Goal: Task Accomplishment & Management: Manage account settings

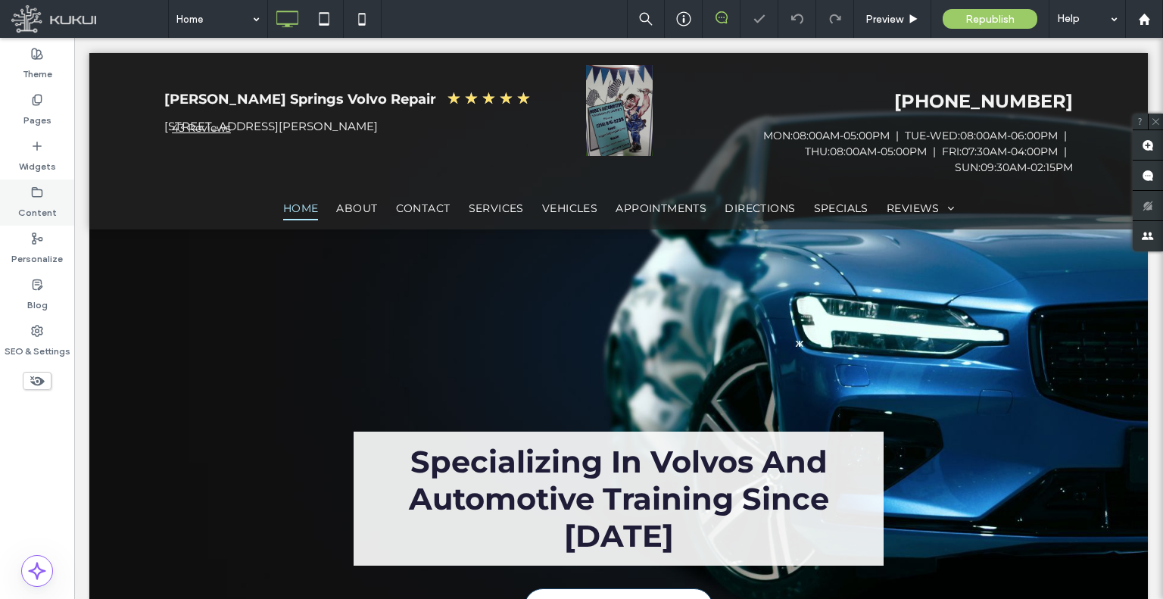
click at [39, 212] on label "Content" at bounding box center [37, 208] width 39 height 21
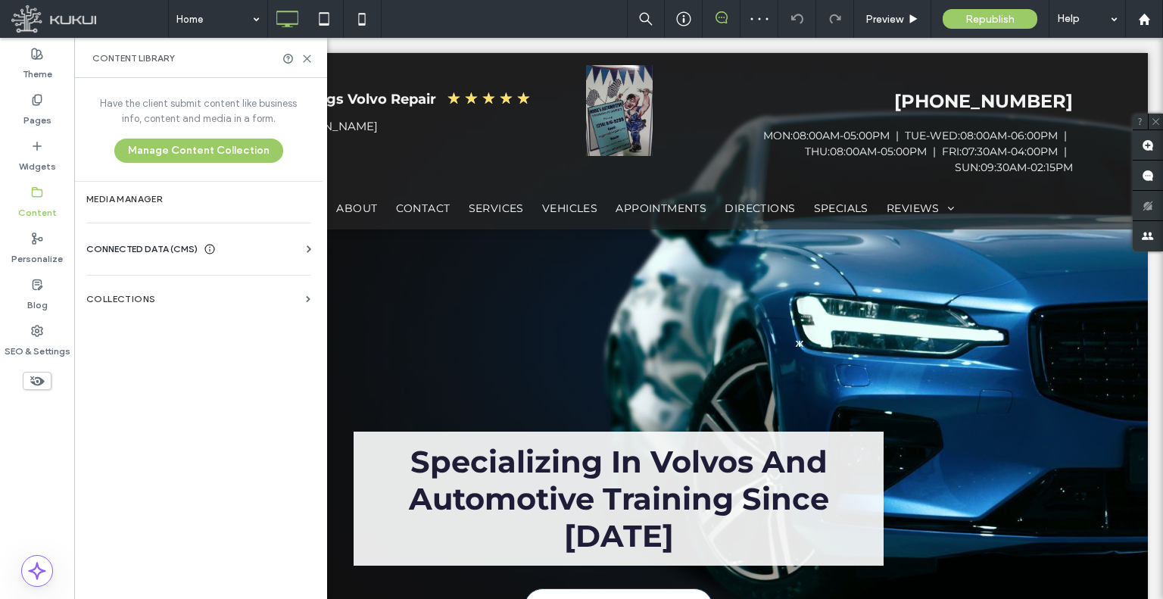
click at [109, 247] on span "CONNECTED DATA (CMS)" at bounding box center [141, 248] width 111 height 15
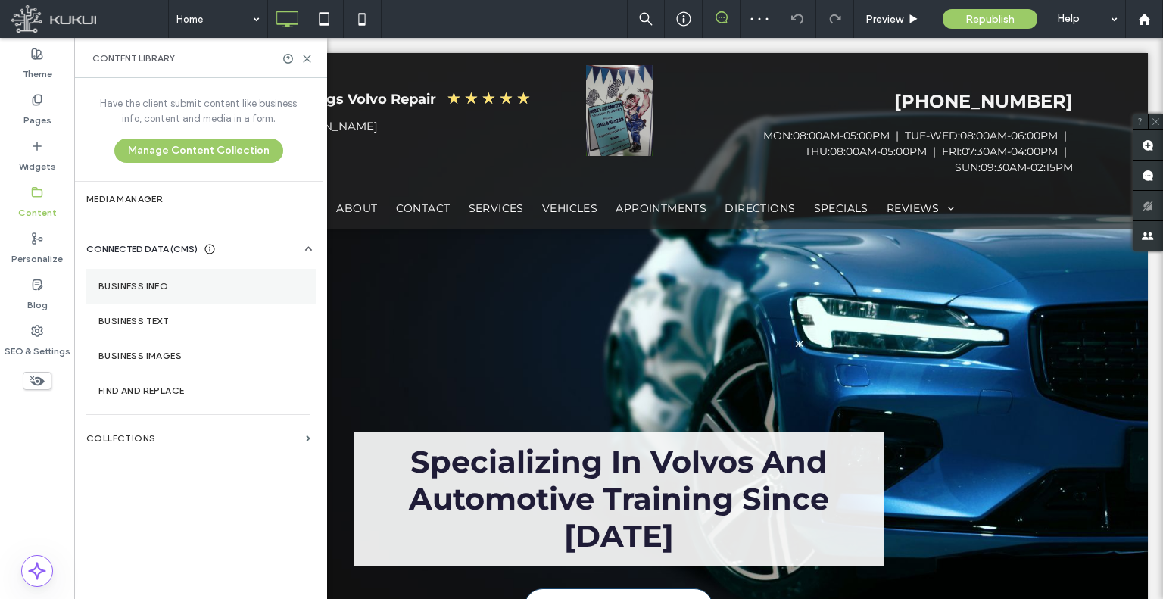
click at [173, 291] on section "Business Info" at bounding box center [201, 286] width 230 height 35
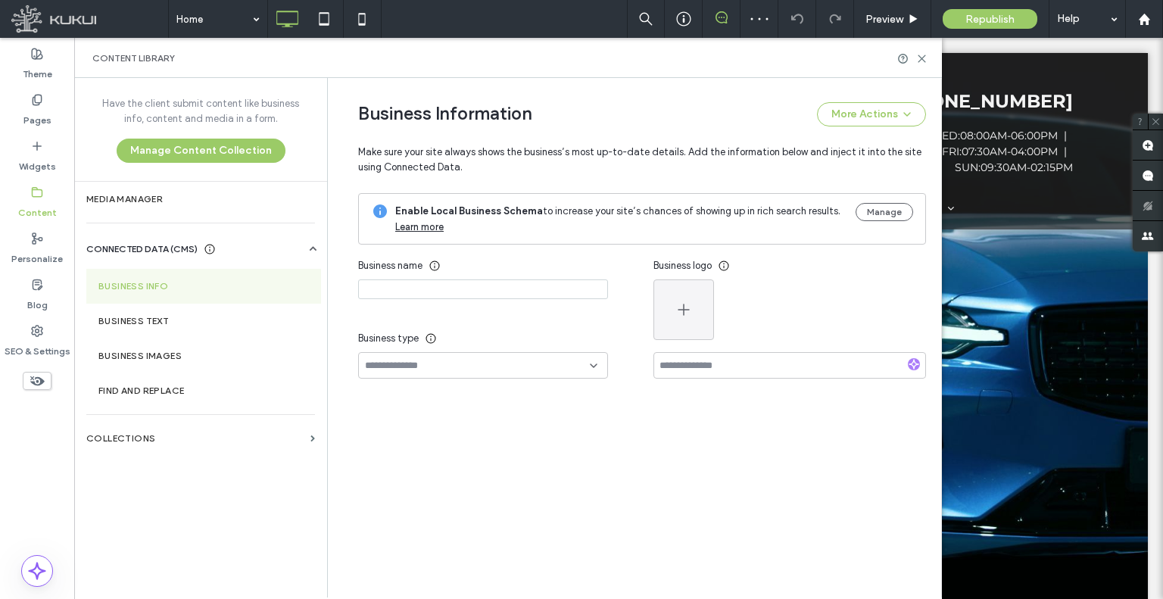
type input "**********"
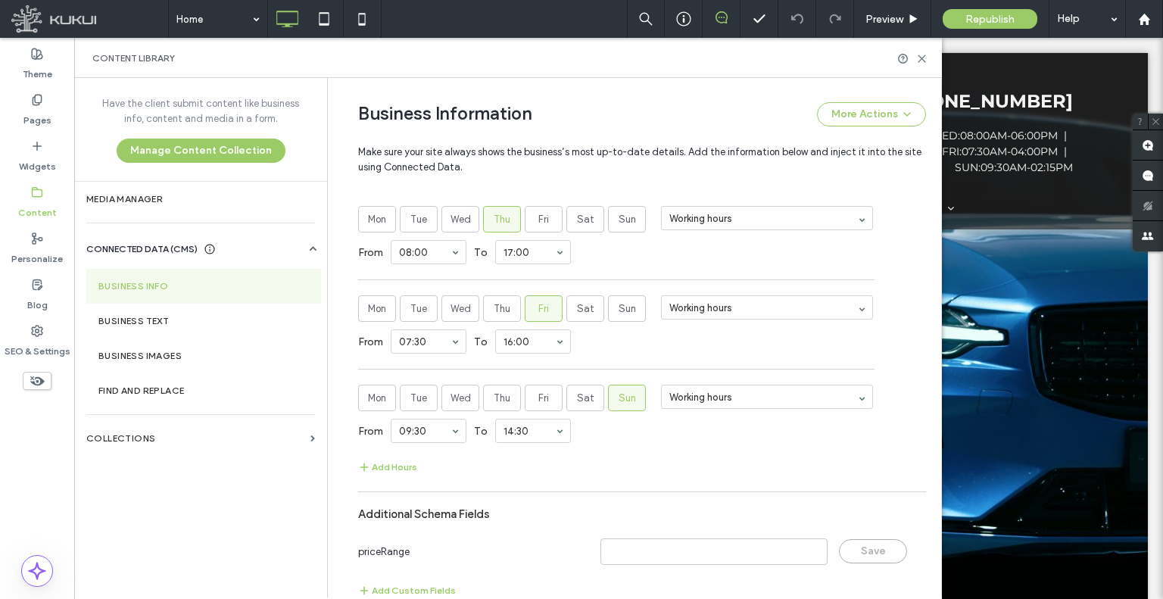
scroll to position [1222, 0]
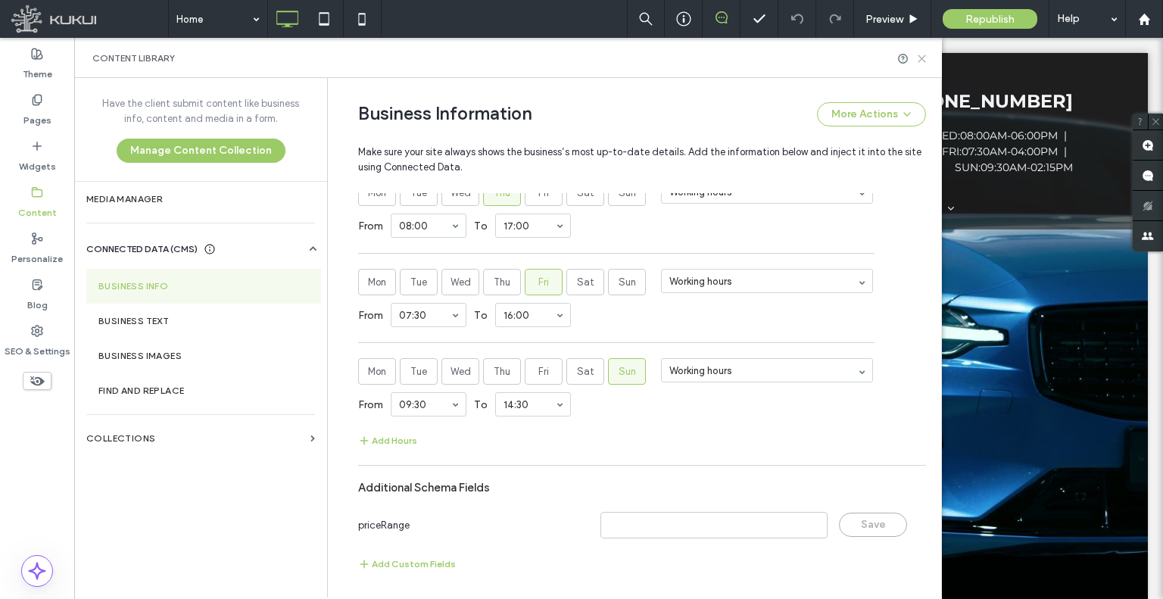
click at [918, 58] on icon at bounding box center [921, 58] width 11 height 11
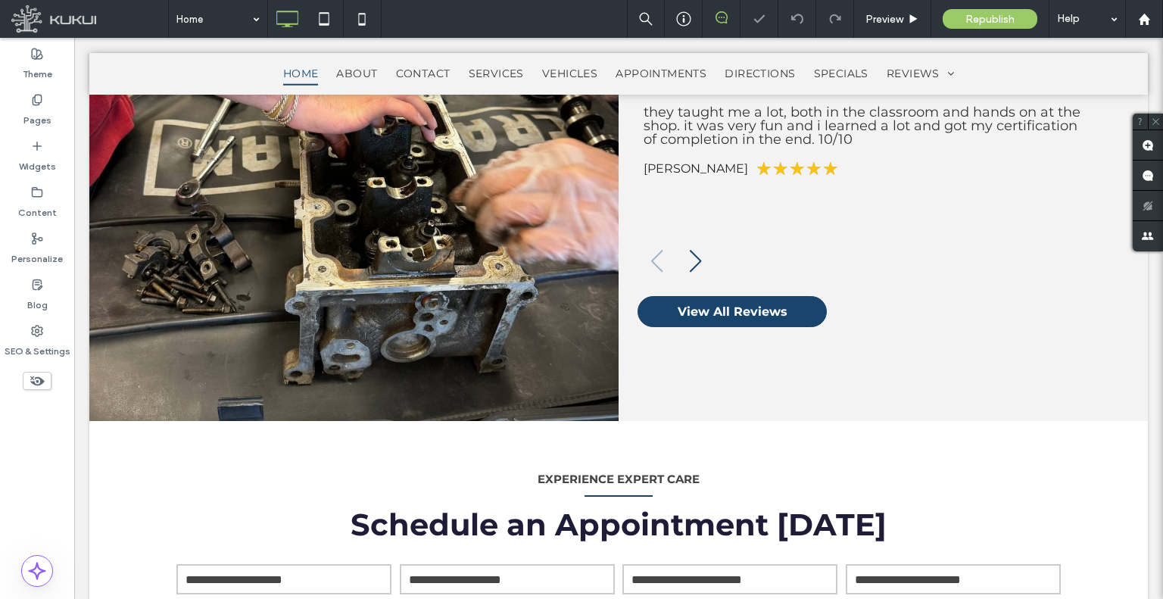
scroll to position [2758, 0]
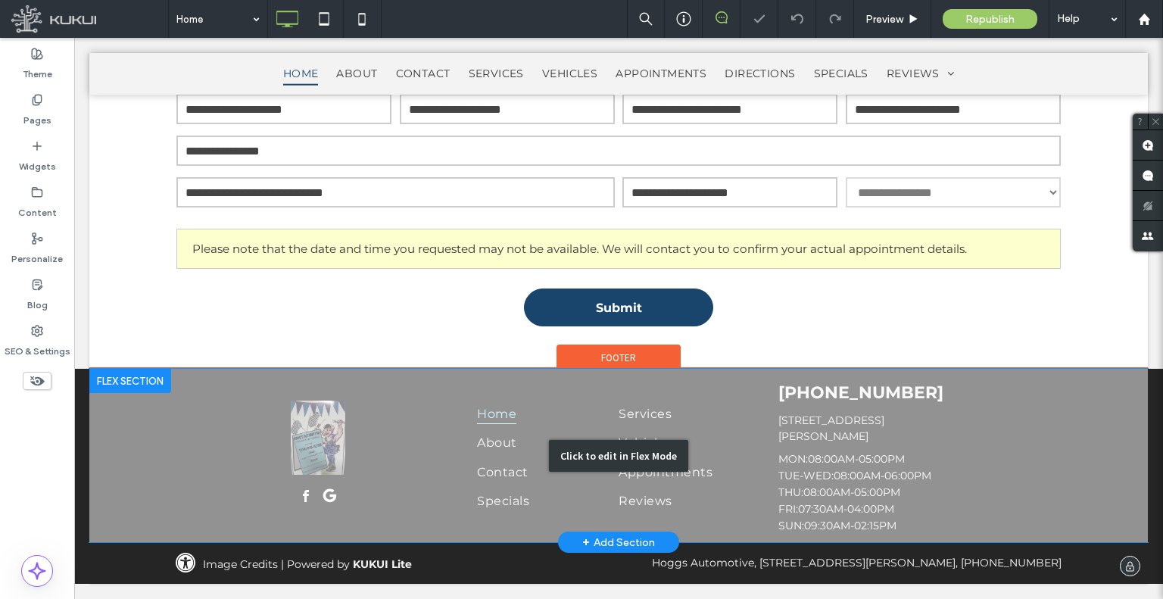
click at [831, 490] on div "Click to edit in Flex Mode" at bounding box center [618, 455] width 1058 height 173
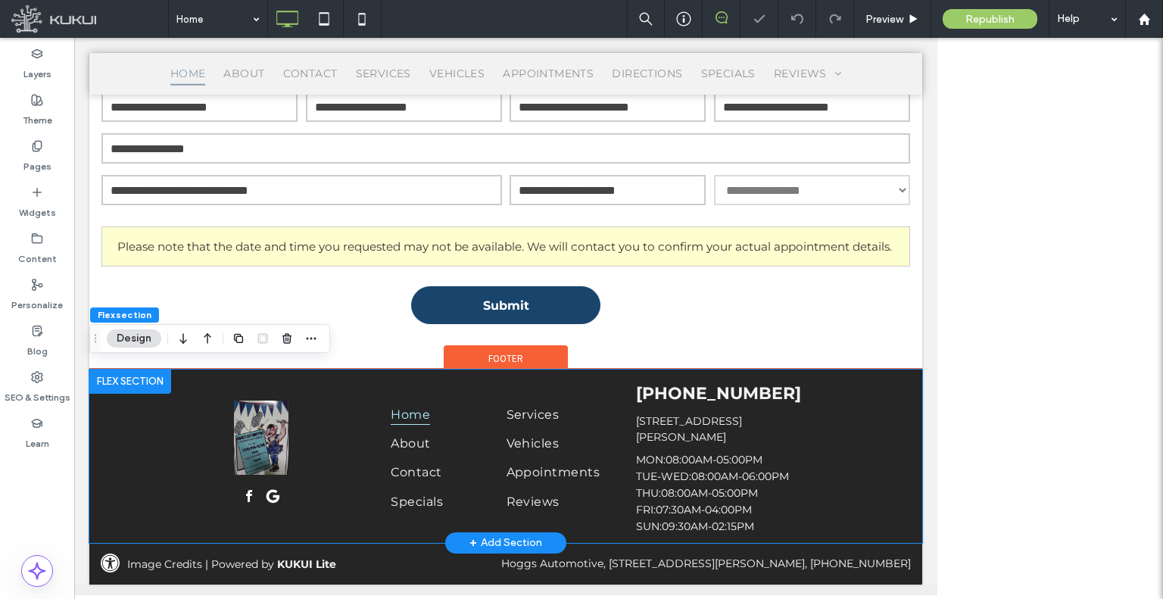
scroll to position [2752, 0]
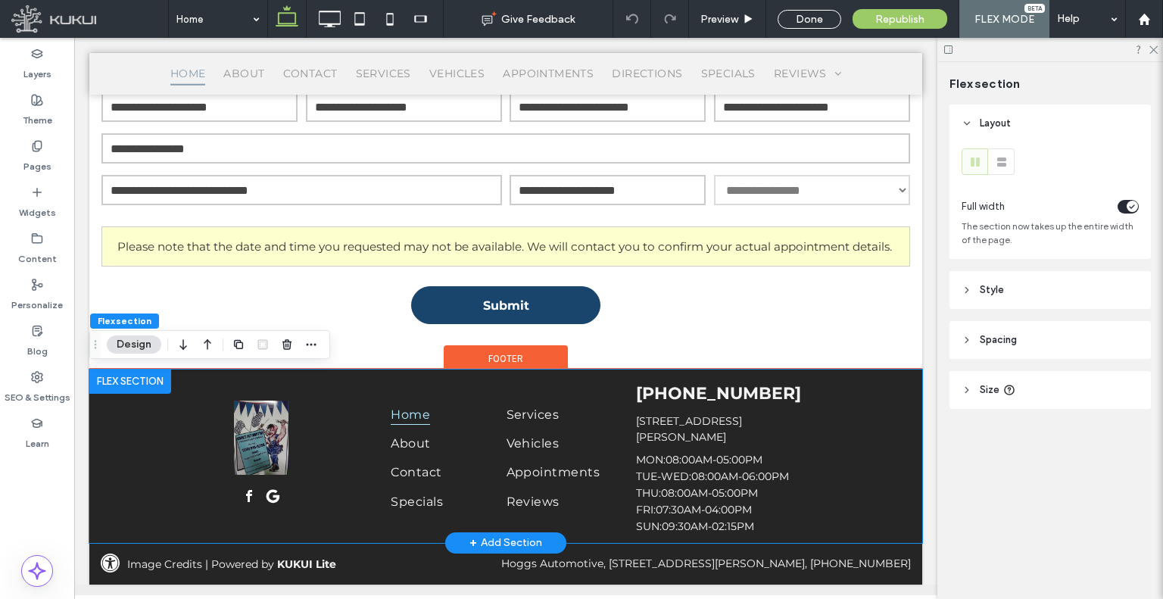
click at [733, 481] on div "MON: 08:00AM-05:00PM | TUE-WED: 08:00AM-06:00PM | THU: 08:00AM-05:00PM | FRI: 0…" at bounding box center [751, 493] width 231 height 80
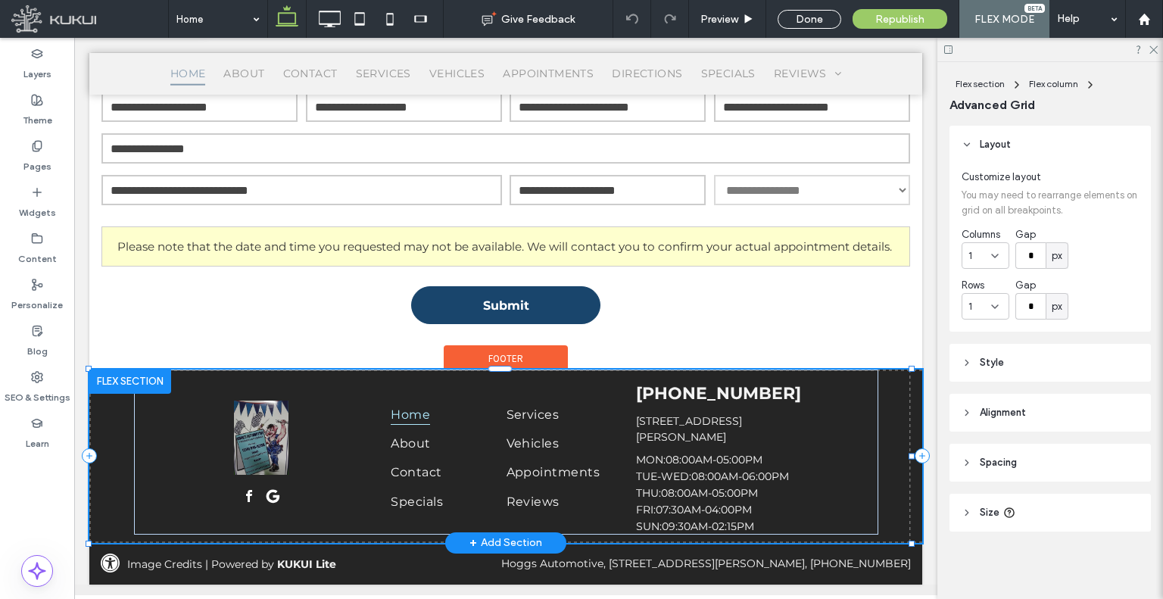
click at [733, 481] on div "MON: 08:00AM-05:00PM | TUE-WED: 08:00AM-06:00PM | THU: 08:00AM-05:00PM | FRI: 0…" at bounding box center [751, 493] width 231 height 80
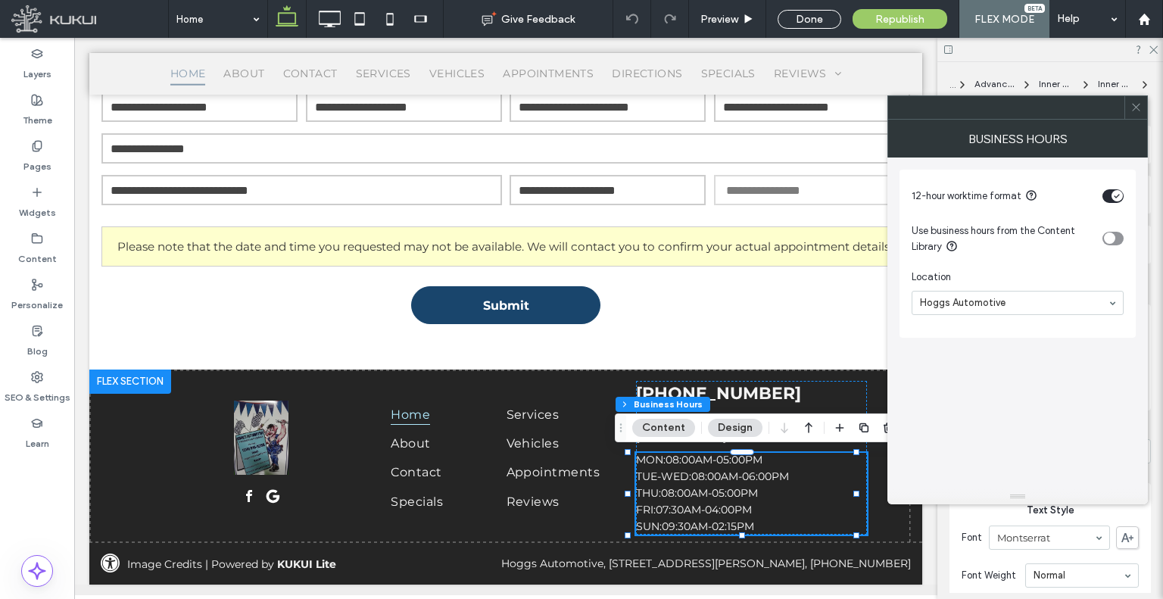
click at [1139, 110] on icon at bounding box center [1135, 106] width 11 height 11
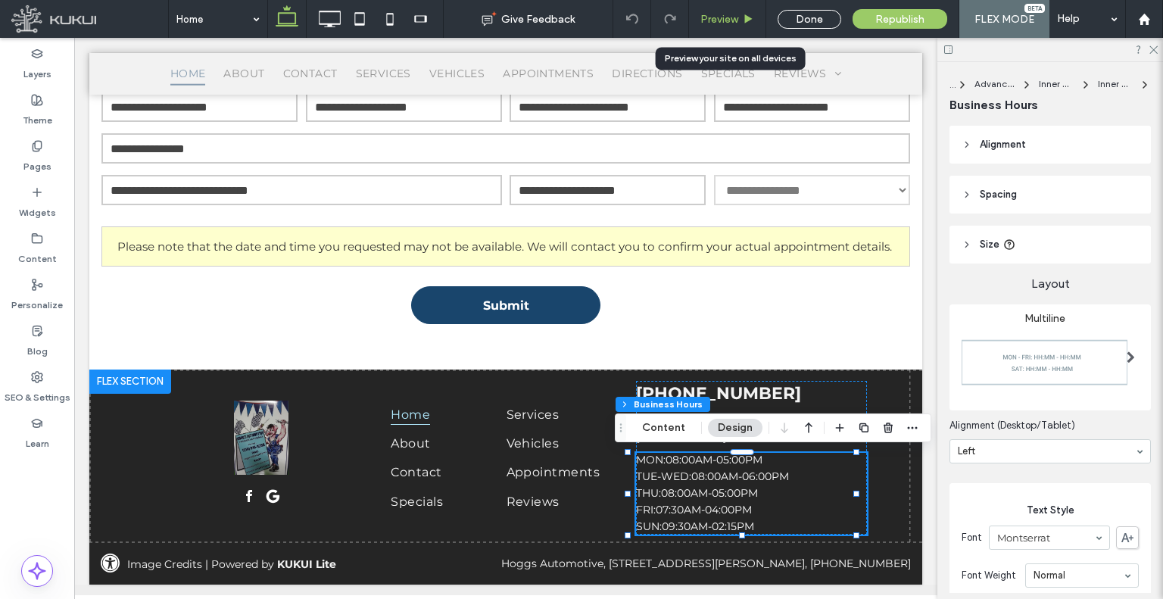
click at [705, 20] on span "Preview" at bounding box center [719, 19] width 38 height 13
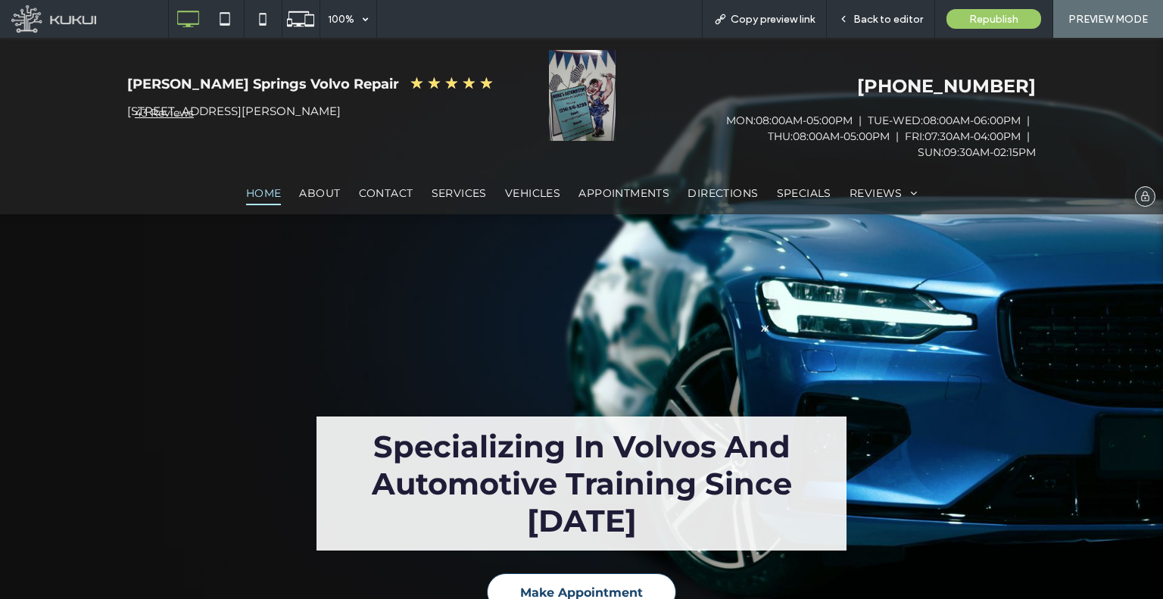
drag, startPoint x: 1026, startPoint y: 354, endPoint x: 929, endPoint y: 103, distance: 269.3
click at [861, 17] on span "Back to editor" at bounding box center [888, 19] width 70 height 13
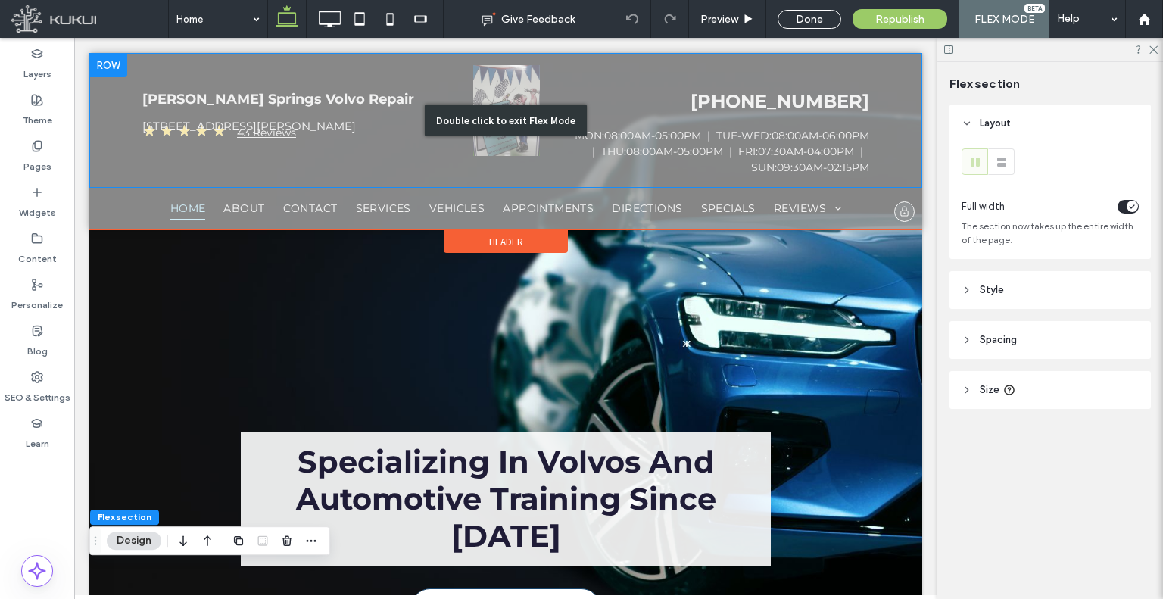
click at [784, 157] on div "Double click to exit Flex Mode" at bounding box center [505, 120] width 833 height 135
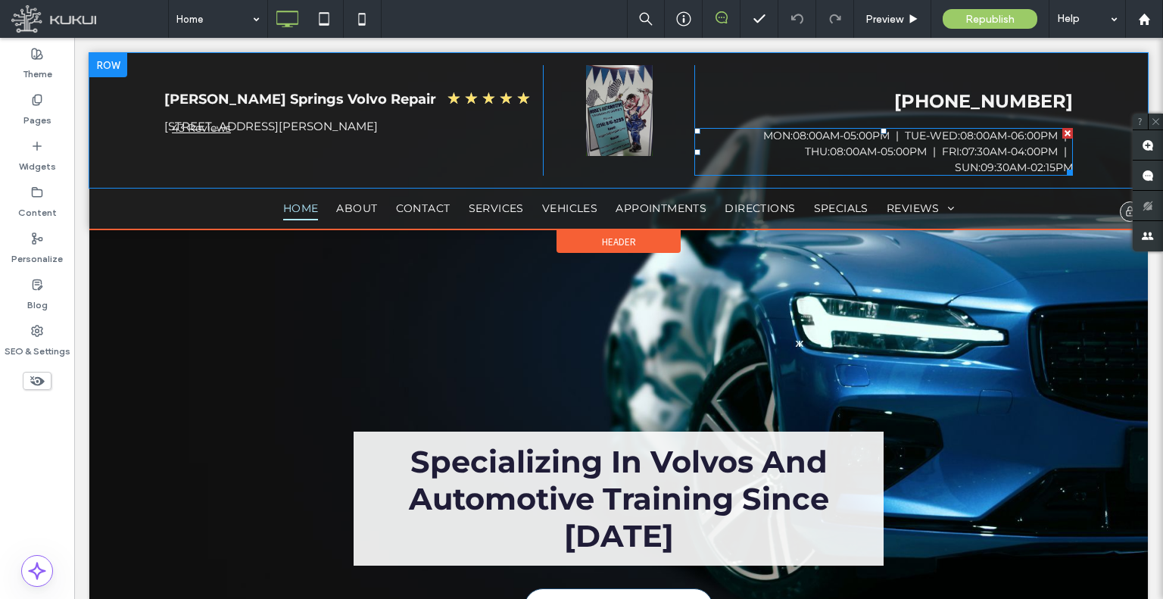
click at [694, 128] on span at bounding box center [694, 128] width 0 height 0
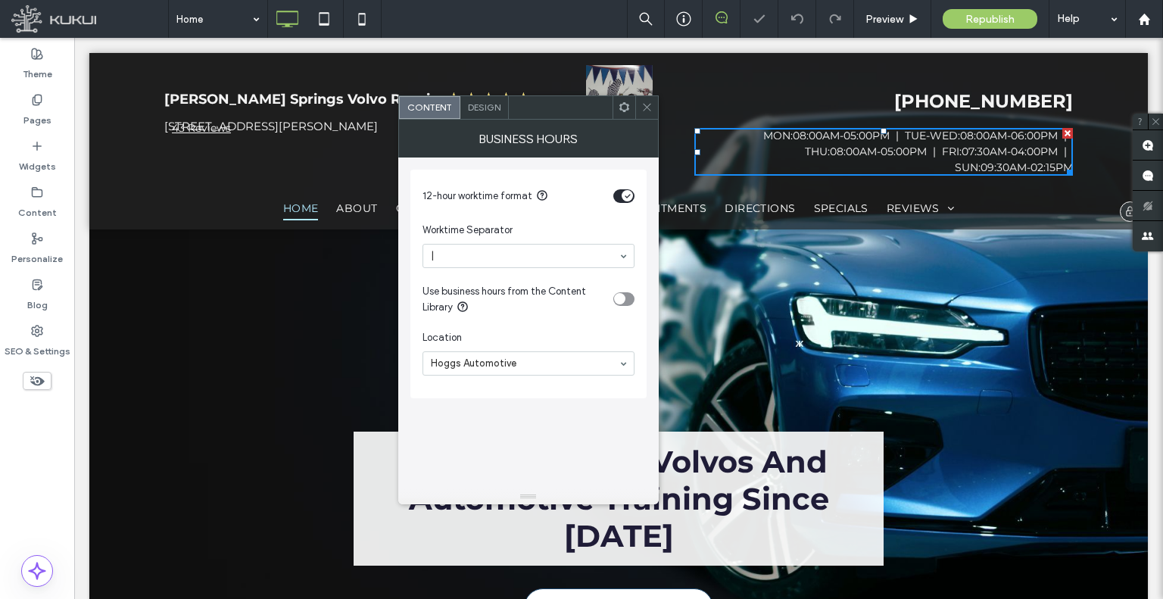
click at [645, 99] on span at bounding box center [646, 107] width 11 height 23
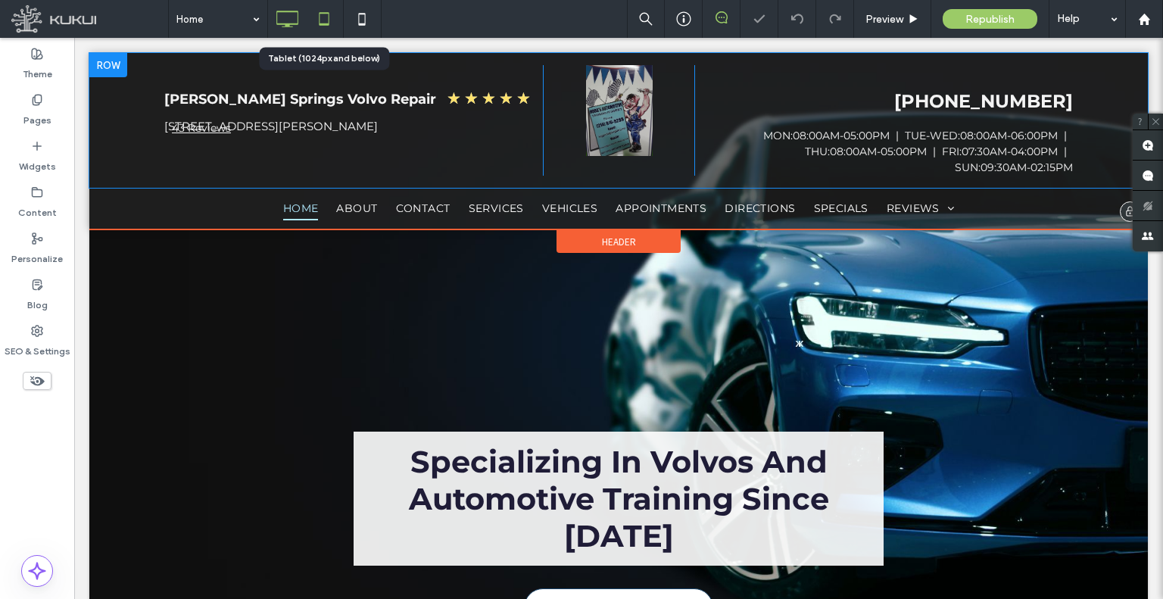
click at [336, 18] on icon at bounding box center [324, 19] width 30 height 30
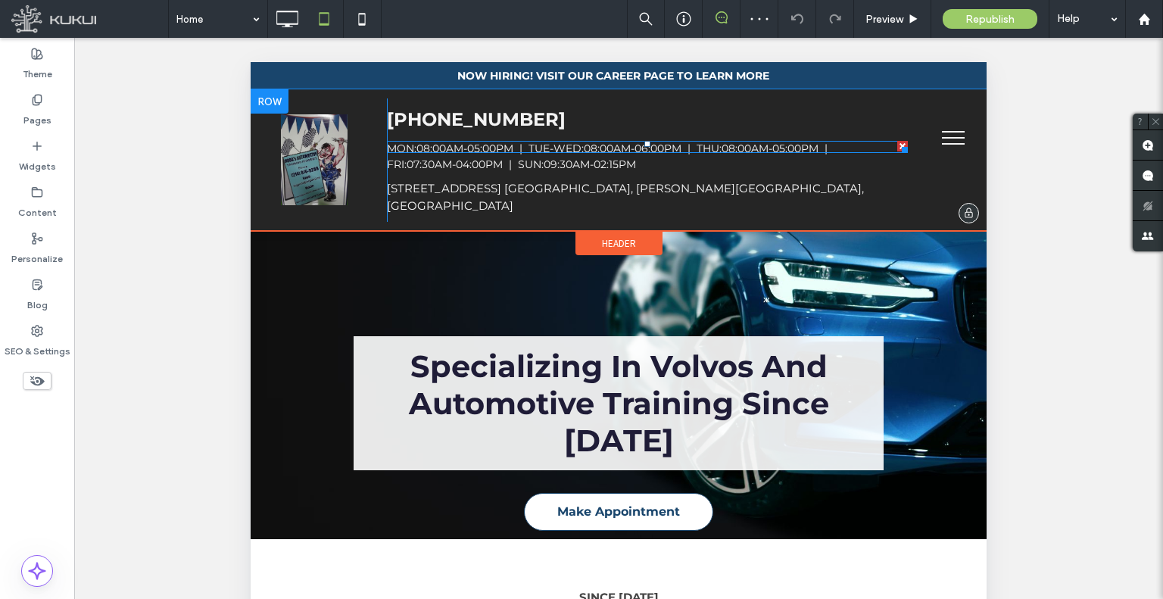
click at [490, 151] on span at bounding box center [647, 147] width 521 height 13
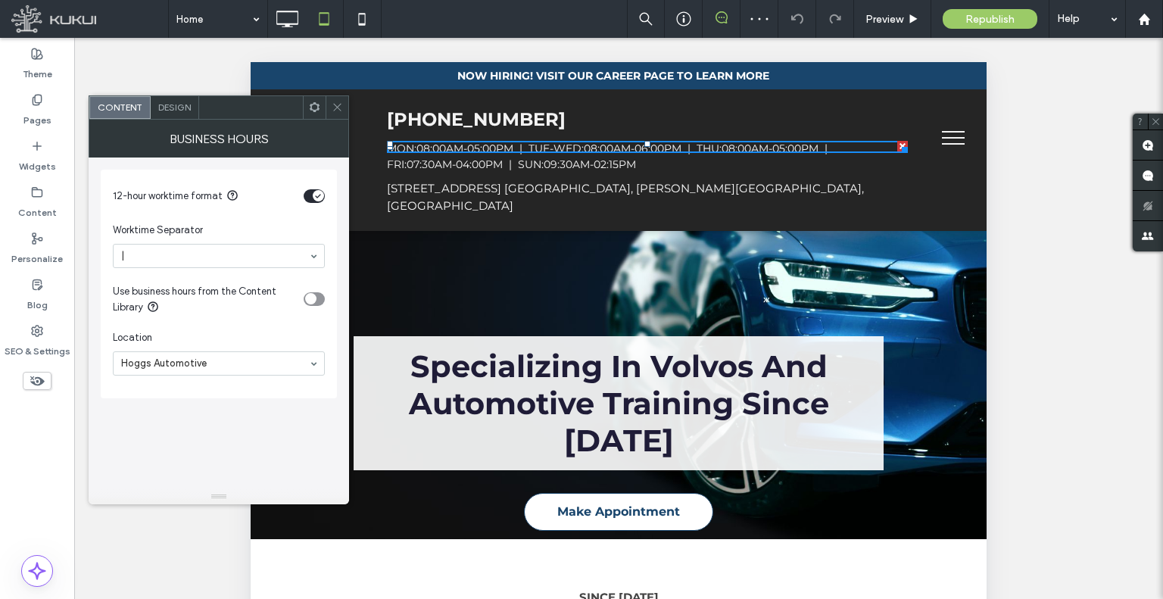
drag, startPoint x: 337, startPoint y: 104, endPoint x: 78, endPoint y: 4, distance: 277.8
click at [337, 104] on icon at bounding box center [337, 106] width 11 height 11
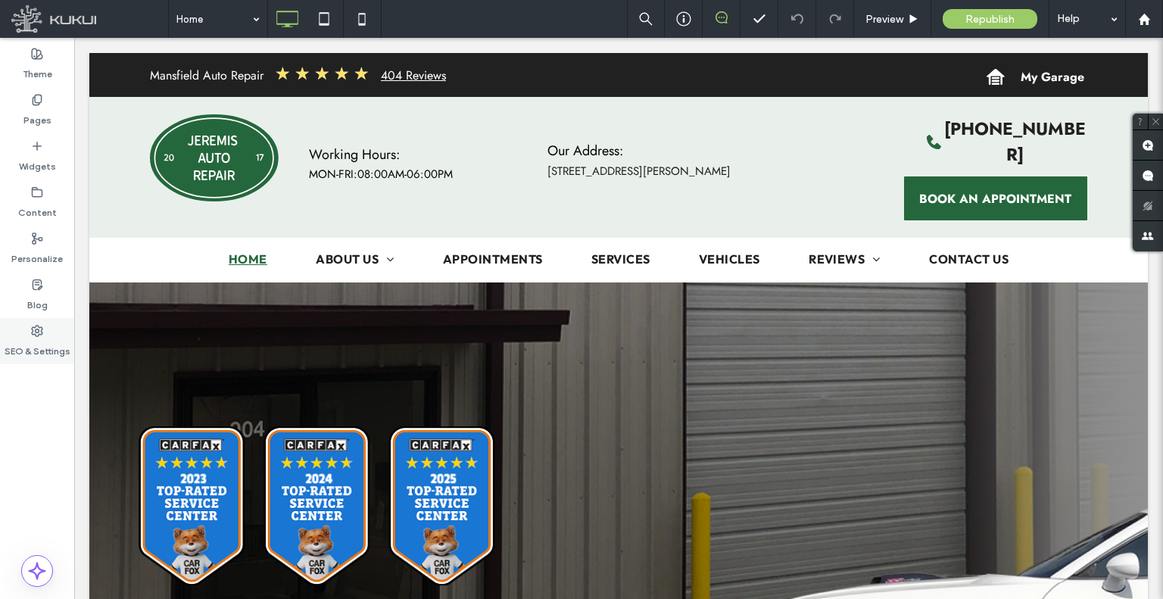
click at [50, 329] on div "SEO & Settings" at bounding box center [37, 341] width 74 height 46
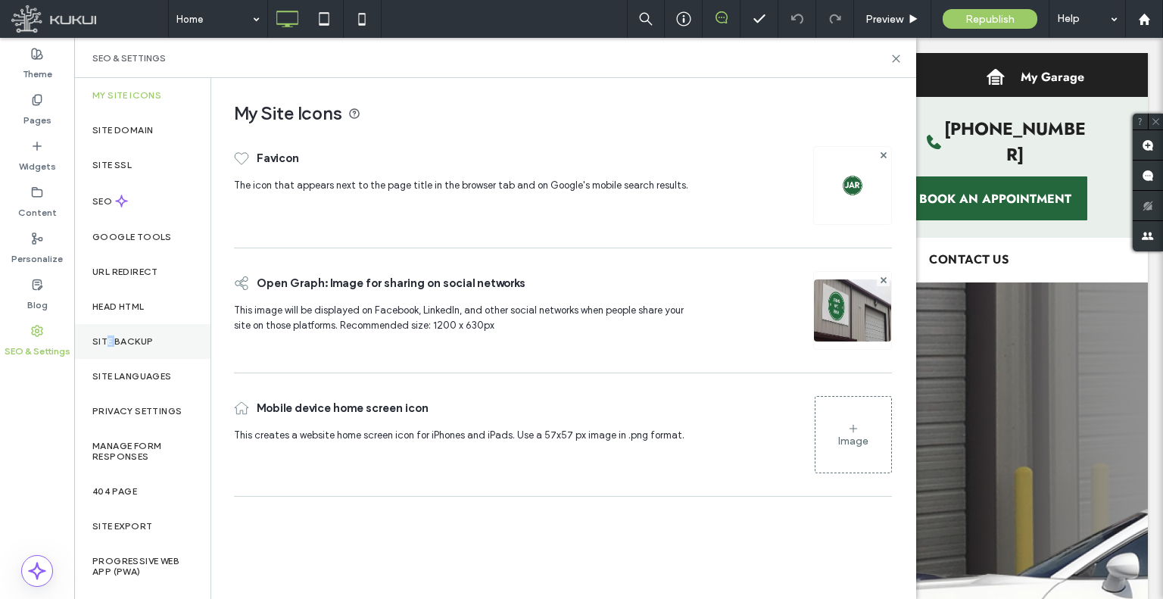
click at [114, 329] on div "Site Backup" at bounding box center [142, 341] width 136 height 35
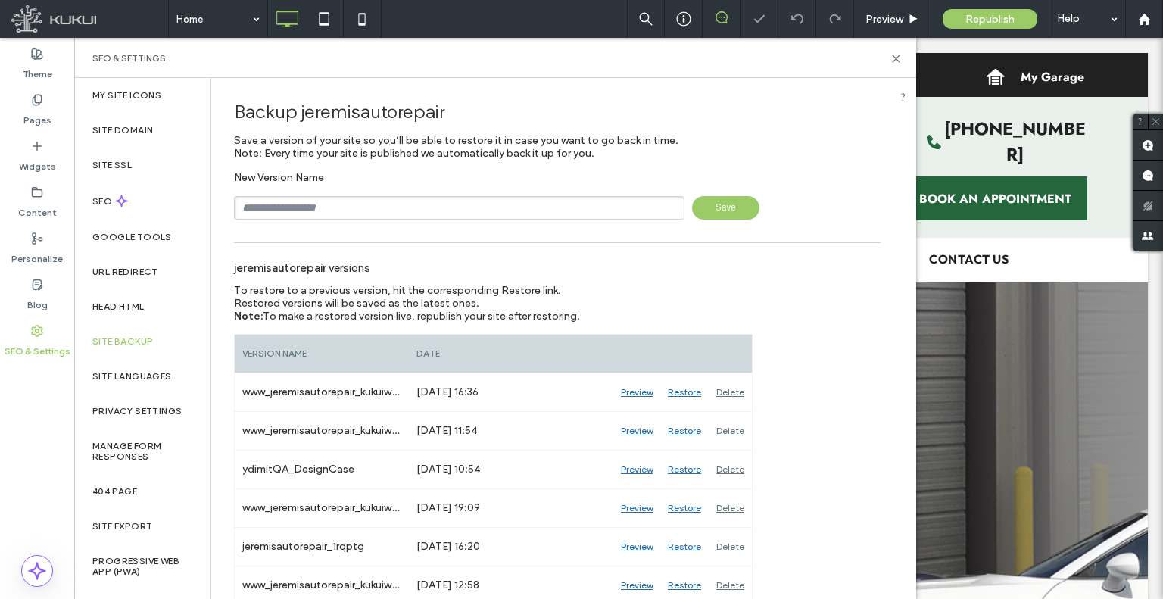
click at [369, 207] on input "text" at bounding box center [459, 207] width 450 height 23
type input "**********"
click at [725, 215] on span "Save" at bounding box center [725, 207] width 67 height 23
click at [148, 278] on div "URL Redirect" at bounding box center [142, 271] width 136 height 35
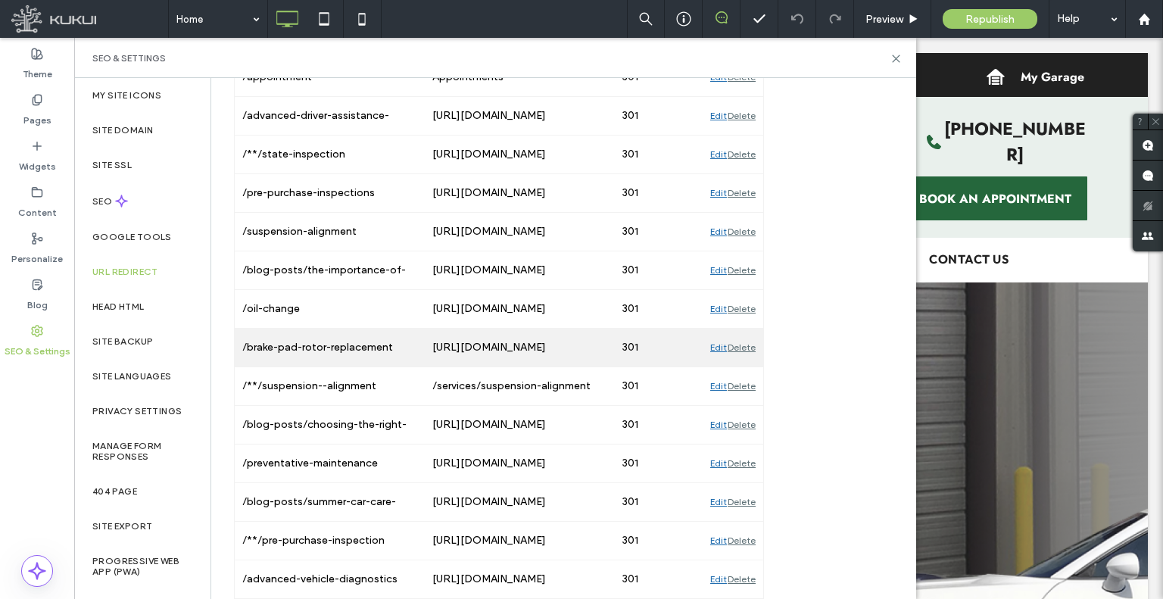
scroll to position [346, 0]
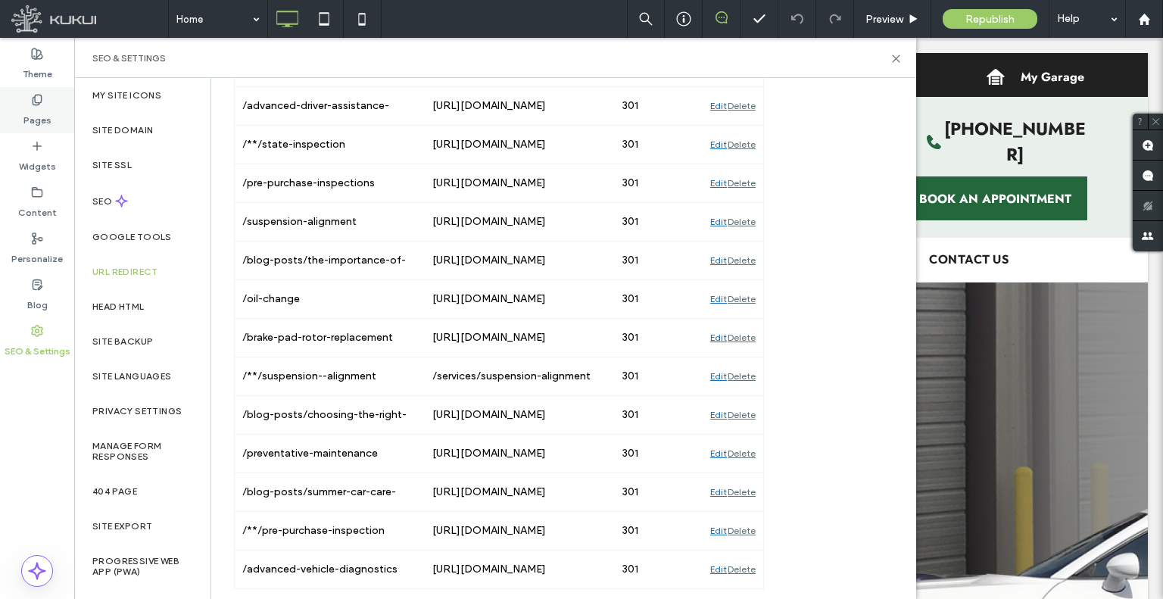
click at [47, 115] on label "Pages" at bounding box center [37, 116] width 28 height 21
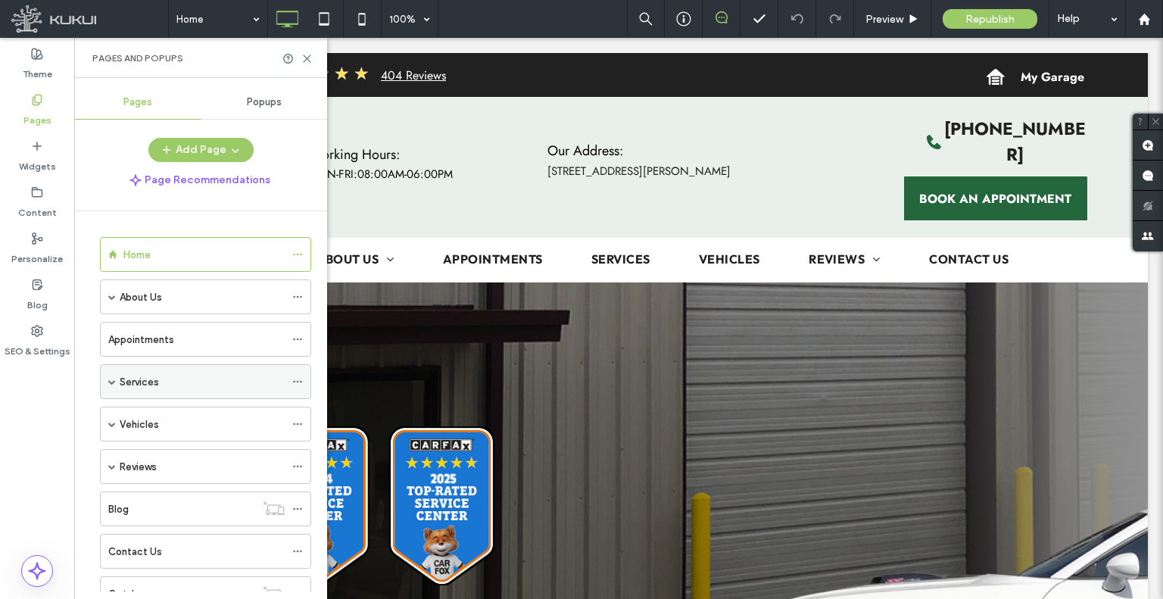
click at [113, 378] on span at bounding box center [112, 382] width 8 height 8
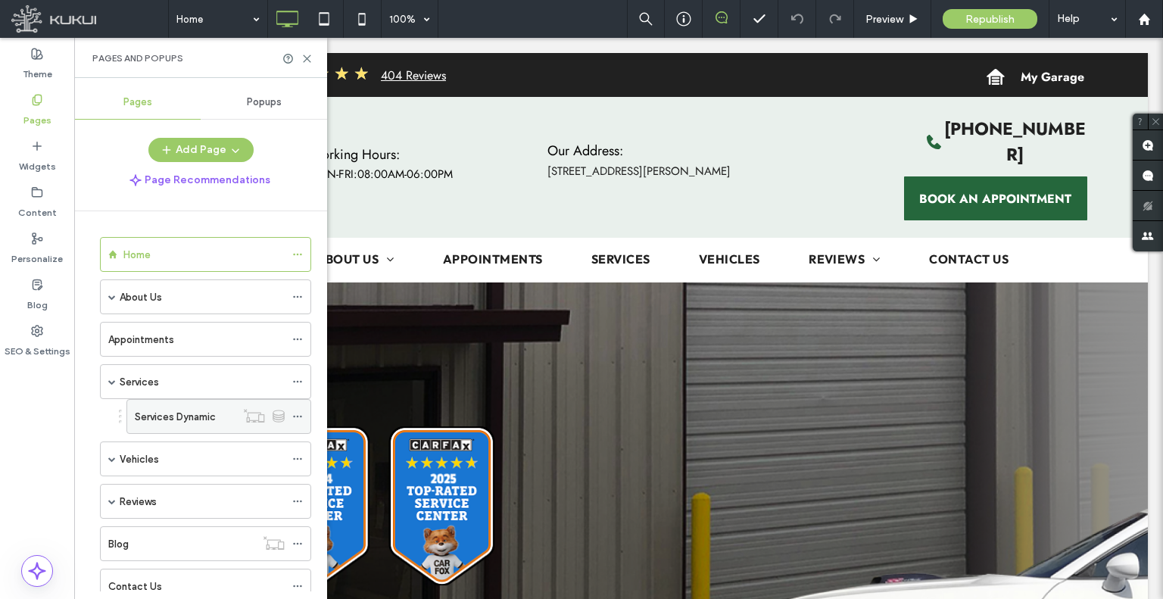
click at [169, 422] on div "Services Dynamic" at bounding box center [185, 416] width 101 height 33
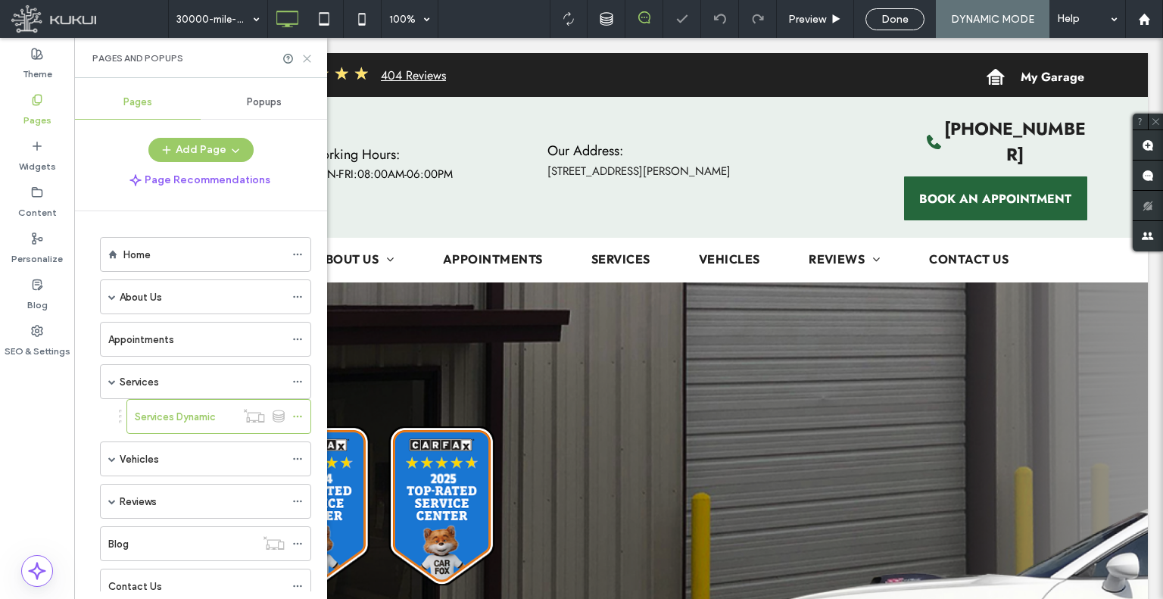
click at [306, 55] on icon at bounding box center [306, 58] width 11 height 11
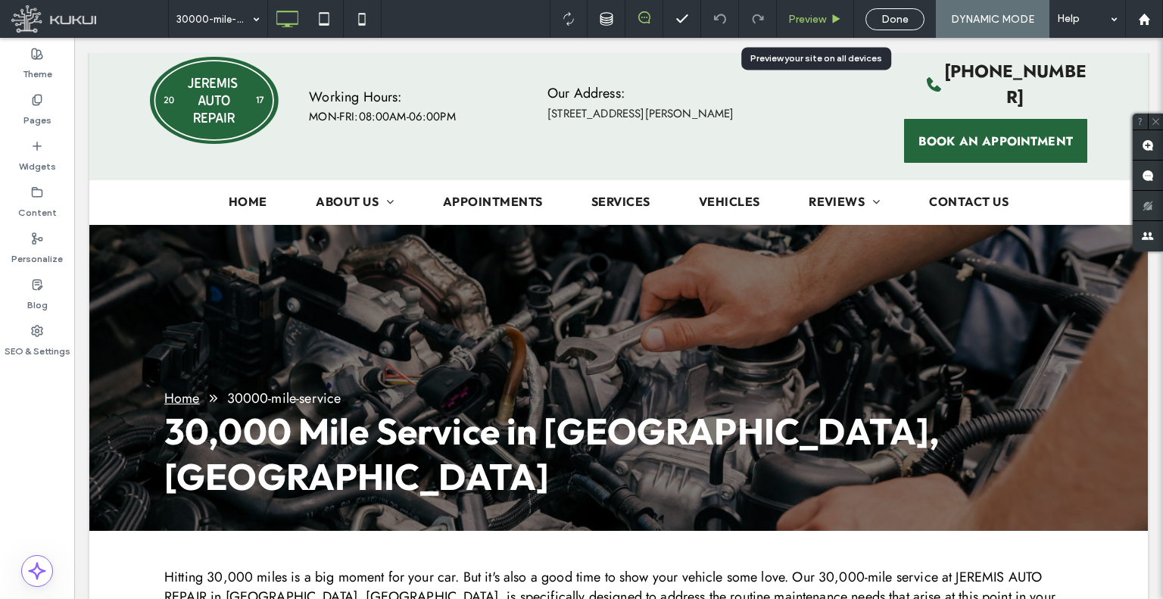
click at [796, 23] on span "Preview" at bounding box center [807, 19] width 38 height 13
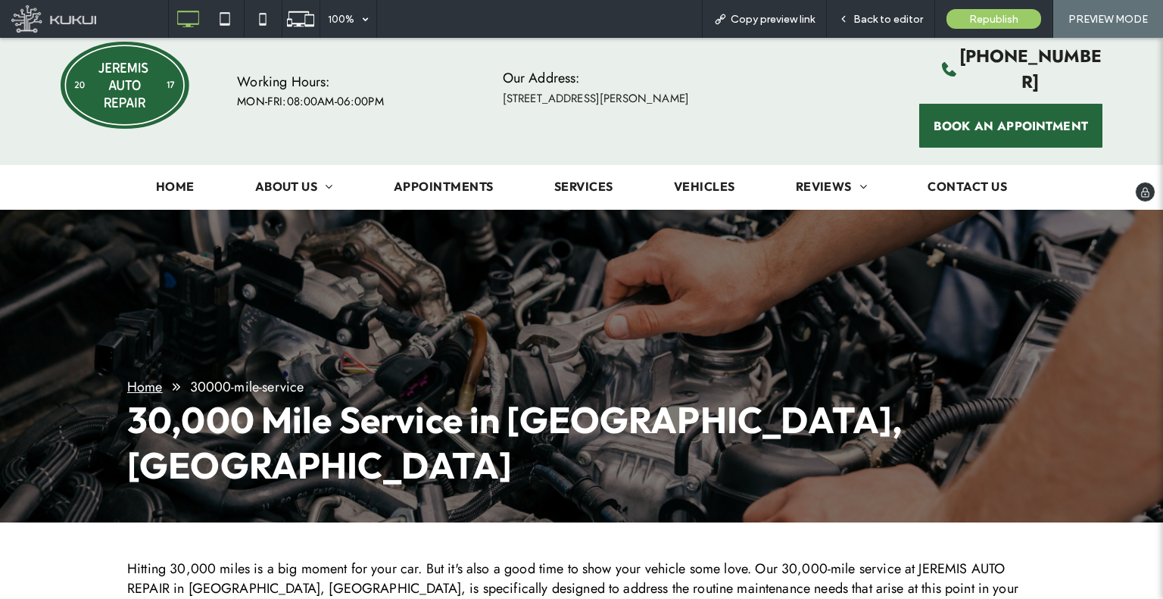
click at [138, 93] on img at bounding box center [125, 85] width 129 height 87
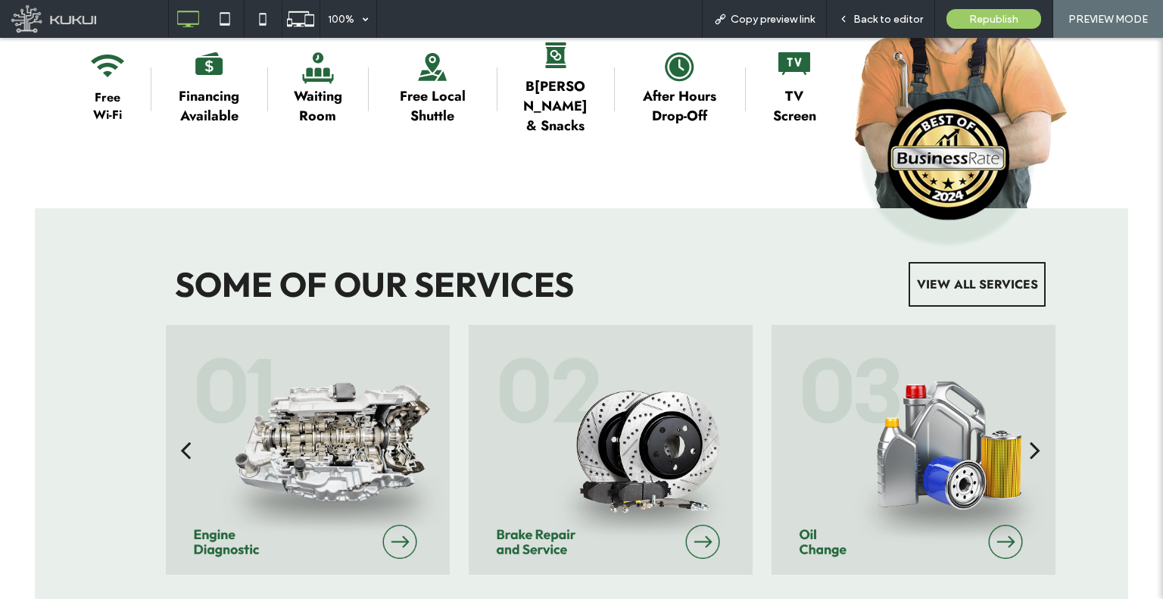
scroll to position [1364, 0]
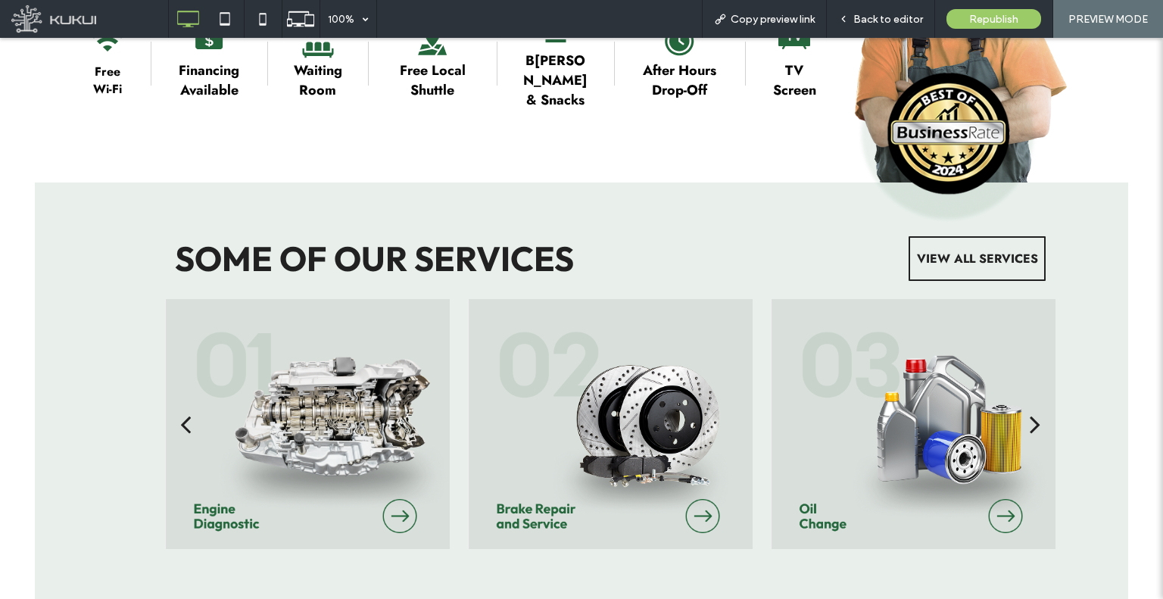
click at [596, 182] on div "SOME OF OUR SERVICES VIEW ALL SERVICES a a a a" at bounding box center [581, 392] width 1093 height 420
click at [674, 195] on div "SOME OF OUR SERVICES VIEW ALL SERVICES a a a a" at bounding box center [581, 392] width 1093 height 420
click at [720, 237] on h2 "SOME OF OUR SERVICES" at bounding box center [532, 258] width 715 height 43
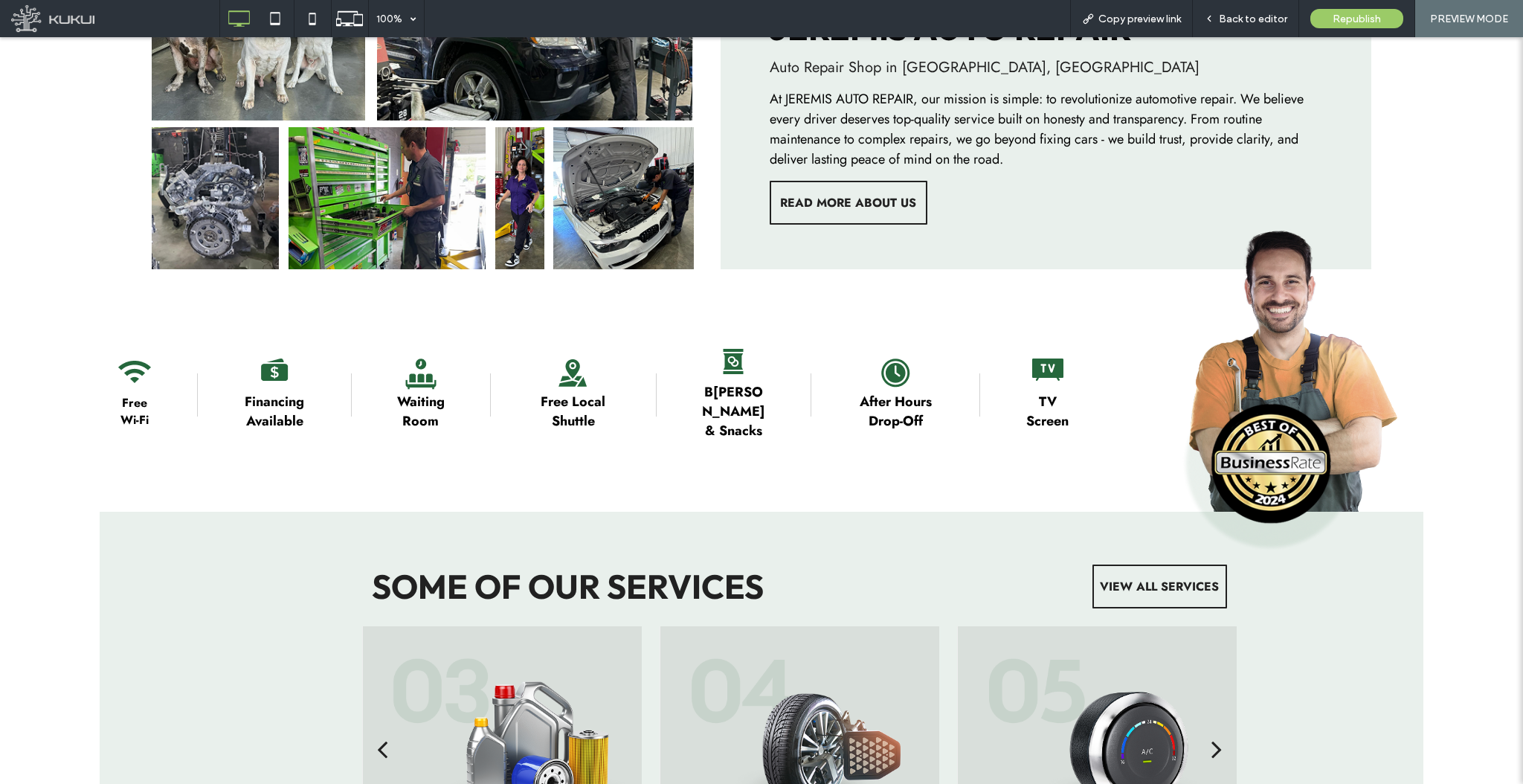
scroll to position [1042, 0]
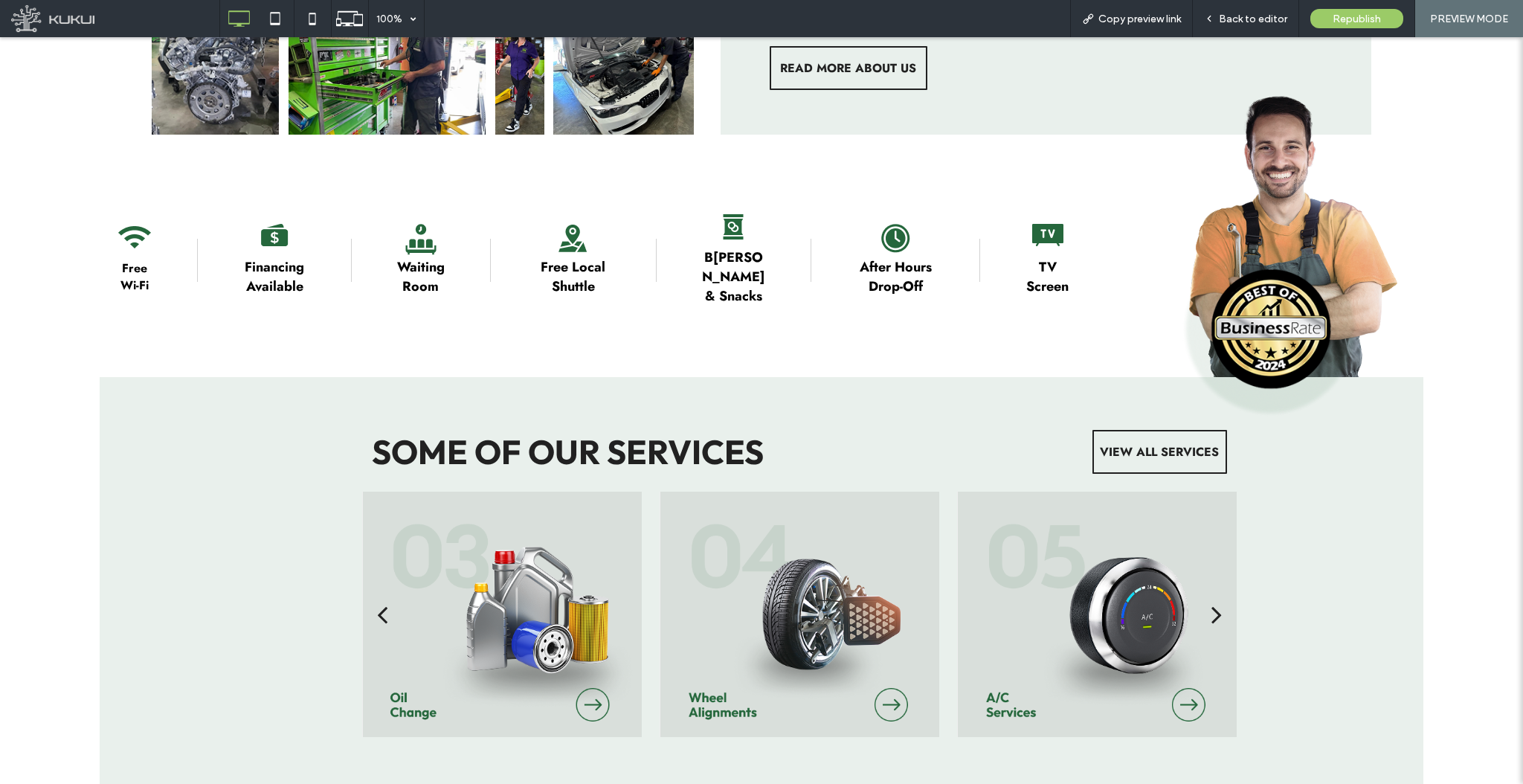
click at [675, 377] on div "SOME OF OUR SERVICES VIEW ALL SERVICES a a a a" at bounding box center [761, 584] width 1324 height 413
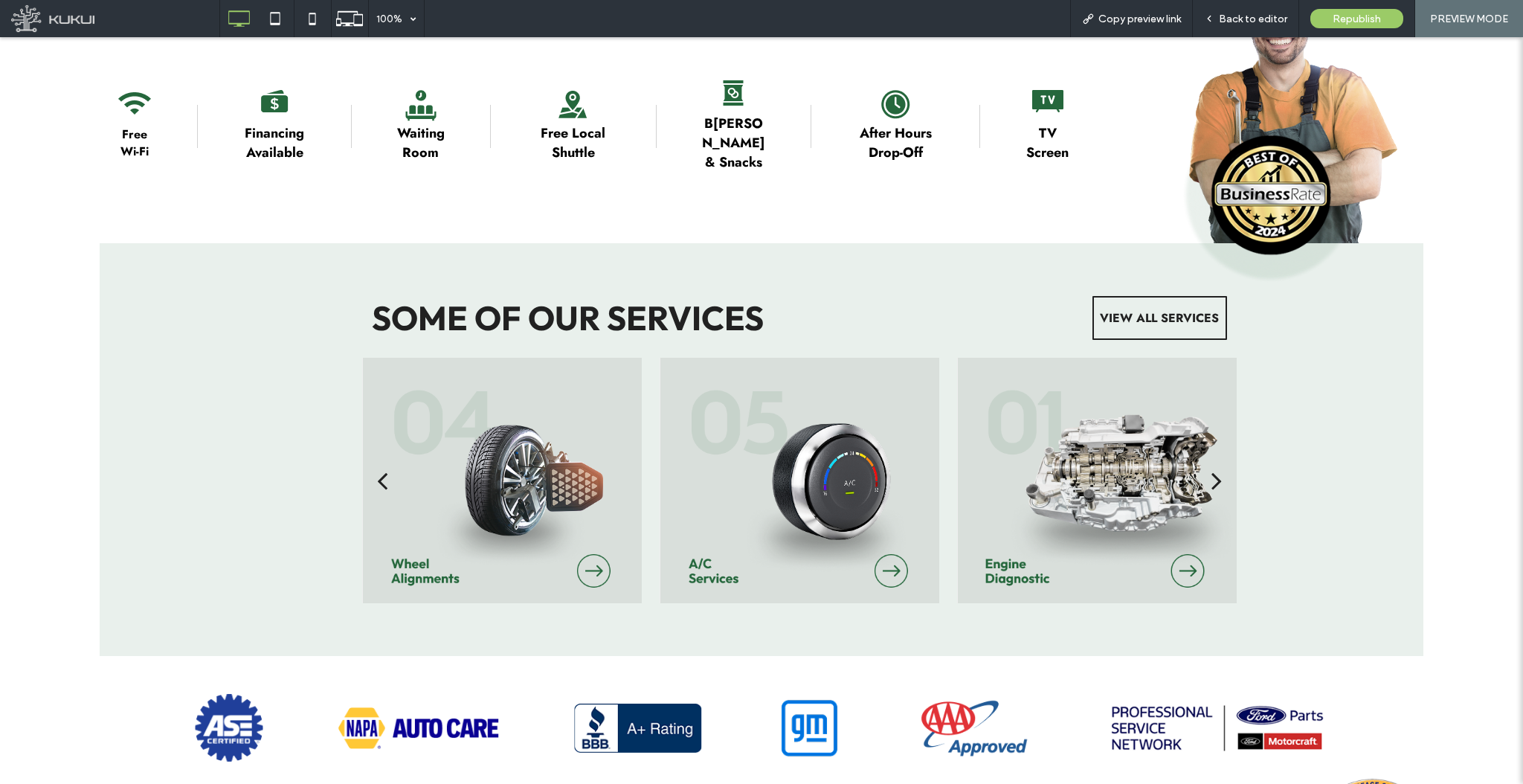
scroll to position [1241, 0]
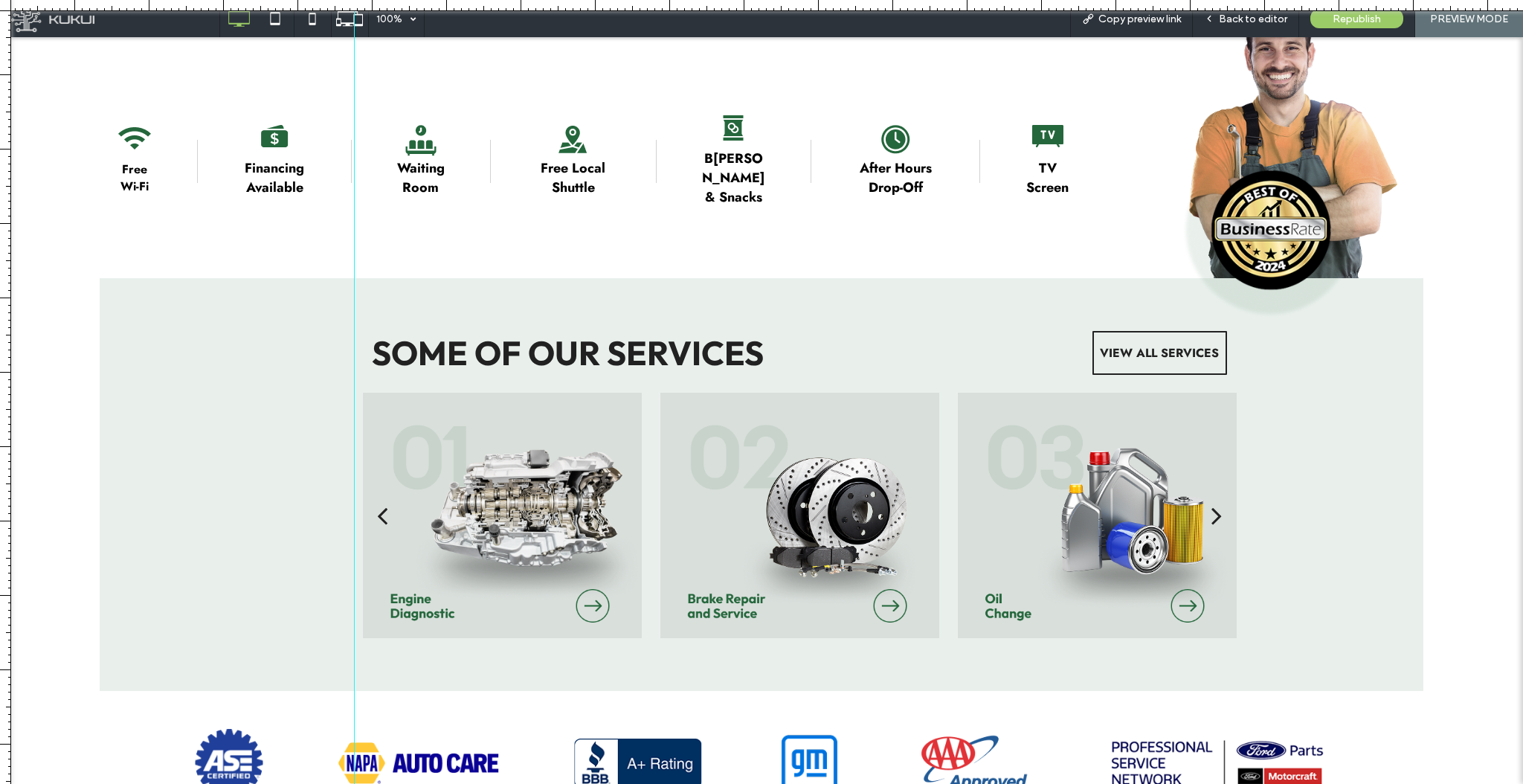
drag, startPoint x: 9, startPoint y: 451, endPoint x: 327, endPoint y: 480, distance: 319.3
click at [354, 588] on div at bounding box center [762, 784] width 1523 height 0
drag, startPoint x: 2, startPoint y: 467, endPoint x: 90, endPoint y: 482, distance: 89.3
click at [90, 588] on div at bounding box center [762, 784] width 1523 height 0
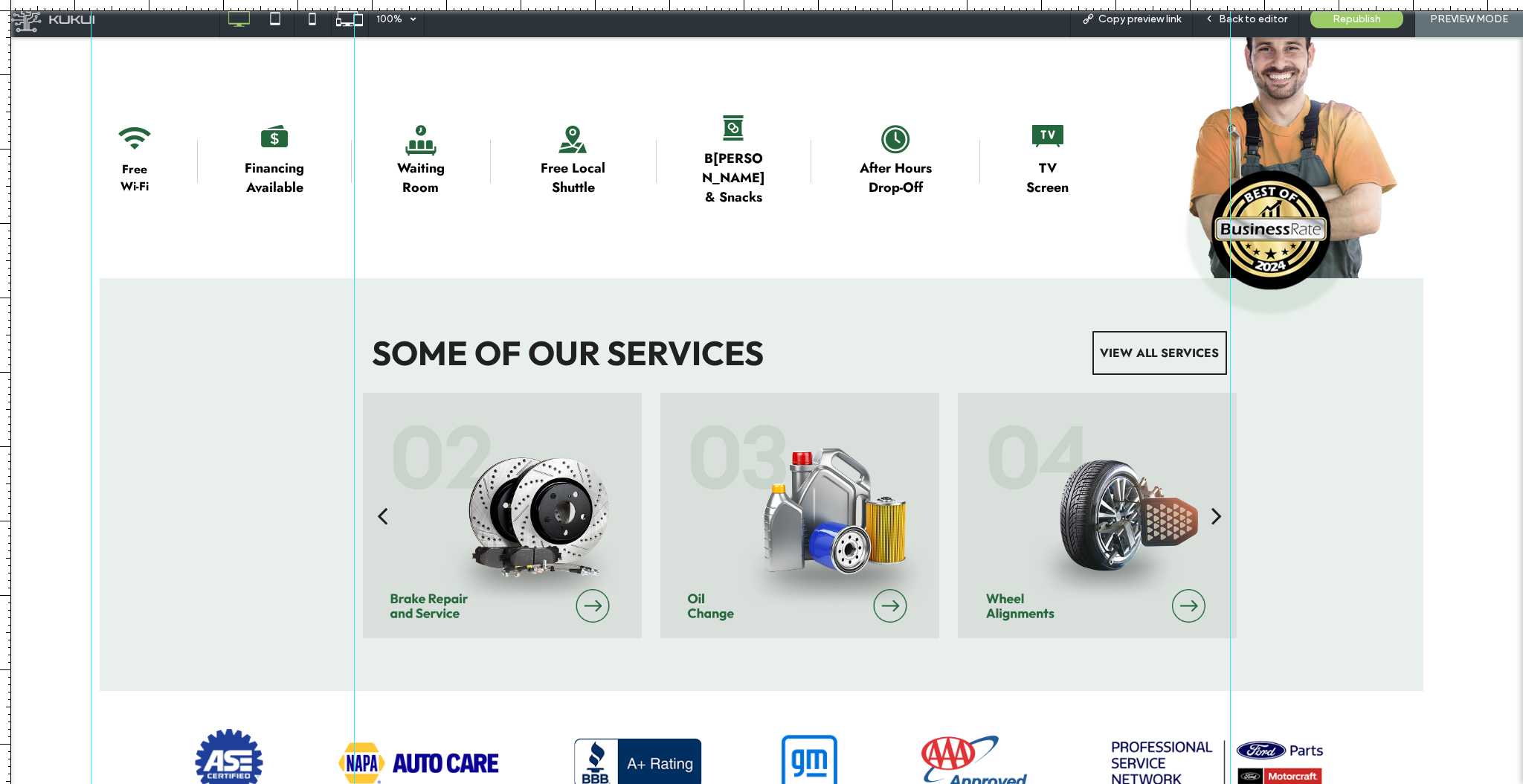
drag, startPoint x: 0, startPoint y: 456, endPoint x: 1230, endPoint y: 638, distance: 1243.4
click at [1142, 588] on div at bounding box center [762, 784] width 1523 height 0
drag, startPoint x: 5, startPoint y: 405, endPoint x: 1418, endPoint y: 653, distance: 1434.6
click at [1142, 588] on div at bounding box center [762, 784] width 1523 height 0
click at [205, 5] on div at bounding box center [762, 5] width 1523 height 11
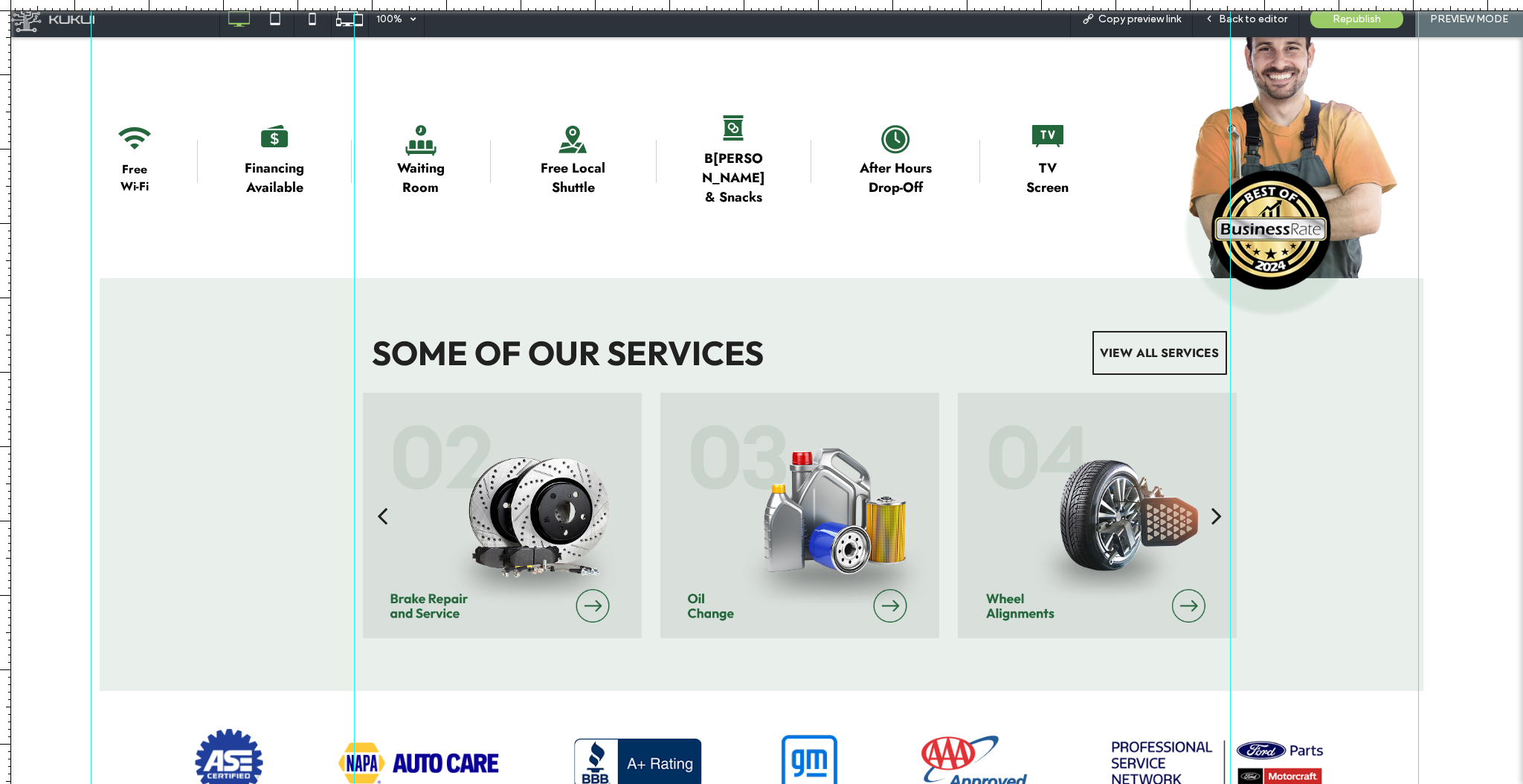
drag, startPoint x: 206, startPoint y: 6, endPoint x: 85, endPoint y: 292, distance: 310.5
drag, startPoint x: 85, startPoint y: 292, endPoint x: 92, endPoint y: 207, distance: 85.3
click at [92, 207] on div at bounding box center [92, 392] width 13 height 785
click at [92, 207] on div at bounding box center [92, 392] width 1 height 785
click at [4, 248] on div at bounding box center [5, 392] width 11 height 784
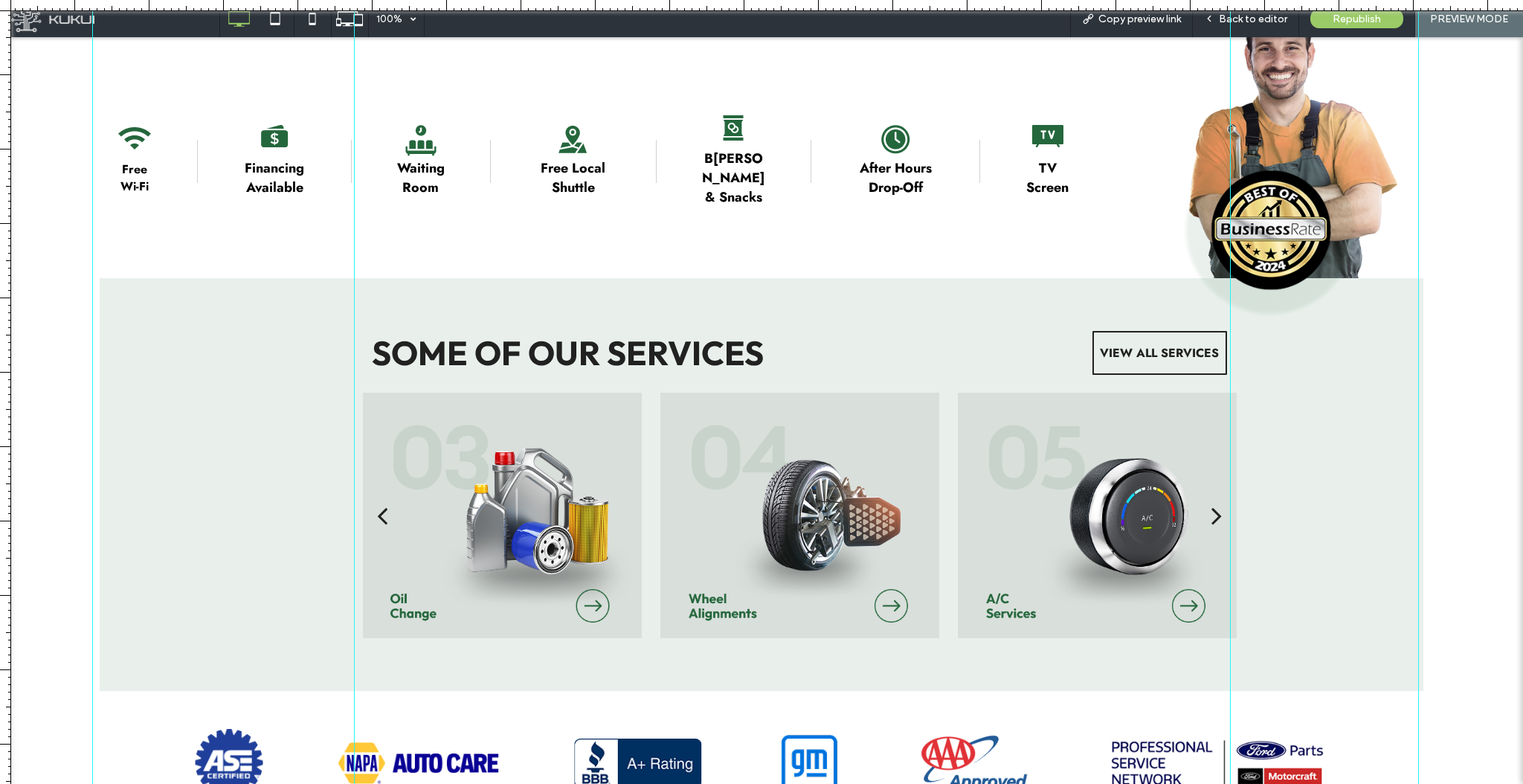
click at [203, 289] on div "SOME OF OUR SERVICES VIEW ALL SERVICES a a a a" at bounding box center [761, 484] width 1324 height 413
click at [1142, 464] on div "SOME OF OUR SERVICES VIEW ALL SERVICES a a a a" at bounding box center [761, 484] width 1324 height 413
drag, startPoint x: 1326, startPoint y: 330, endPoint x: 1448, endPoint y: 558, distance: 258.6
click at [1142, 567] on div "SOME OF OUR SERVICES VIEW ALL SERVICES a a a a" at bounding box center [762, 484] width 1523 height 413
drag, startPoint x: 1443, startPoint y: 540, endPoint x: 1440, endPoint y: 525, distance: 15.3
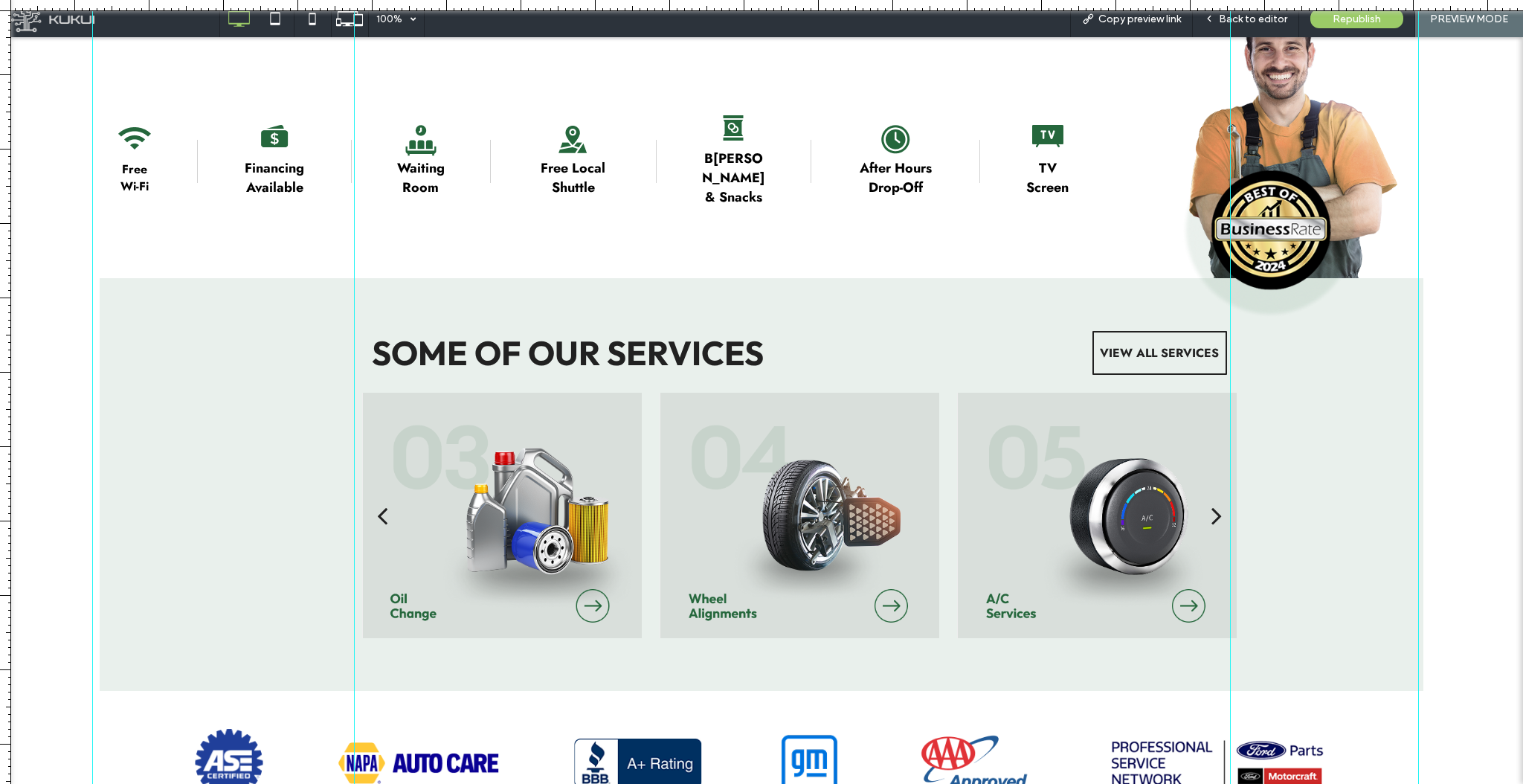
click at [1142, 535] on div "SOME OF OUR SERVICES VIEW ALL SERVICES a a a a" at bounding box center [762, 484] width 1523 height 413
click at [1142, 521] on div "SOME OF OUR SERVICES VIEW ALL SERVICES a a a a" at bounding box center [762, 484] width 1523 height 413
click at [1142, 507] on div at bounding box center [1418, 392] width 13 height 785
click at [1142, 504] on div at bounding box center [1418, 392] width 13 height 785
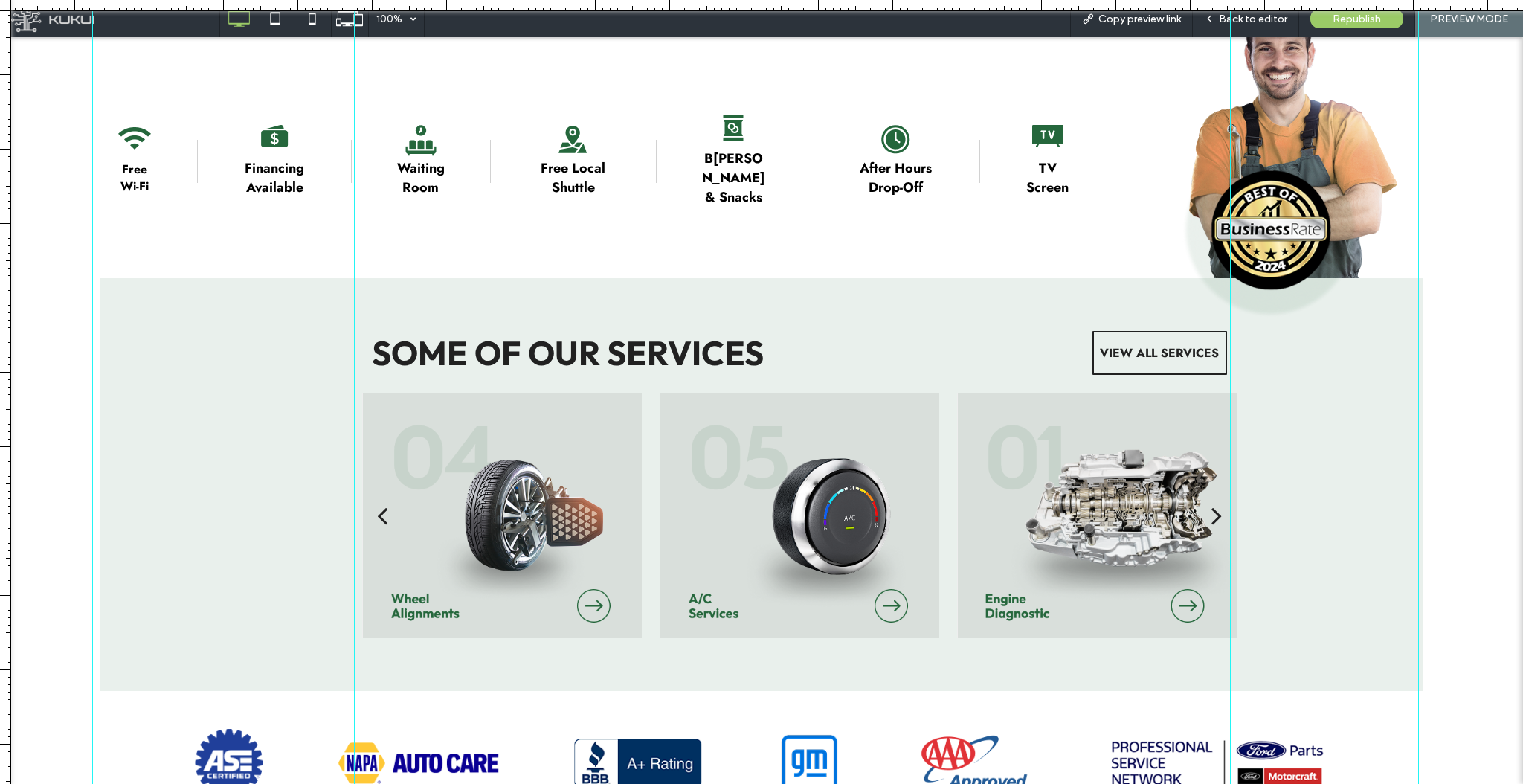
click at [1142, 2] on div at bounding box center [762, 5] width 1523 height 11
drag, startPoint x: 1461, startPoint y: 2, endPoint x: 1367, endPoint y: 4, distance: 94.0
click at [1142, 4] on div at bounding box center [762, 5] width 1523 height 11
click at [0, 140] on div at bounding box center [5, 392] width 11 height 784
click at [0, 140] on div at bounding box center [5, 392] width 11 height 784
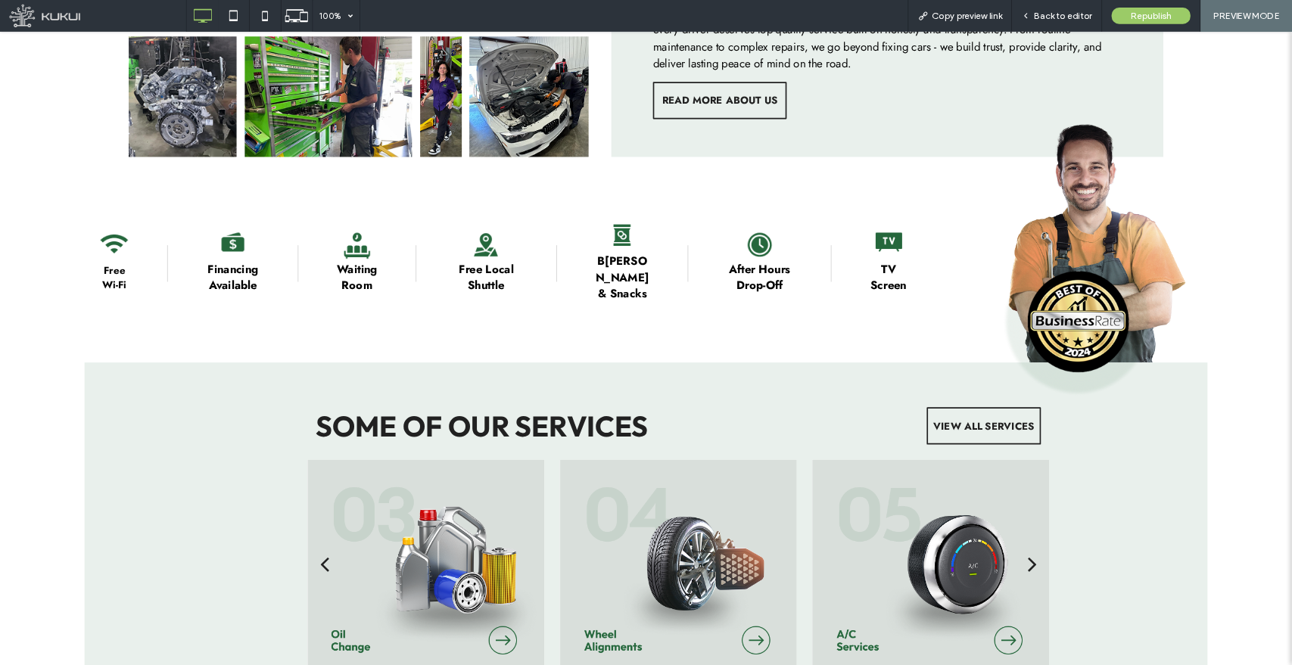
scroll to position [1090, 0]
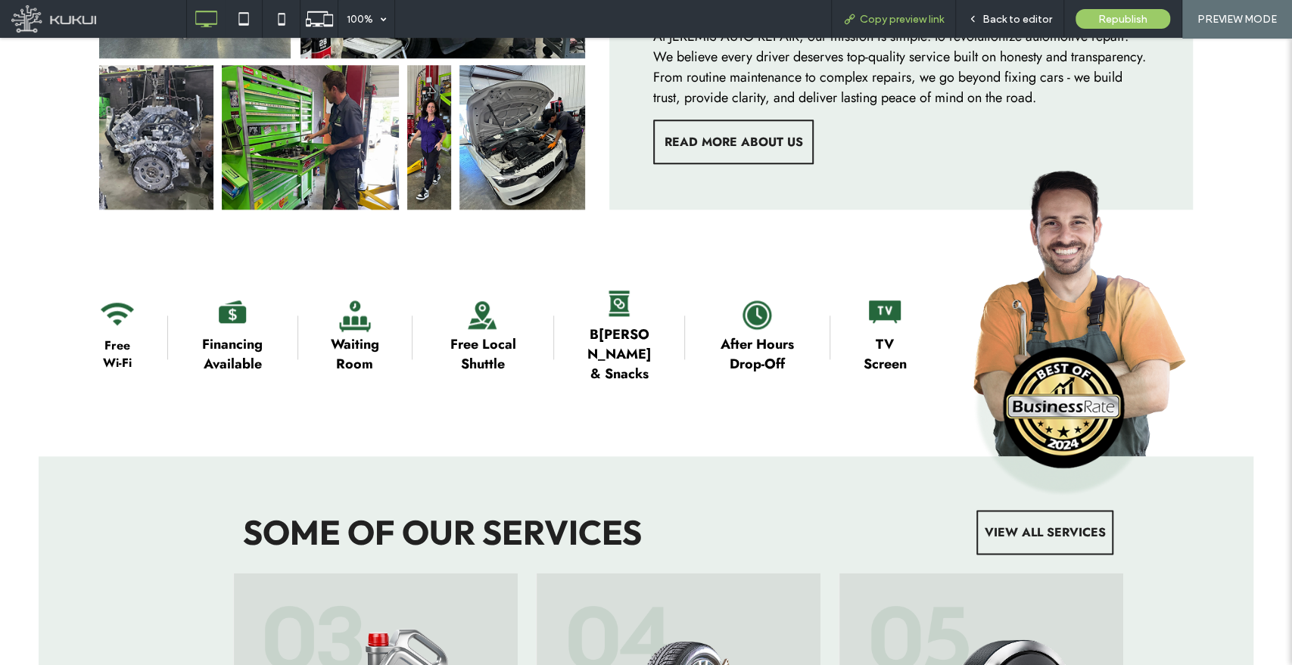
click at [908, 15] on span "Copy preview link" at bounding box center [902, 19] width 84 height 13
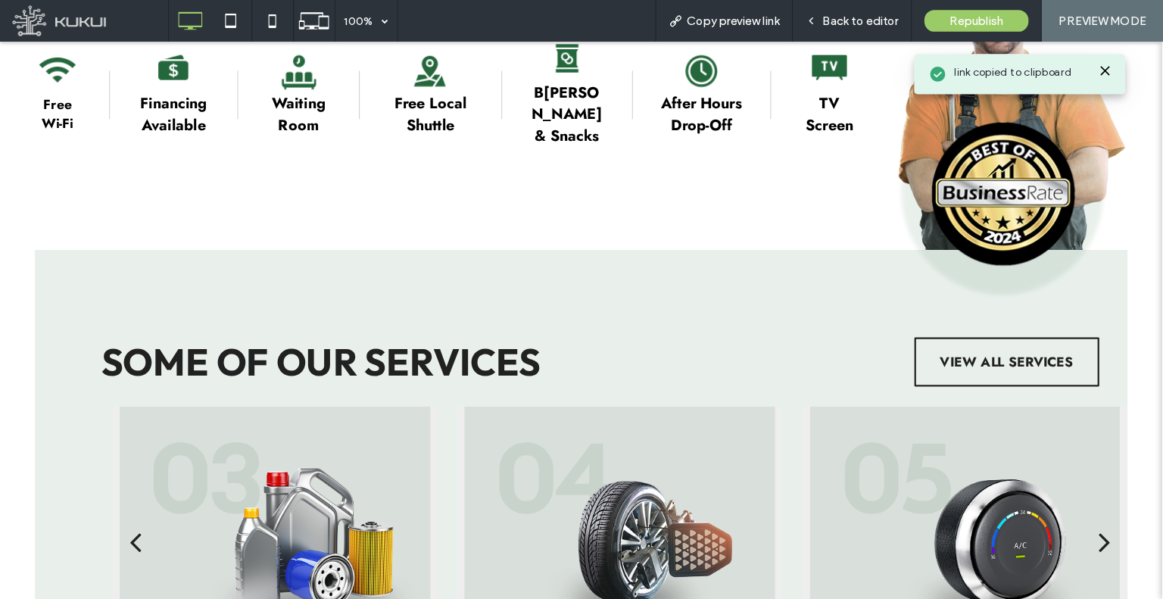
scroll to position [1381, 0]
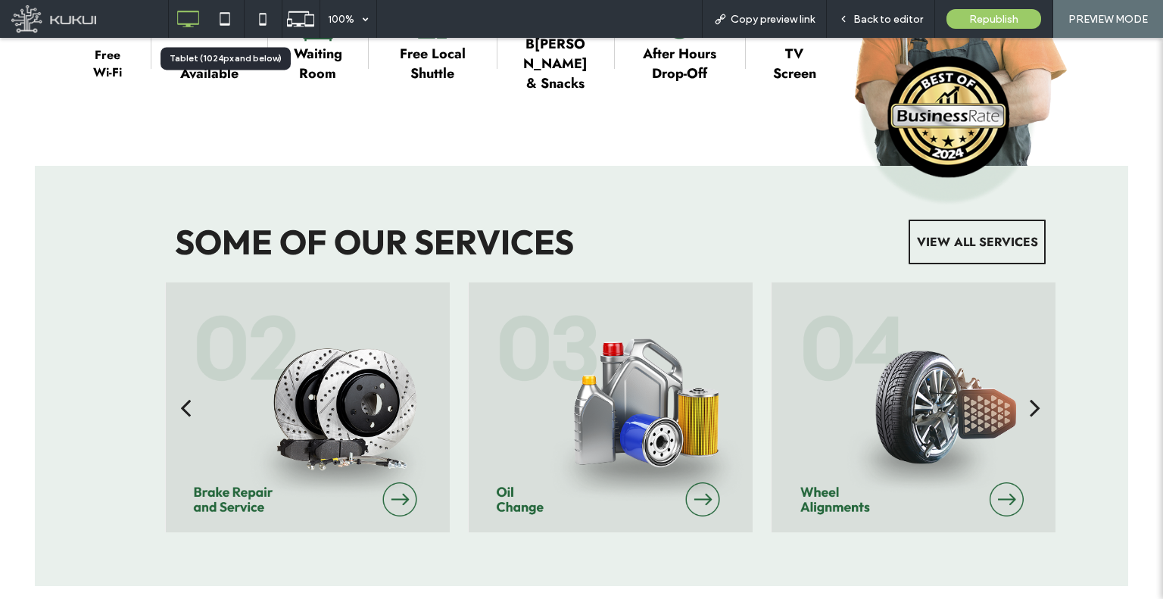
drag, startPoint x: 219, startPoint y: 20, endPoint x: 233, endPoint y: 39, distance: 23.8
click at [218, 20] on icon at bounding box center [225, 19] width 30 height 30
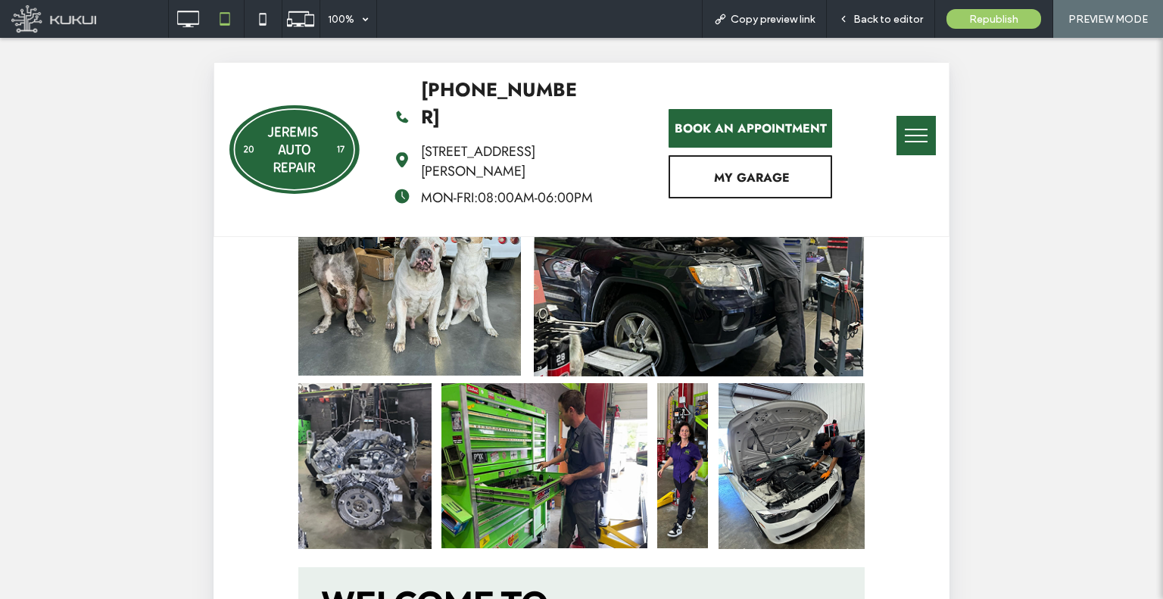
scroll to position [624, 0]
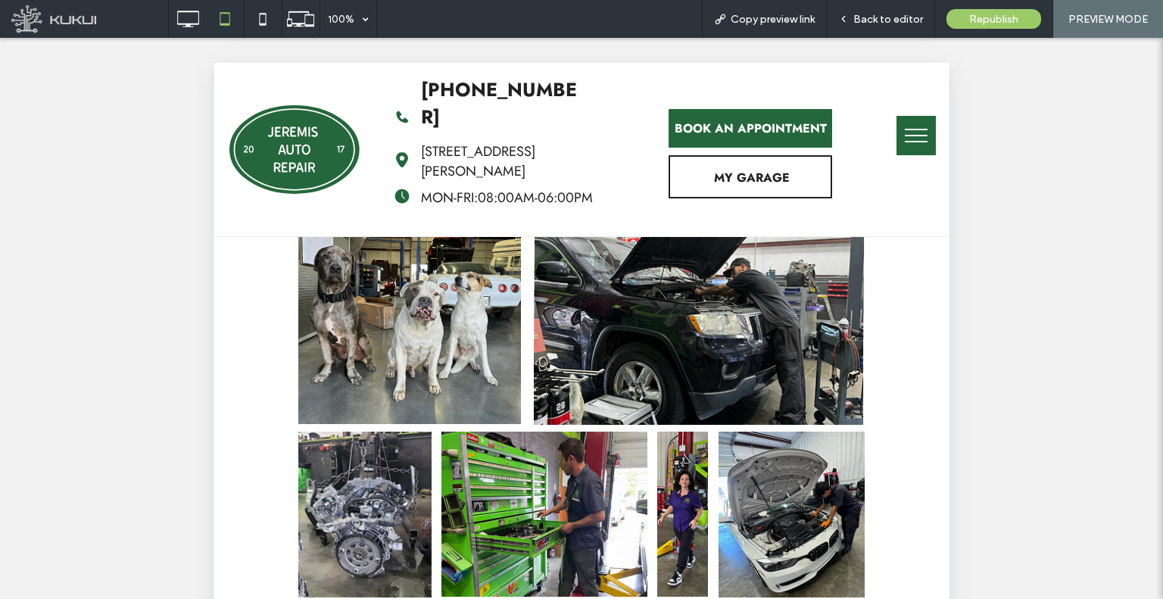
click at [458, 272] on img at bounding box center [409, 314] width 223 height 220
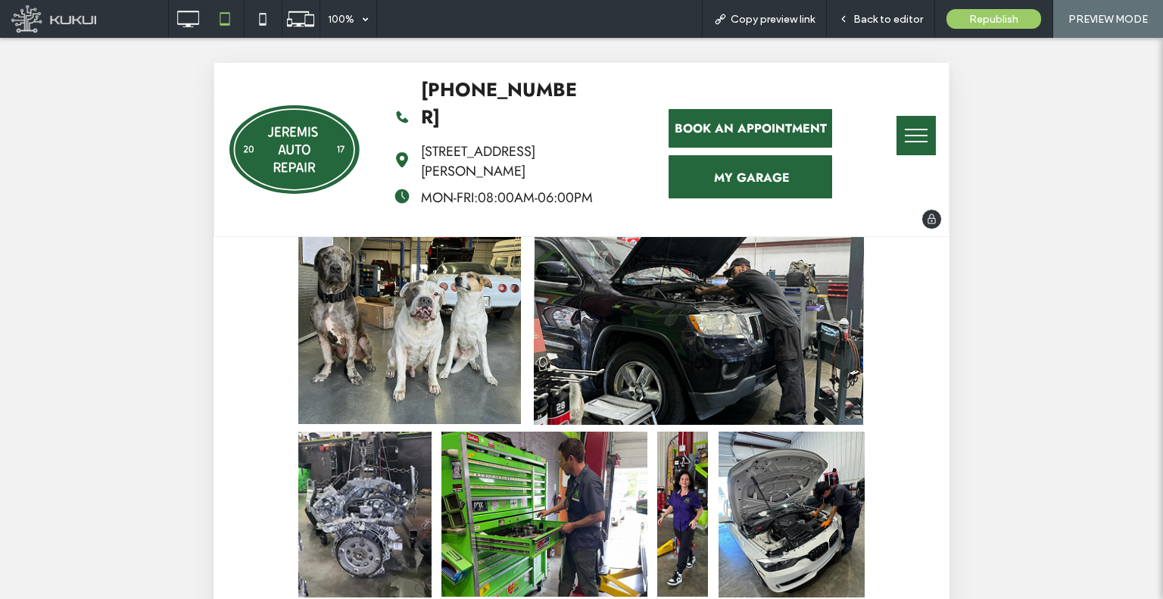
click at [729, 167] on span "MY GARAGE" at bounding box center [752, 178] width 76 height 42
click at [746, 167] on span "MY GARAGE" at bounding box center [752, 178] width 76 height 42
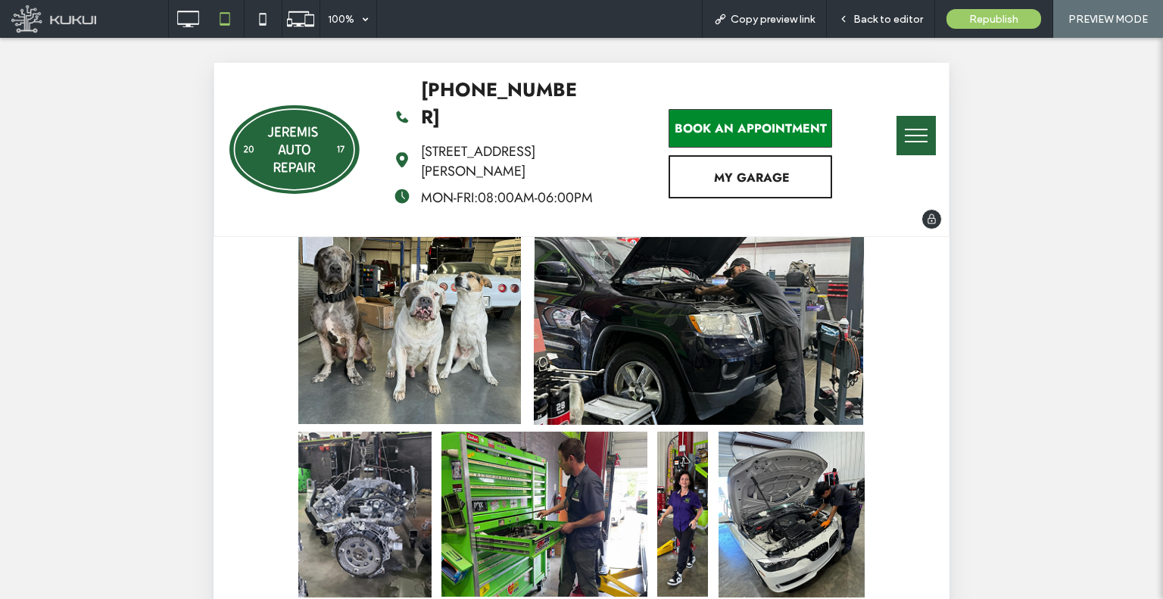
click at [758, 120] on span "BOOK AN APPOINTMENT" at bounding box center [750, 128] width 152 height 17
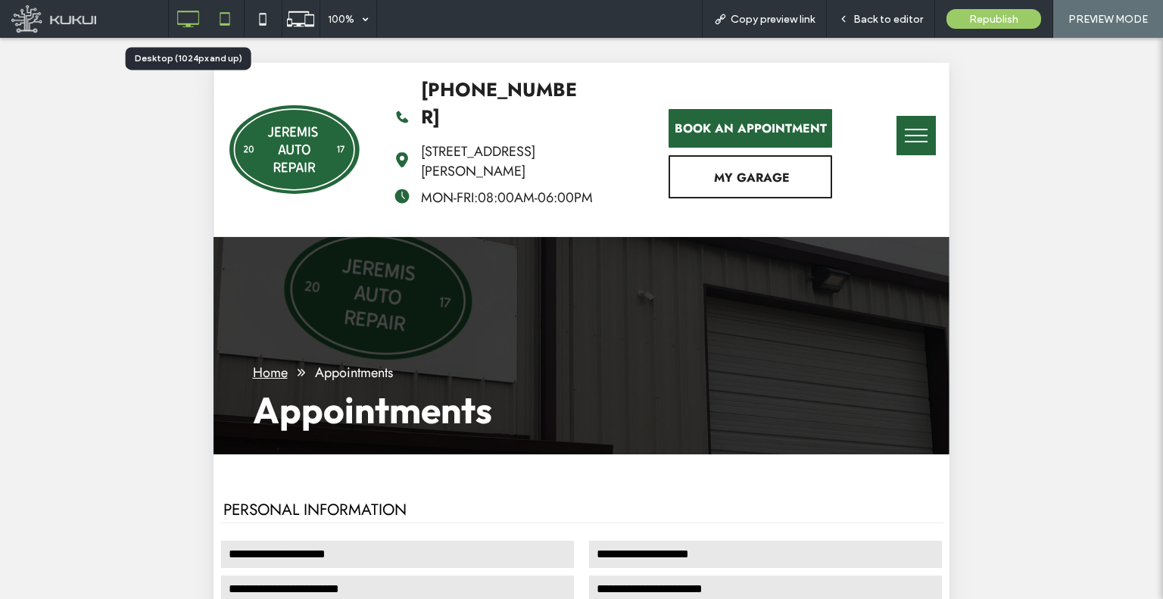
click at [187, 5] on icon at bounding box center [188, 19] width 30 height 30
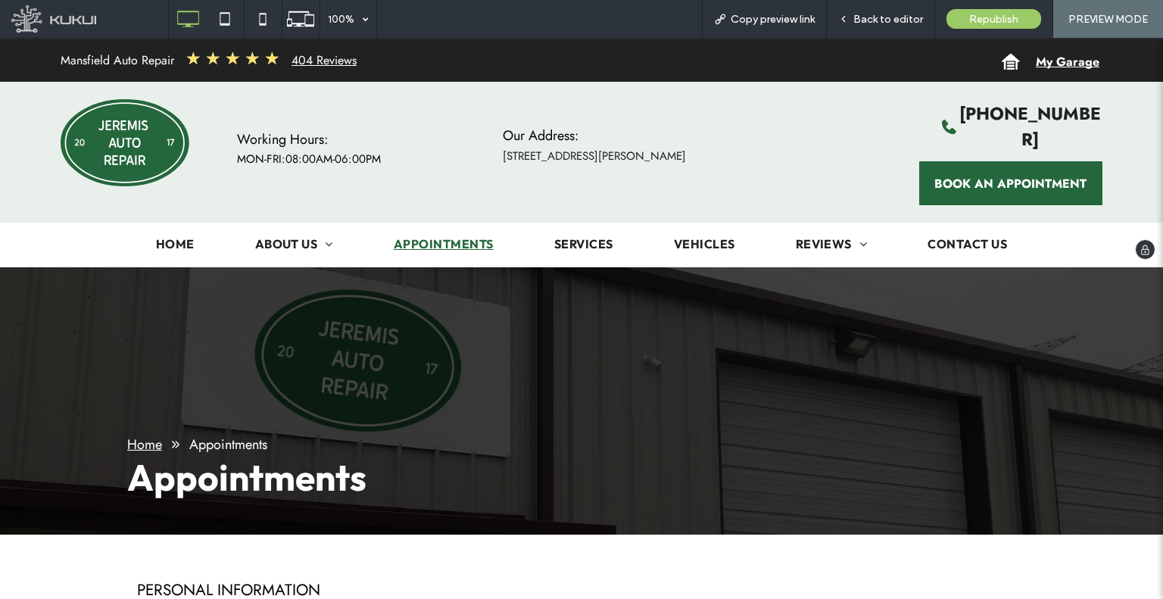
click at [1035, 61] on span "My Garage" at bounding box center [1067, 62] width 64 height 42
click at [1035, 71] on span "My Garage" at bounding box center [1067, 62] width 64 height 42
click at [226, 15] on icon at bounding box center [225, 19] width 30 height 30
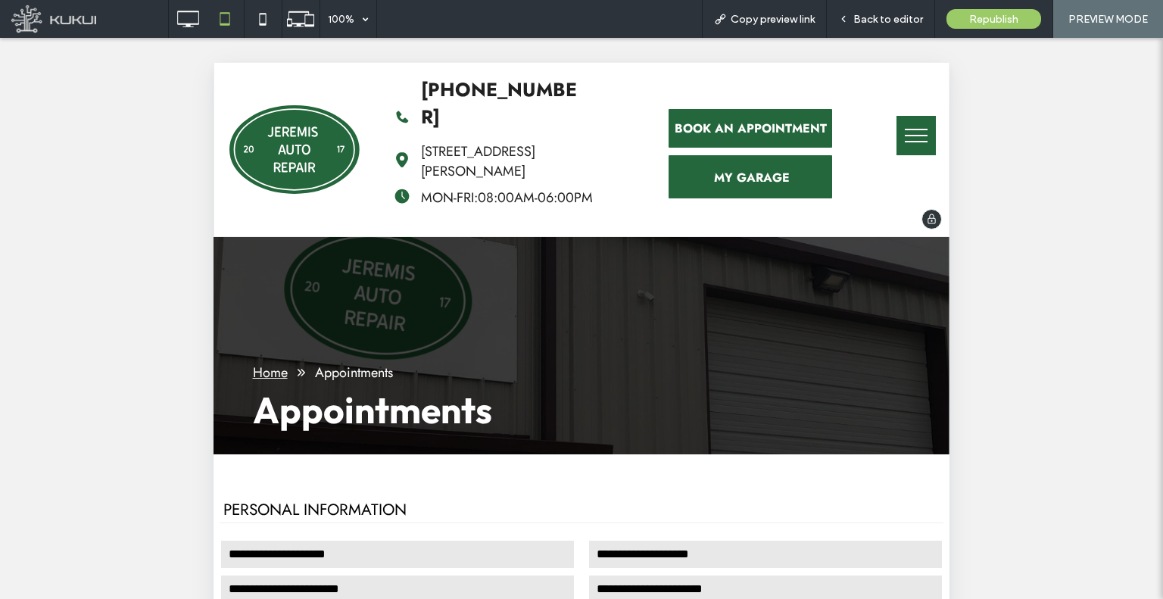
click at [714, 159] on span "MY GARAGE" at bounding box center [752, 178] width 76 height 42
click at [770, 175] on span "MY GARAGE" at bounding box center [752, 178] width 76 height 42
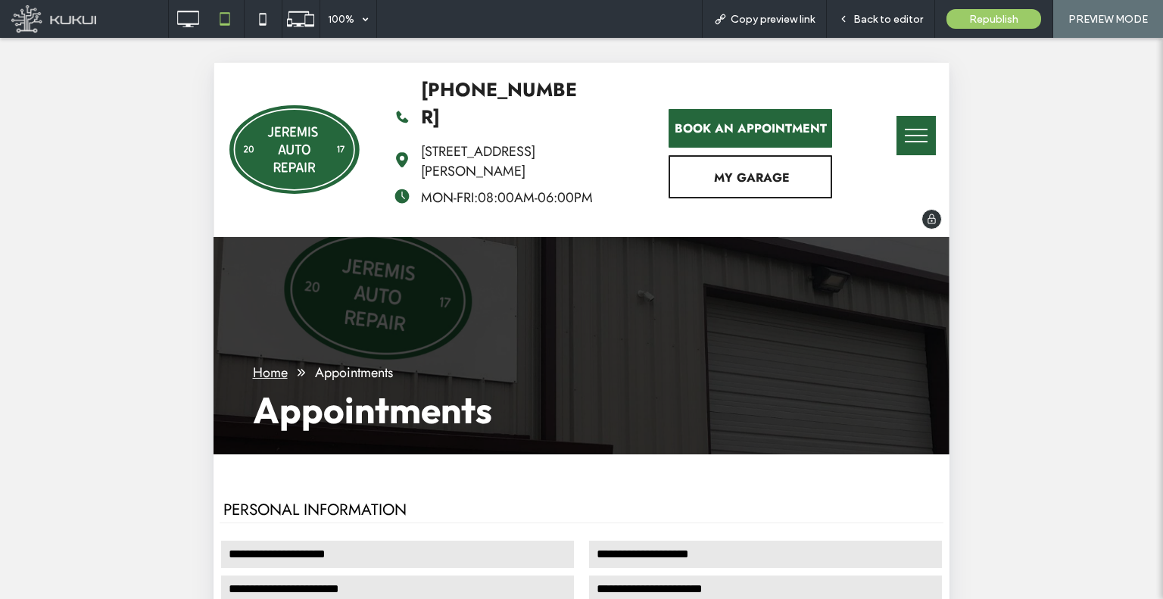
click at [838, 192] on div "BOOK AN APPOINTMENT MY GARAGE You do not have My Garage enabled. Section under …" at bounding box center [778, 149] width 220 height 151
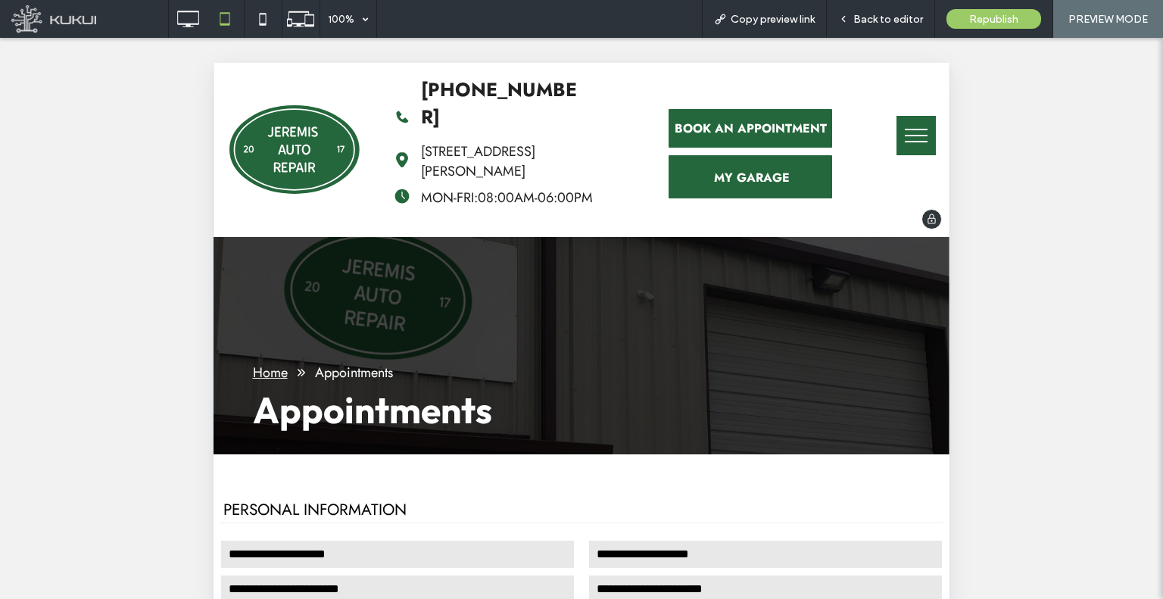
click at [789, 155] on div "MY GARAGE" at bounding box center [749, 176] width 163 height 43
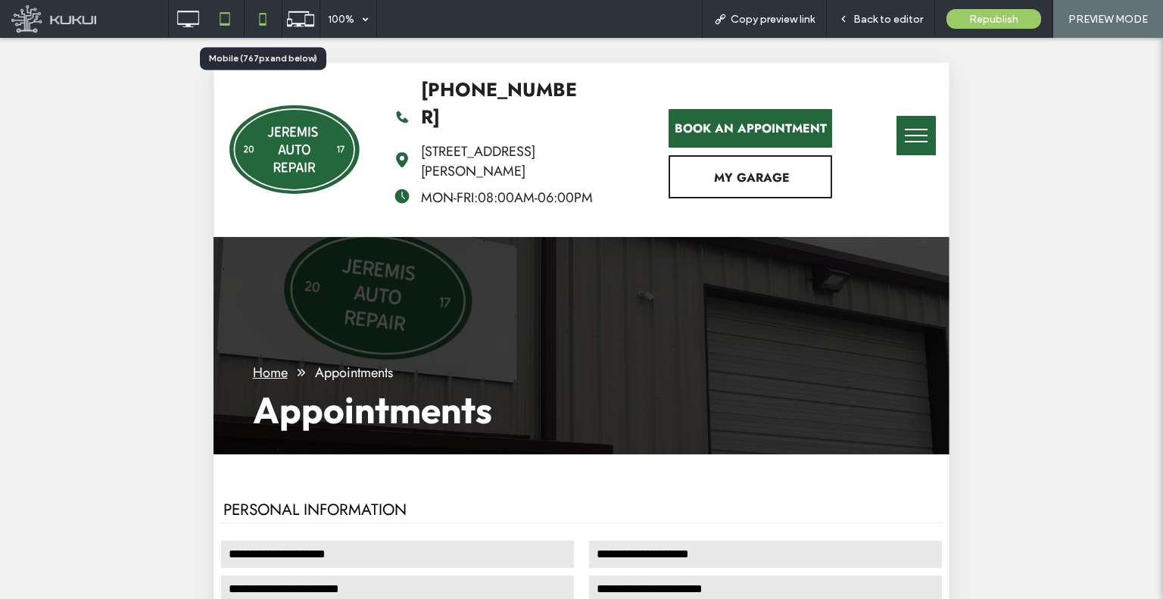
click at [274, 14] on icon at bounding box center [263, 19] width 30 height 30
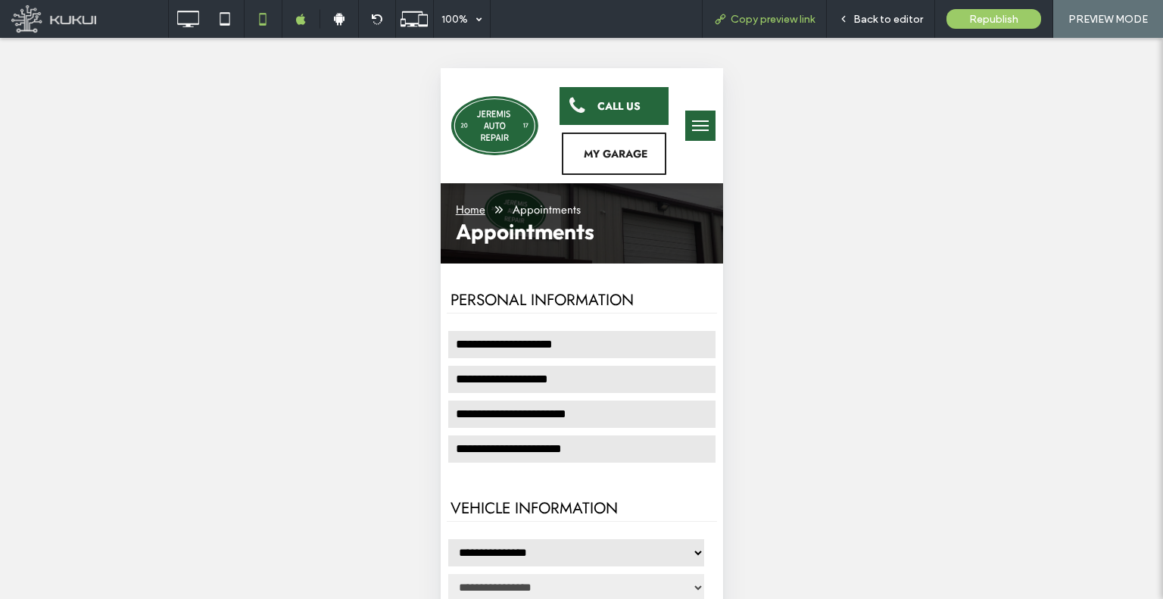
click at [798, 23] on span "Copy preview link" at bounding box center [772, 19] width 84 height 13
click at [188, 6] on icon at bounding box center [188, 19] width 30 height 30
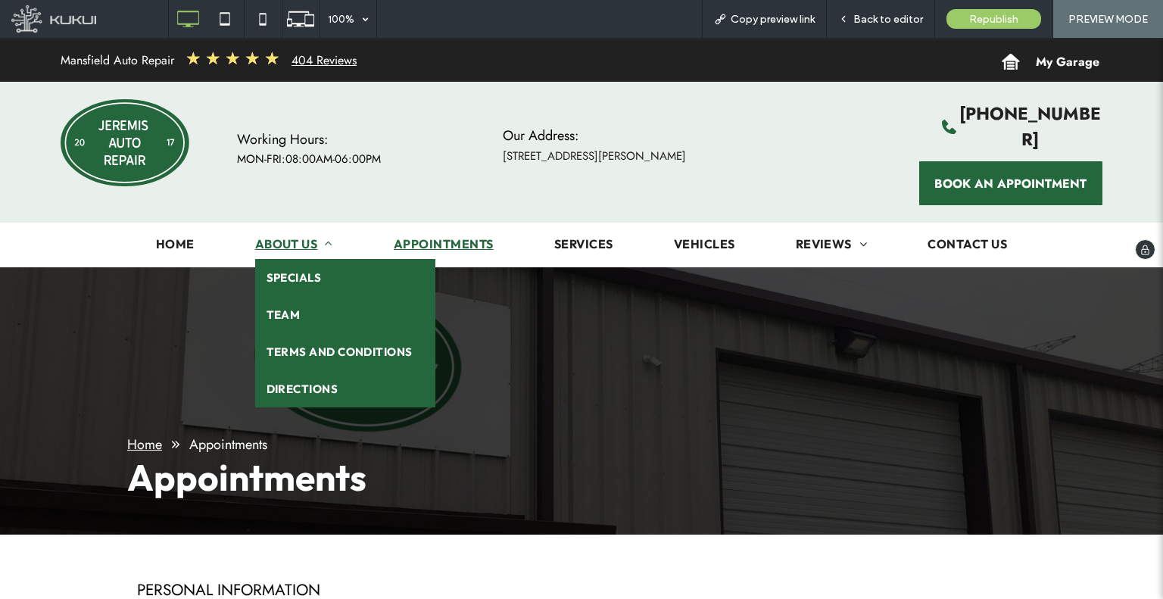
click at [276, 236] on span "About Us" at bounding box center [294, 243] width 78 height 15
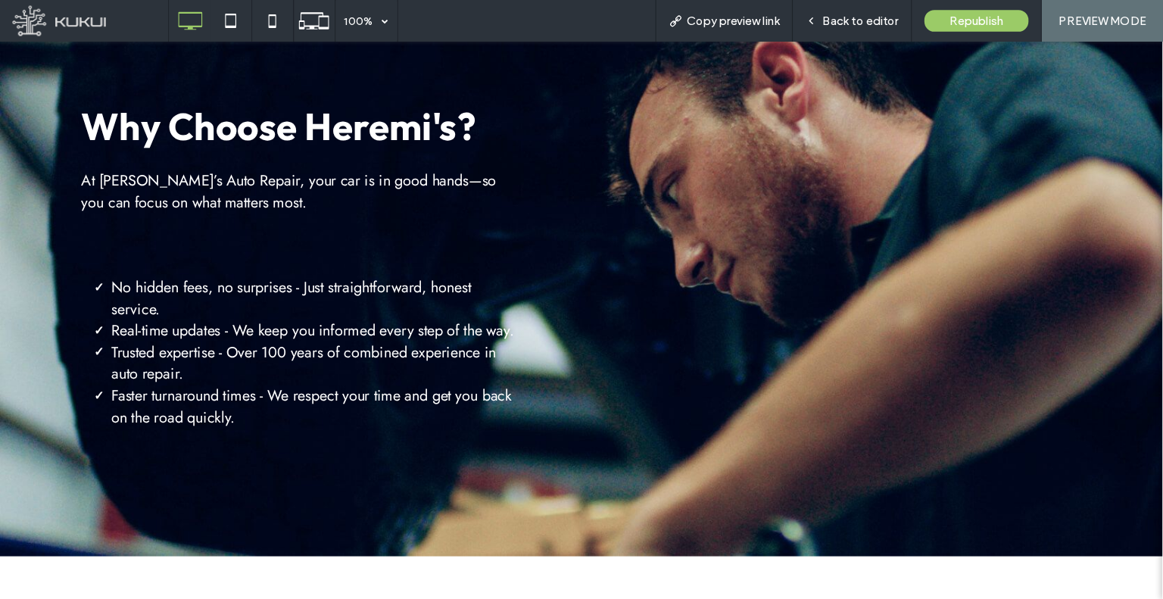
scroll to position [1135, 0]
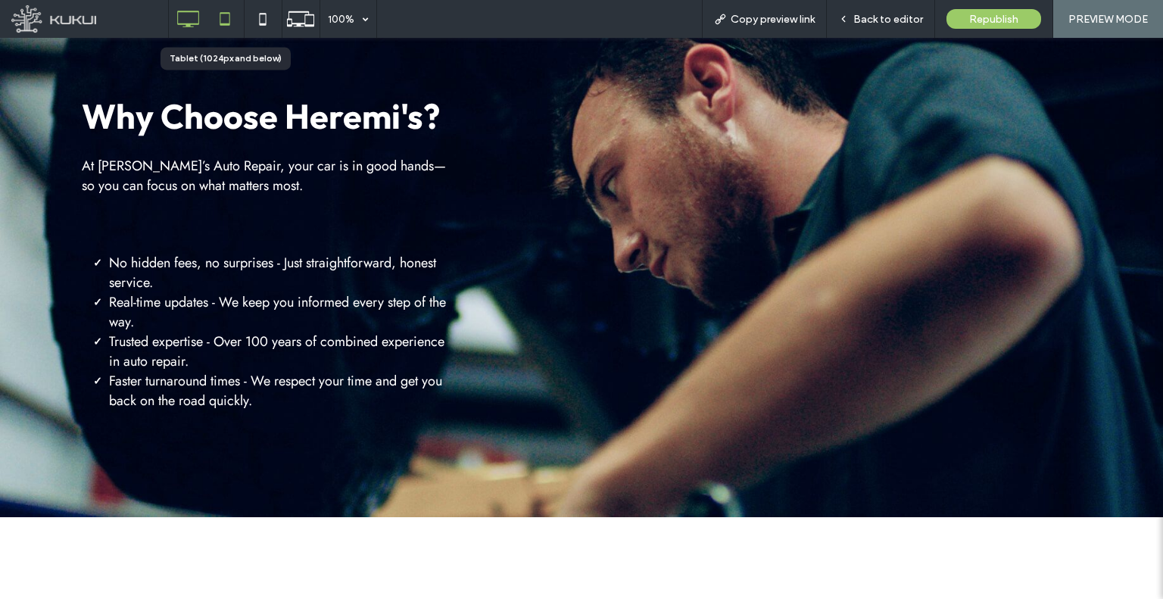
click at [221, 11] on icon at bounding box center [225, 19] width 30 height 30
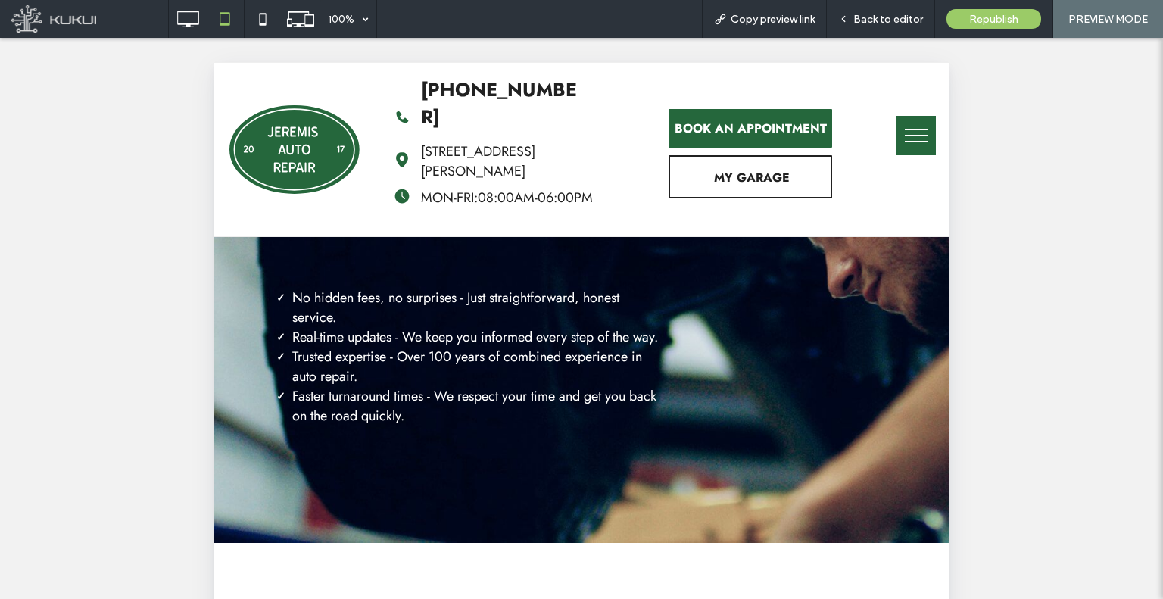
scroll to position [1060, 0]
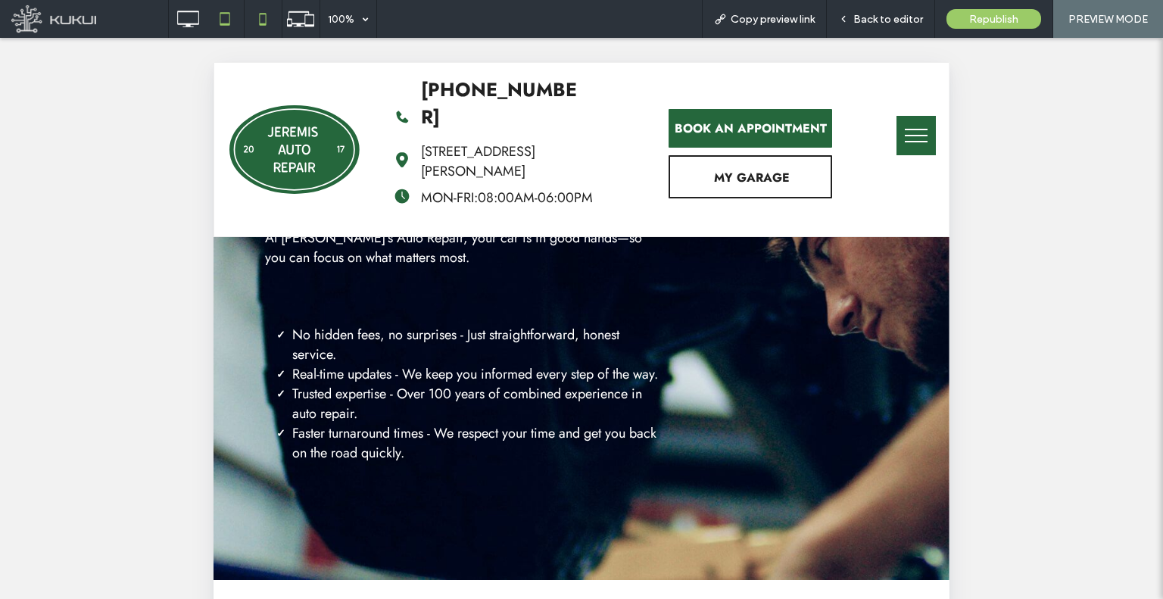
click at [263, 26] on icon at bounding box center [263, 19] width 30 height 30
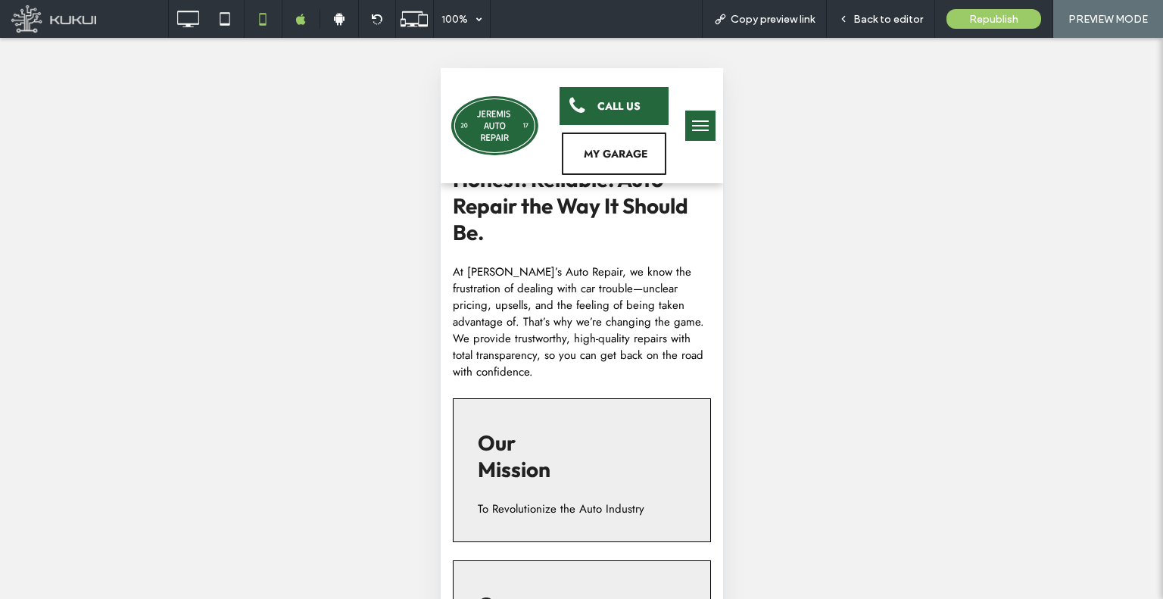
scroll to position [0, 0]
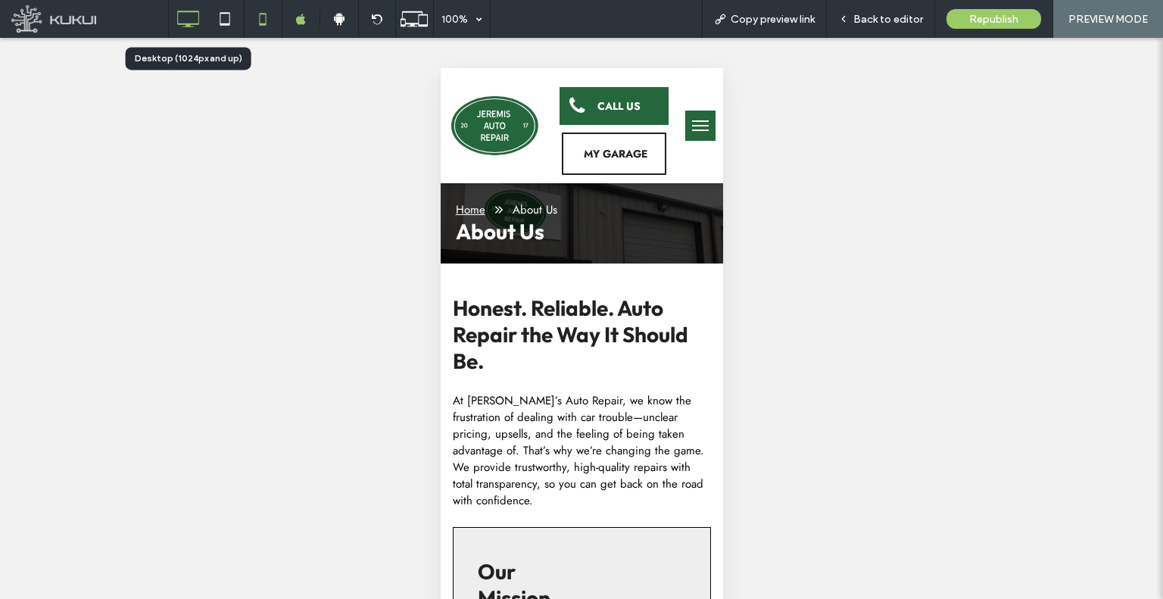
click at [185, 26] on icon at bounding box center [188, 19] width 30 height 30
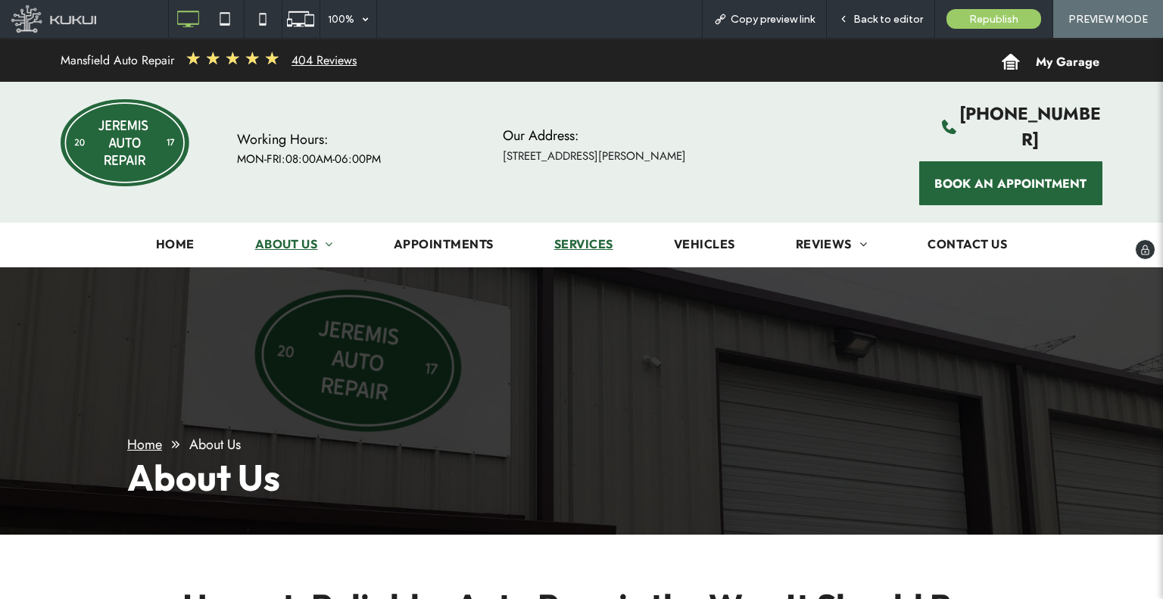
click at [556, 236] on span "Services" at bounding box center [583, 243] width 59 height 15
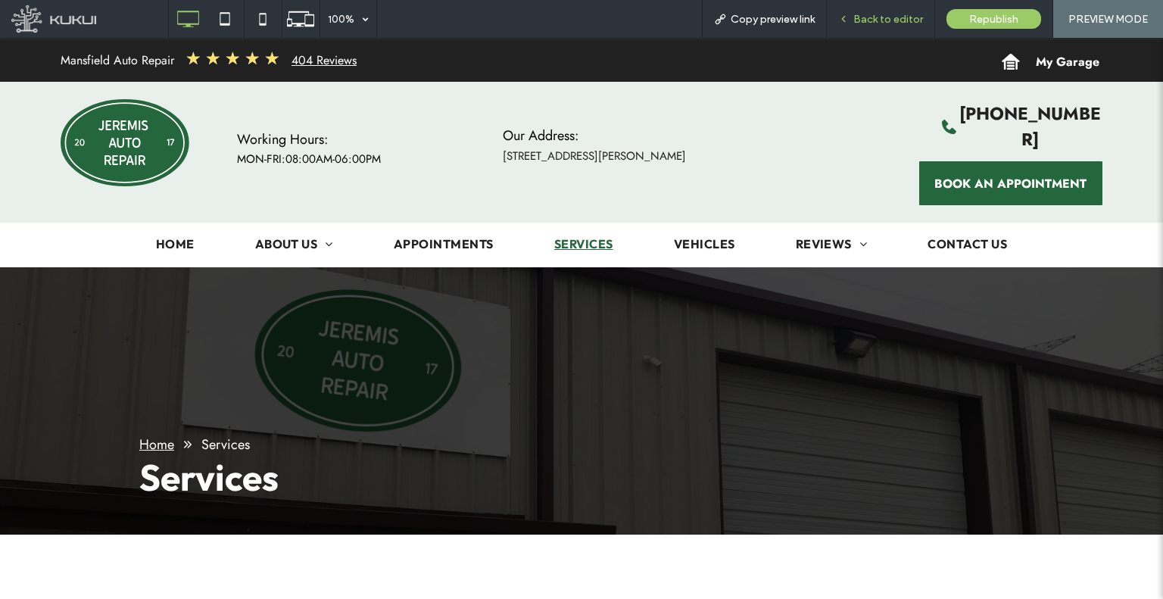
click at [847, 13] on div "Back to editor" at bounding box center [880, 19] width 107 height 13
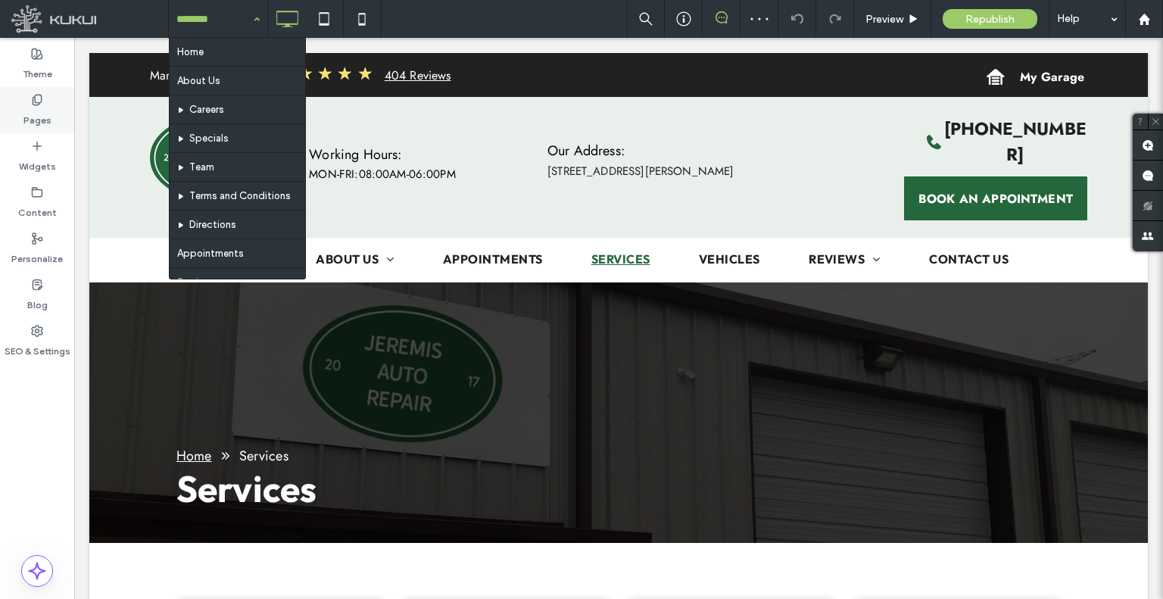
click at [36, 115] on label "Pages" at bounding box center [37, 116] width 28 height 21
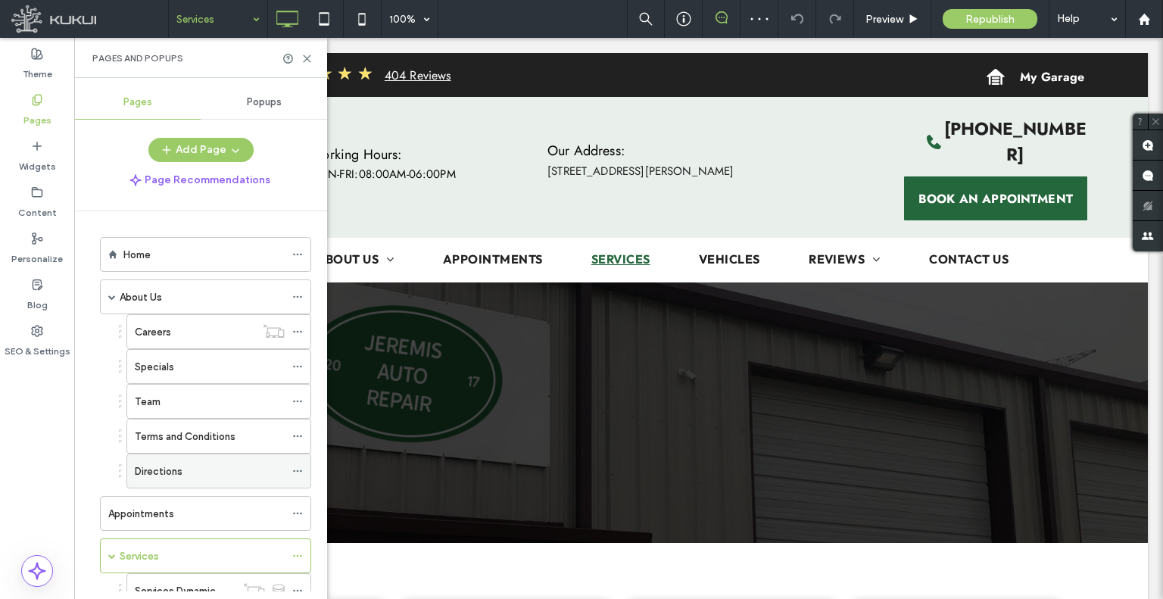
scroll to position [151, 0]
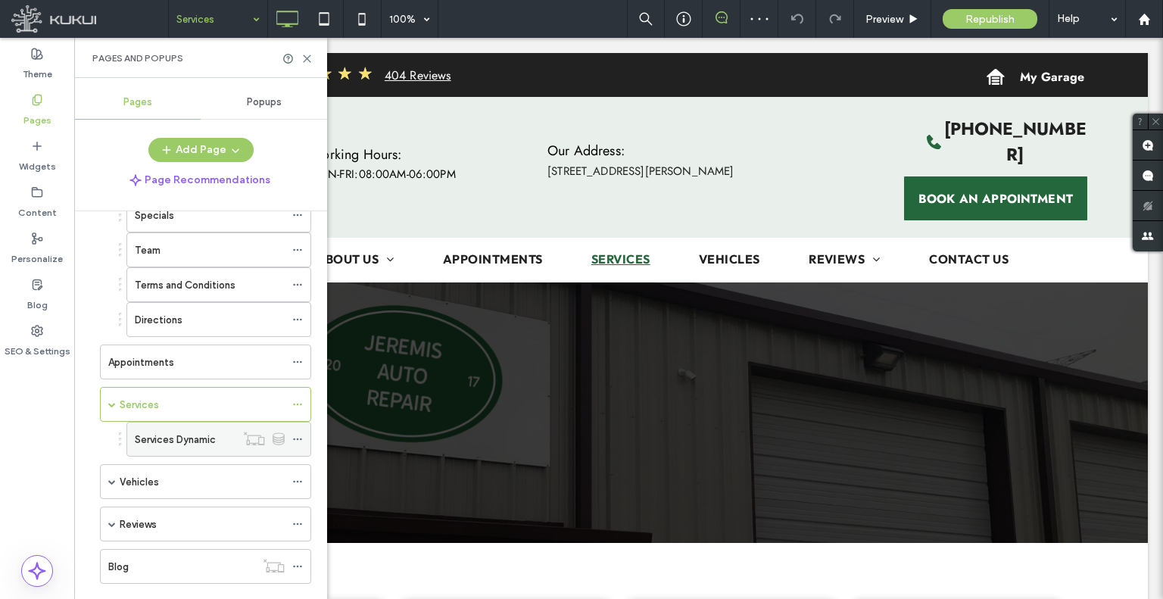
click at [182, 440] on label "Services Dynamic" at bounding box center [175, 439] width 81 height 26
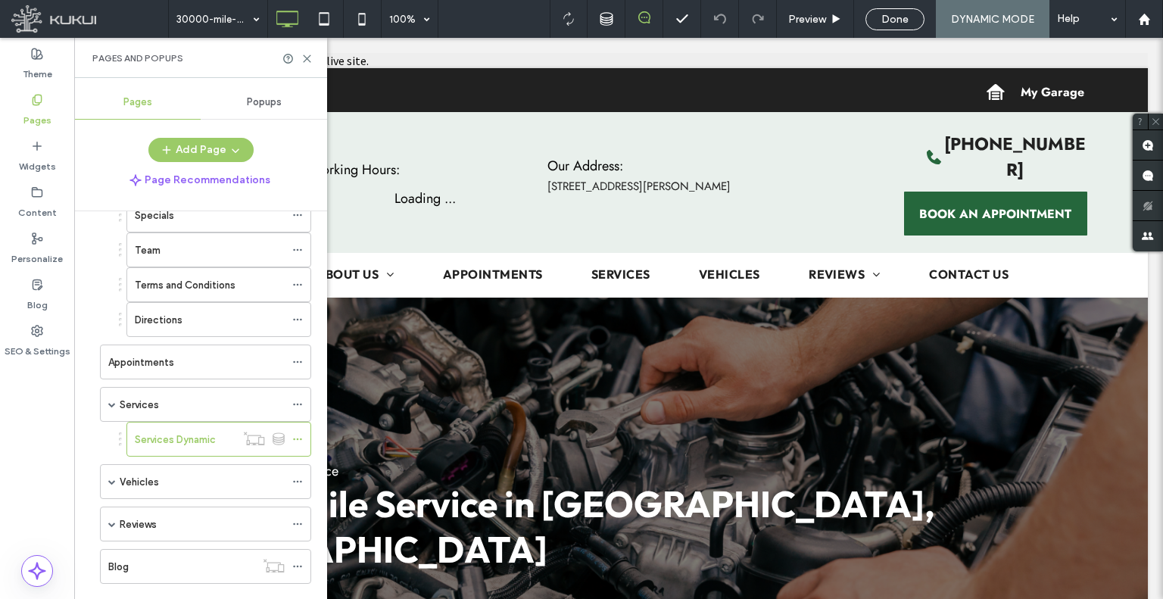
scroll to position [0, 0]
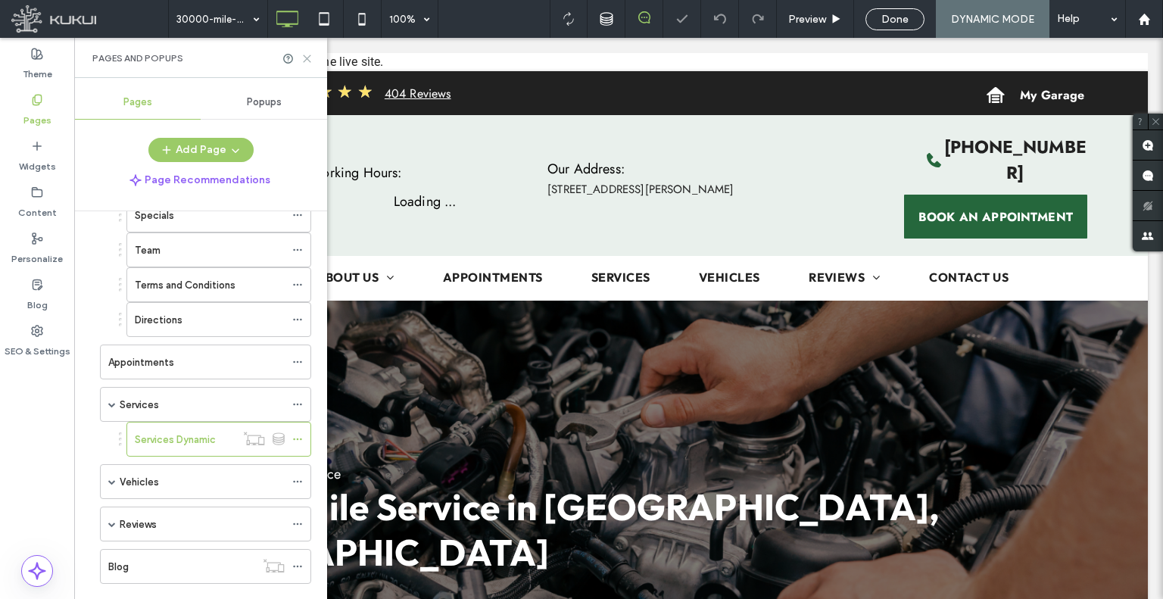
click at [301, 60] on icon at bounding box center [306, 58] width 11 height 11
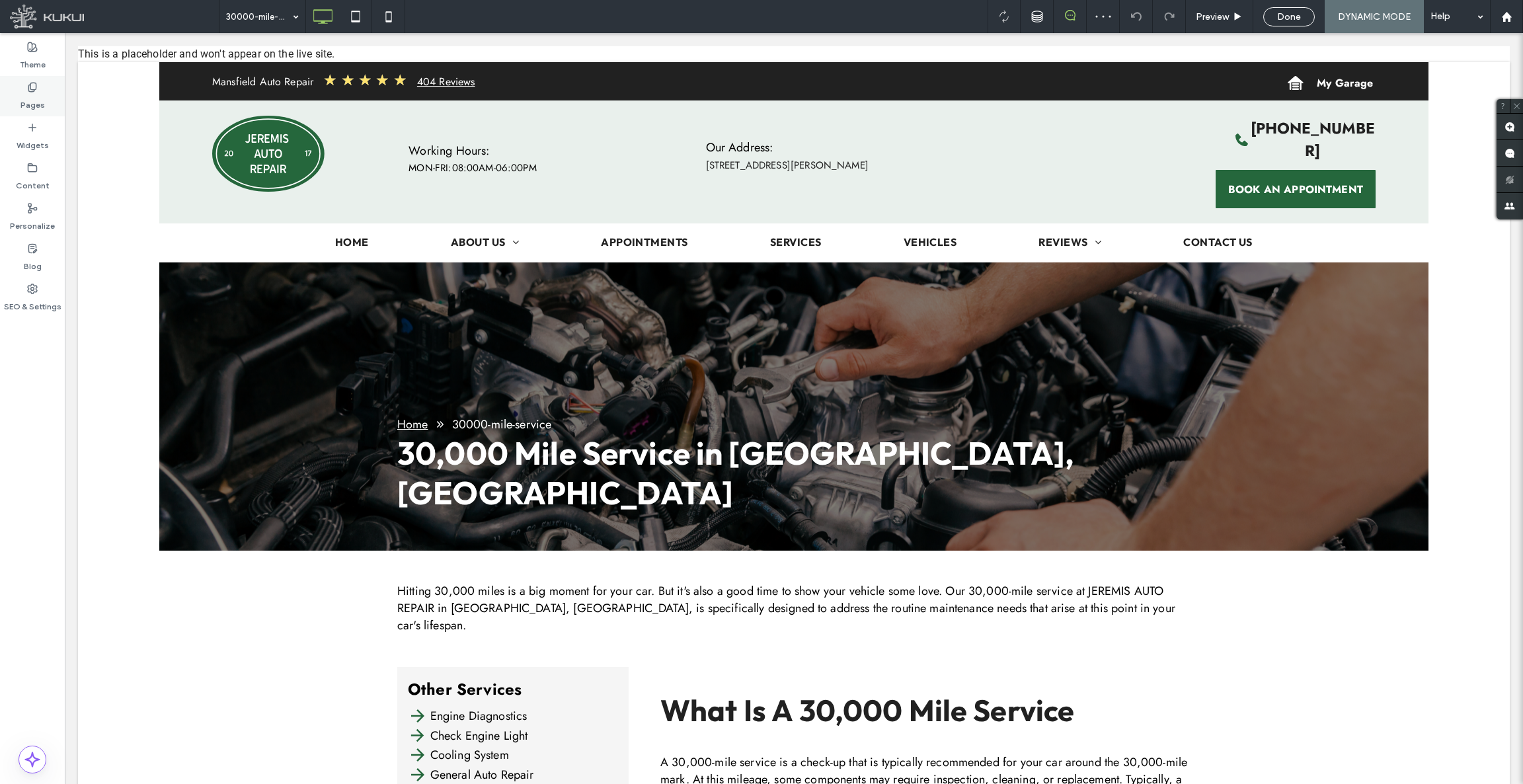
click at [40, 93] on label "Pages" at bounding box center [32, 101] width 24 height 18
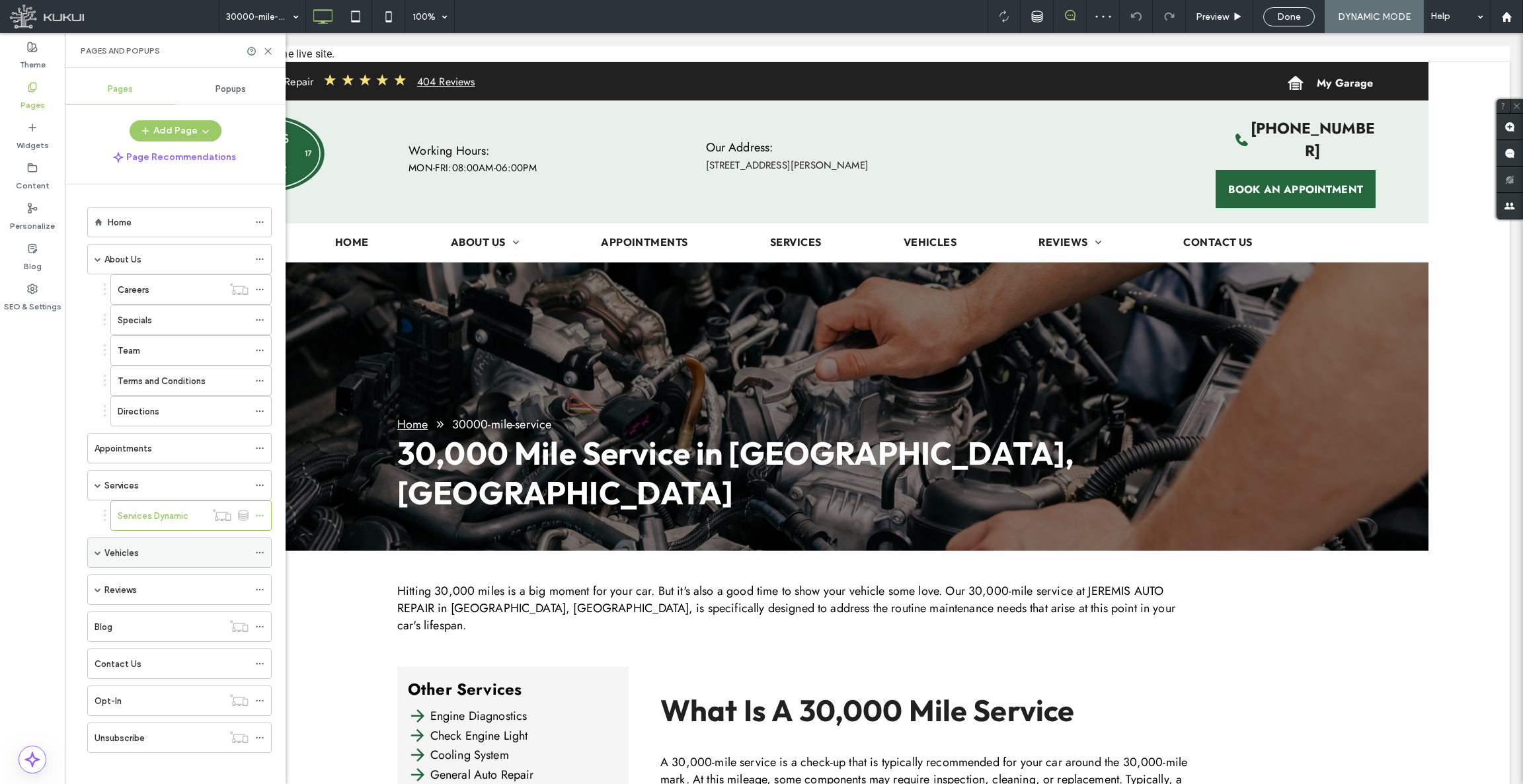
click at [102, 557] on div "Vehicles" at bounding box center [179, 552] width 184 height 31
click at [96, 554] on span at bounding box center [98, 553] width 7 height 7
click at [121, 584] on label "Vehicles Dynamic" at bounding box center [153, 583] width 71 height 23
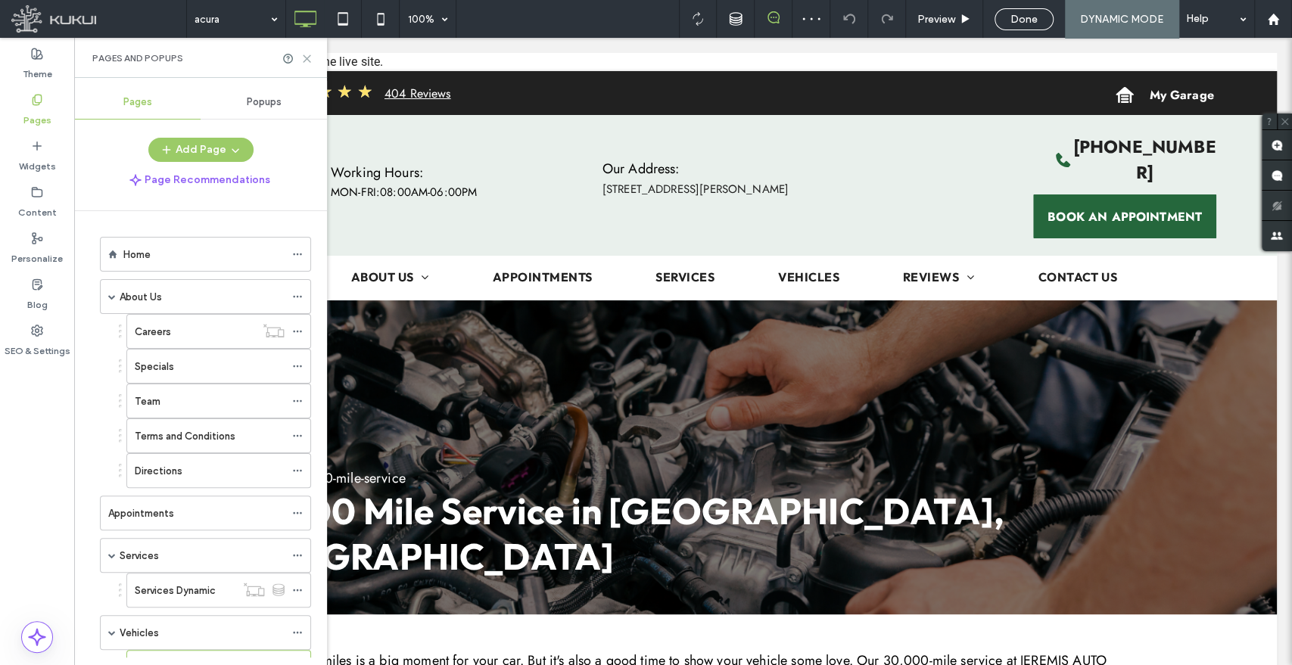
click at [308, 61] on icon at bounding box center [306, 58] width 11 height 11
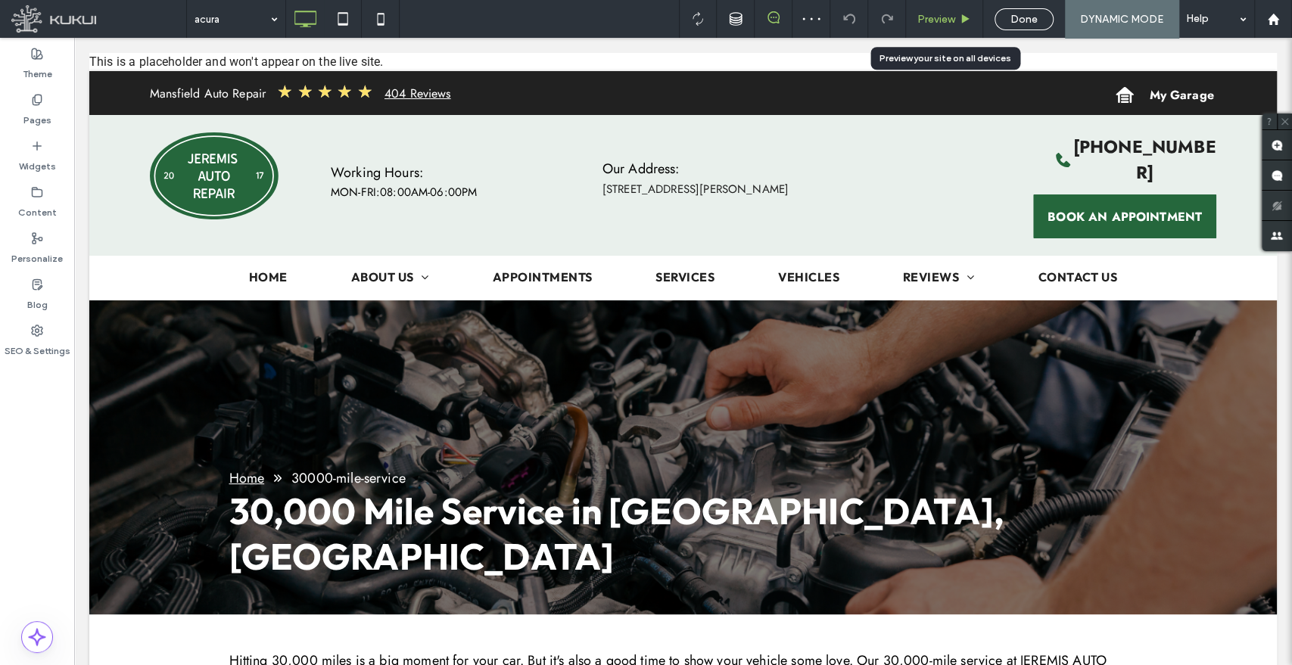
click at [948, 16] on span "Preview" at bounding box center [936, 19] width 38 height 13
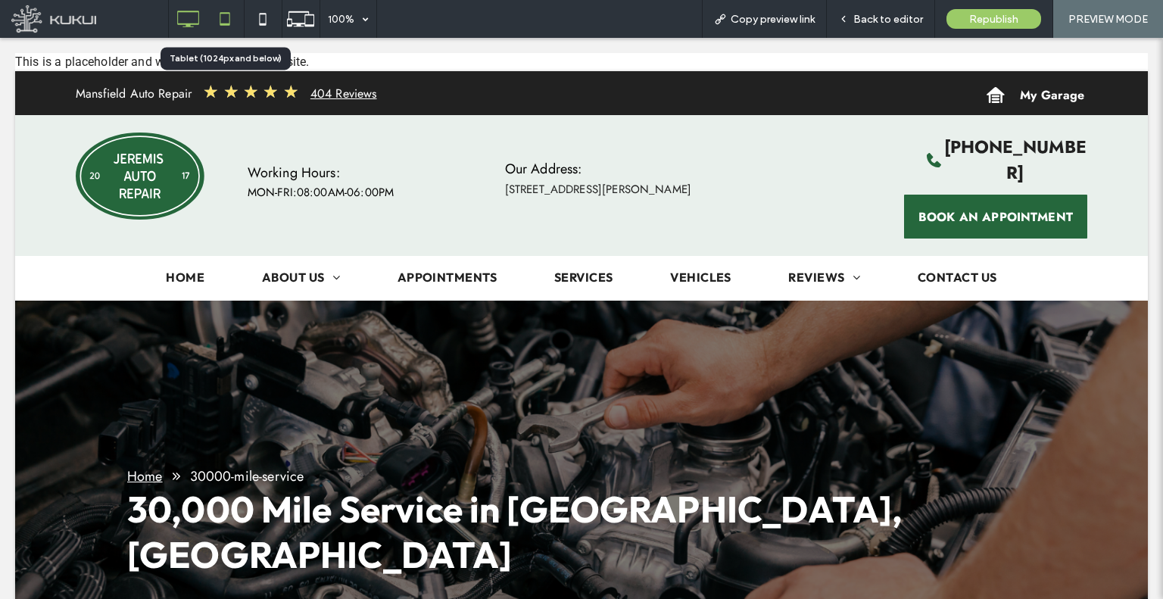
click at [214, 19] on icon at bounding box center [225, 19] width 30 height 30
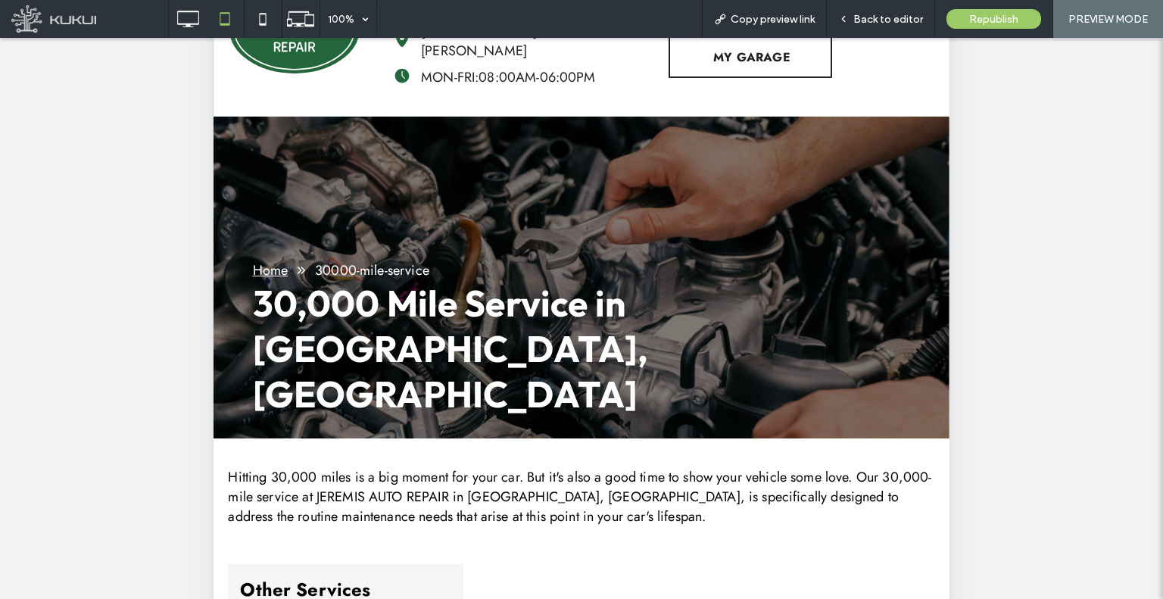
drag, startPoint x: 1089, startPoint y: 264, endPoint x: 1098, endPoint y: 335, distance: 71.6
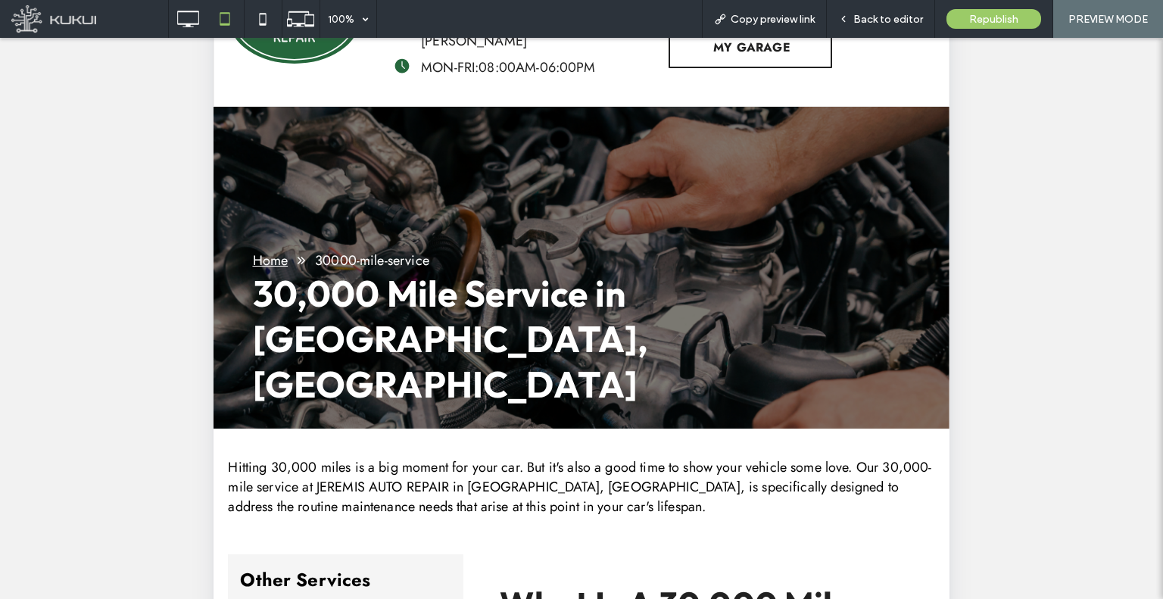
scroll to position [83, 0]
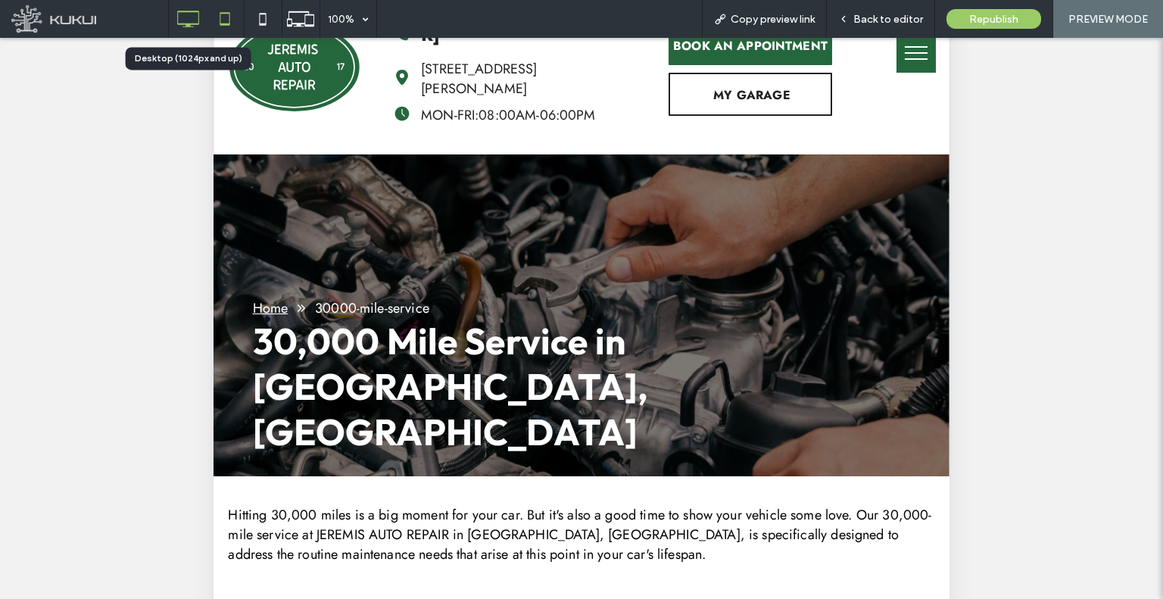
click at [185, 17] on icon at bounding box center [188, 19] width 30 height 30
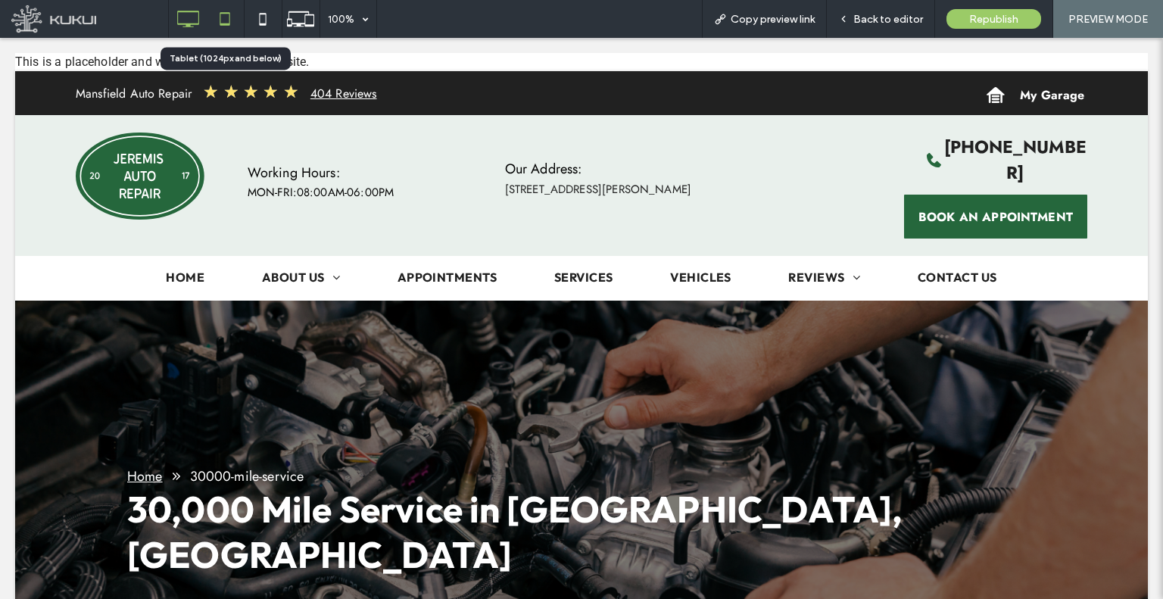
click at [230, 28] on icon at bounding box center [225, 19] width 30 height 30
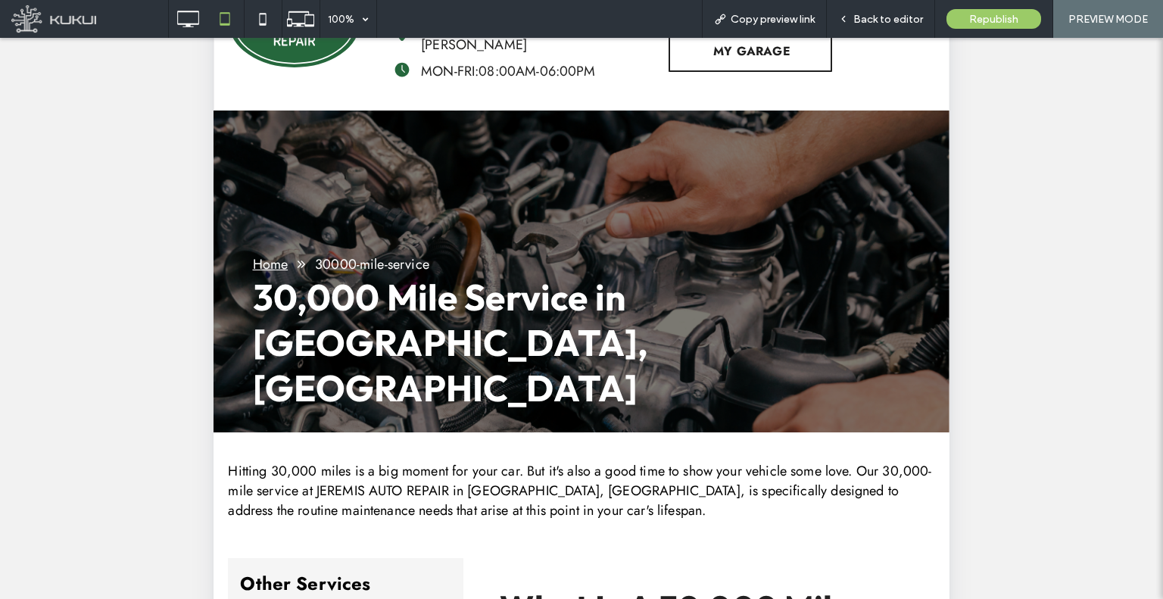
scroll to position [151, 0]
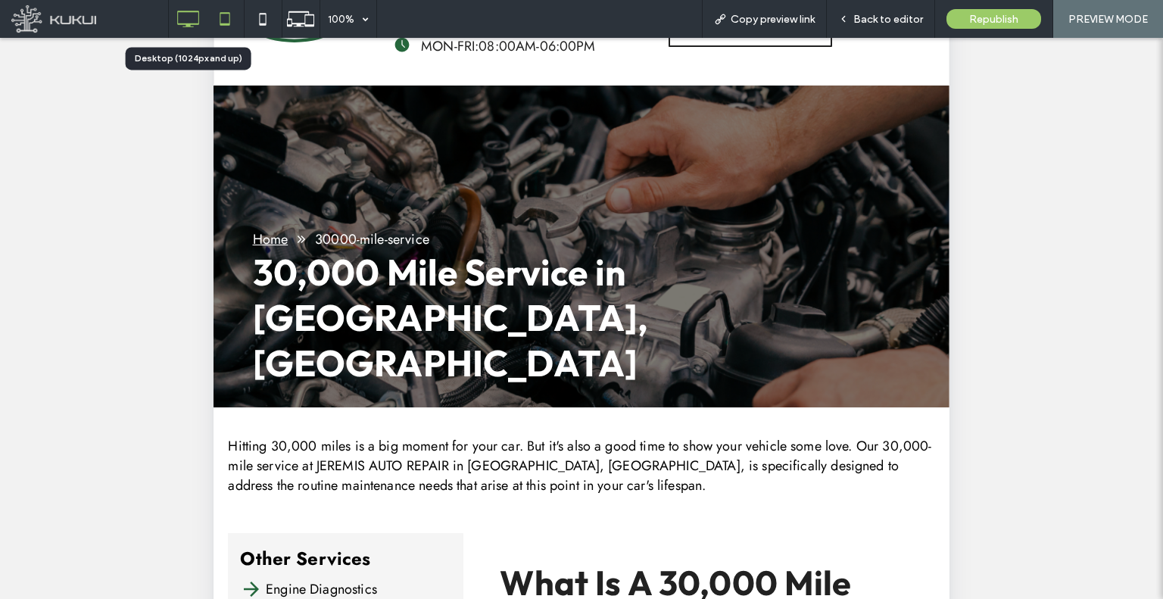
click at [179, 7] on icon at bounding box center [188, 19] width 30 height 30
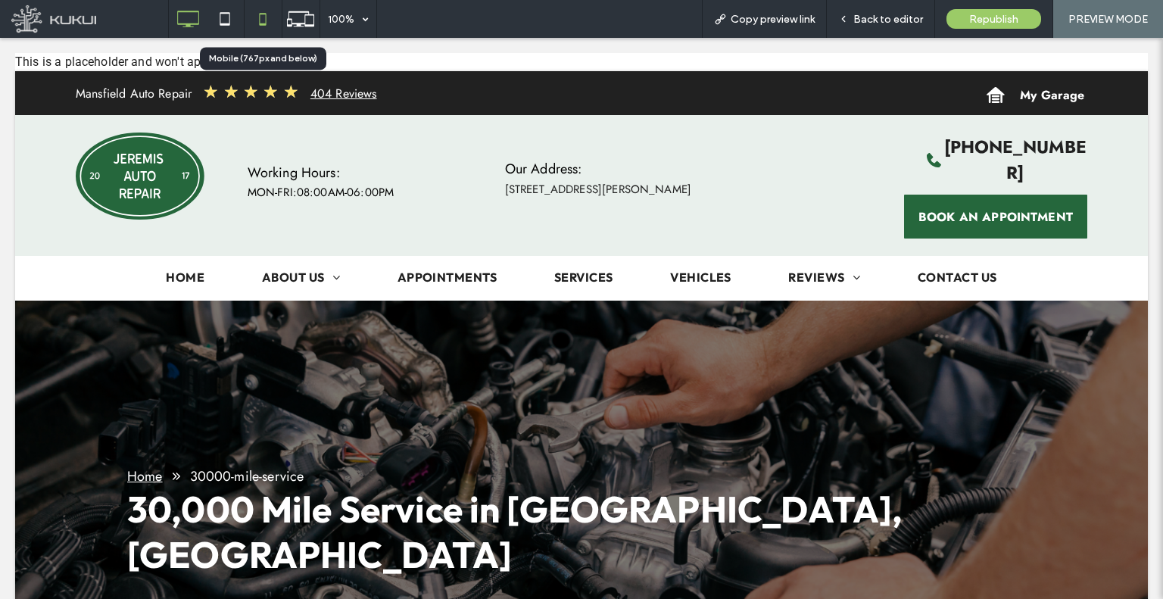
click at [273, 27] on icon at bounding box center [263, 19] width 30 height 30
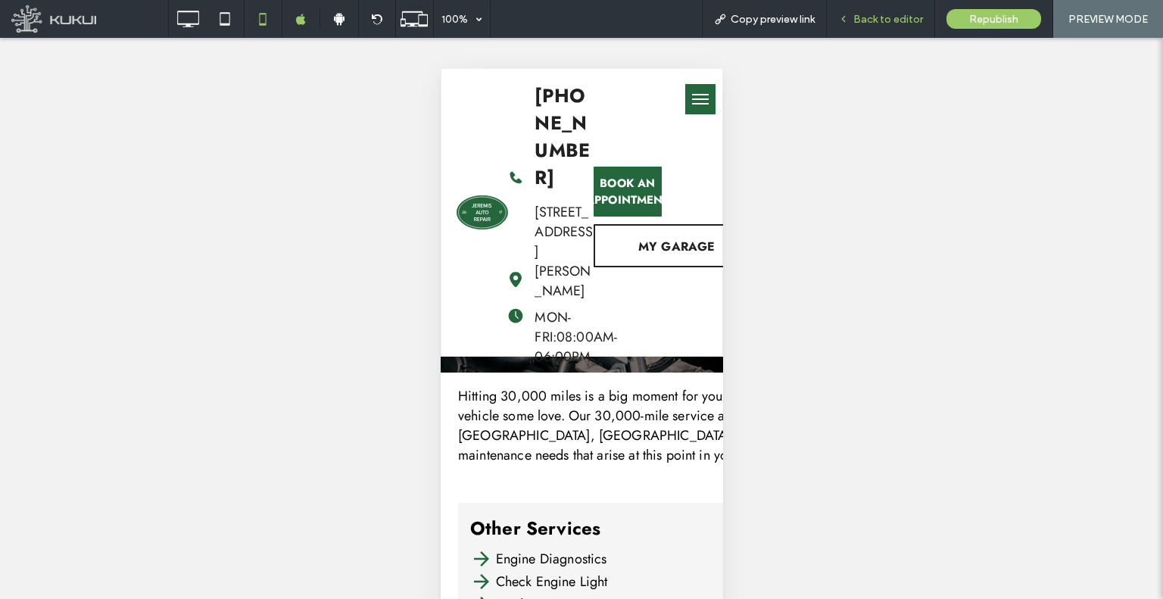
click at [872, 17] on span "Back to editor" at bounding box center [888, 19] width 70 height 13
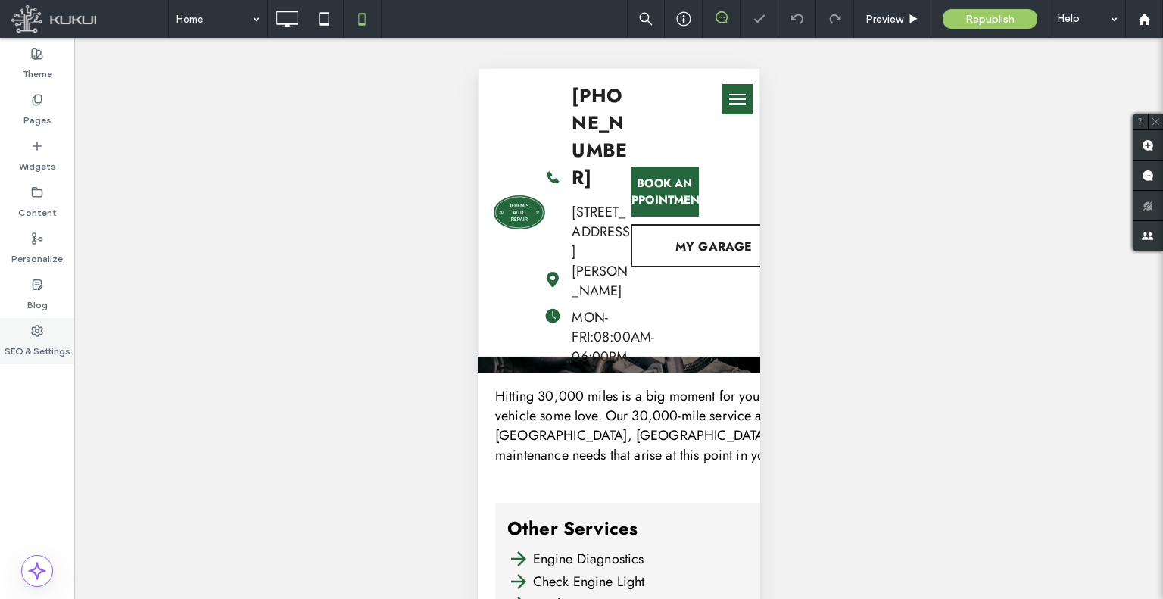
click at [24, 341] on label "SEO & Settings" at bounding box center [38, 347] width 66 height 21
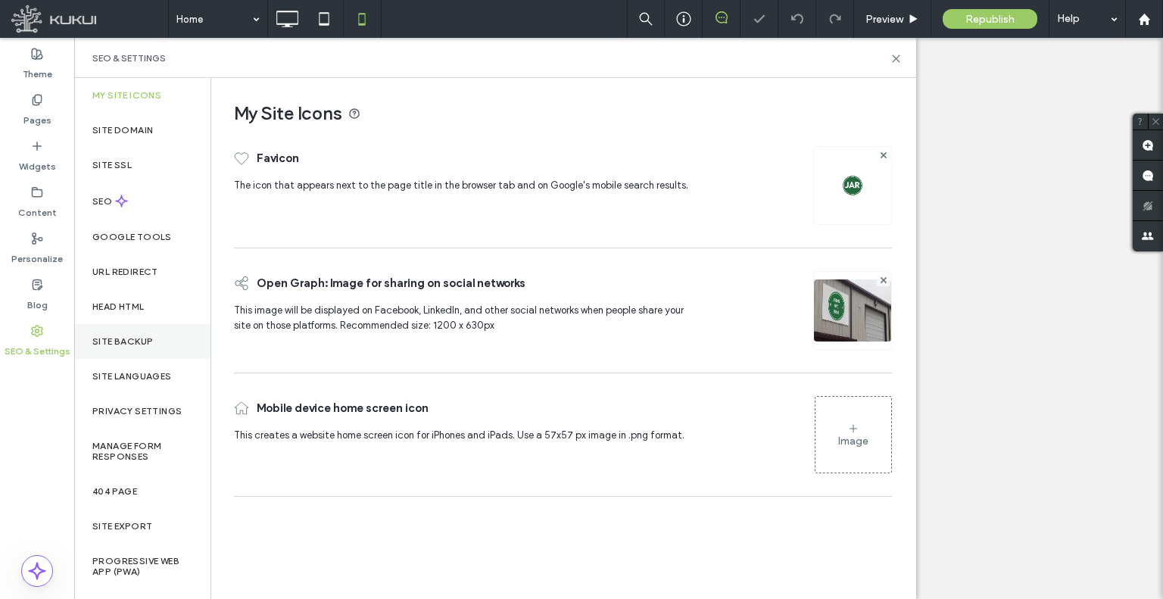
click at [152, 341] on label "Site Backup" at bounding box center [122, 341] width 61 height 11
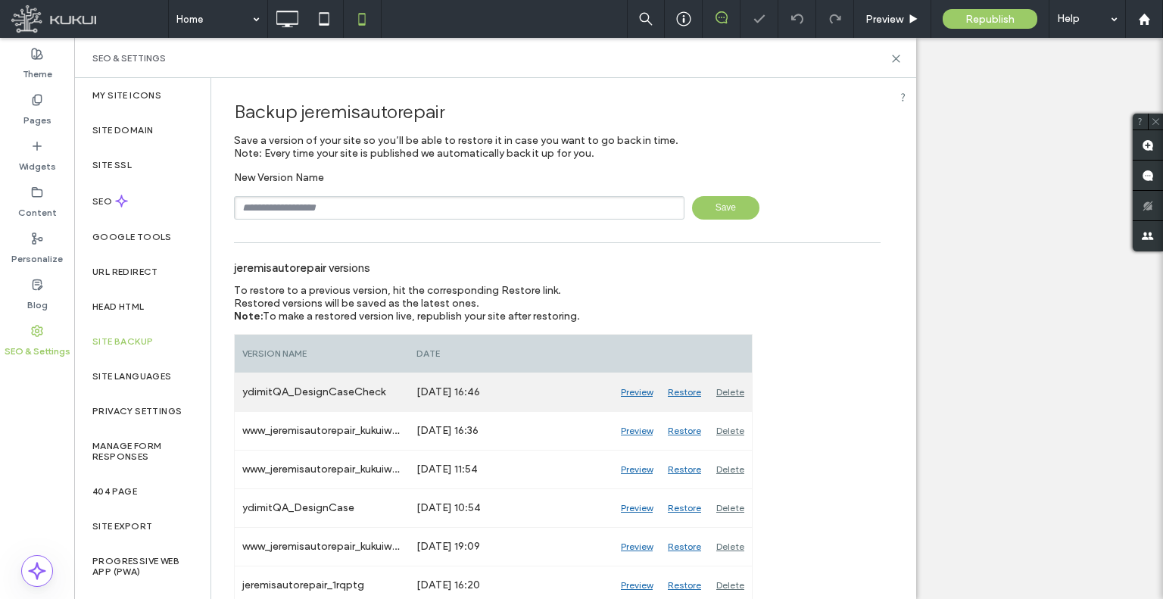
click at [678, 390] on div "Restore" at bounding box center [684, 392] width 48 height 38
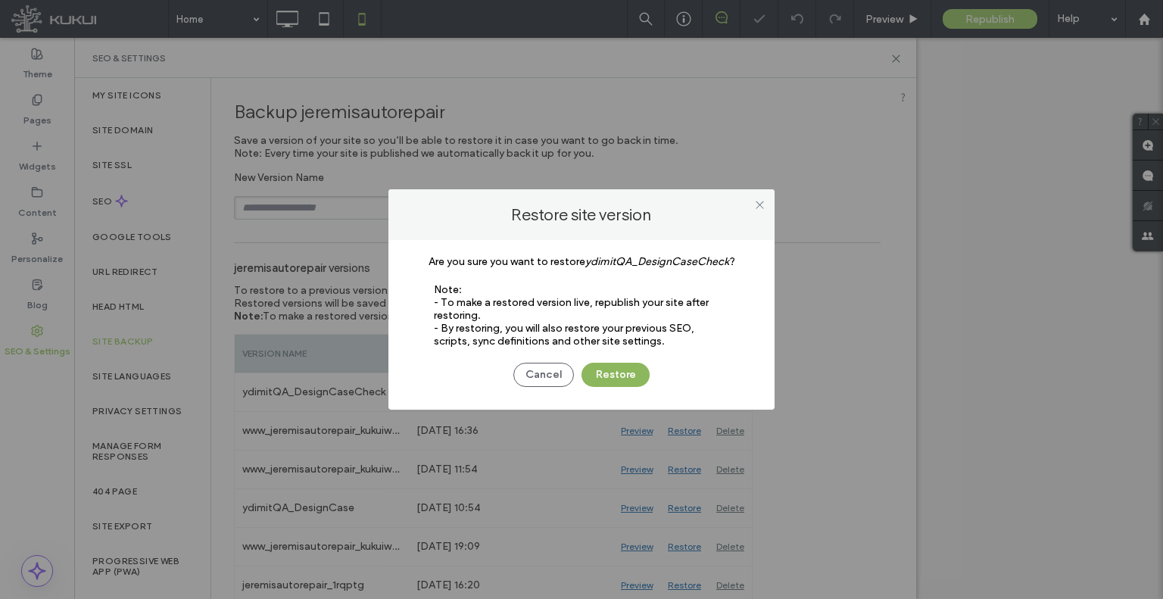
click at [630, 385] on button "Restore" at bounding box center [615, 375] width 68 height 24
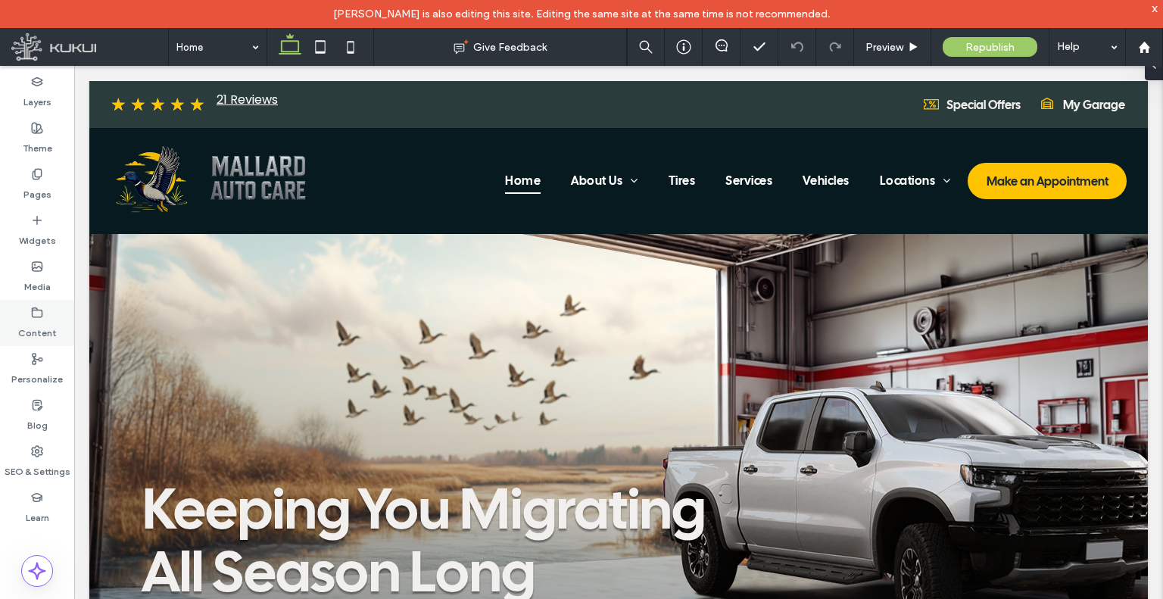
click at [31, 311] on icon at bounding box center [37, 313] width 12 height 12
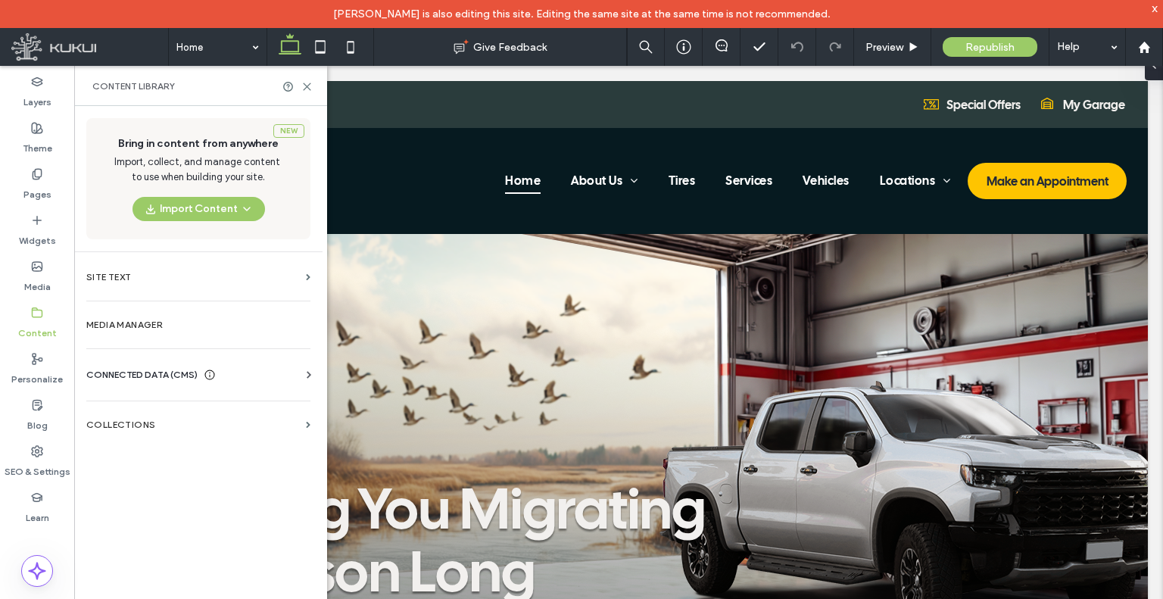
click at [123, 371] on span "CONNECTED DATA (CMS)" at bounding box center [141, 374] width 111 height 15
click at [163, 403] on section "Business Info" at bounding box center [201, 411] width 230 height 35
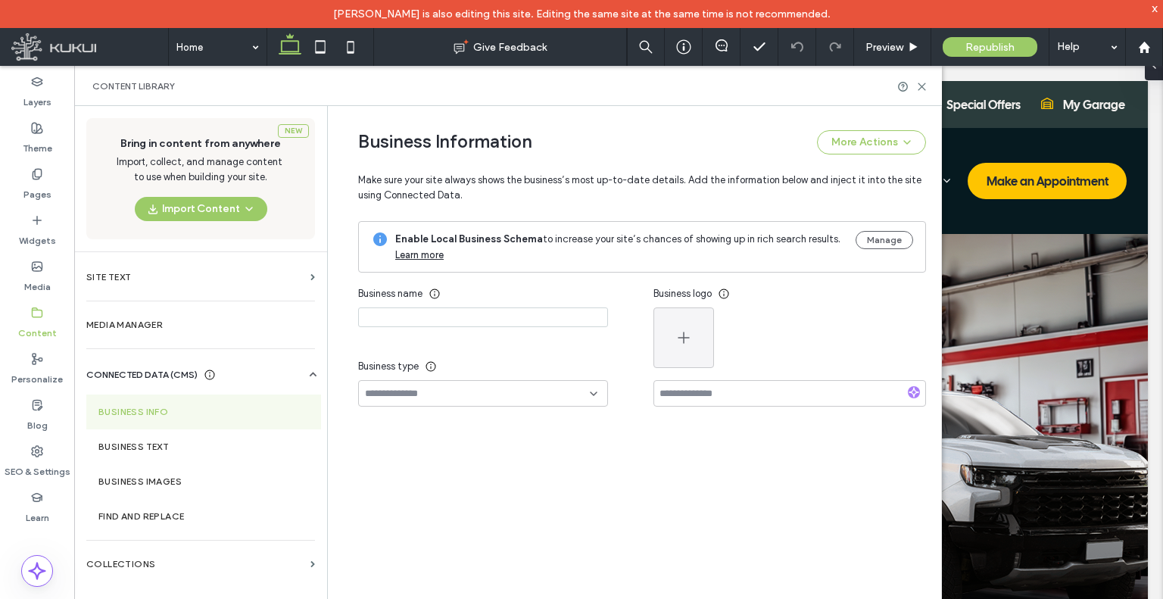
type input "**********"
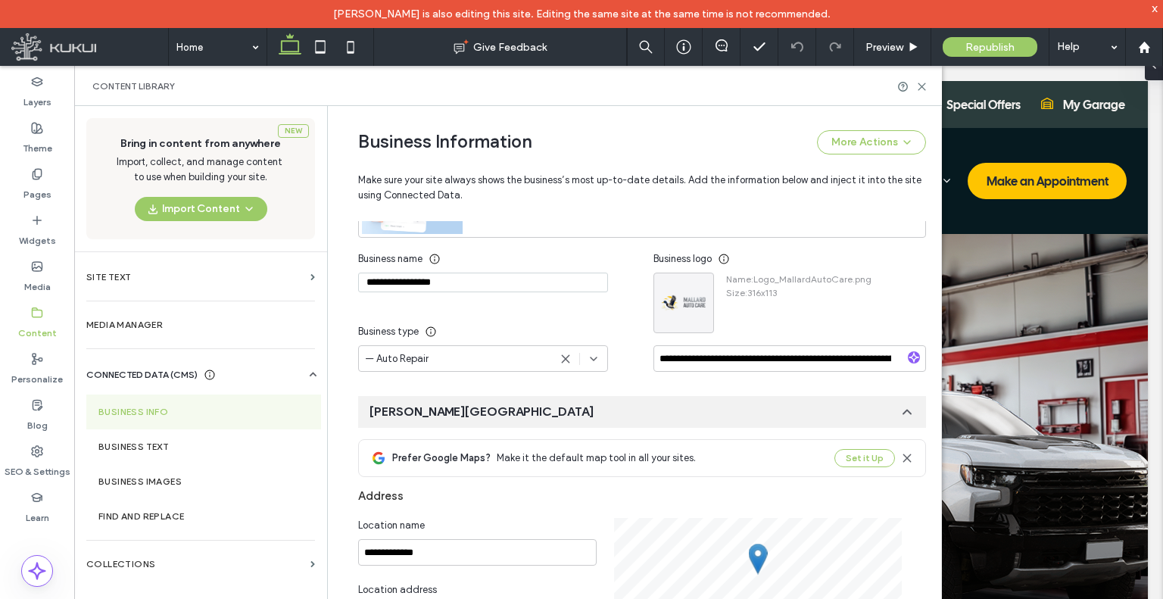
scroll to position [203, 0]
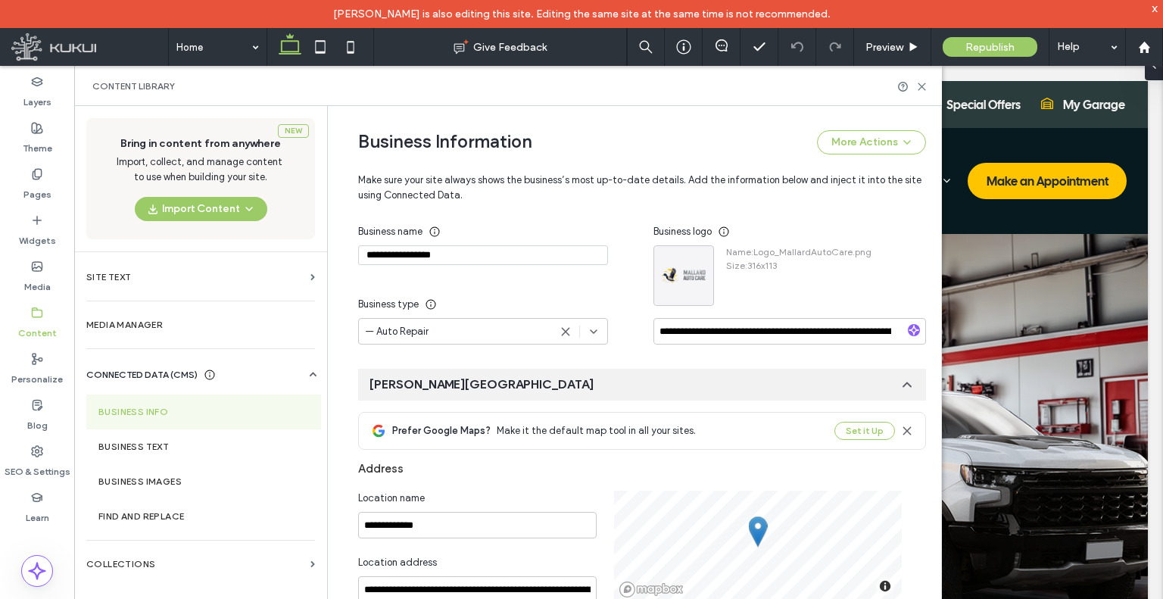
click at [508, 384] on div "[PERSON_NAME][GEOGRAPHIC_DATA]" at bounding box center [642, 385] width 568 height 32
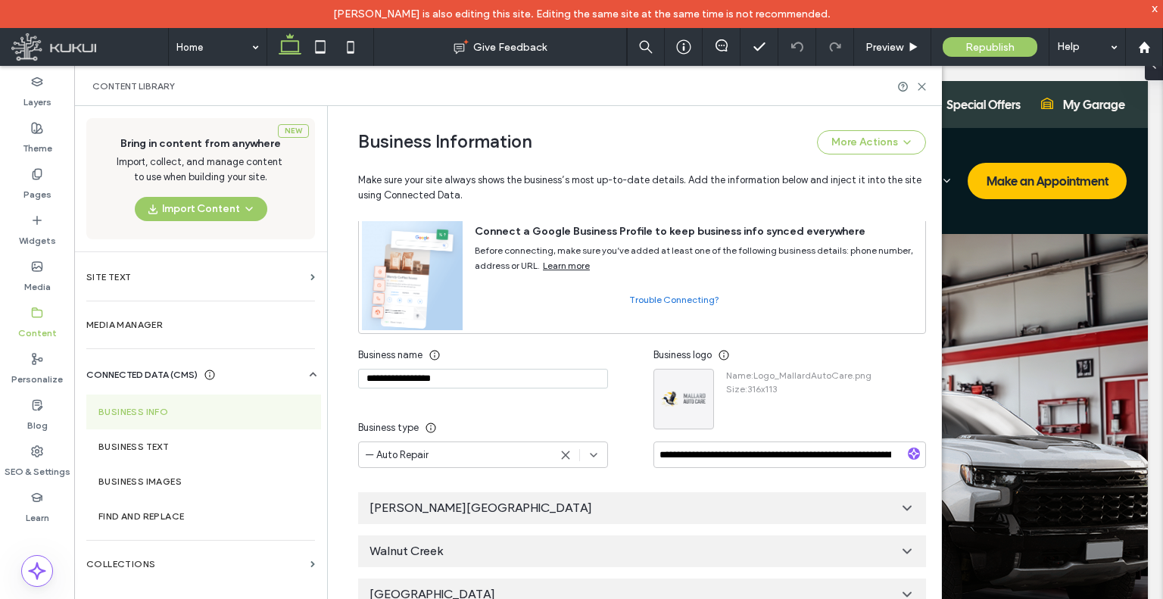
scroll to position [79, 0]
click at [1154, 8] on div "x" at bounding box center [1154, 8] width 7 height 13
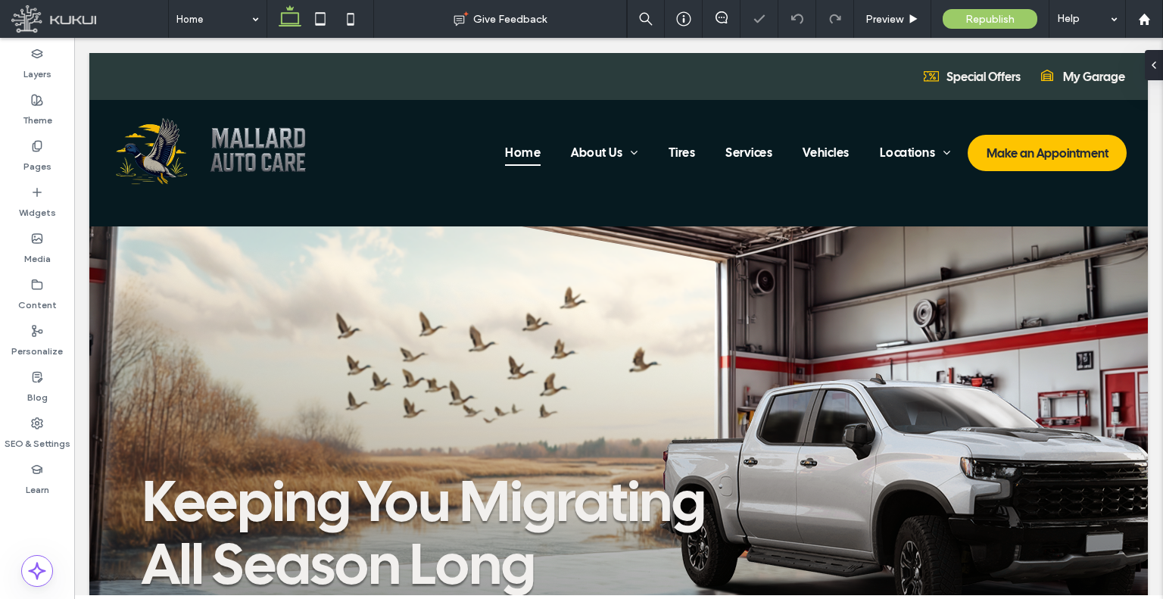
scroll to position [0, 0]
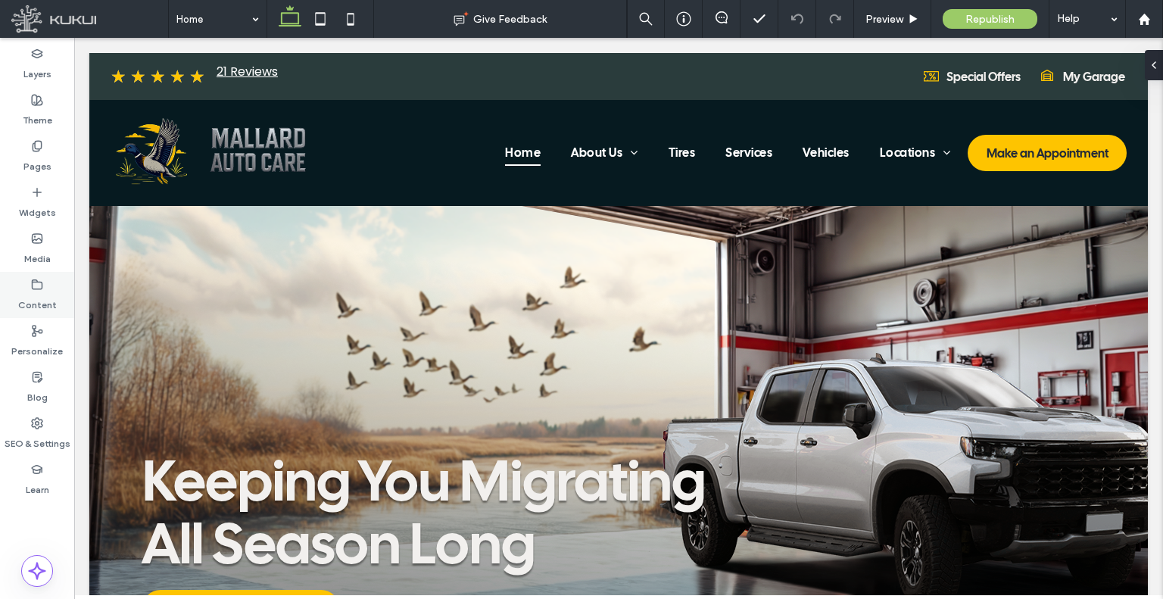
click at [12, 299] on div "Content" at bounding box center [37, 295] width 74 height 46
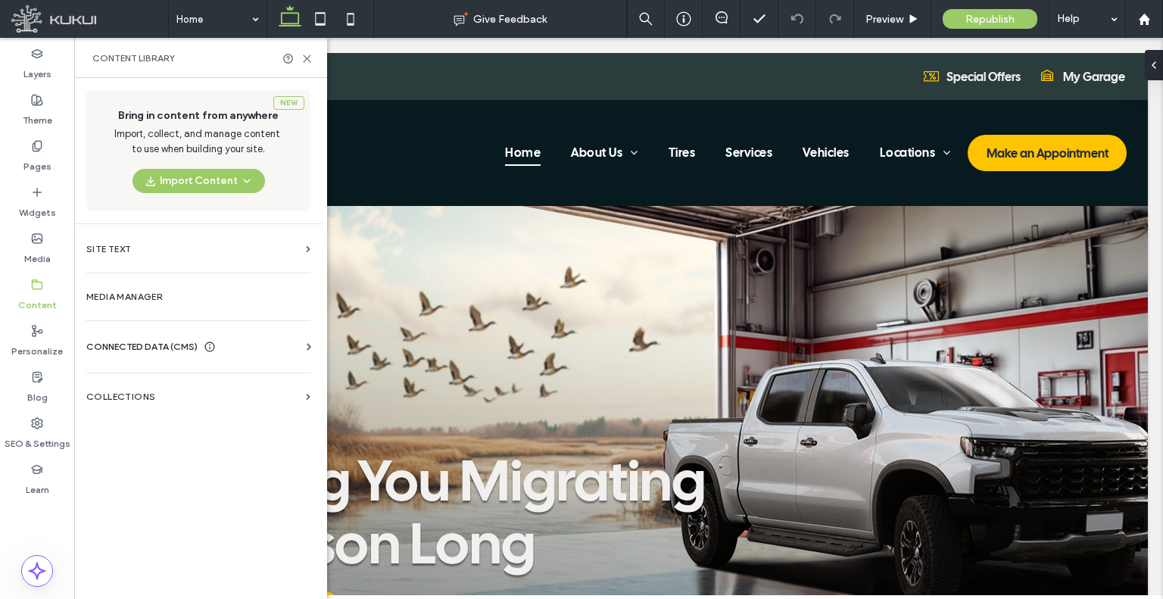
click at [138, 347] on span "CONNECTED DATA (CMS)" at bounding box center [141, 346] width 111 height 15
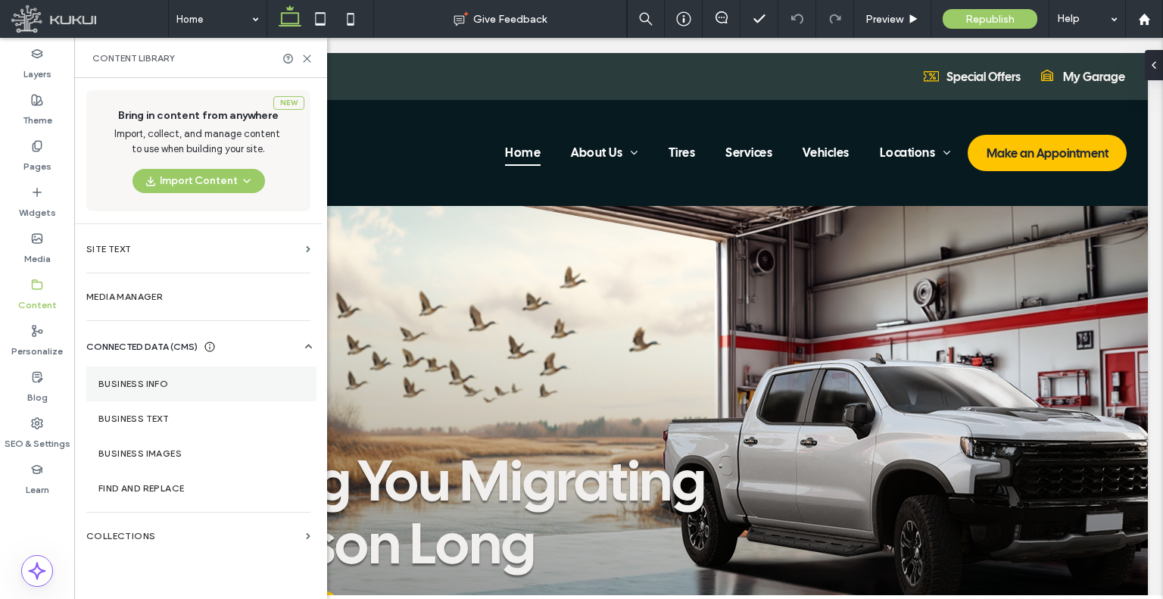
click at [182, 378] on label "Business Info" at bounding box center [201, 383] width 206 height 11
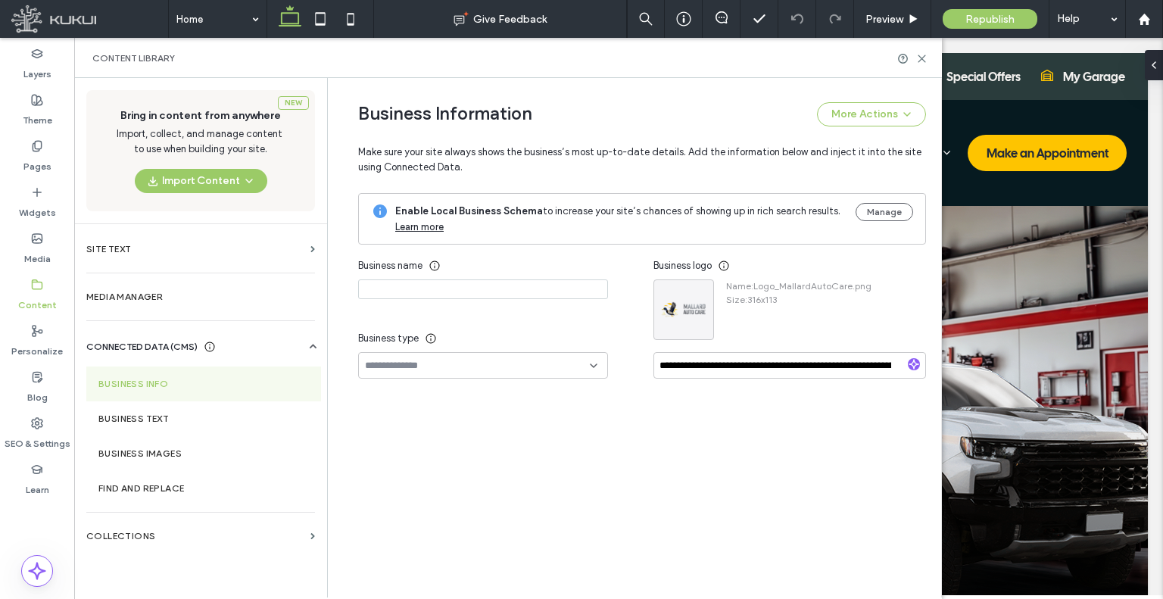
type input "**********"
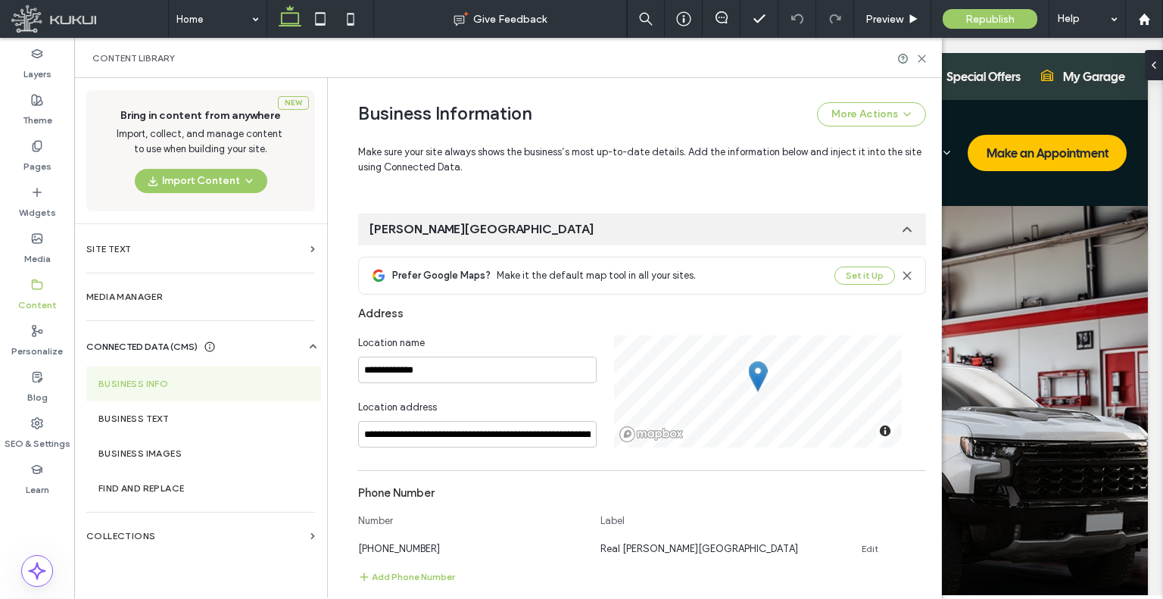
scroll to position [354, 0]
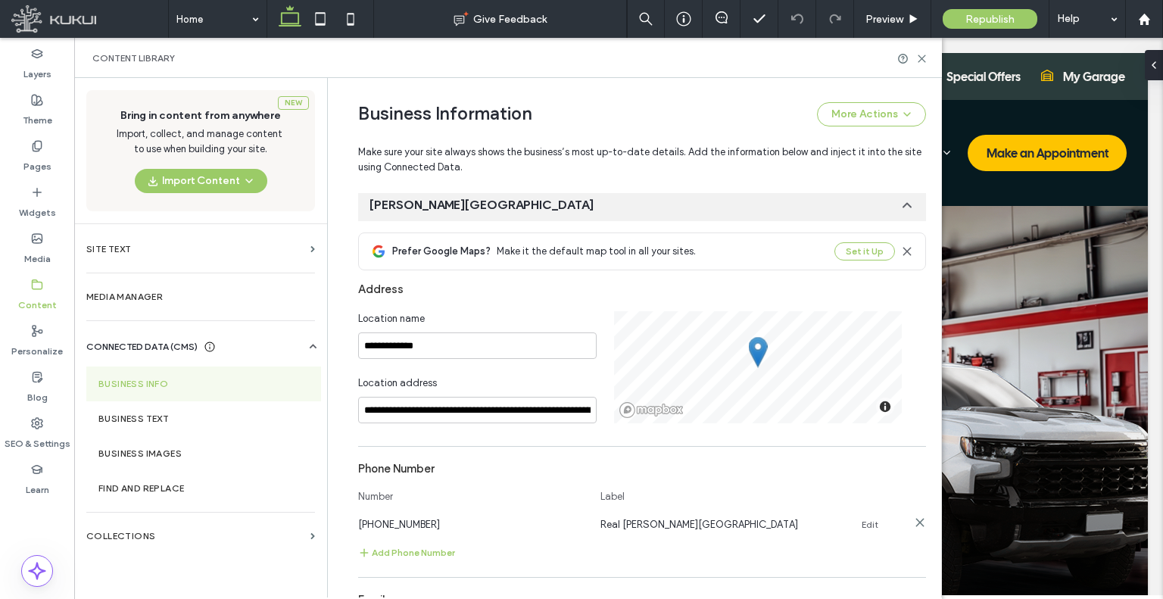
click at [381, 525] on span "[PHONE_NUMBER]" at bounding box center [399, 523] width 82 height 11
click at [381, 524] on span "[PHONE_NUMBER]" at bounding box center [399, 523] width 82 height 11
click at [381, 522] on span "[PHONE_NUMBER]" at bounding box center [399, 523] width 82 height 11
click at [381, 521] on span "[PHONE_NUMBER]" at bounding box center [399, 523] width 82 height 11
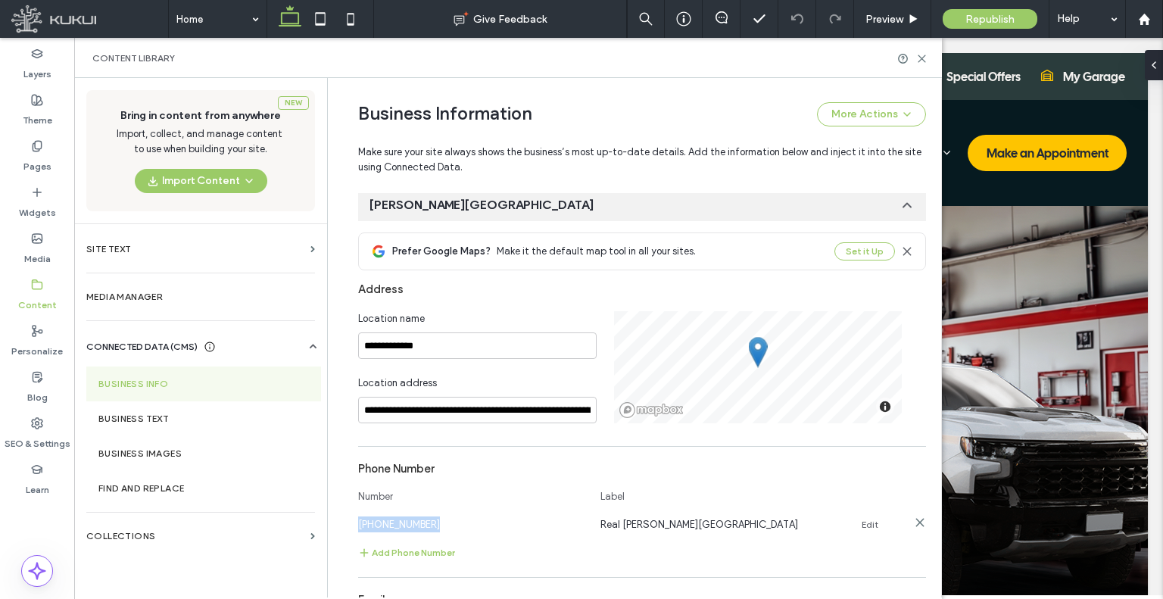
click at [381, 520] on span "[PHONE_NUMBER]" at bounding box center [399, 523] width 82 height 11
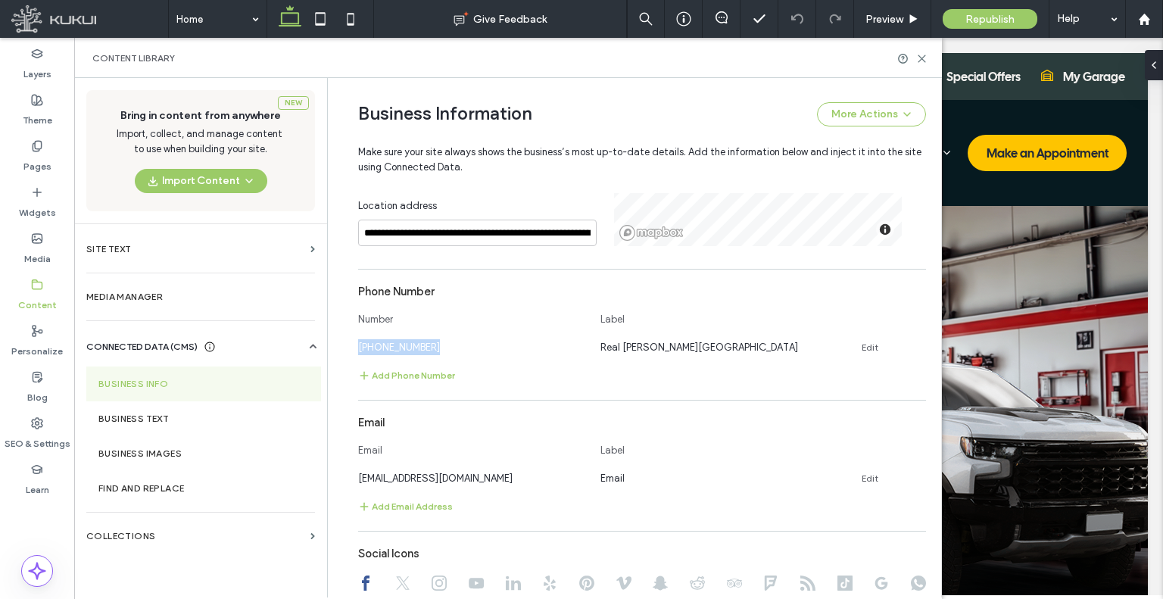
scroll to position [581, 0]
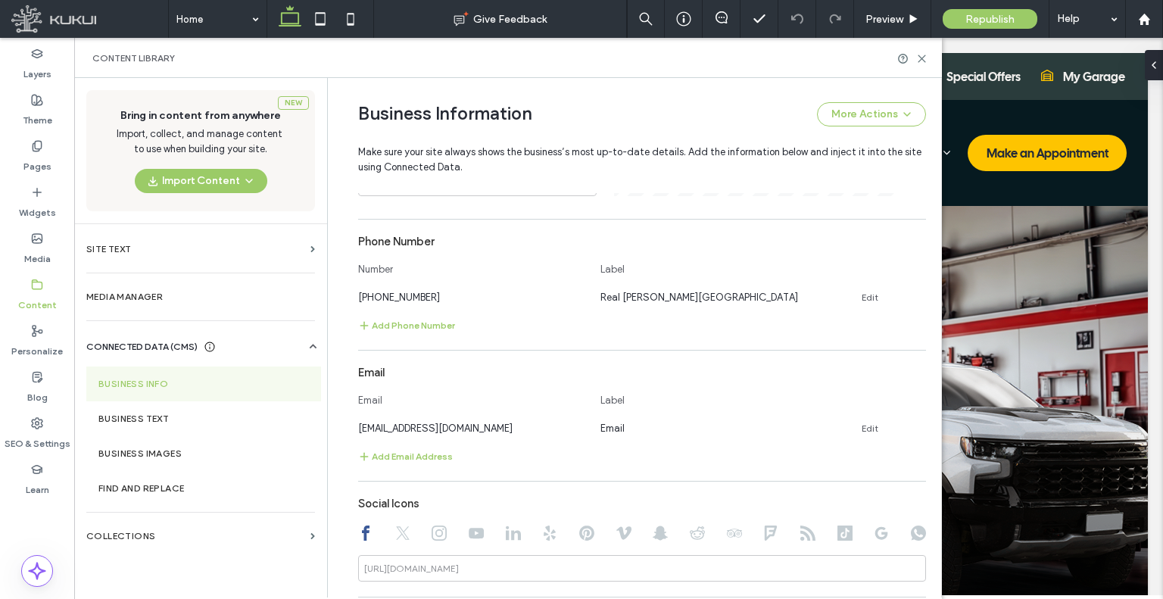
click at [453, 418] on div "Email Label" at bounding box center [642, 403] width 568 height 33
click at [451, 429] on span "examplemail@kukui.com" at bounding box center [435, 427] width 154 height 11
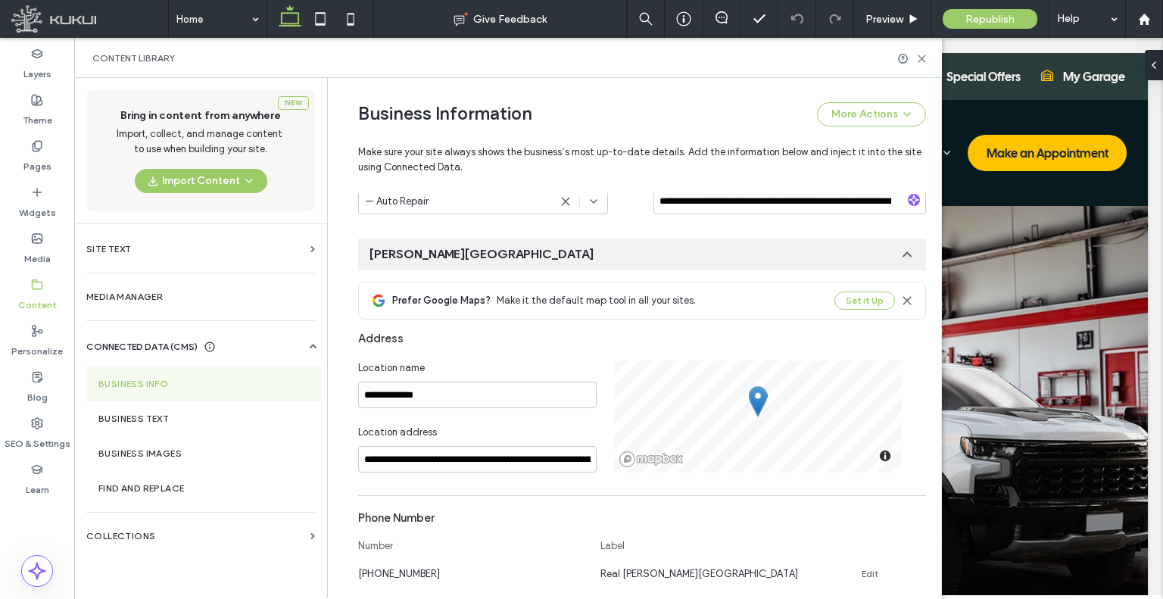
scroll to position [279, 0]
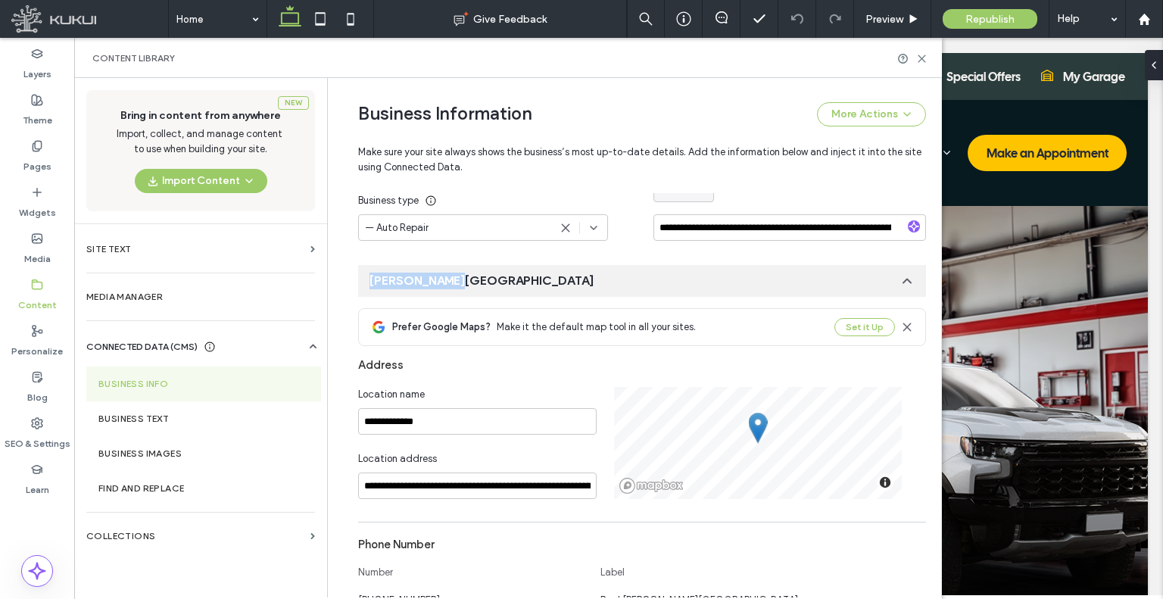
drag, startPoint x: 363, startPoint y: 257, endPoint x: 438, endPoint y: 274, distance: 76.9
click at [438, 274] on div "**********" at bounding box center [630, 535] width 590 height 1472
copy span "[PERSON_NAME][GEOGRAPHIC_DATA]"
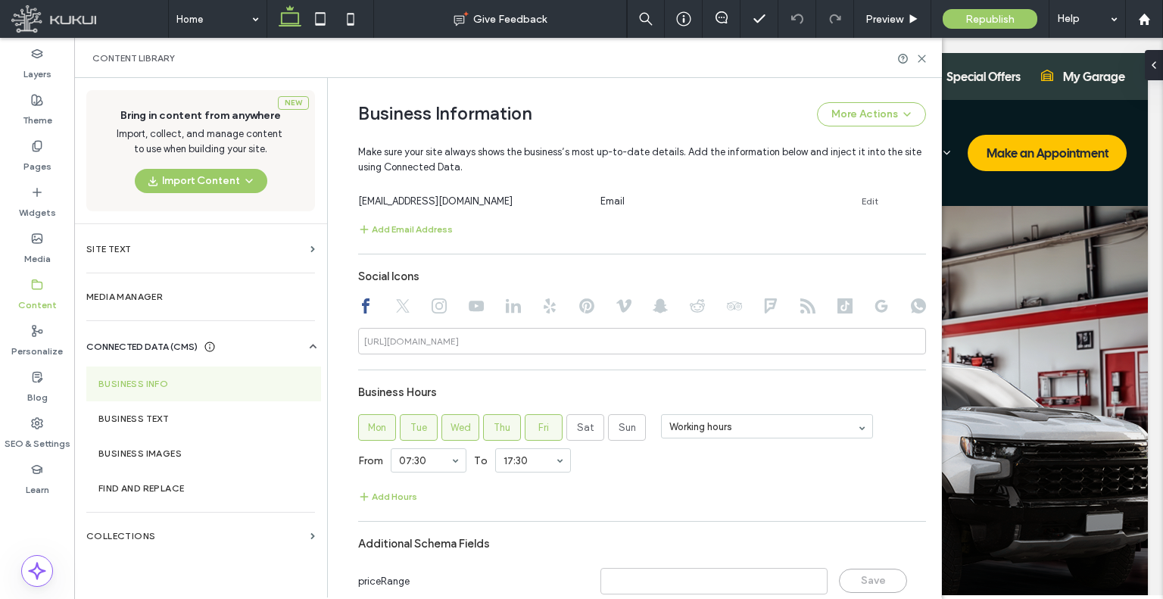
scroll to position [884, 0]
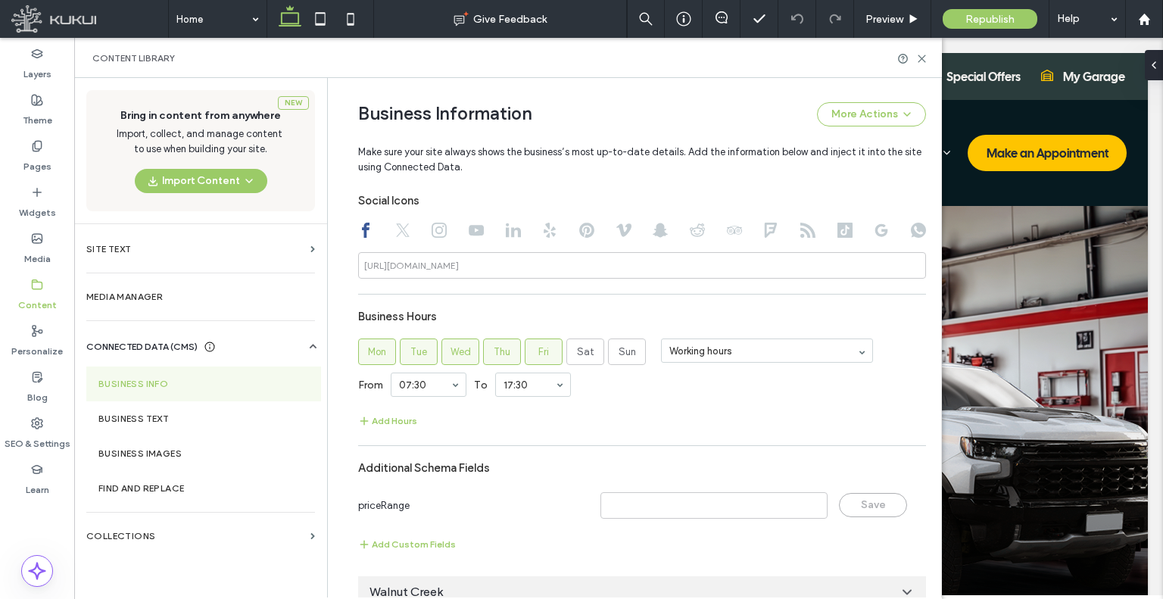
drag, startPoint x: 400, startPoint y: 235, endPoint x: 433, endPoint y: 235, distance: 33.3
click at [400, 235] on icon at bounding box center [402, 230] width 15 height 15
click at [437, 235] on icon at bounding box center [438, 230] width 15 height 15
click at [469, 234] on icon at bounding box center [476, 230] width 15 height 15
click at [496, 235] on div at bounding box center [642, 232] width 568 height 18
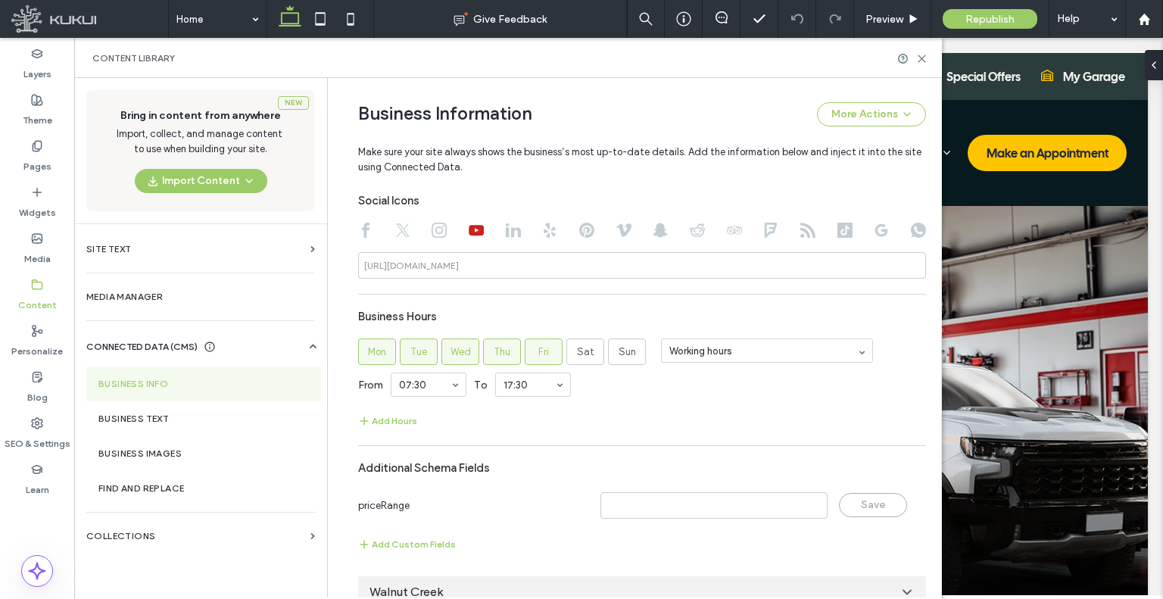
click at [519, 235] on div at bounding box center [642, 232] width 568 height 18
click at [507, 226] on icon at bounding box center [513, 230] width 15 height 15
click at [534, 235] on div at bounding box center [642, 232] width 568 height 18
click at [543, 232] on use at bounding box center [549, 230] width 12 height 15
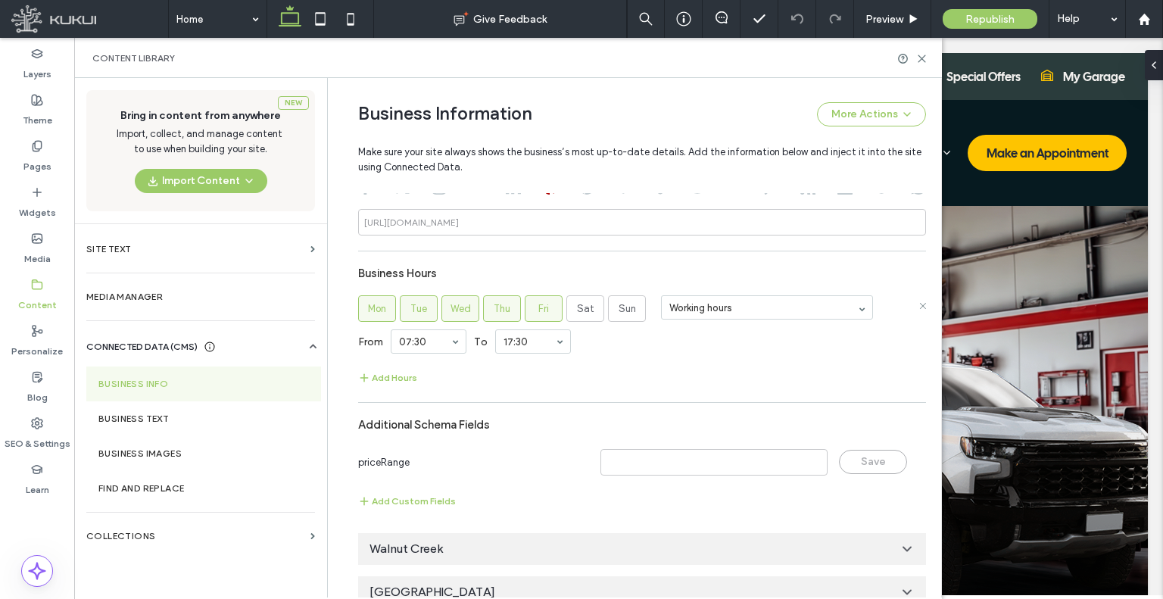
scroll to position [952, 0]
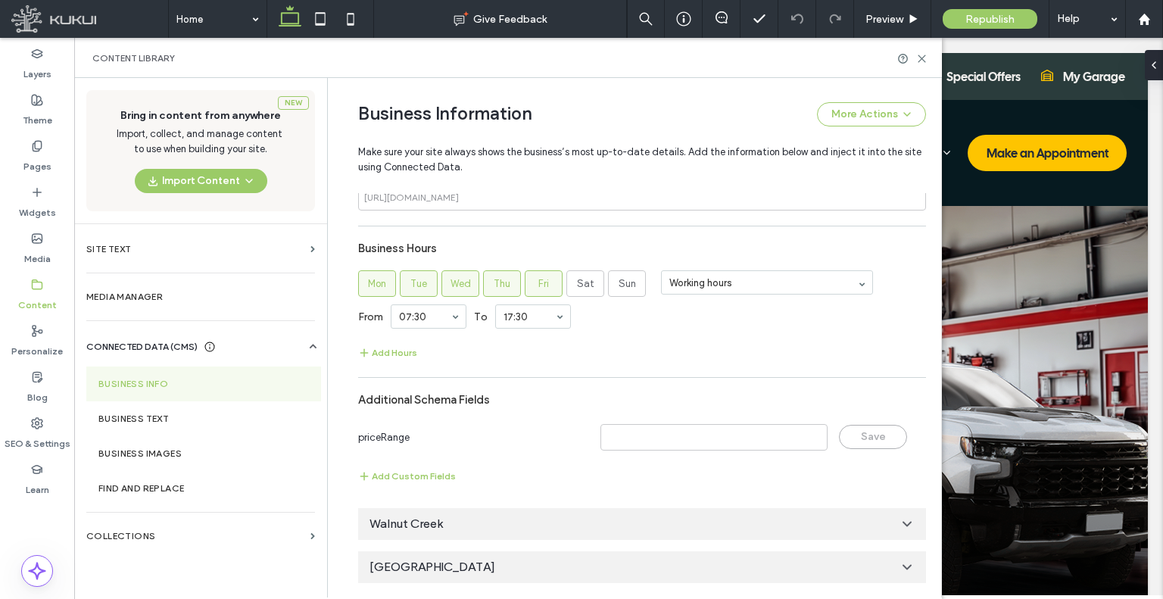
click at [447, 526] on div "Walnut Creek" at bounding box center [642, 524] width 568 height 32
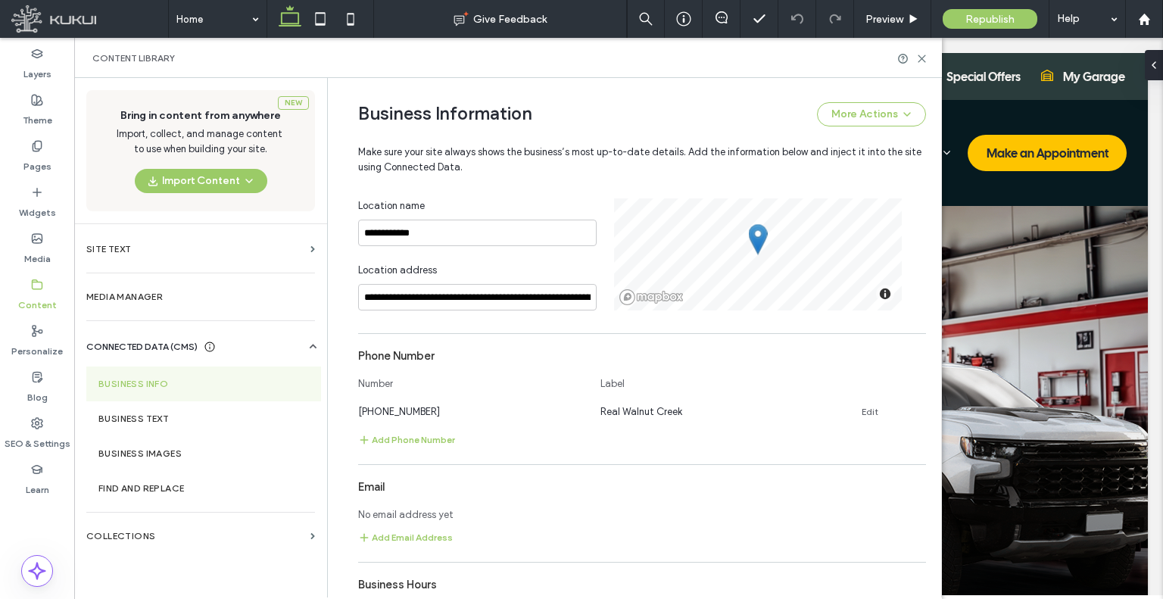
scroll to position [1406, 0]
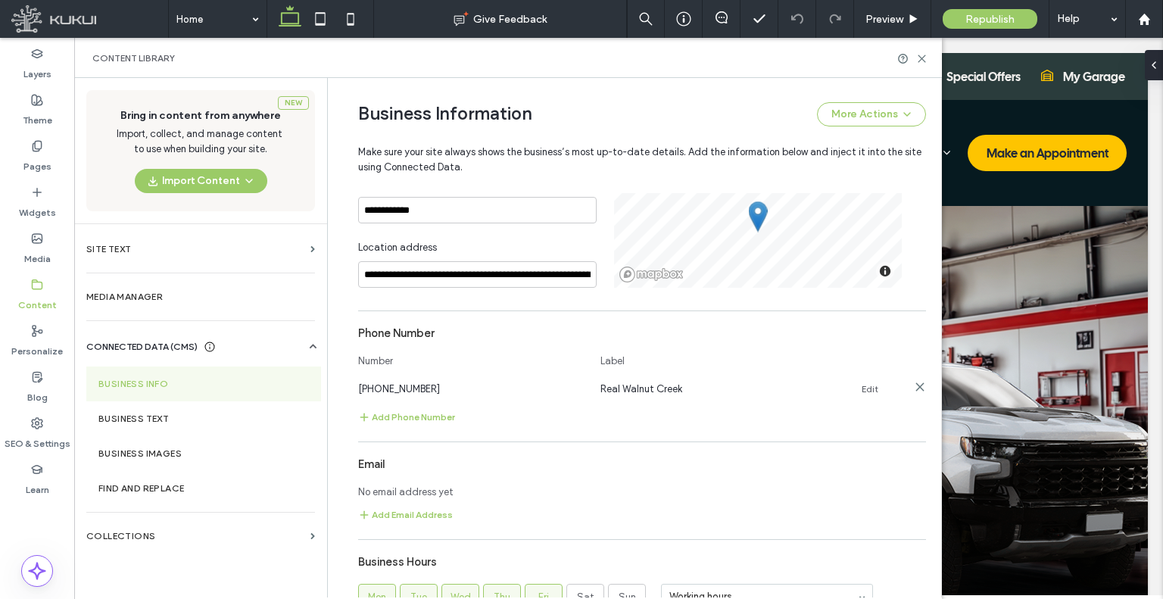
click at [399, 393] on span "[PHONE_NUMBER]" at bounding box center [399, 388] width 82 height 11
click at [399, 394] on div "[PHONE_NUMBER]" at bounding box center [471, 389] width 227 height 16
copy span "[PHONE_NUMBER]"
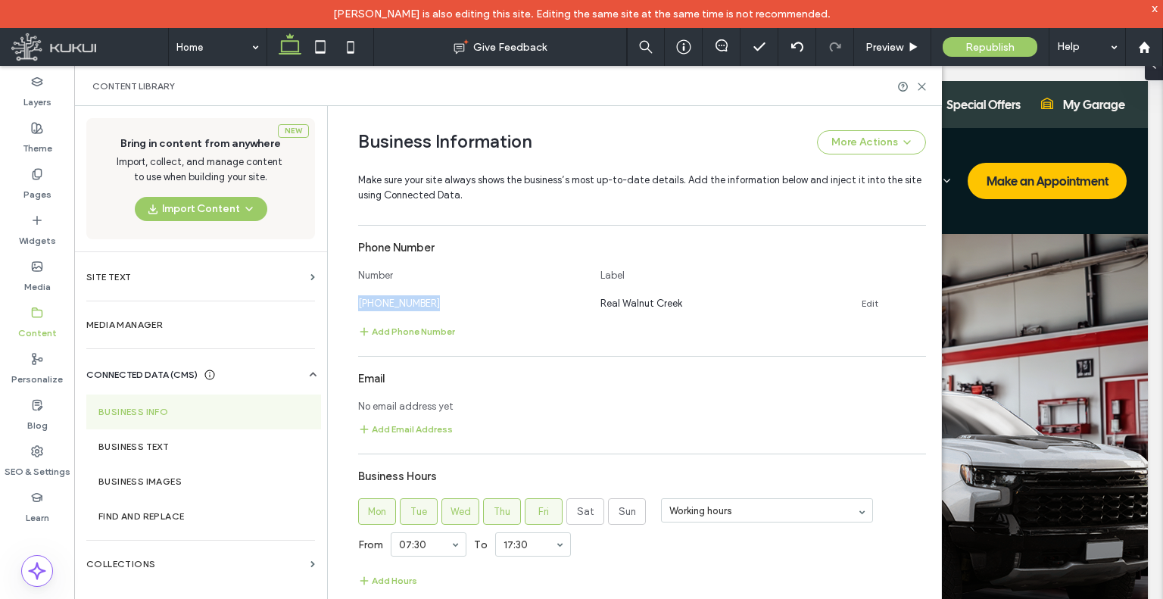
scroll to position [1547, 0]
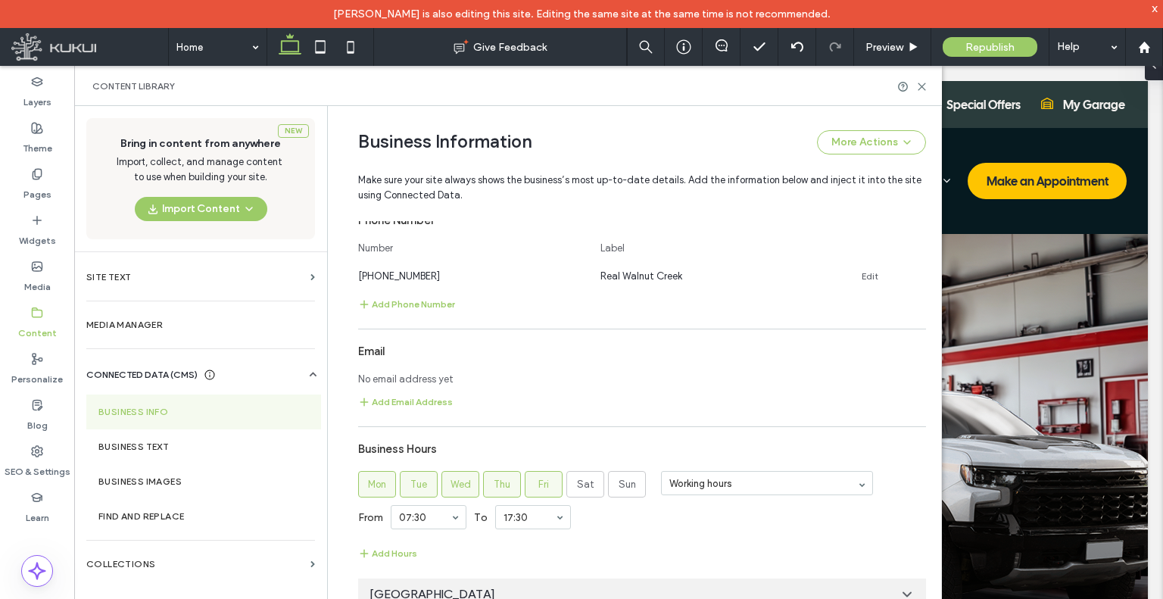
click at [1155, 11] on div "x" at bounding box center [1154, 8] width 7 height 13
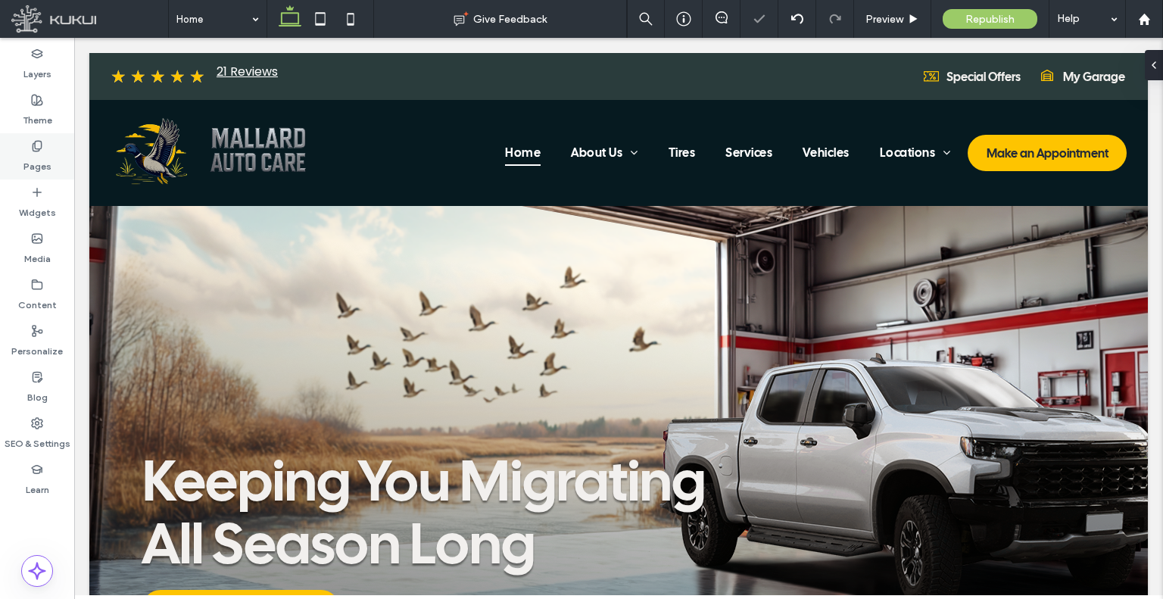
click at [29, 148] on div "Pages" at bounding box center [37, 156] width 74 height 46
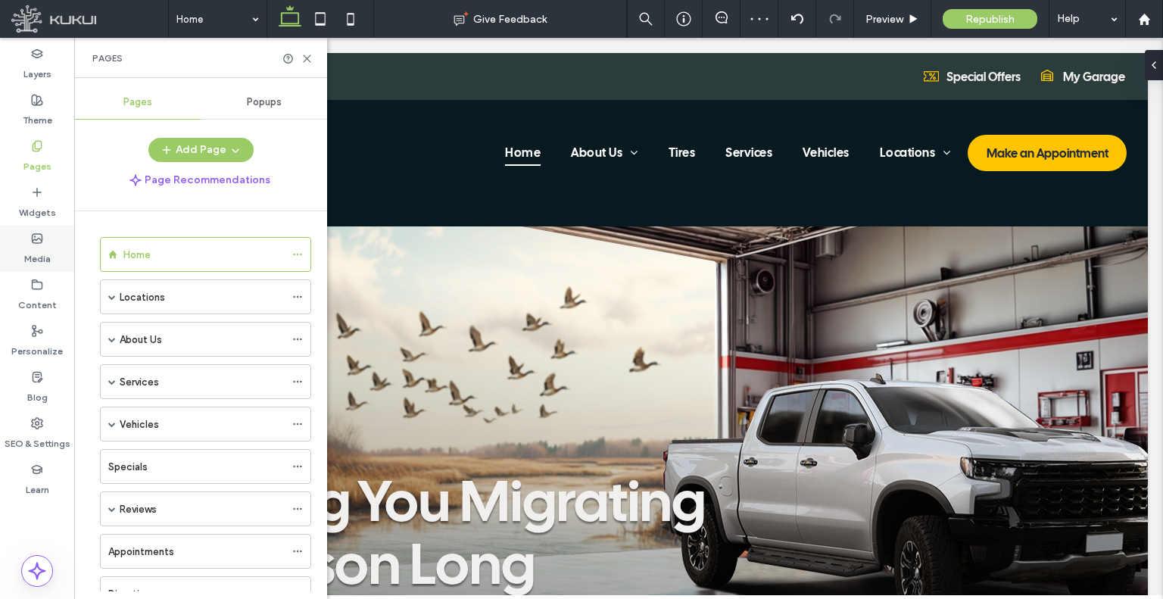
scroll to position [0, 0]
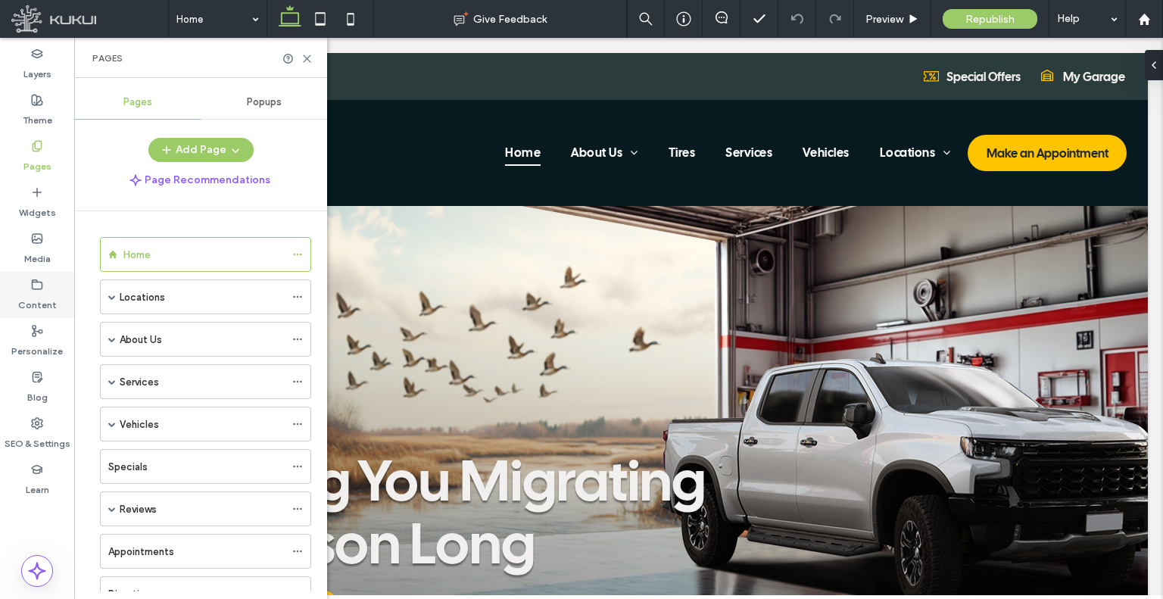
click at [42, 308] on label "Content" at bounding box center [37, 301] width 39 height 21
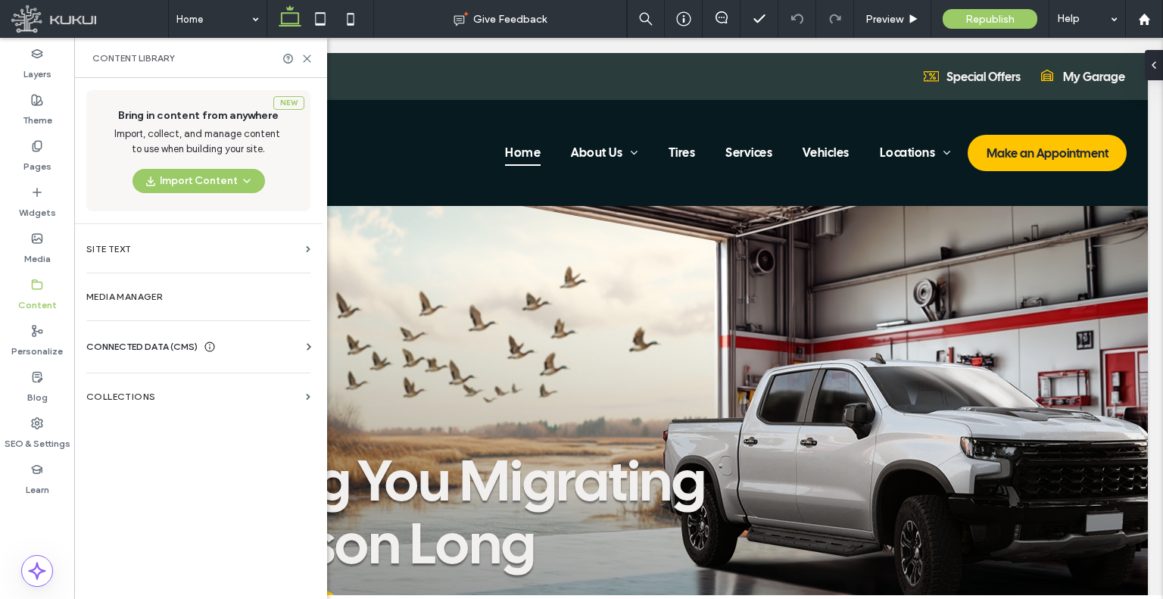
click at [143, 339] on span "CONNECTED DATA (CMS)" at bounding box center [141, 346] width 111 height 15
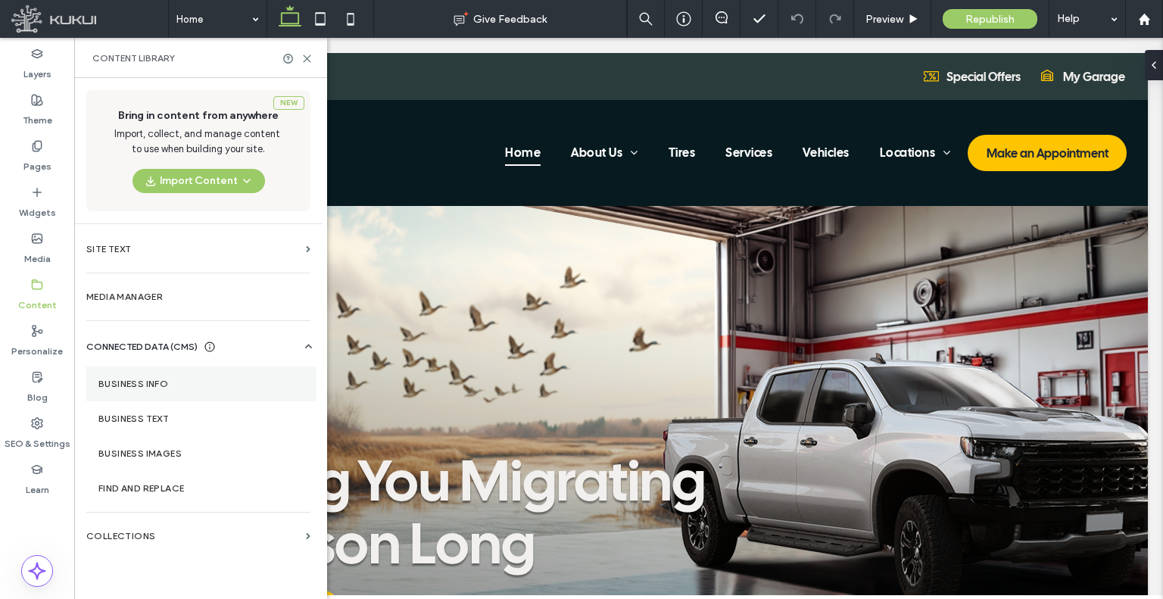
click at [176, 382] on label "Business Info" at bounding box center [201, 383] width 206 height 11
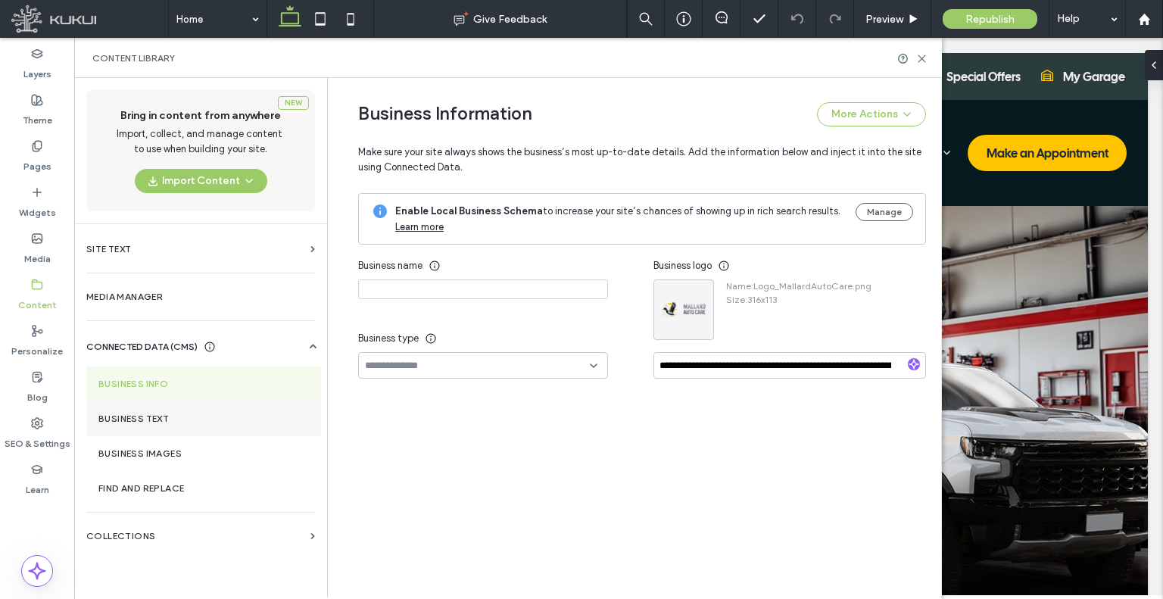
type input "**********"
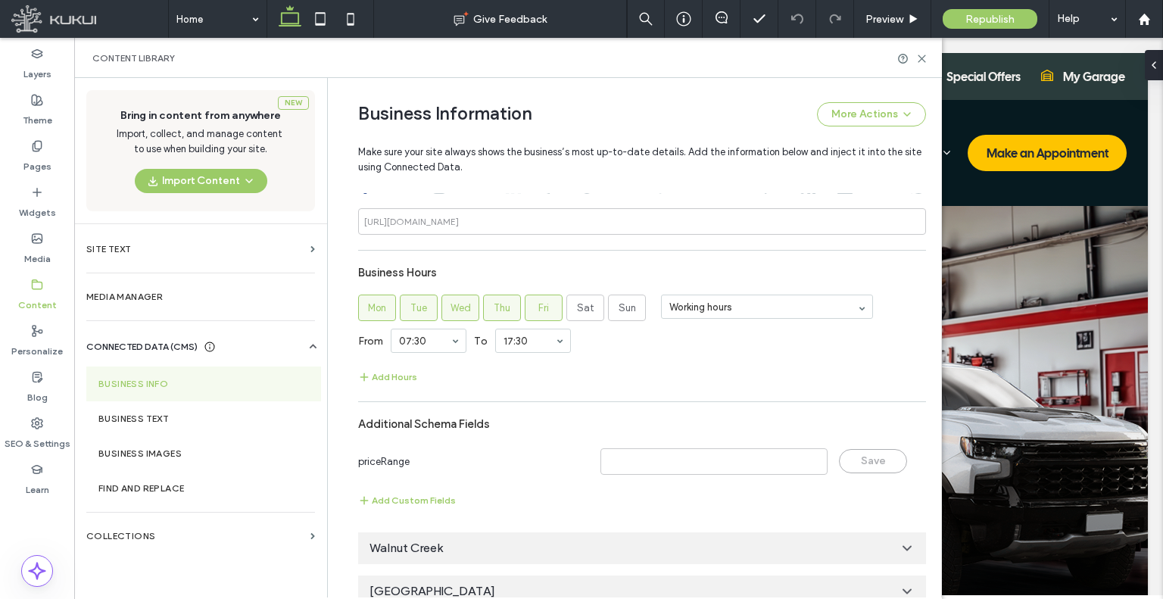
scroll to position [952, 0]
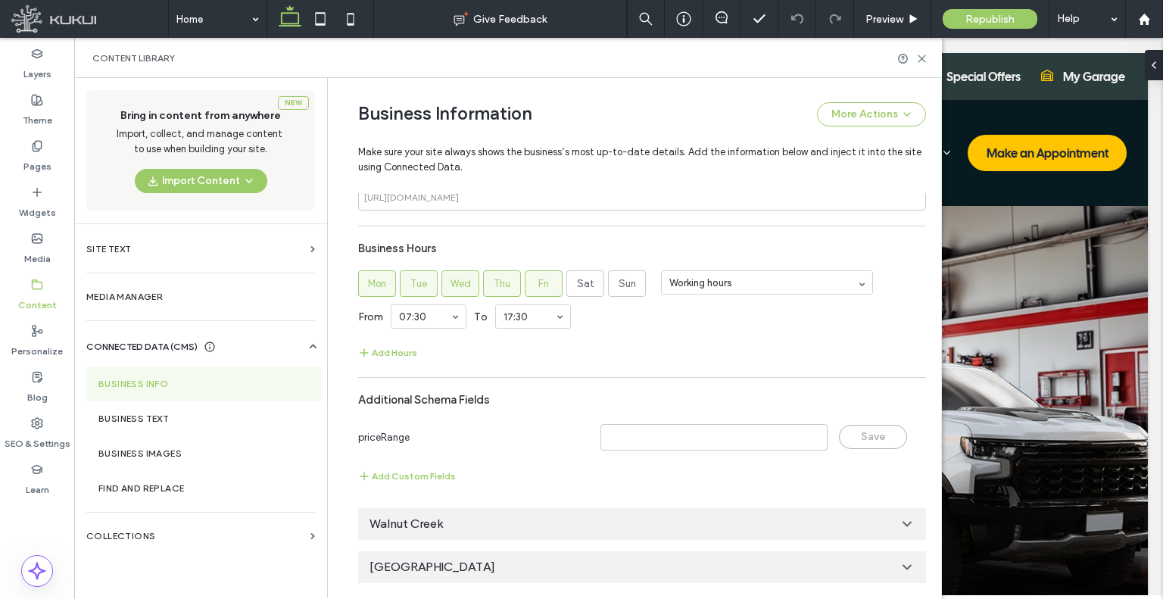
click at [451, 514] on div "Walnut Creek" at bounding box center [642, 524] width 568 height 32
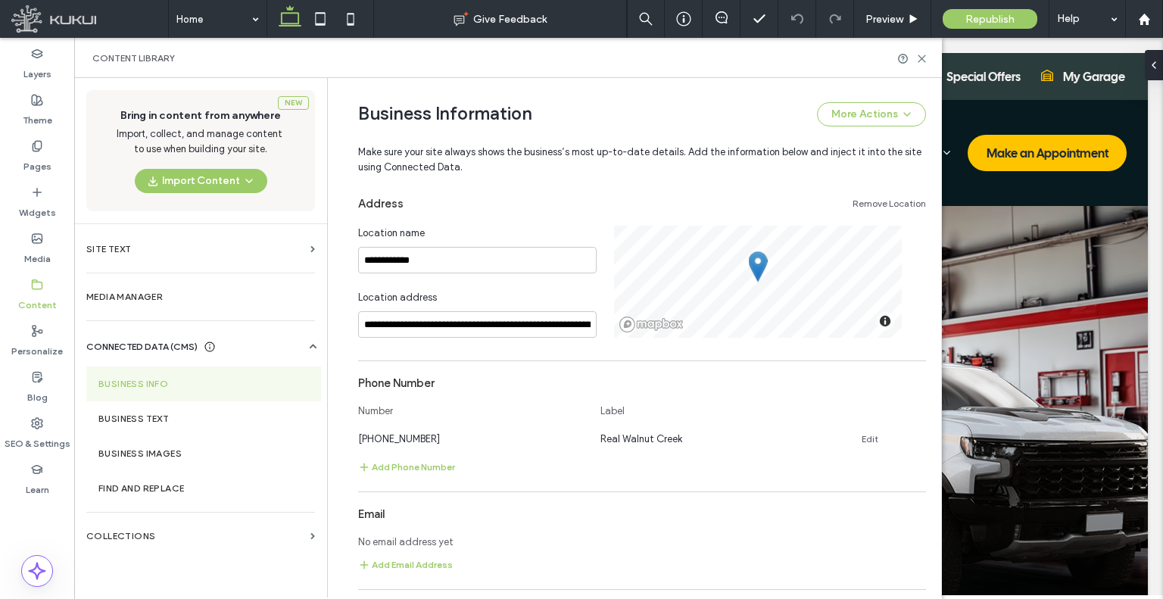
scroll to position [1546, 0]
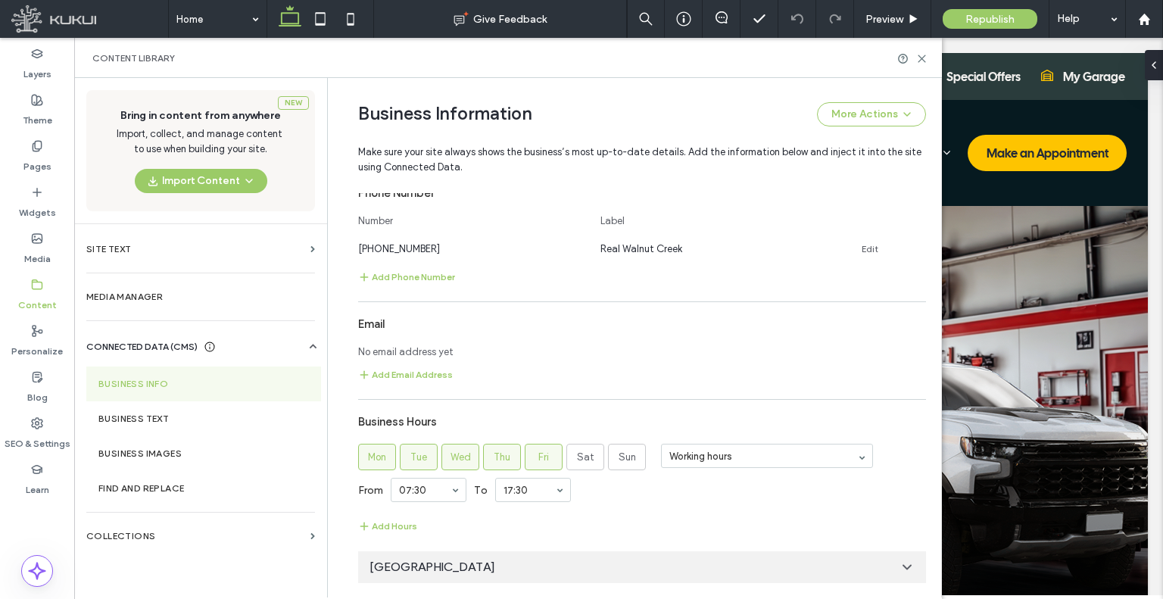
click at [503, 560] on div "[GEOGRAPHIC_DATA]" at bounding box center [642, 567] width 568 height 32
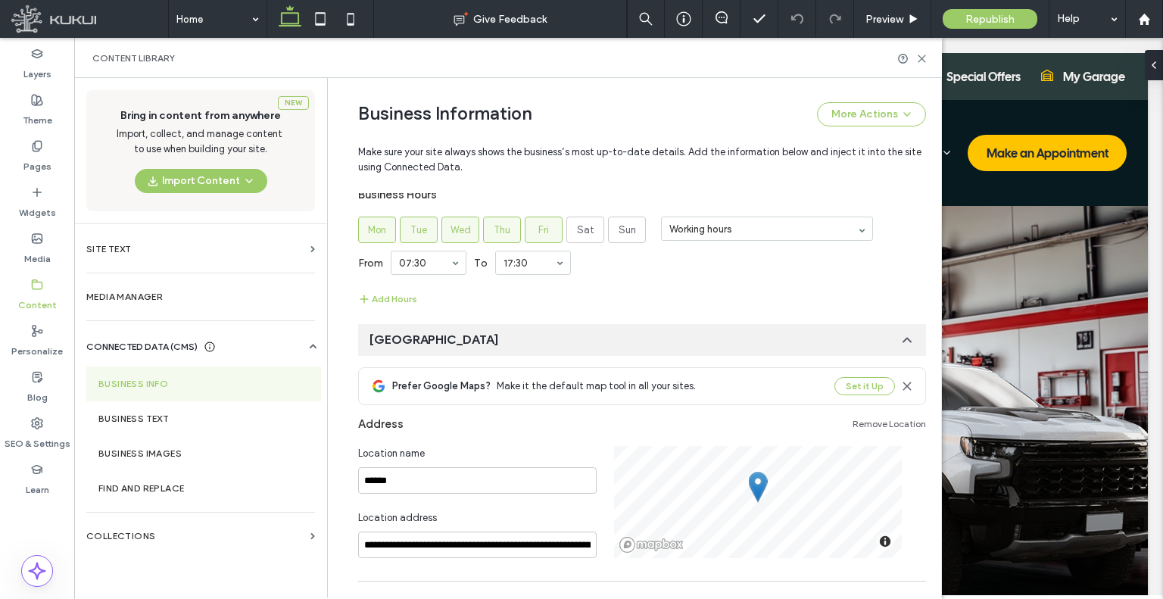
scroll to position [1925, 0]
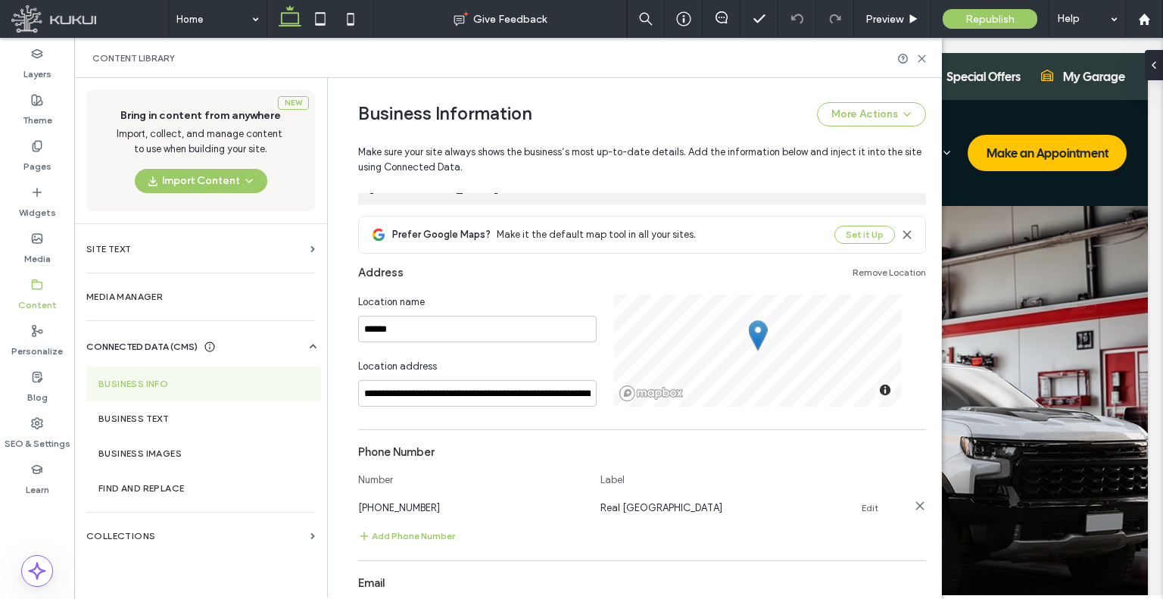
click at [400, 502] on span "[PHONE_NUMBER]" at bounding box center [399, 507] width 82 height 11
click at [401, 502] on span "[PHONE_NUMBER]" at bounding box center [399, 507] width 82 height 11
click at [402, 502] on span "[PHONE_NUMBER]" at bounding box center [399, 507] width 82 height 11
copy span "[PHONE_NUMBER]"
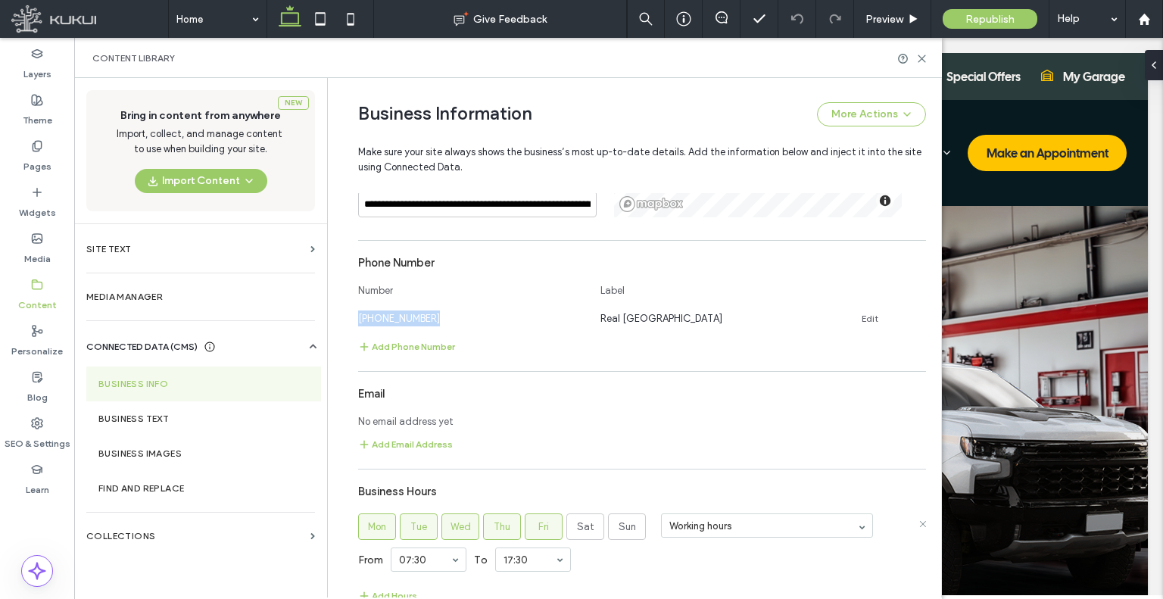
scroll to position [2141, 0]
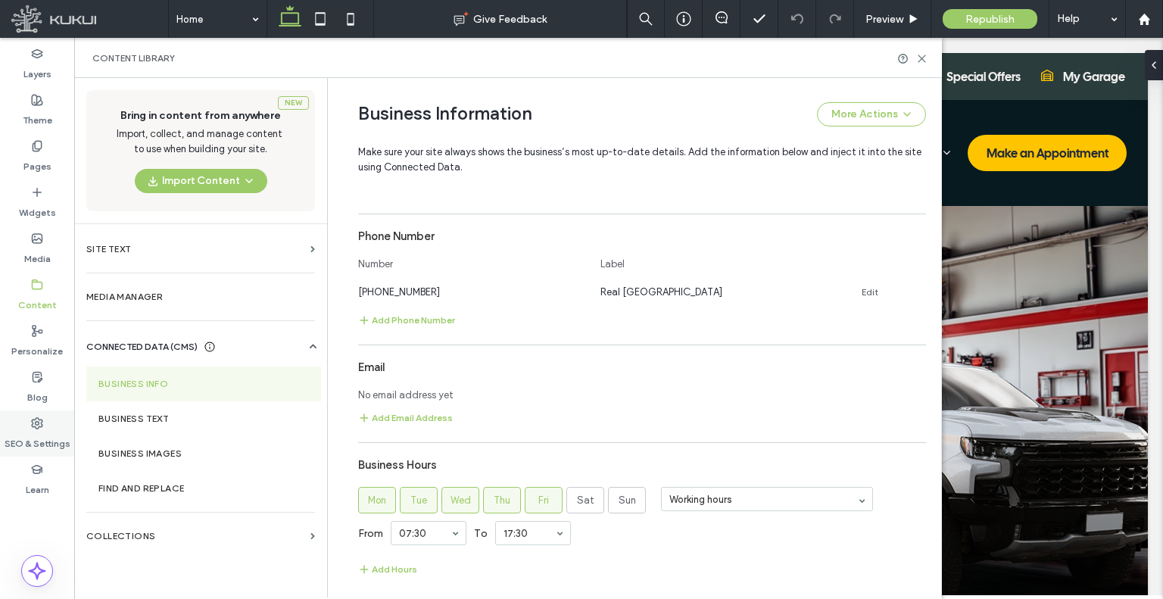
click at [45, 435] on label "SEO & Settings" at bounding box center [38, 439] width 66 height 21
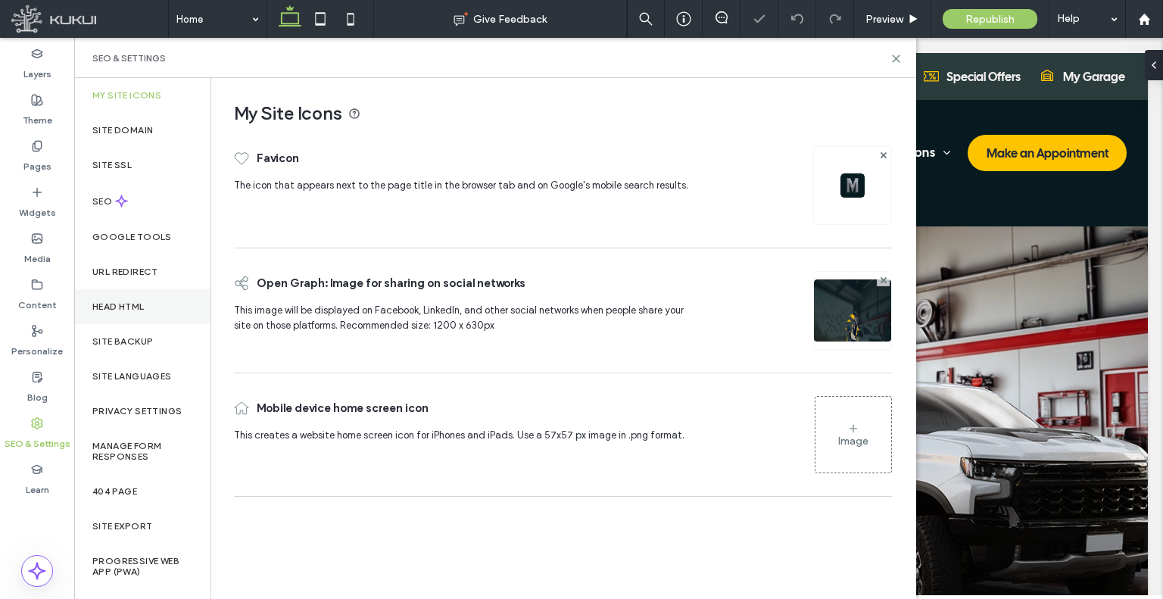
scroll to position [0, 0]
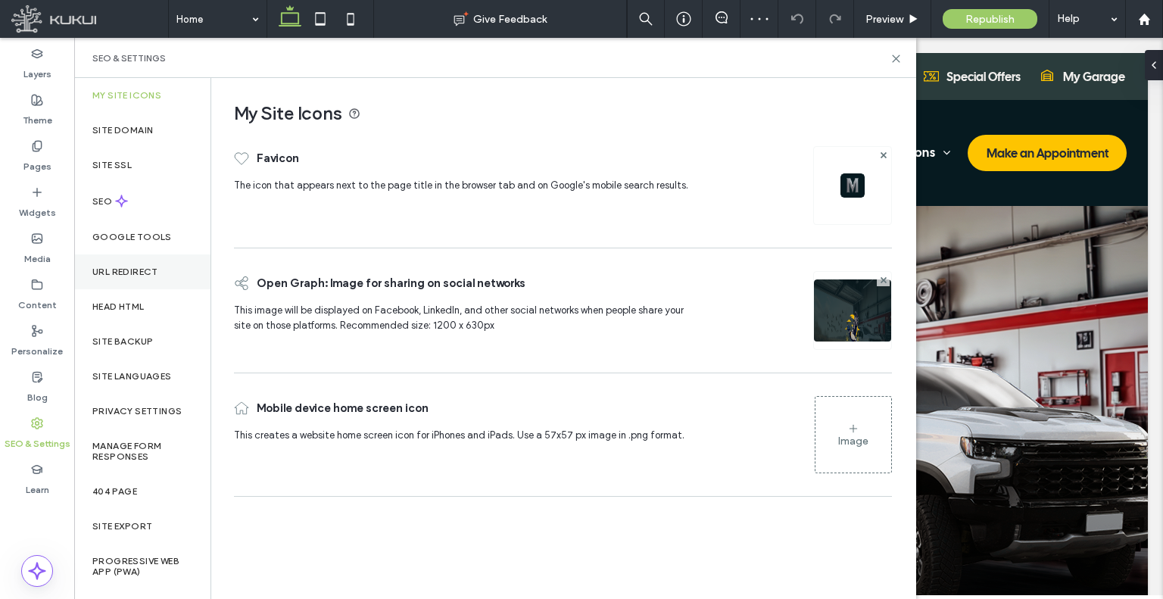
click at [140, 282] on div "URL Redirect" at bounding box center [142, 271] width 136 height 35
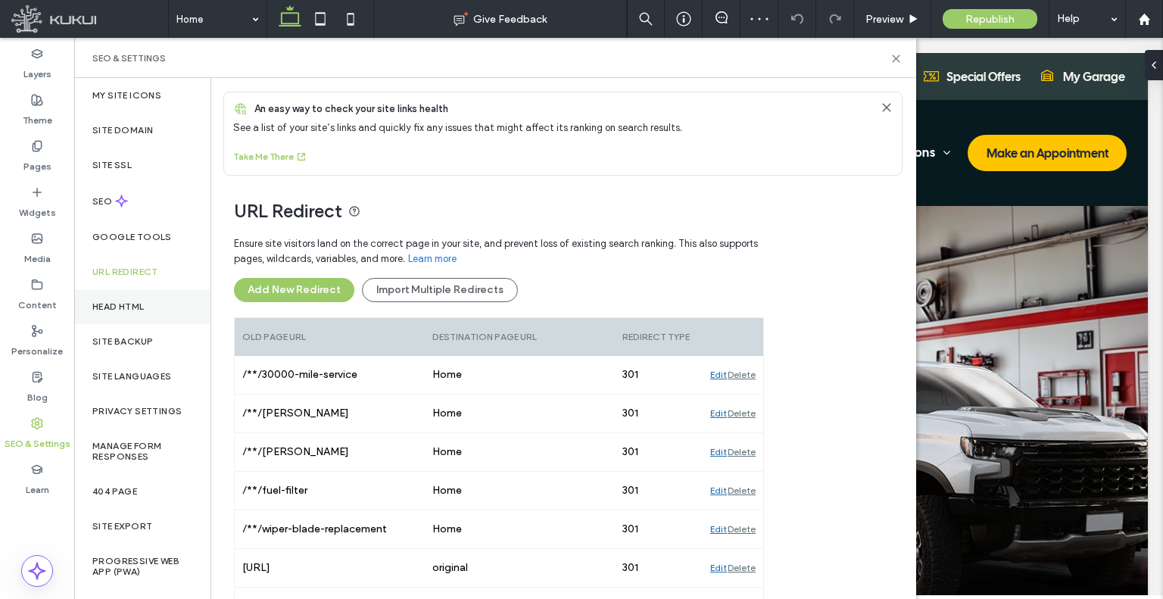
click at [136, 306] on label "Head HTML" at bounding box center [118, 306] width 52 height 11
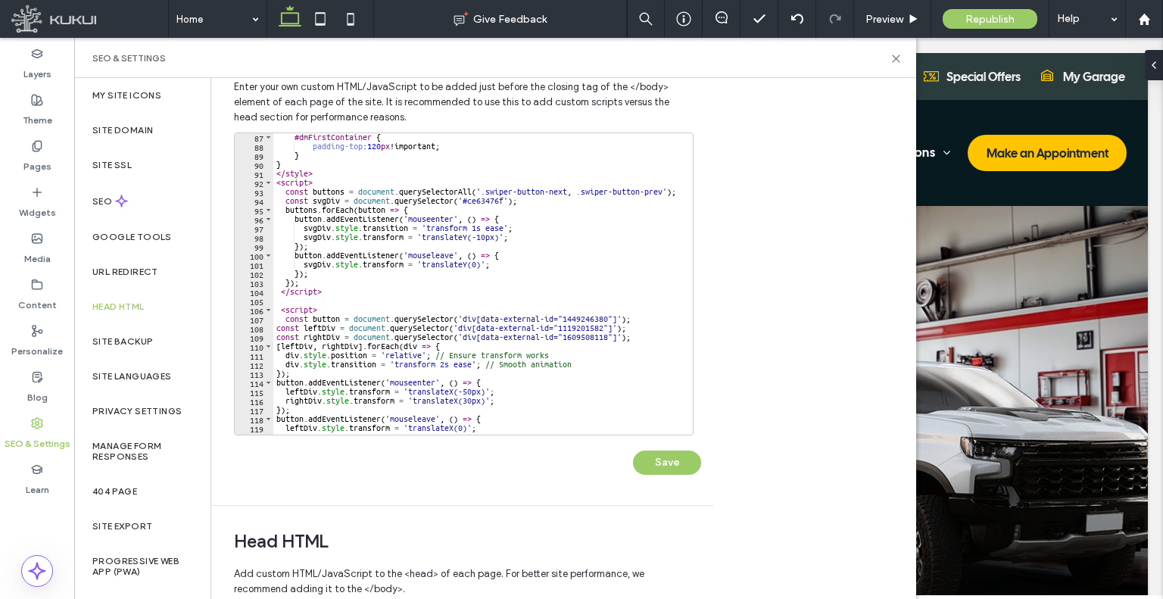
scroll to position [827, 0]
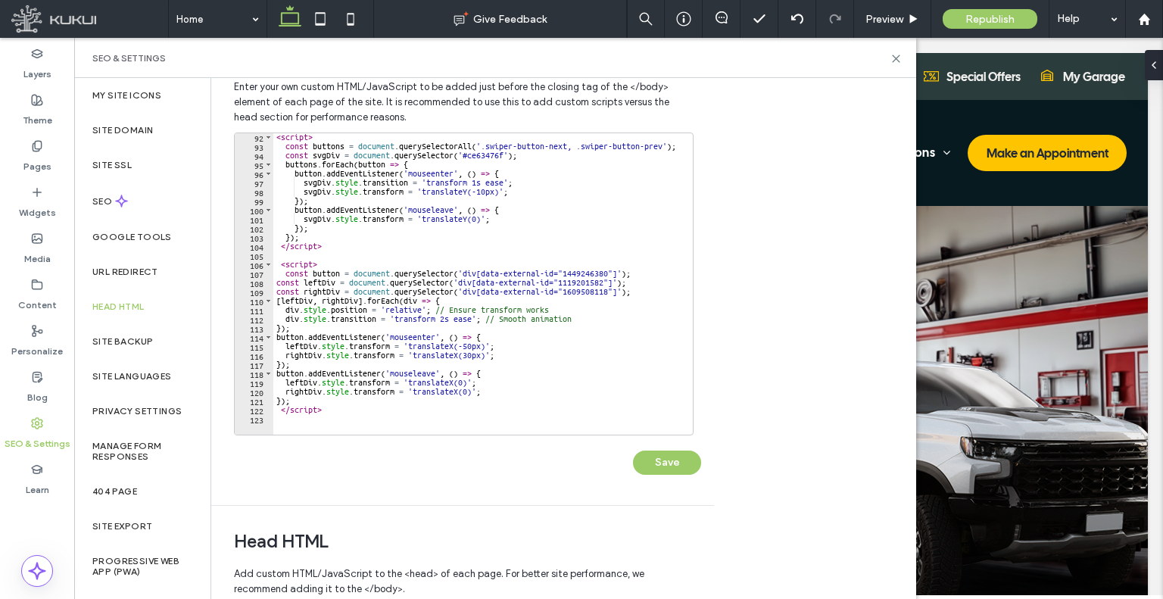
click at [774, 313] on div "Body end HTML Enter your own custom HTML/​JavaScript to be added just before th…" at bounding box center [563, 338] width 705 height 521
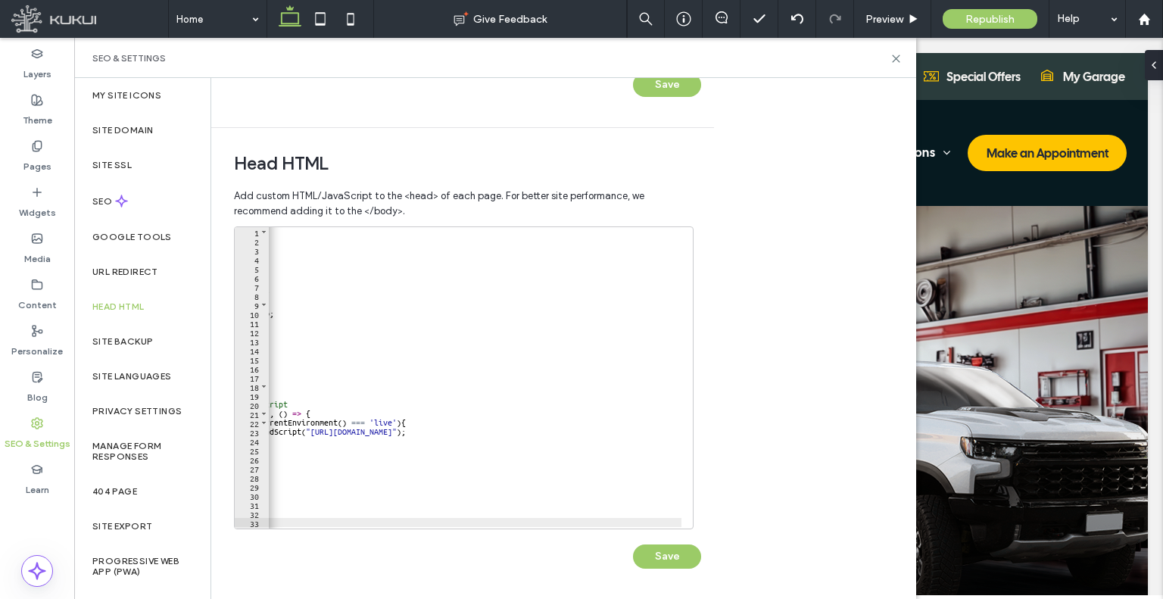
scroll to position [437, 0]
click at [725, 318] on div "Body end HTML Enter your own custom HTML/​JavaScript to be added just before th…" at bounding box center [563, 338] width 705 height 521
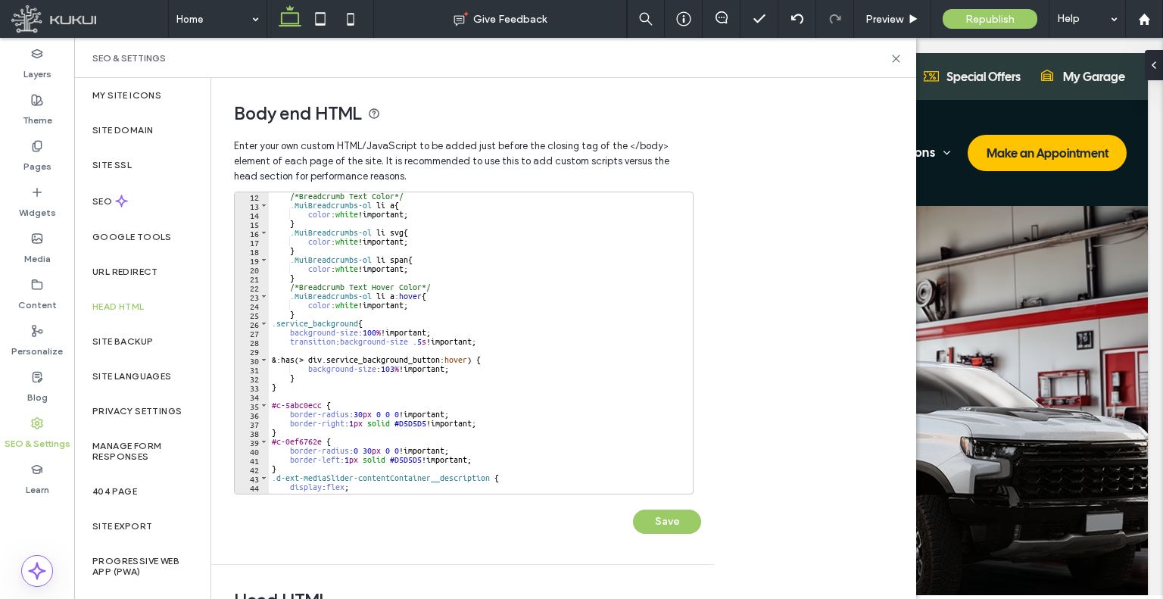
scroll to position [0, 0]
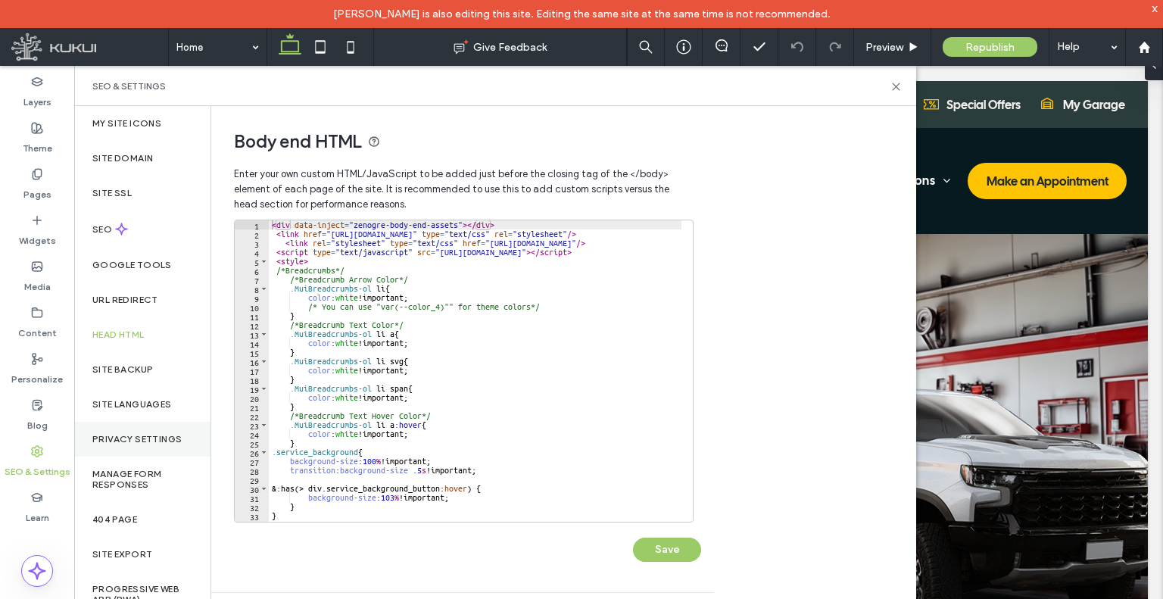
click at [120, 441] on label "Privacy Settings" at bounding box center [136, 439] width 89 height 11
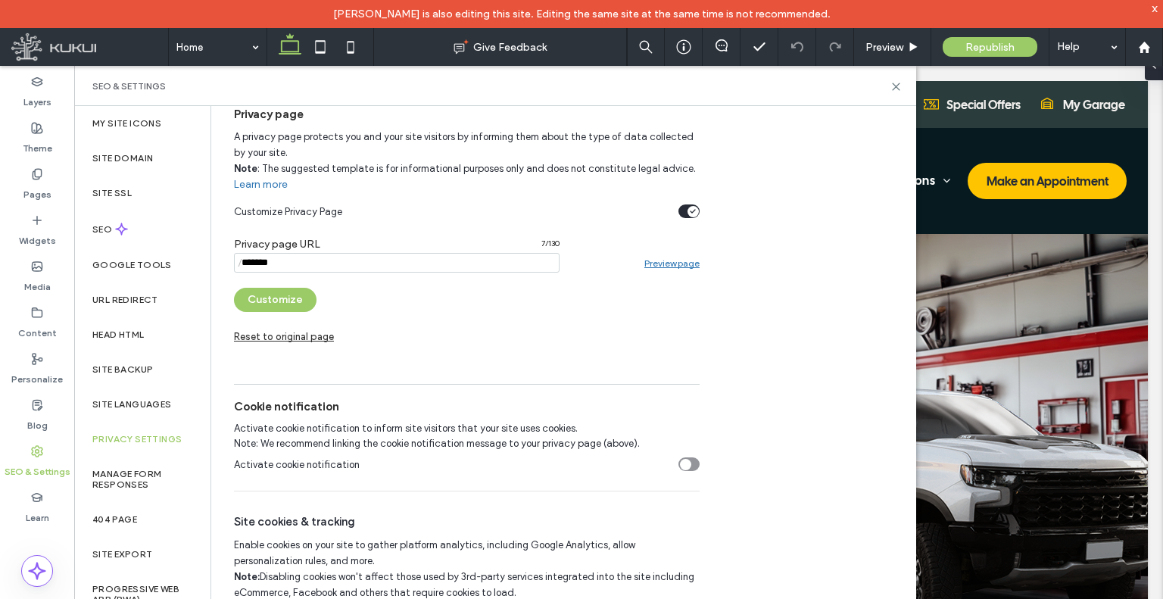
scroll to position [133, 0]
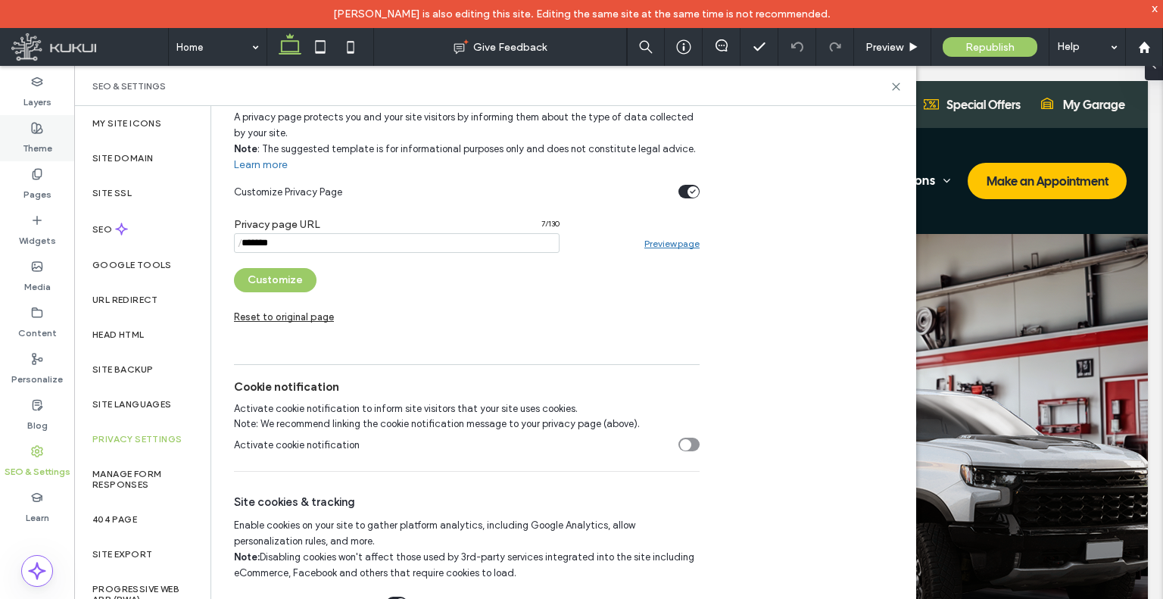
click at [56, 145] on div "Theme" at bounding box center [37, 138] width 74 height 46
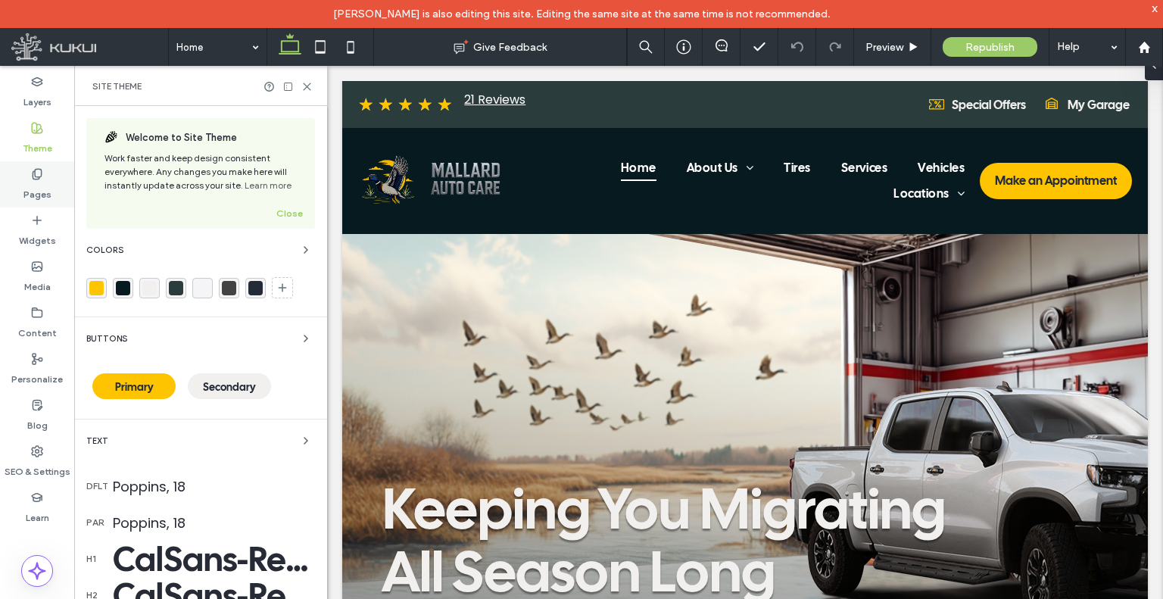
click at [48, 187] on label "Pages" at bounding box center [37, 190] width 28 height 21
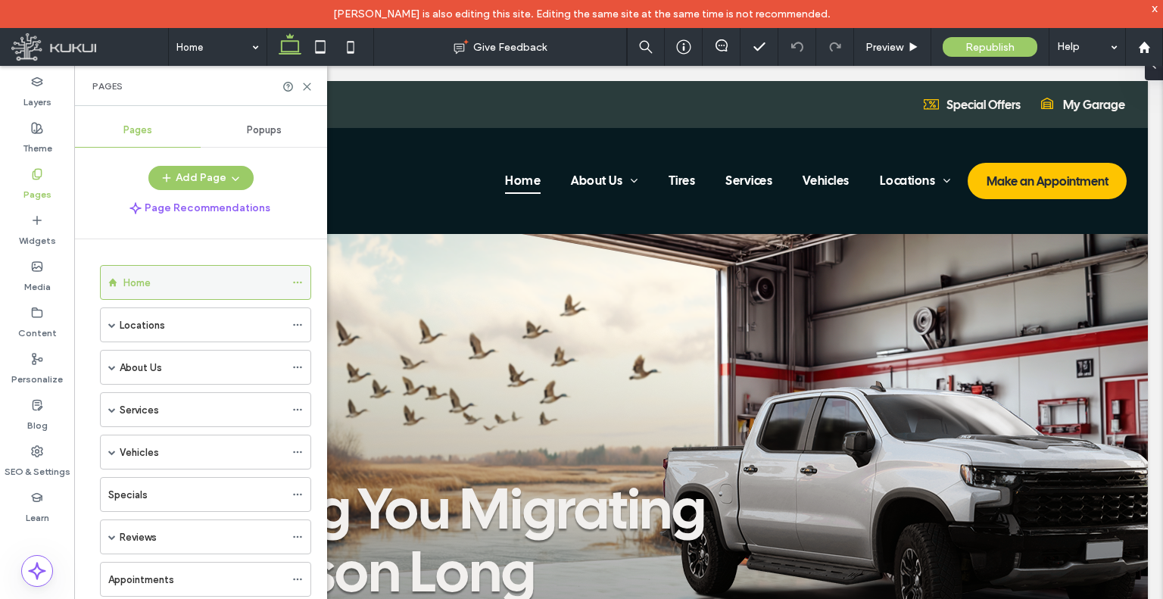
click at [299, 279] on icon at bounding box center [297, 282] width 11 height 11
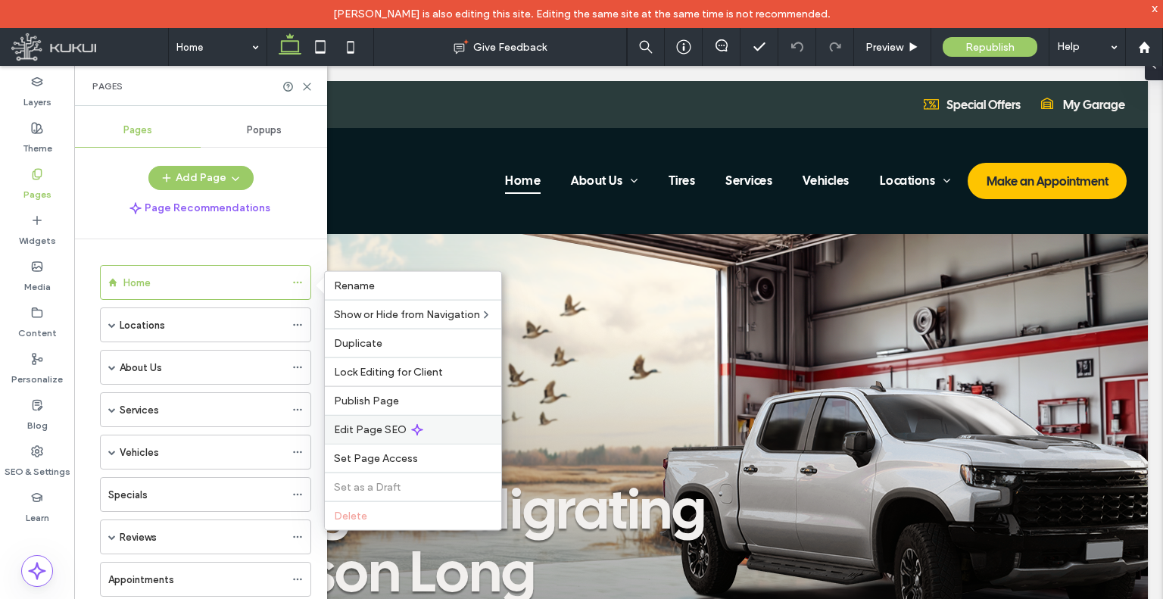
click at [382, 424] on span "Edit Page SEO" at bounding box center [370, 429] width 73 height 13
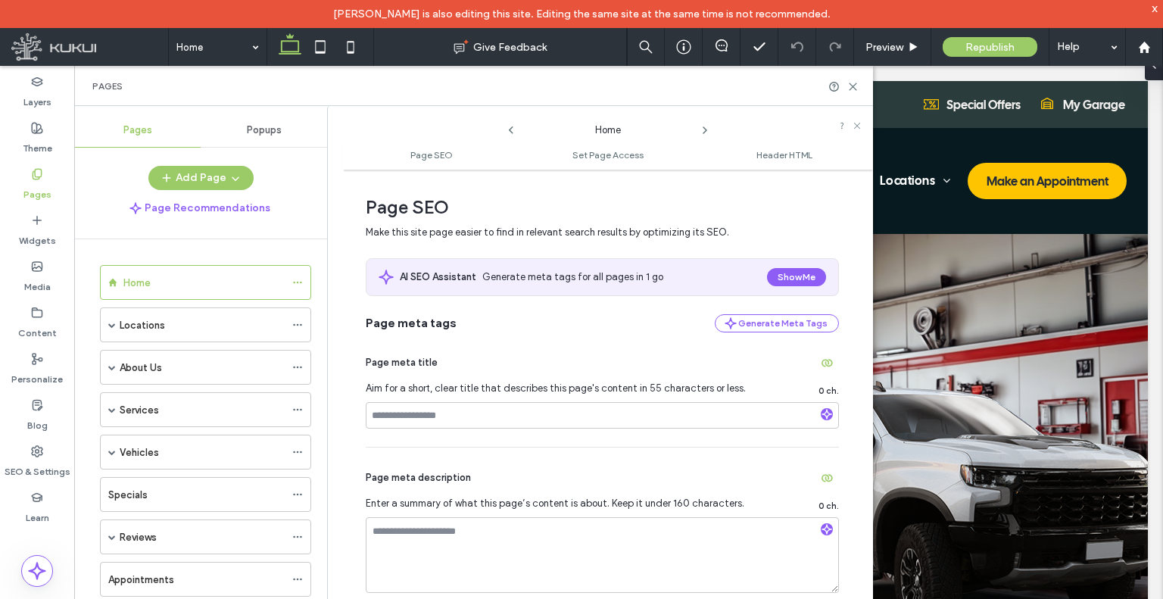
click at [701, 129] on icon at bounding box center [705, 130] width 12 height 12
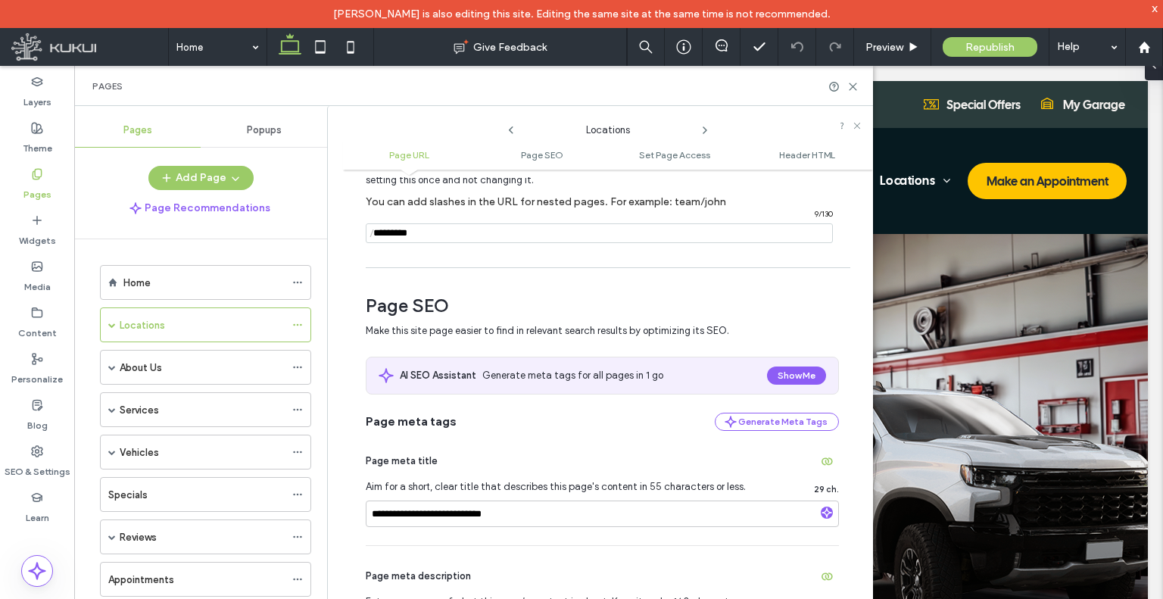
scroll to position [76, 0]
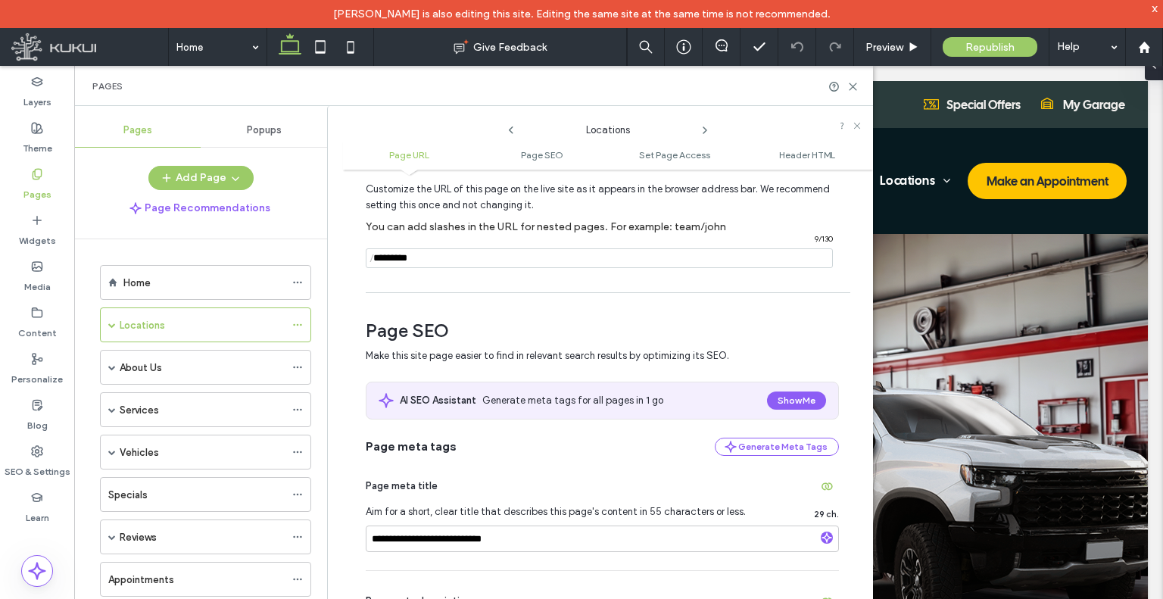
click at [705, 134] on icon at bounding box center [705, 130] width 12 height 12
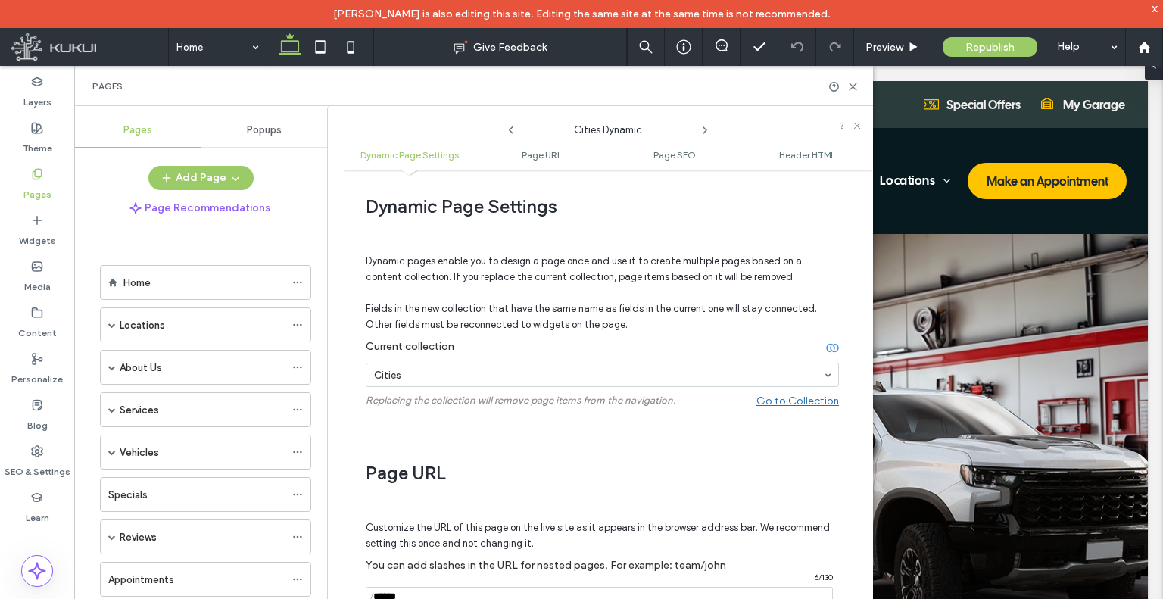
scroll to position [0, 0]
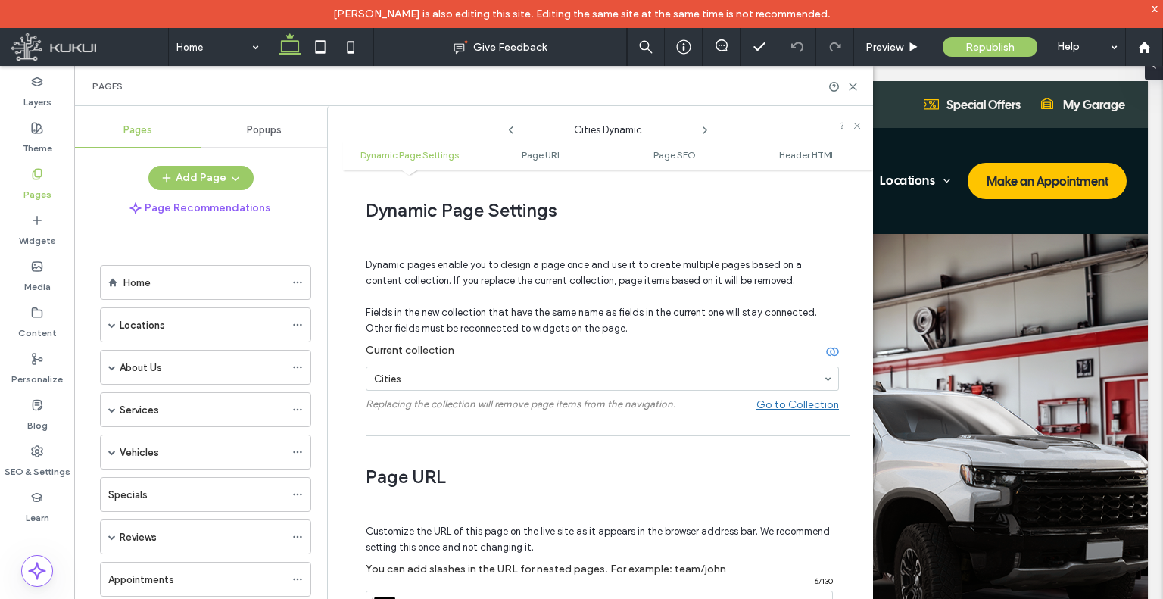
click at [702, 128] on icon at bounding box center [705, 130] width 12 height 12
click at [705, 130] on use at bounding box center [704, 130] width 3 height 6
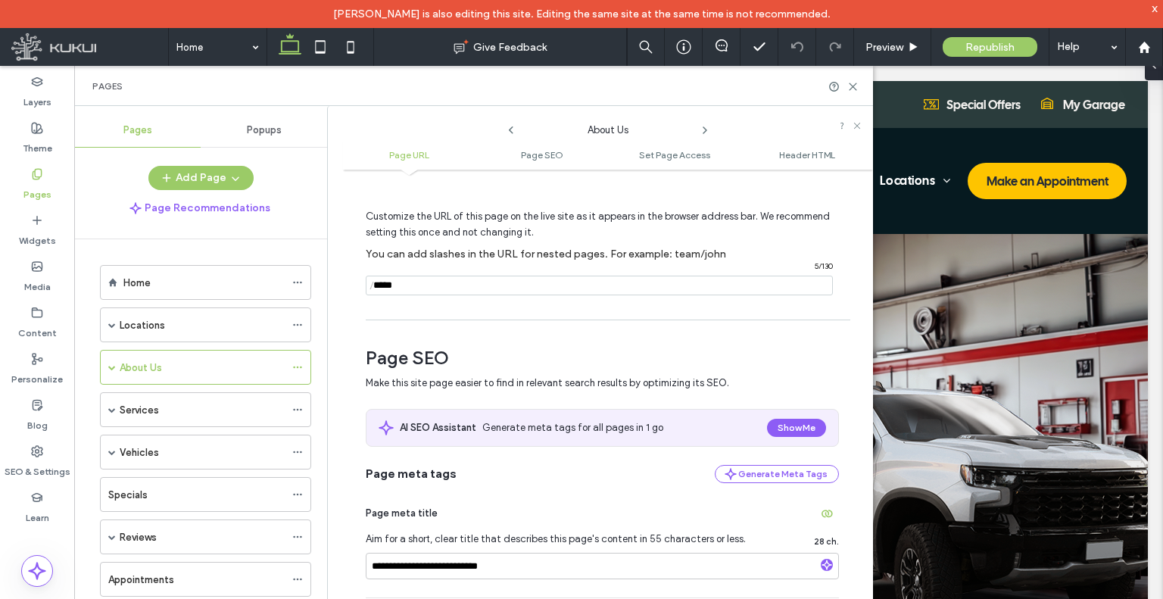
scroll to position [76, 0]
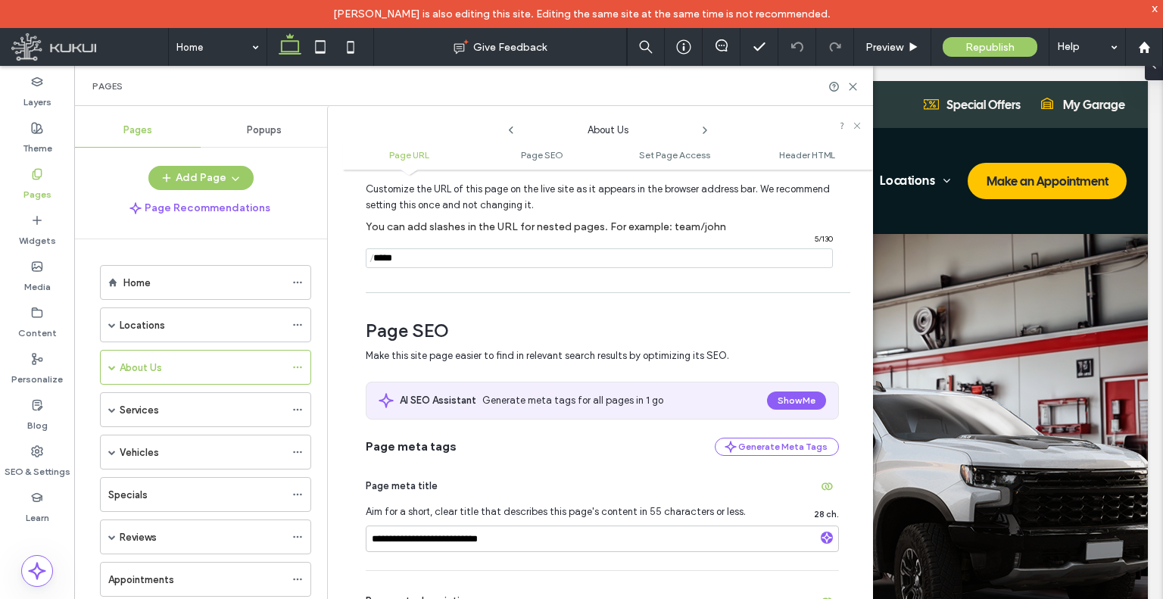
click at [701, 131] on icon at bounding box center [705, 130] width 12 height 12
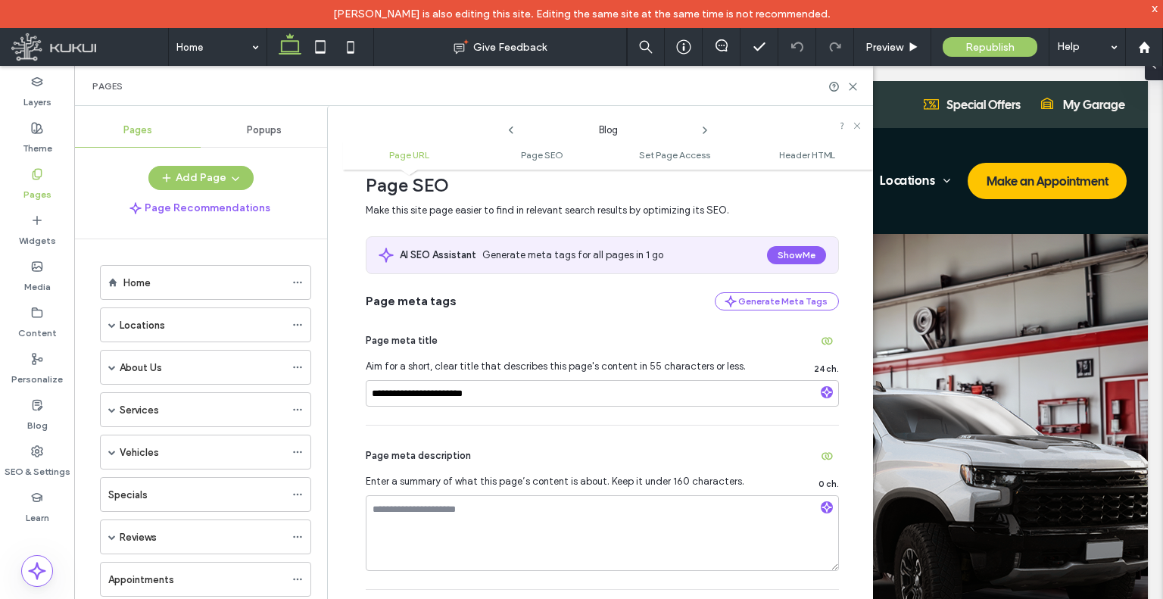
scroll to position [227, 0]
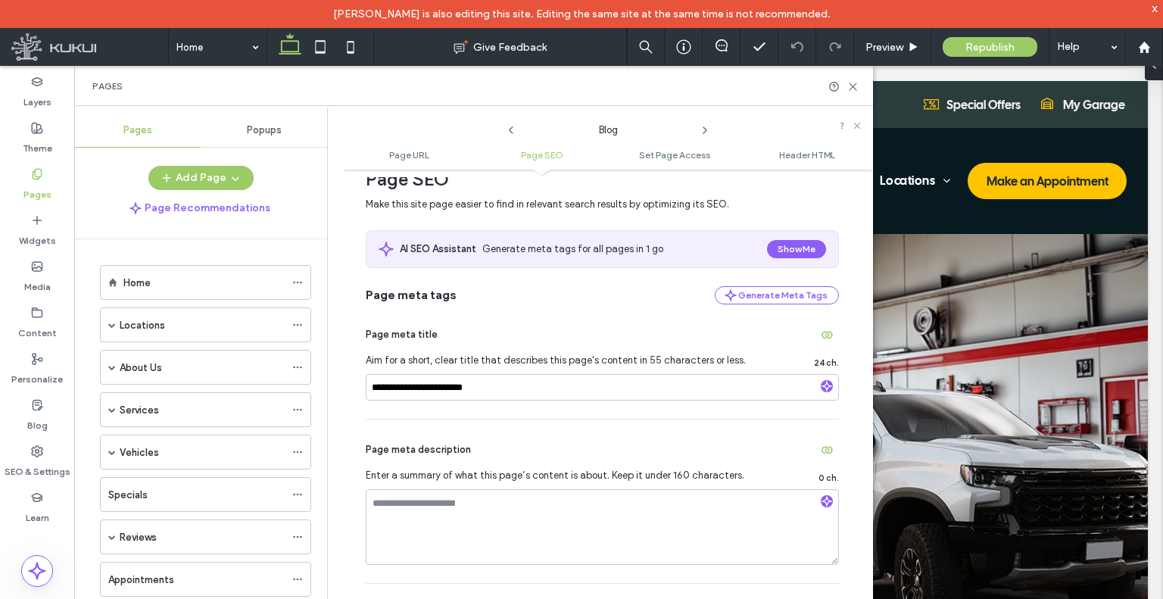
click at [706, 127] on icon at bounding box center [705, 130] width 12 height 12
click at [700, 126] on icon at bounding box center [705, 130] width 12 height 12
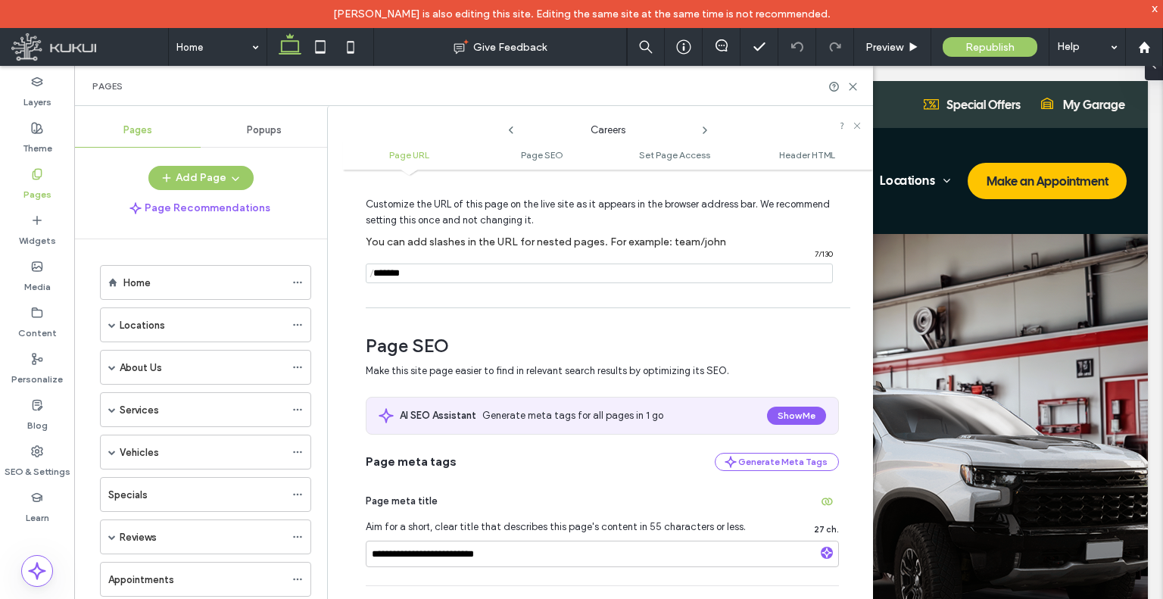
scroll to position [151, 0]
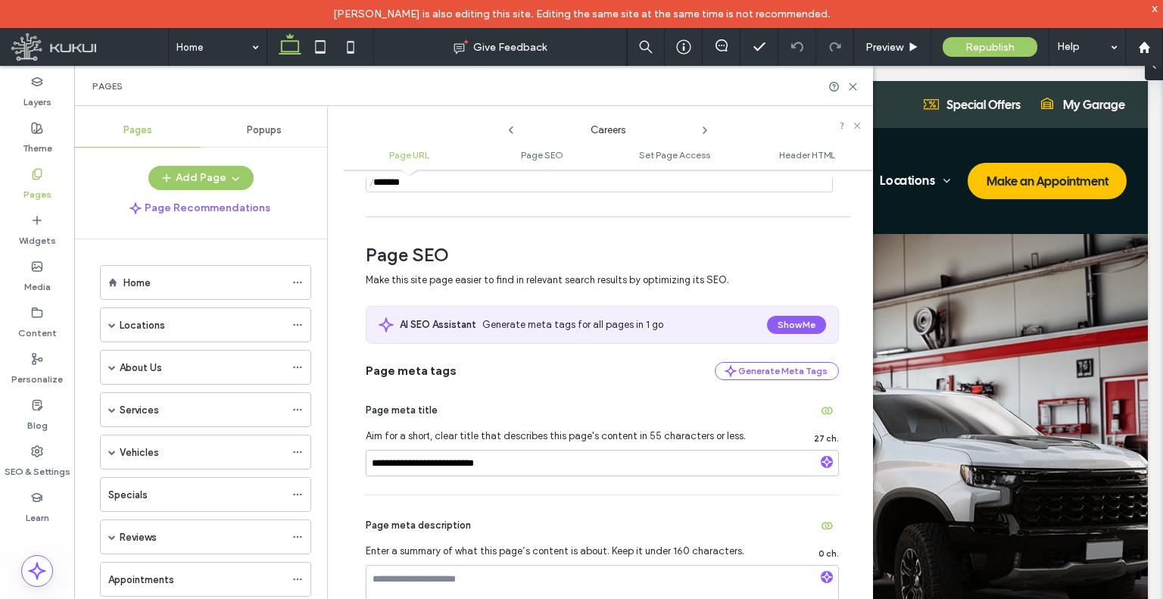
click at [702, 132] on icon at bounding box center [705, 130] width 12 height 12
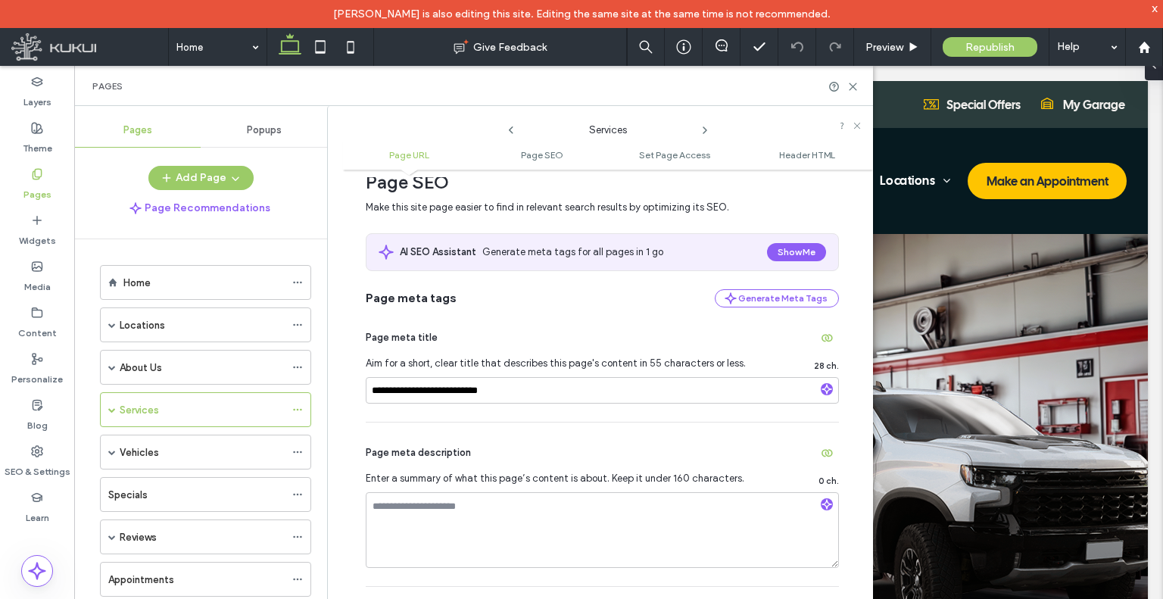
scroll to position [227, 0]
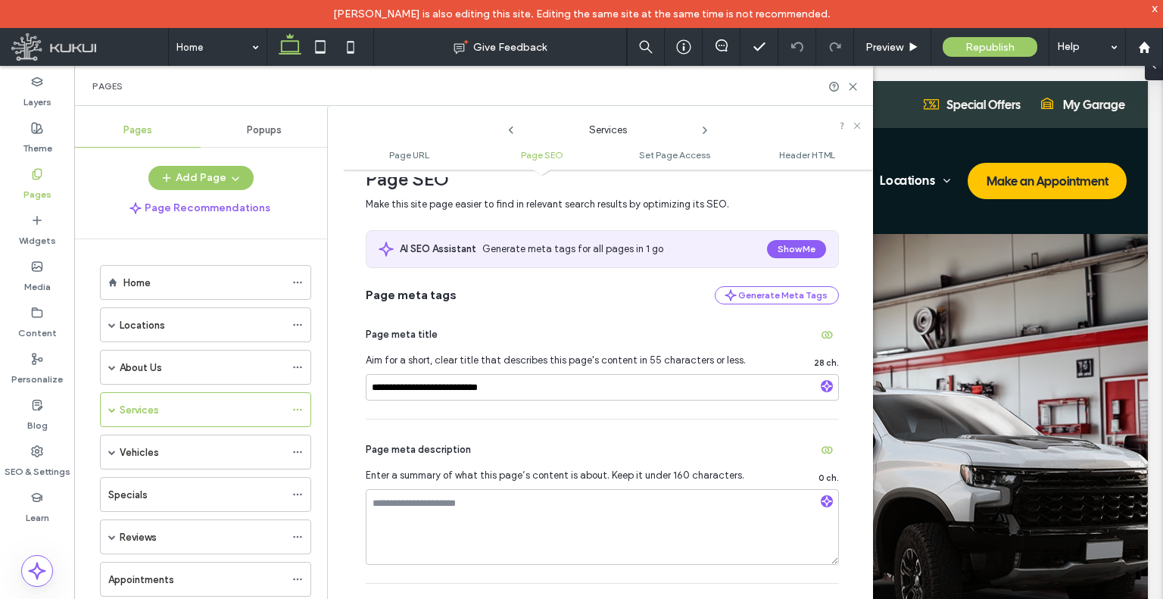
click at [702, 126] on icon at bounding box center [705, 130] width 12 height 12
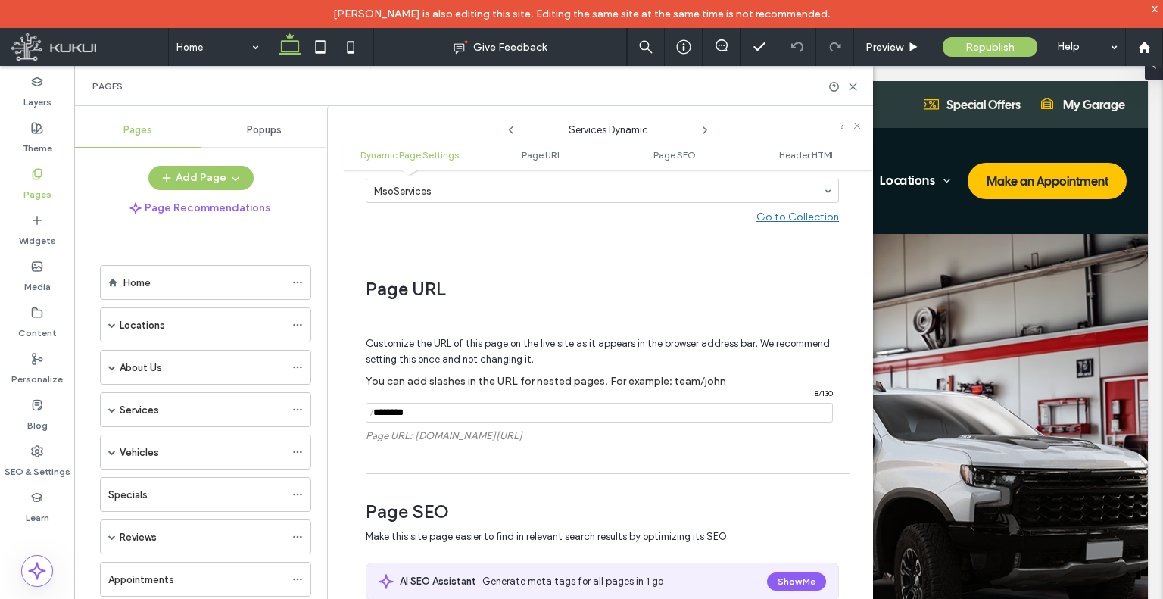
scroll to position [151, 0]
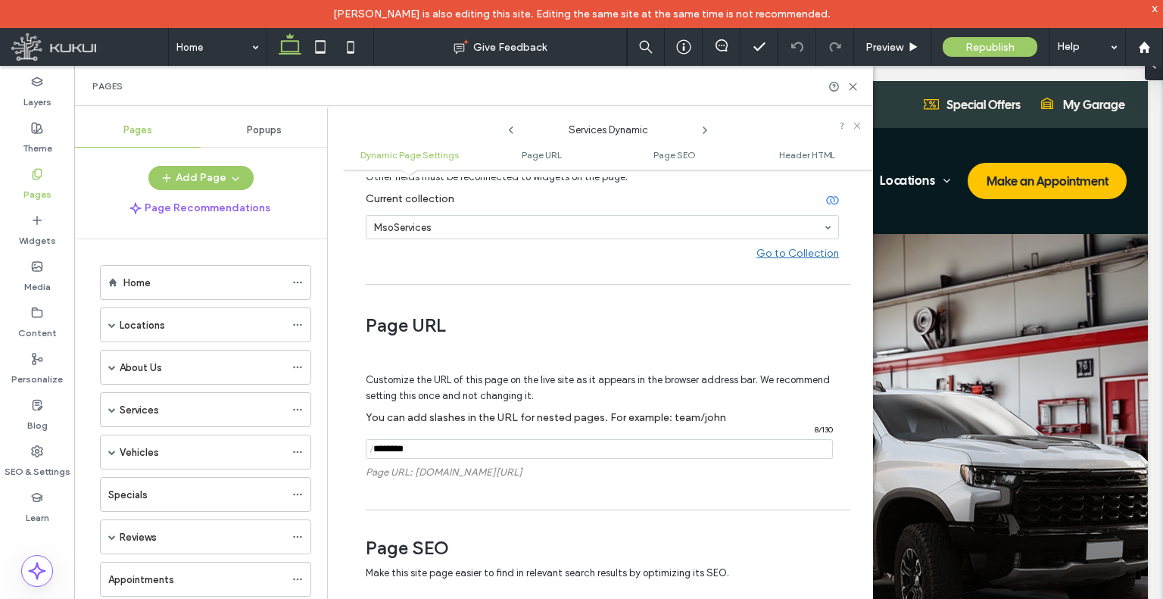
click at [705, 130] on use at bounding box center [704, 130] width 3 height 6
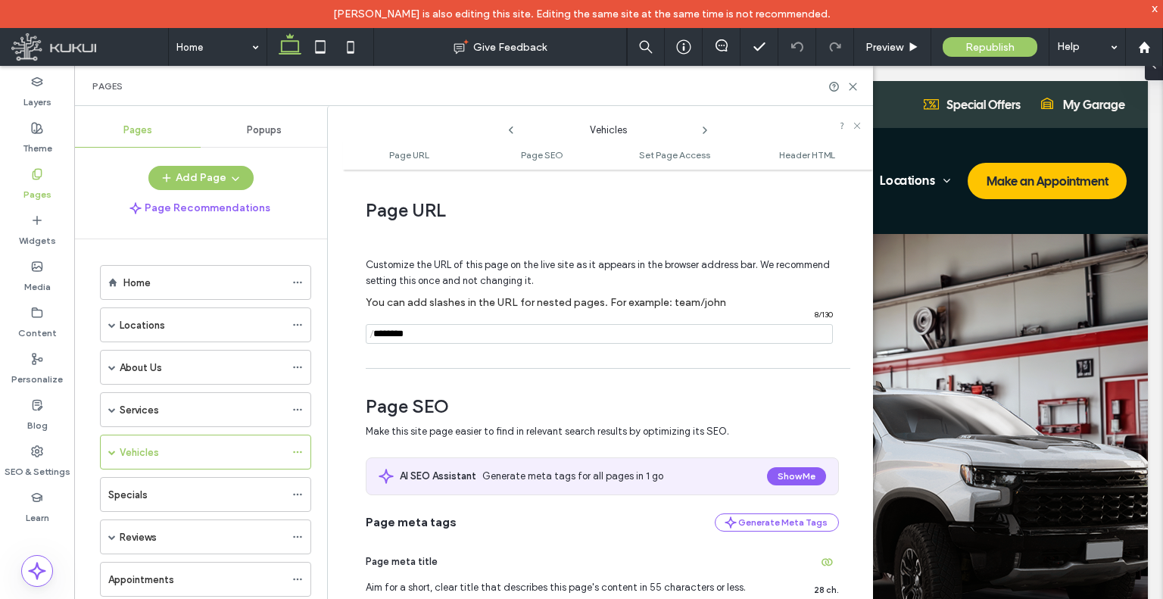
click at [705, 130] on use at bounding box center [704, 130] width 3 height 6
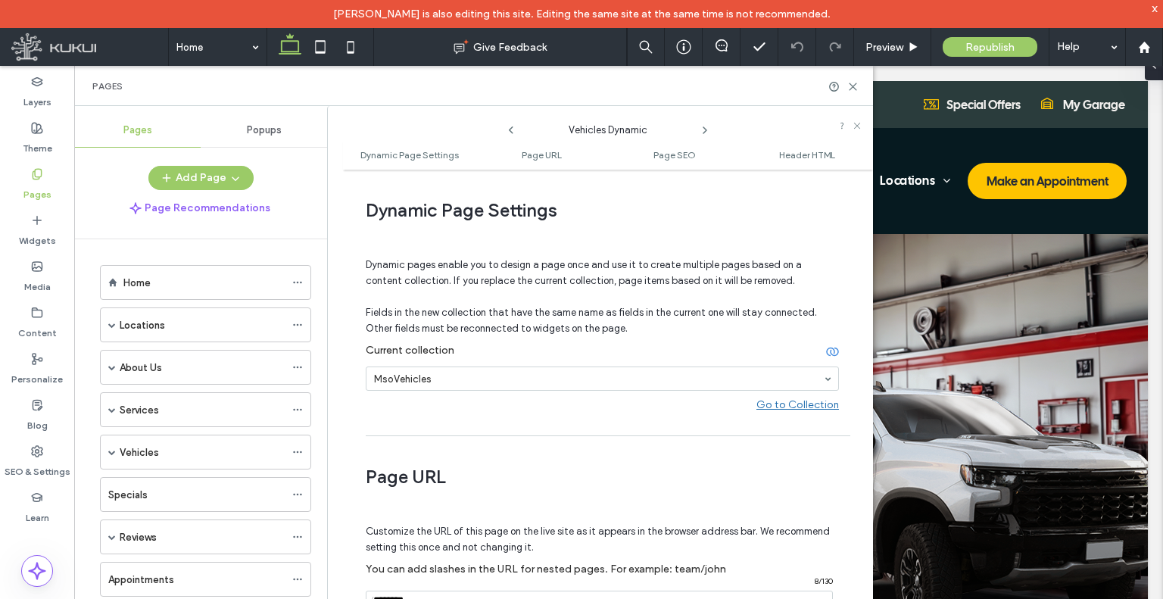
click at [705, 130] on use at bounding box center [704, 130] width 3 height 6
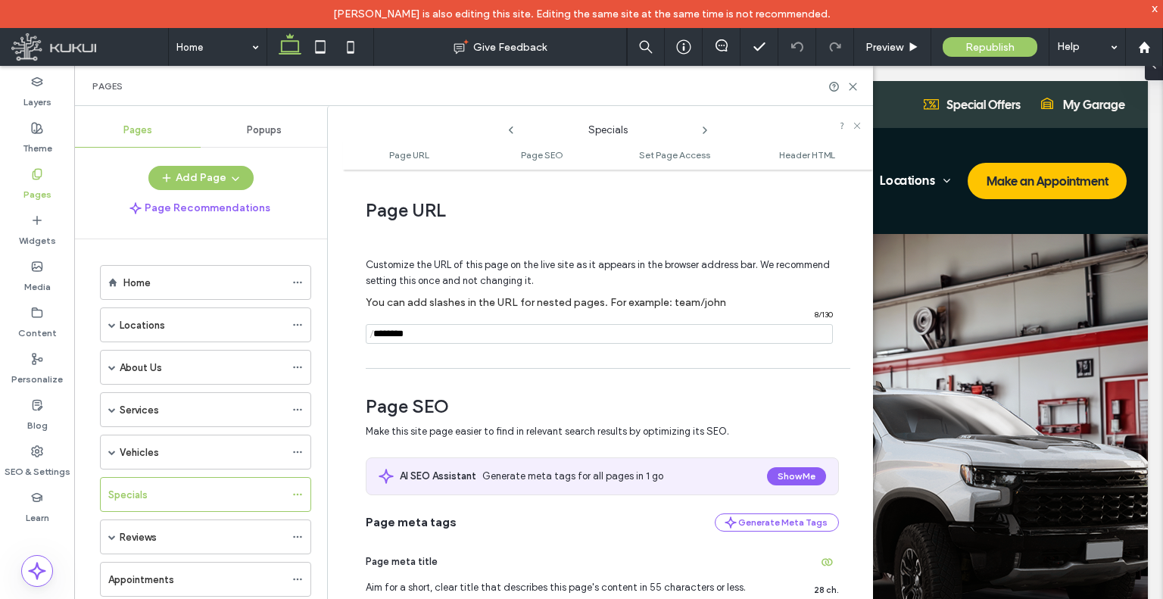
click at [705, 130] on use at bounding box center [704, 130] width 3 height 6
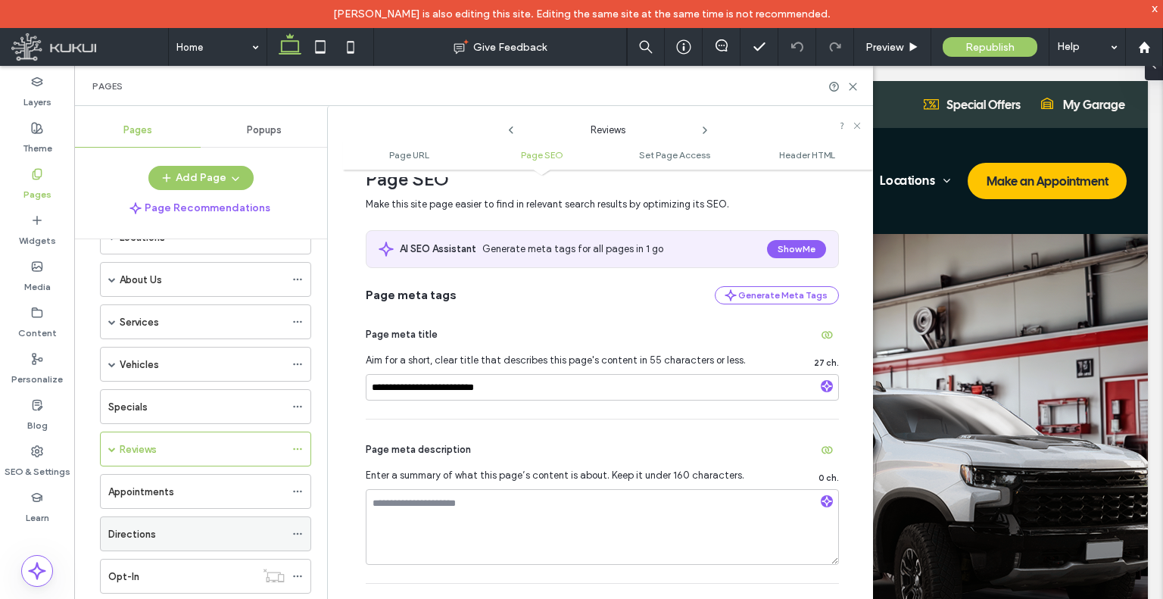
scroll to position [222, 0]
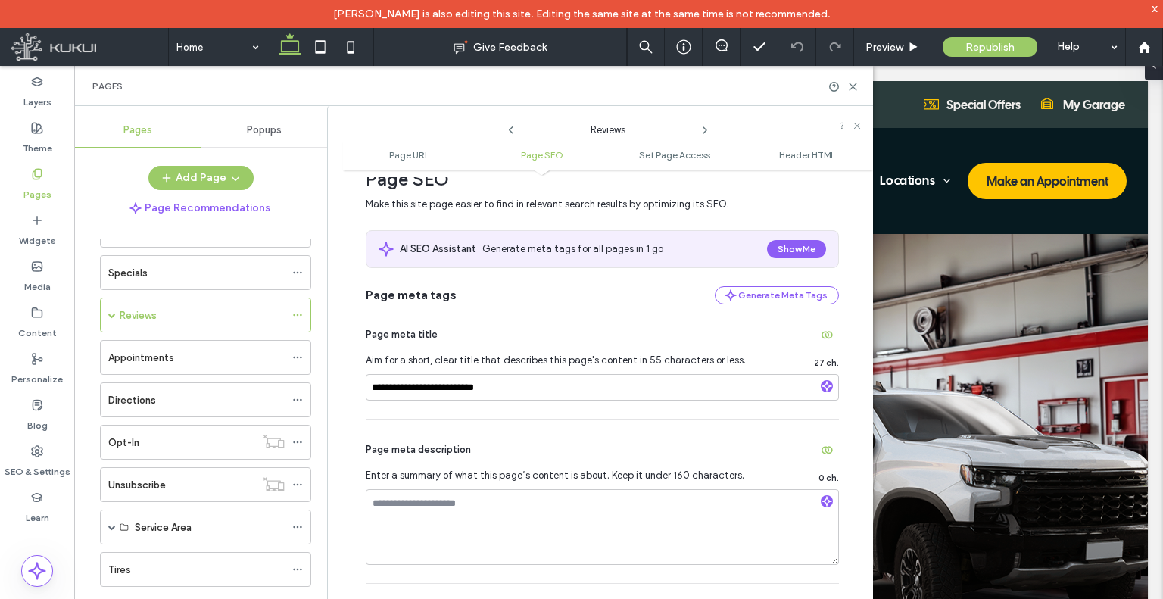
click at [705, 130] on use at bounding box center [704, 130] width 3 height 6
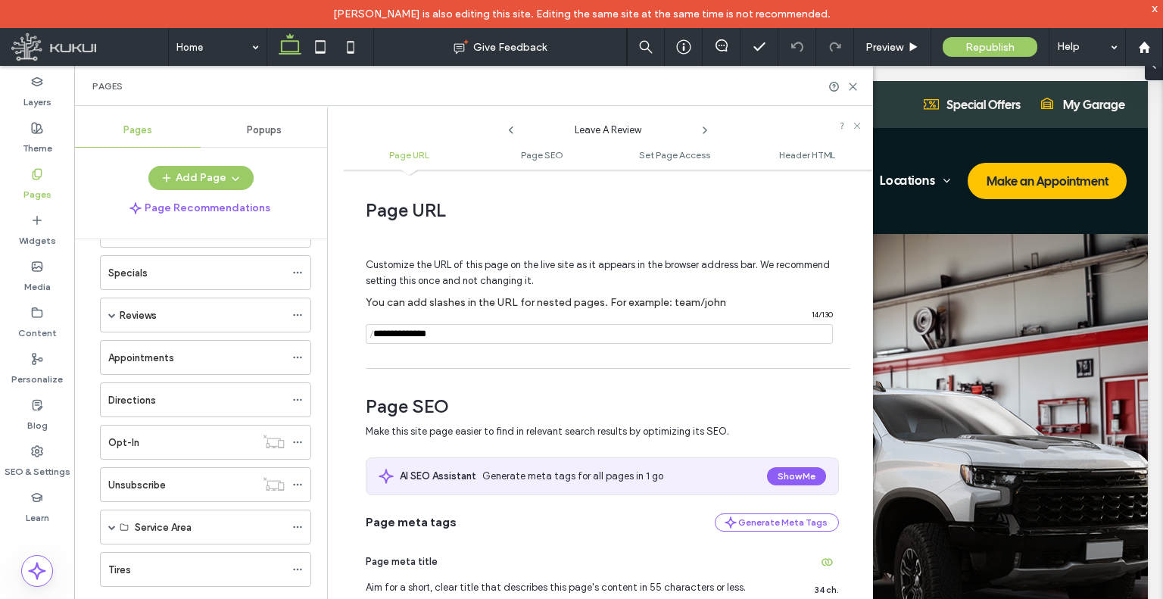
scroll to position [151, 0]
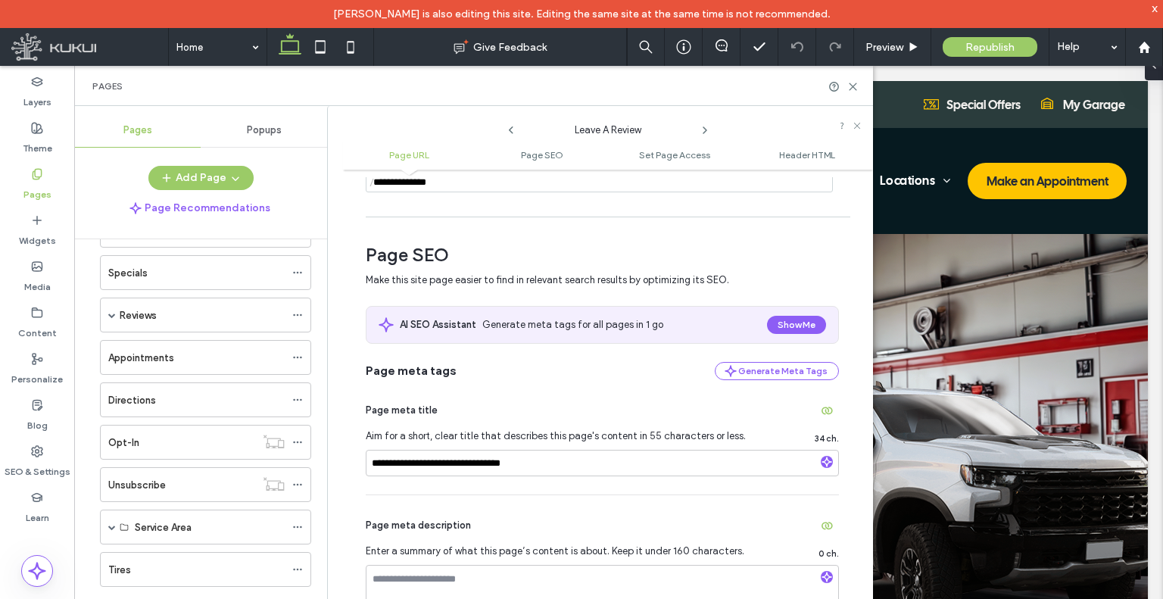
click at [699, 126] on icon at bounding box center [705, 130] width 12 height 12
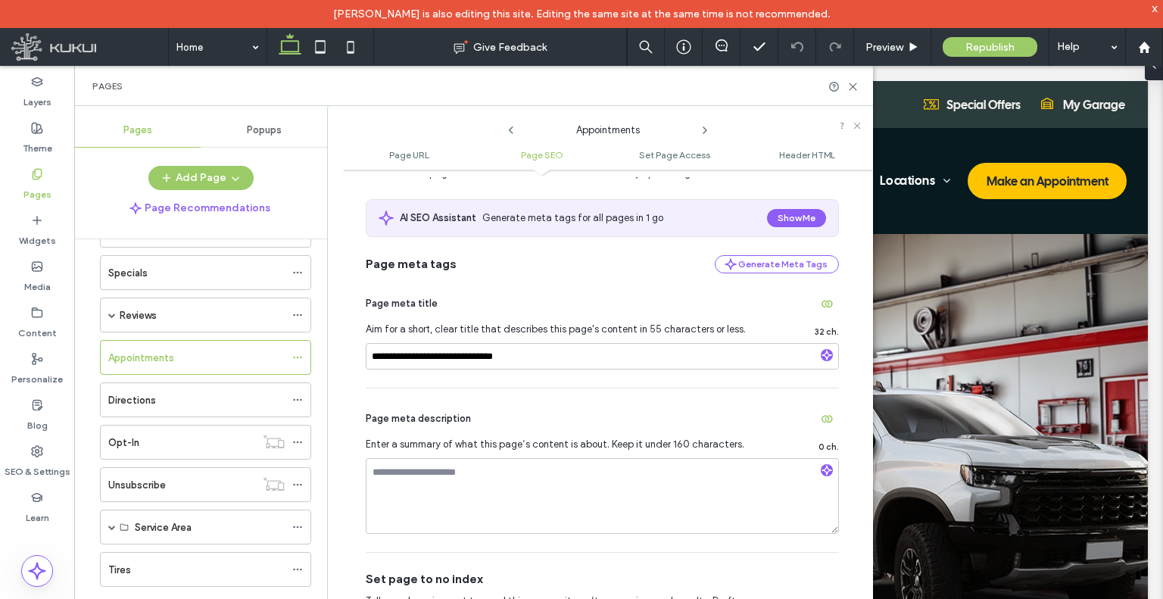
scroll to position [227, 0]
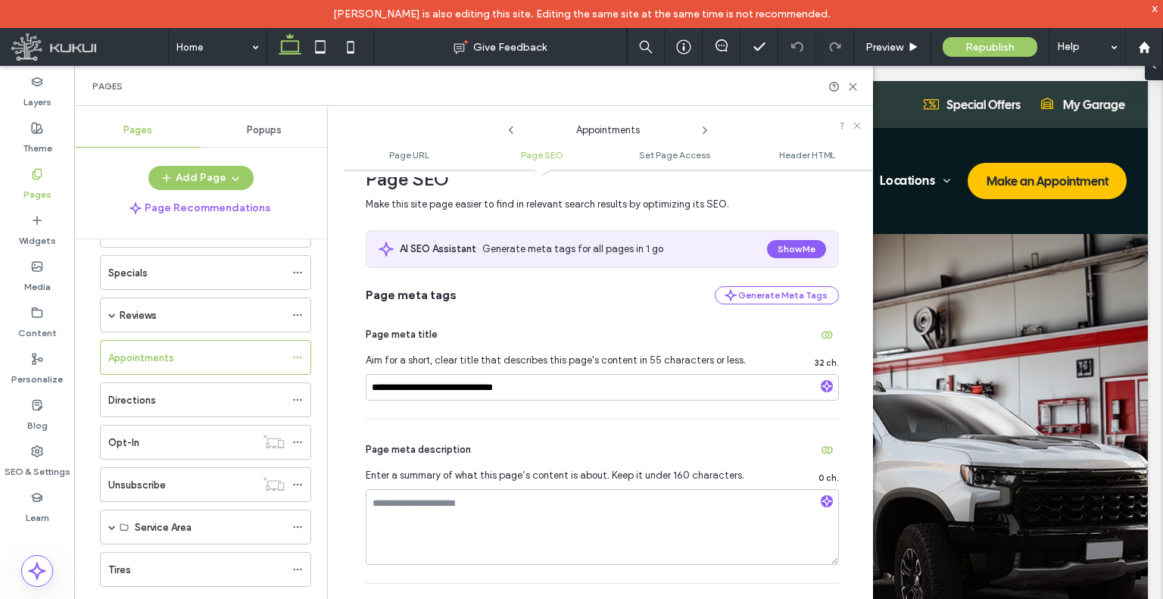
click at [699, 124] on icon at bounding box center [705, 130] width 12 height 12
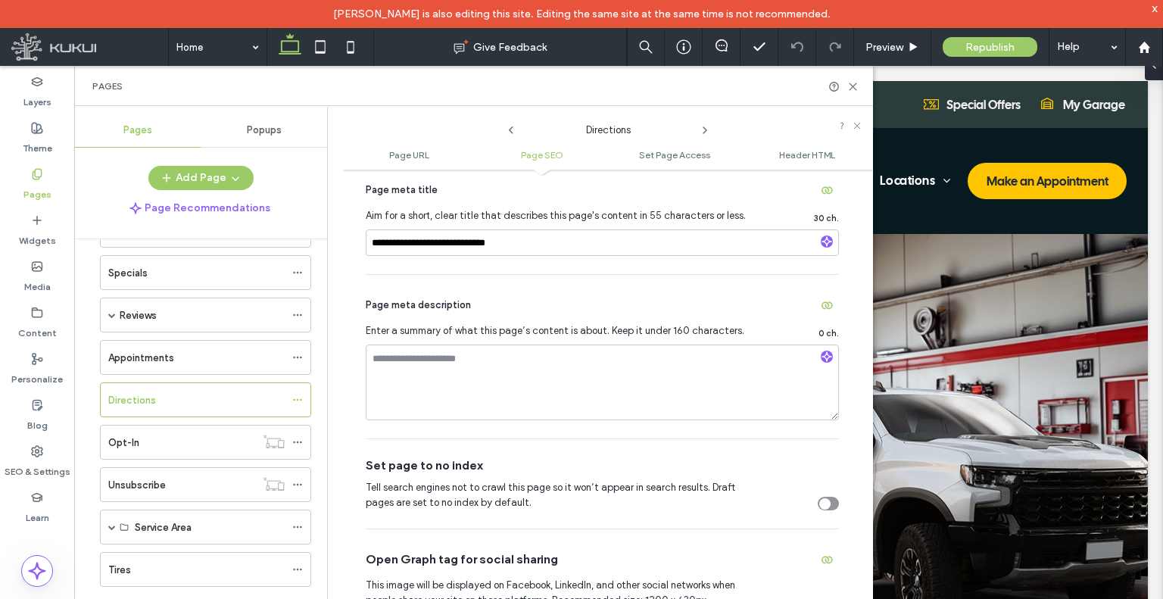
scroll to position [454, 0]
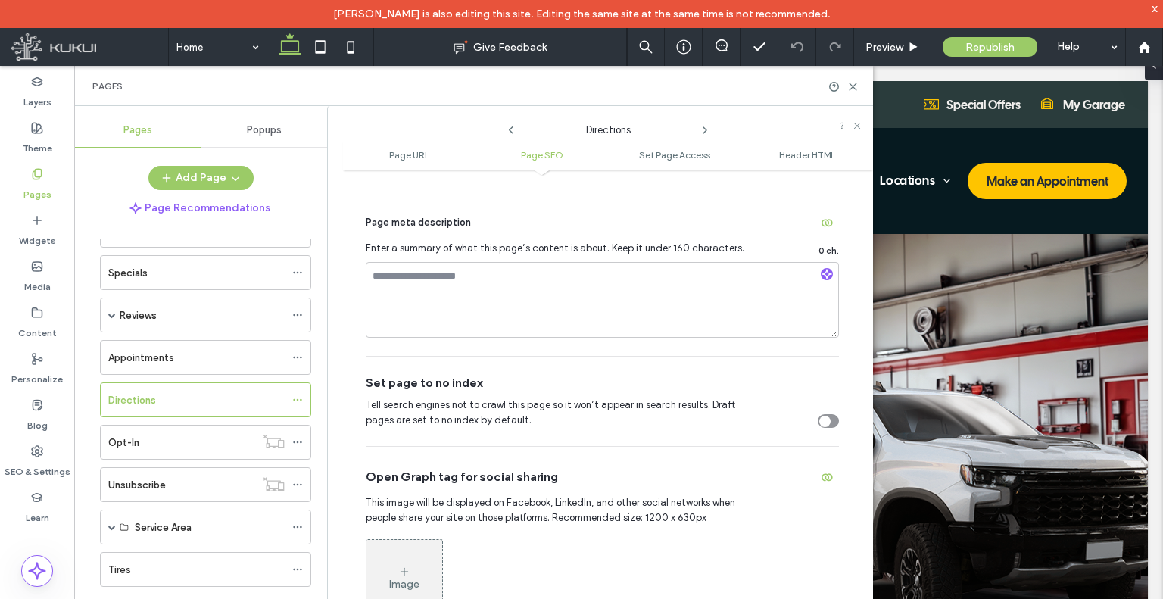
click at [701, 135] on icon at bounding box center [705, 130] width 12 height 12
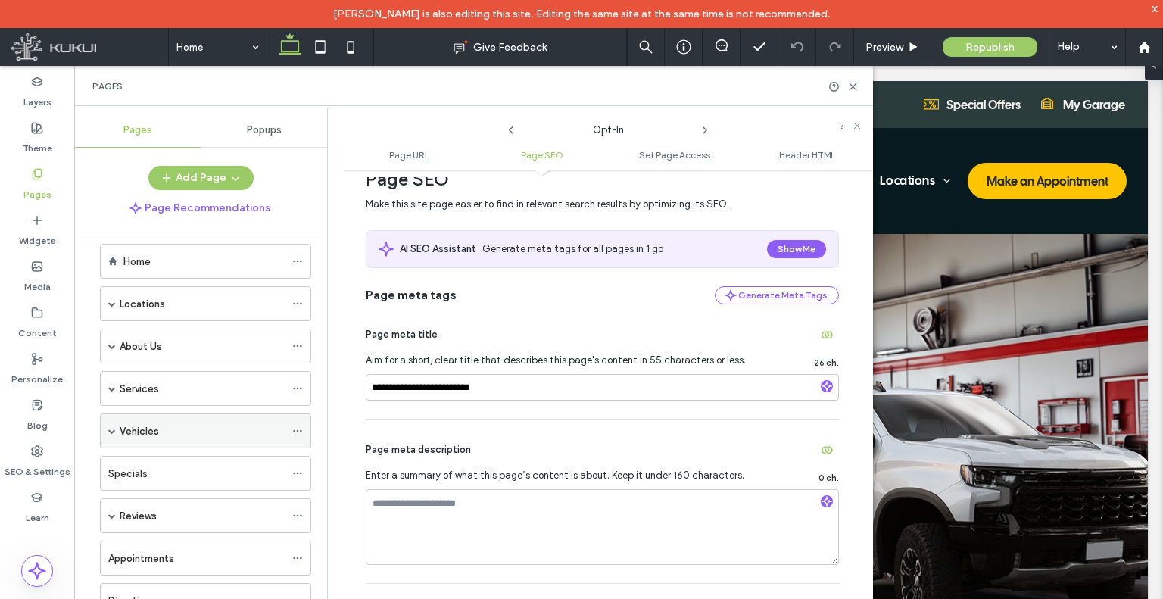
scroll to position [0, 0]
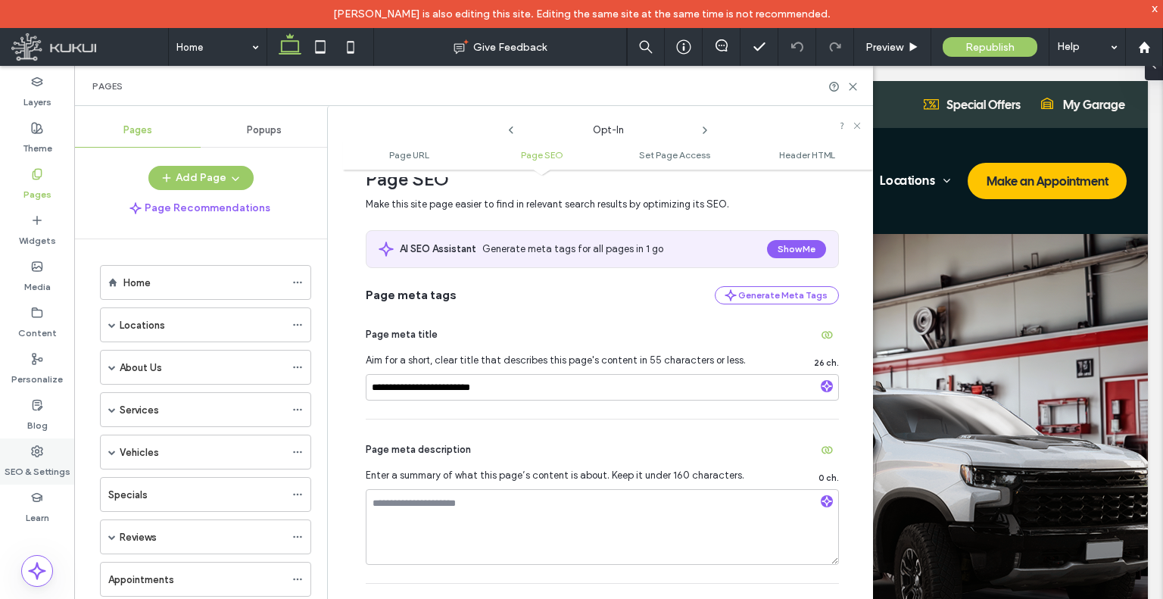
click at [31, 447] on icon at bounding box center [37, 451] width 12 height 12
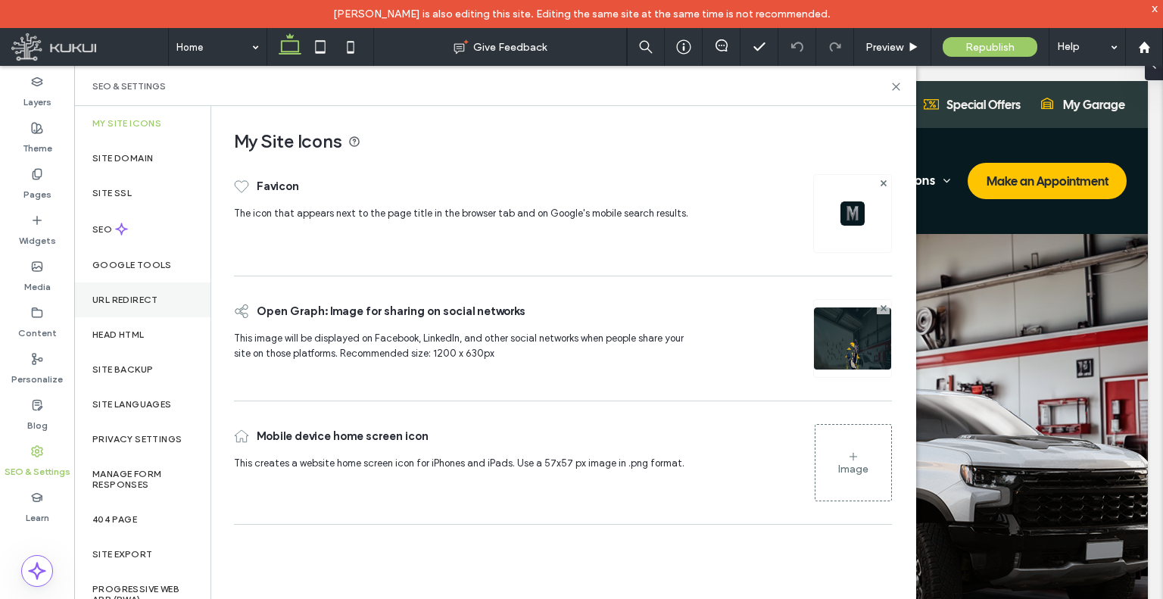
click at [127, 299] on label "URL Redirect" at bounding box center [125, 299] width 66 height 11
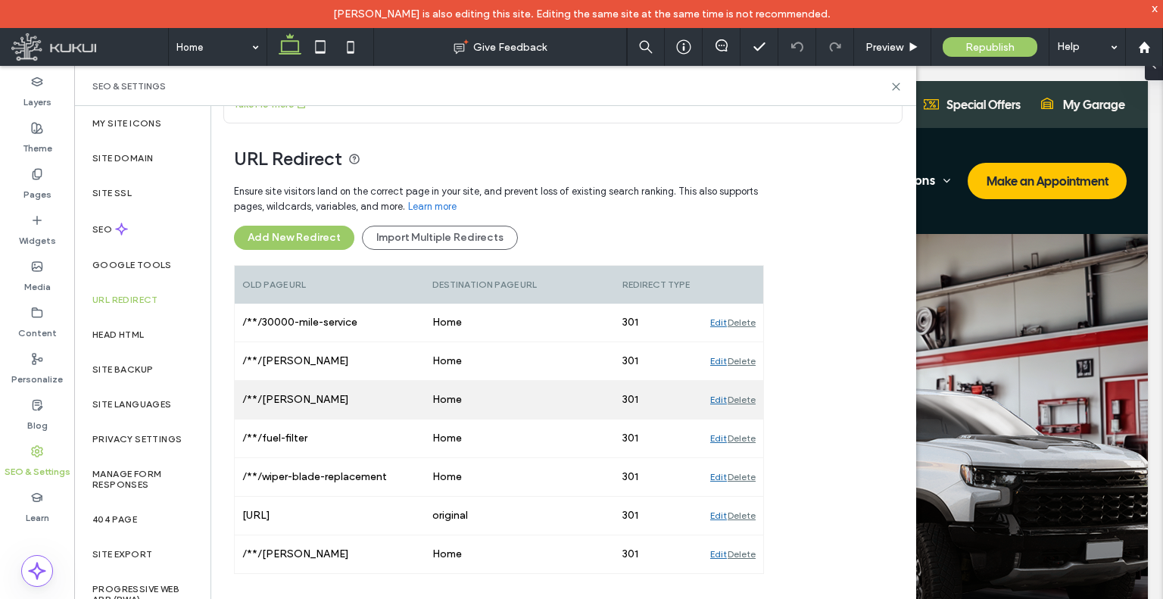
scroll to position [97, 0]
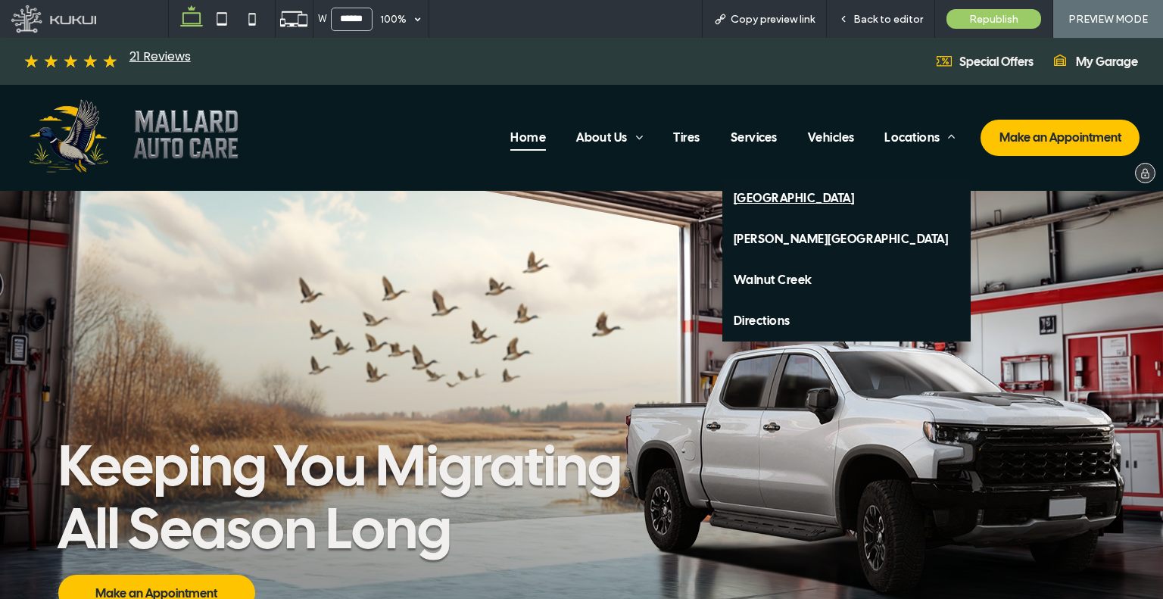
click at [854, 193] on span "[GEOGRAPHIC_DATA]" at bounding box center [793, 198] width 120 height 18
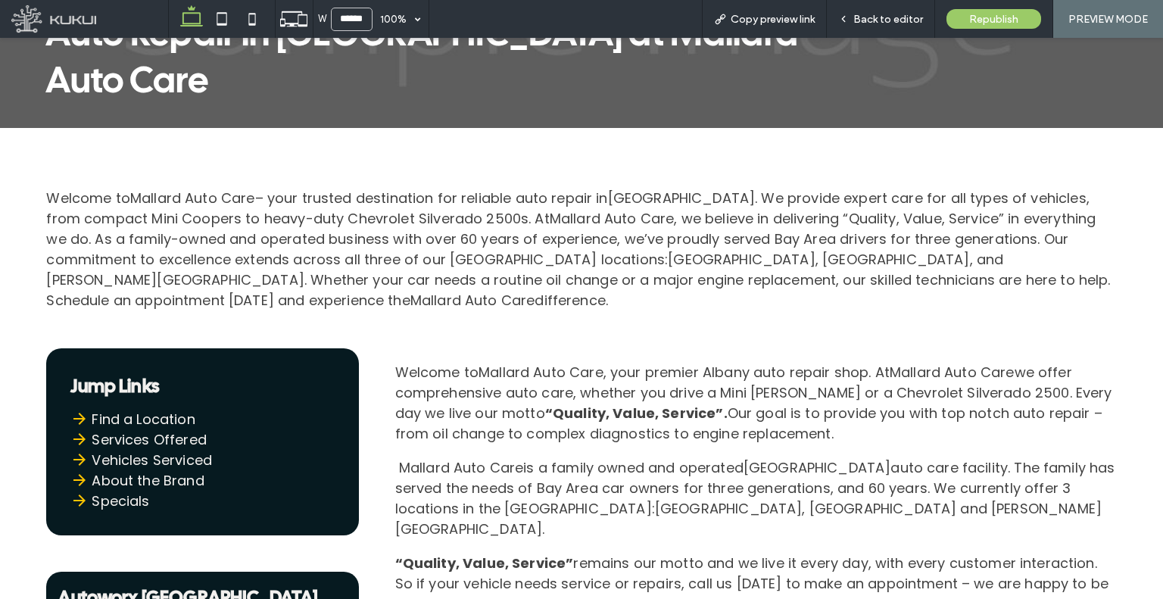
scroll to position [348, 0]
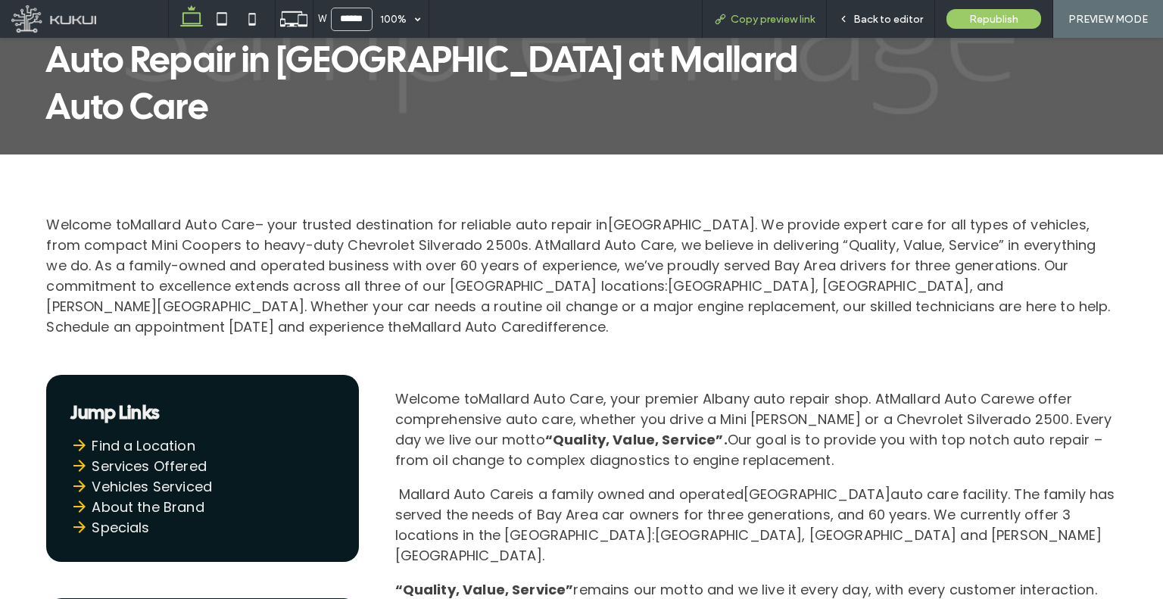
click at [742, 31] on div "Copy preview link" at bounding box center [764, 19] width 125 height 38
click at [742, 30] on div "Copy preview link" at bounding box center [764, 19] width 125 height 38
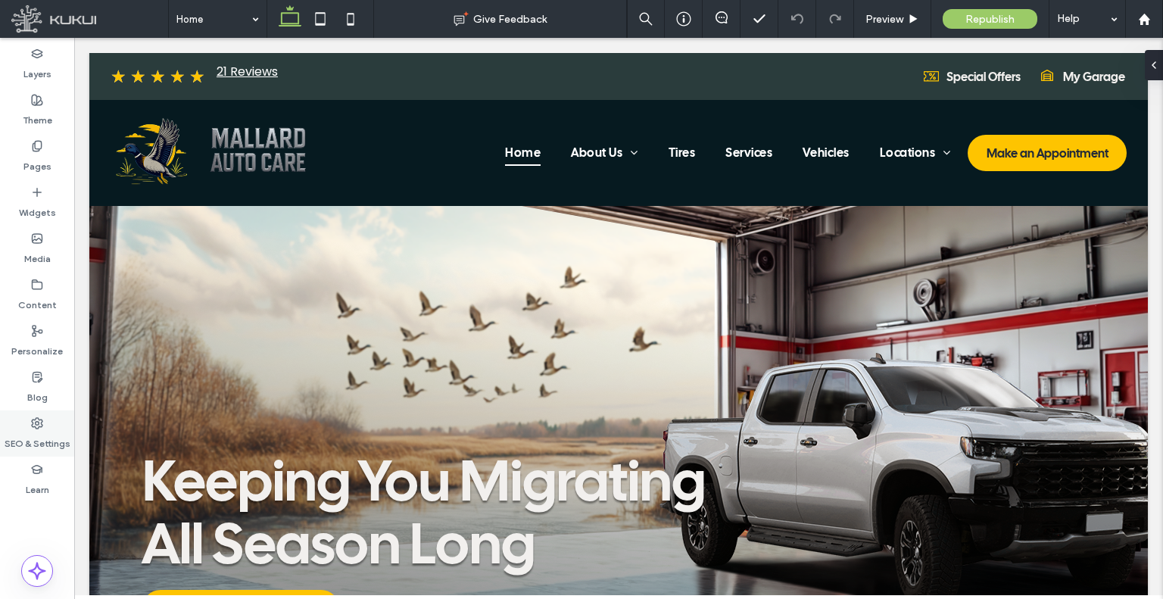
click at [32, 419] on use at bounding box center [37, 423] width 11 height 11
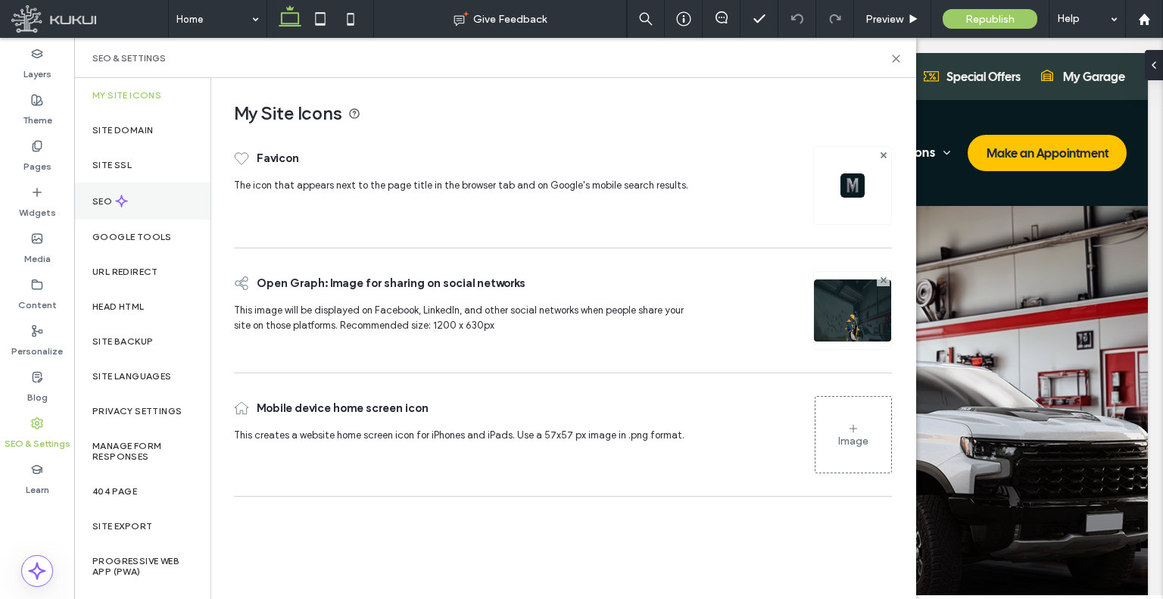
click at [134, 206] on div "SEO" at bounding box center [142, 200] width 136 height 37
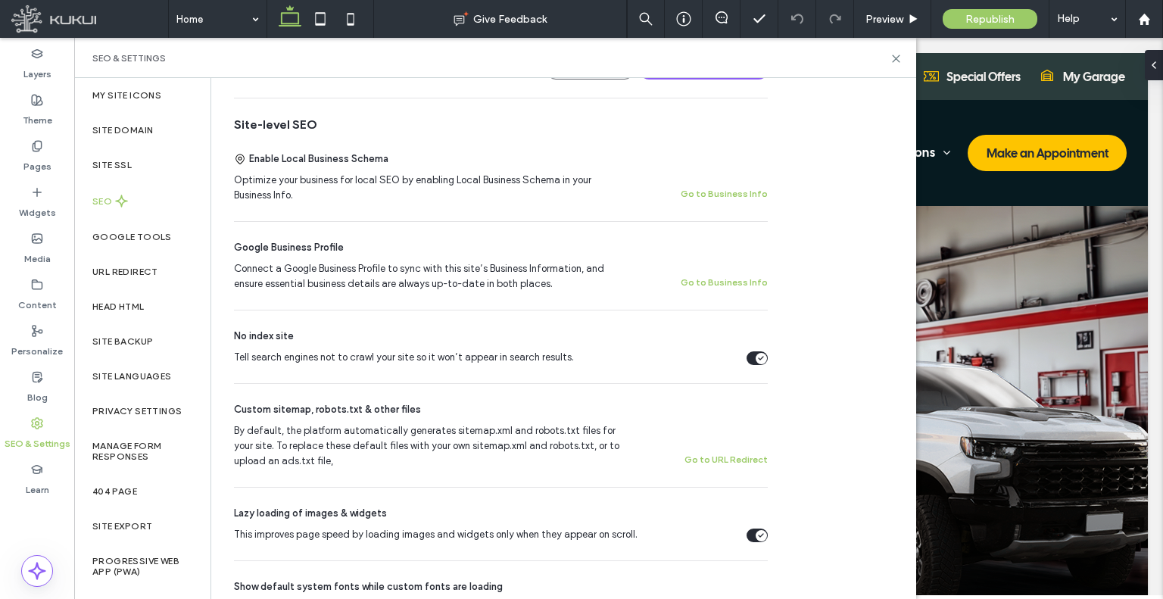
scroll to position [303, 0]
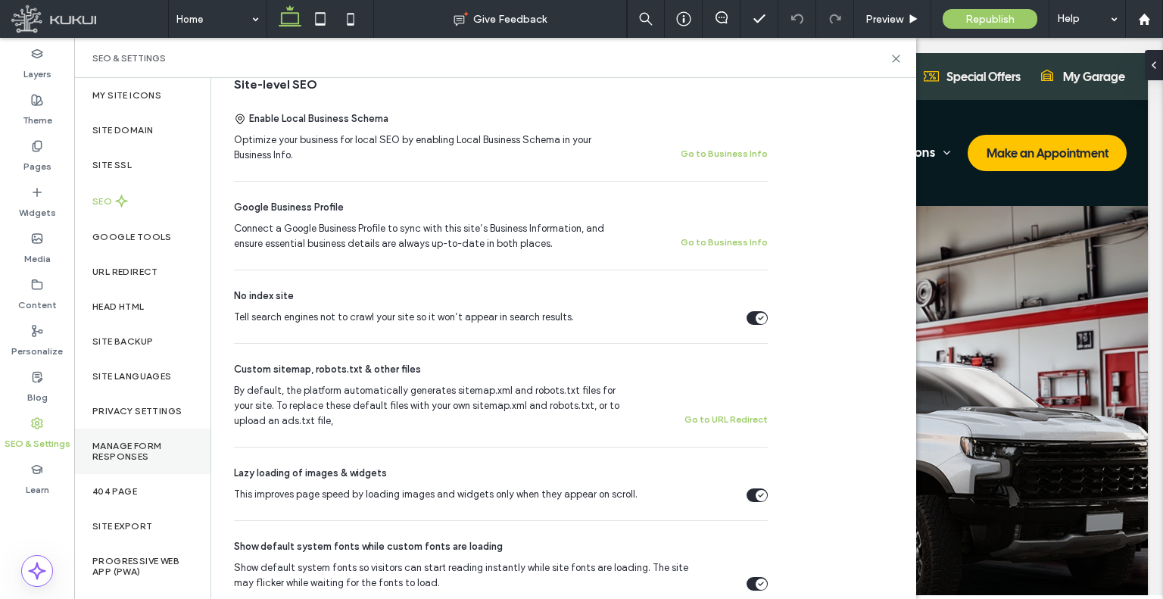
click at [123, 441] on label "Manage Form Responses" at bounding box center [142, 451] width 100 height 21
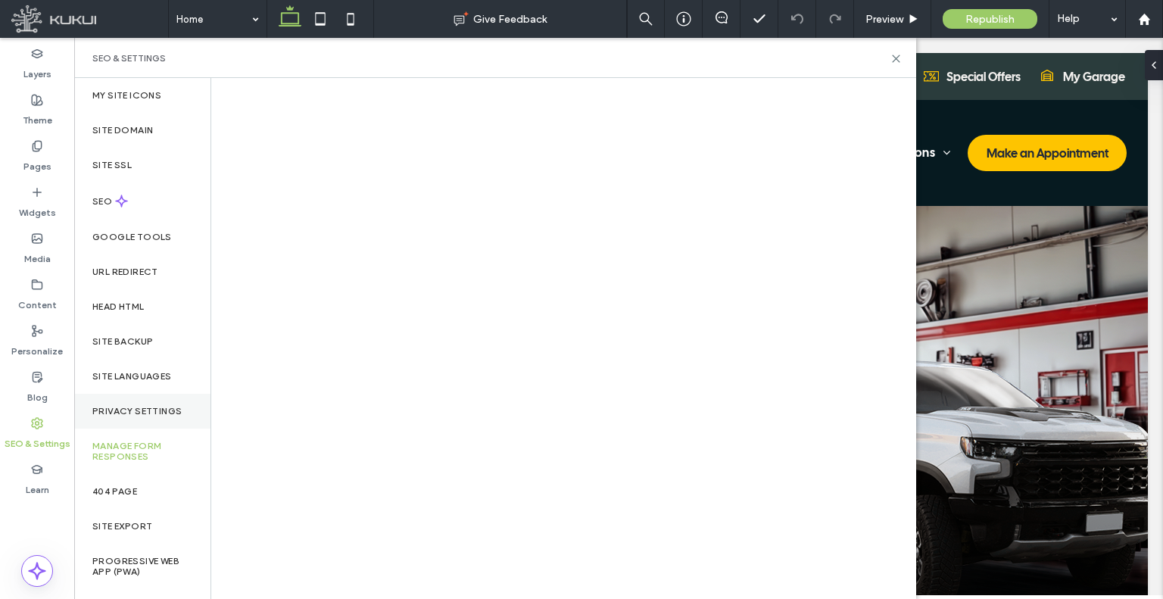
click at [127, 403] on div "Privacy Settings" at bounding box center [142, 411] width 136 height 35
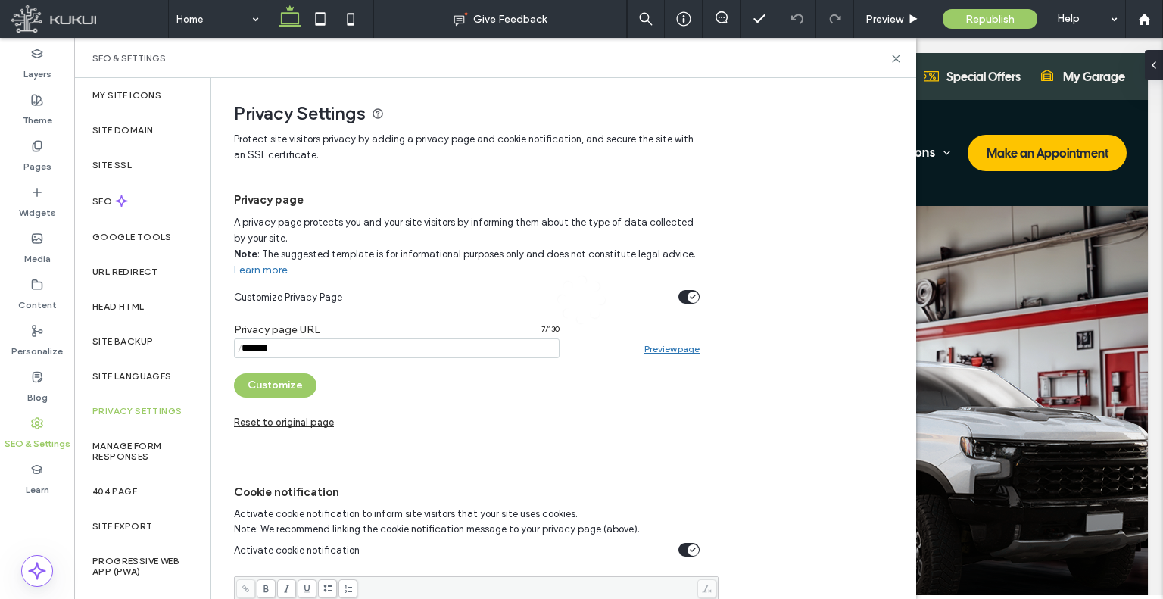
scroll to position [279, 0]
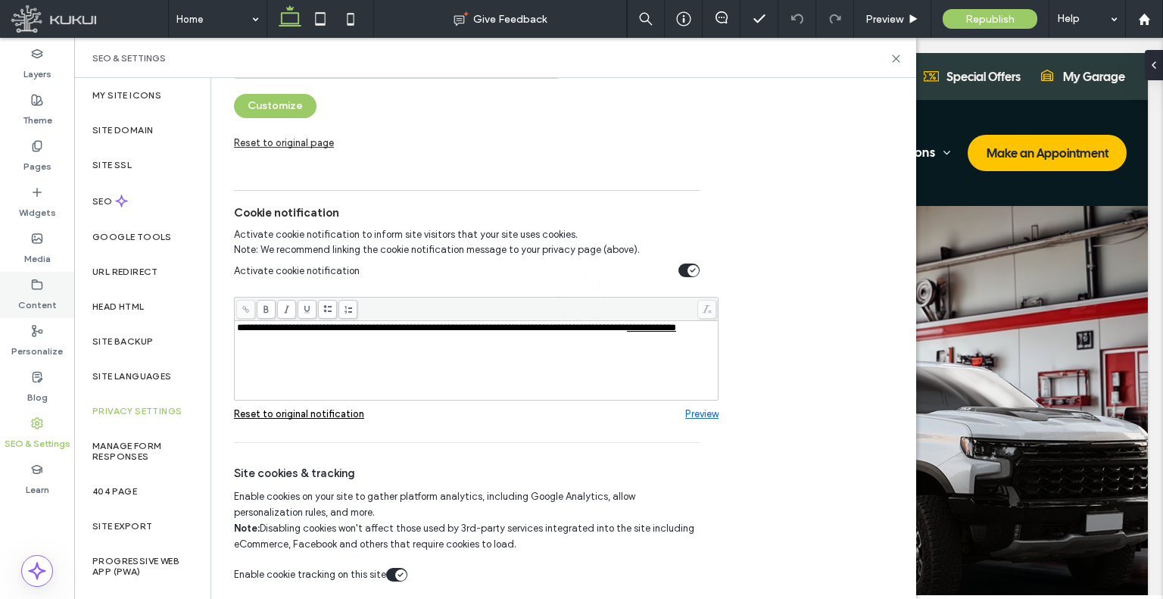
click at [45, 290] on div "Content" at bounding box center [37, 295] width 74 height 46
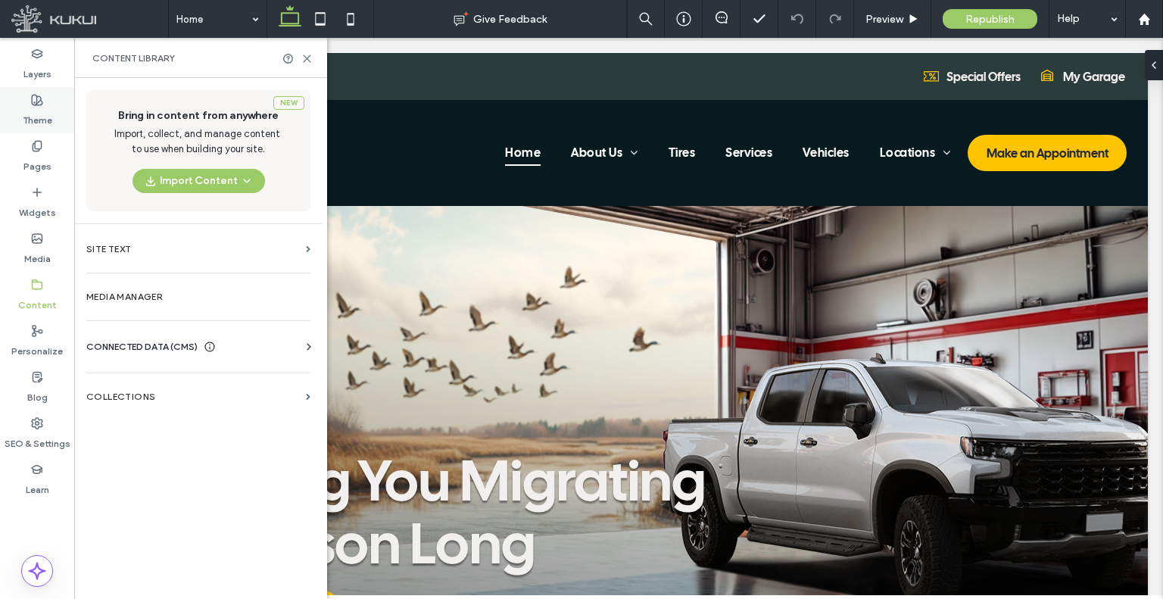
click at [32, 111] on label "Theme" at bounding box center [38, 116] width 30 height 21
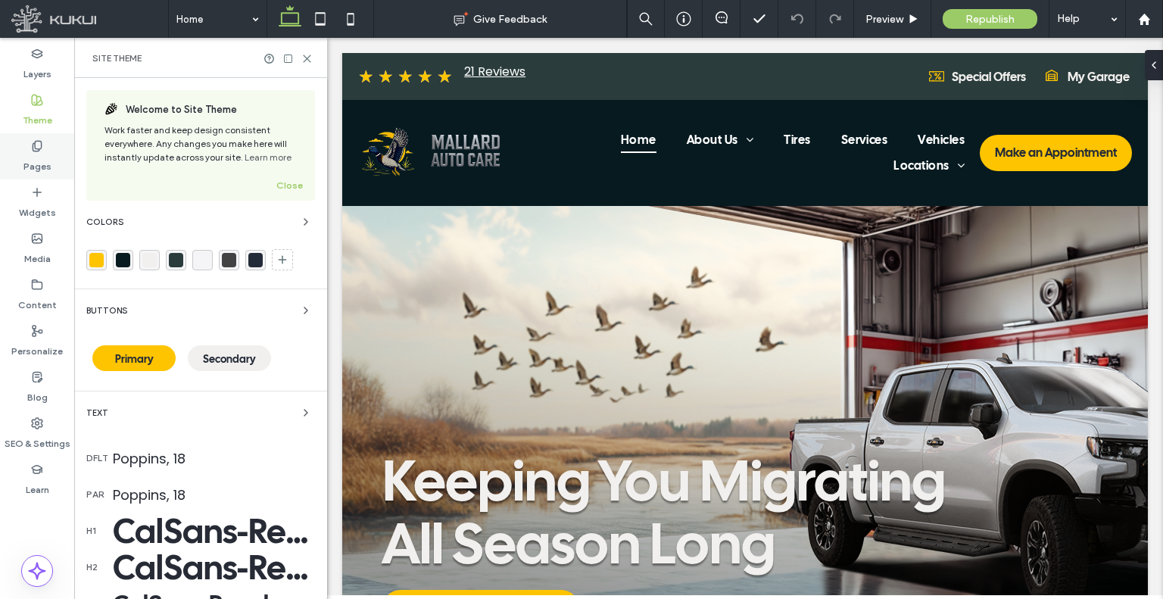
click at [42, 166] on label "Pages" at bounding box center [37, 162] width 28 height 21
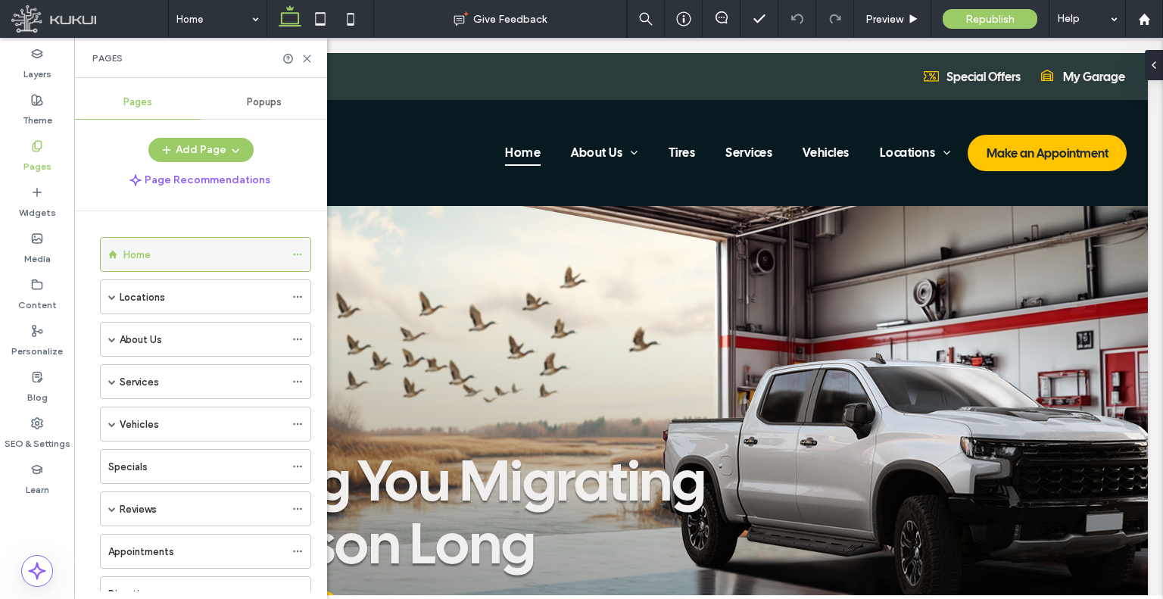
click at [297, 251] on icon at bounding box center [297, 254] width 11 height 11
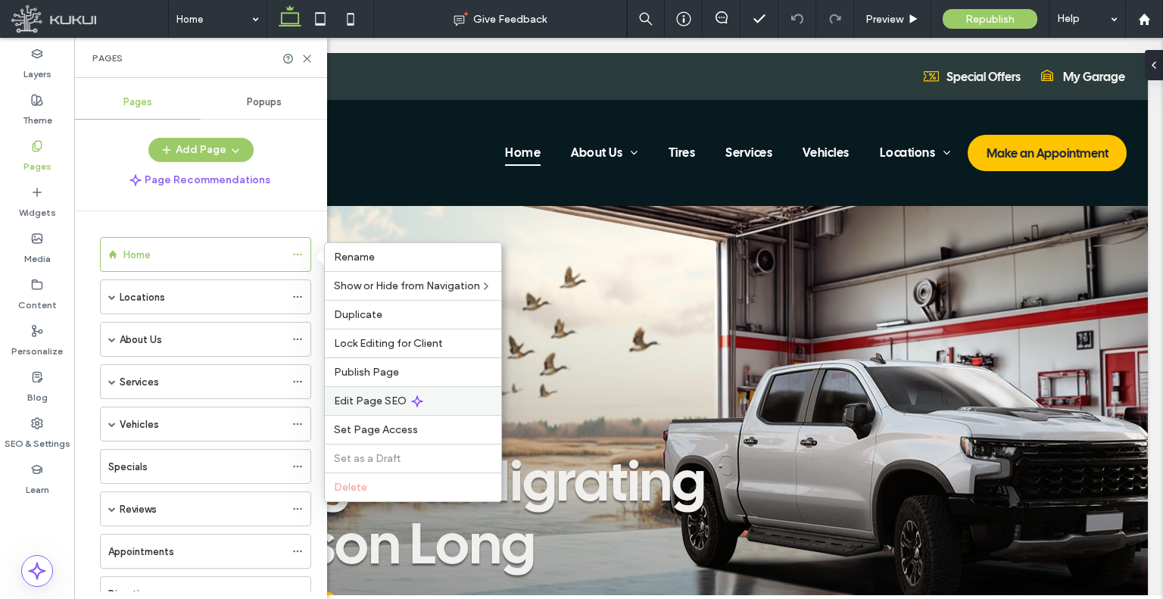
click at [370, 394] on span "Edit Page SEO" at bounding box center [370, 400] width 73 height 13
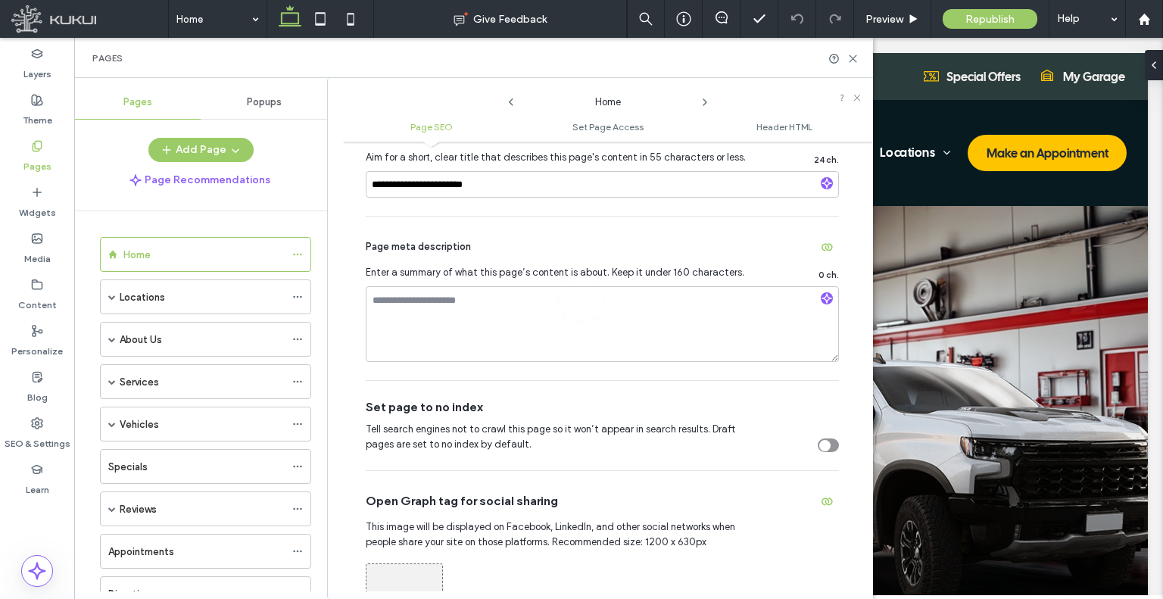
scroll to position [227, 0]
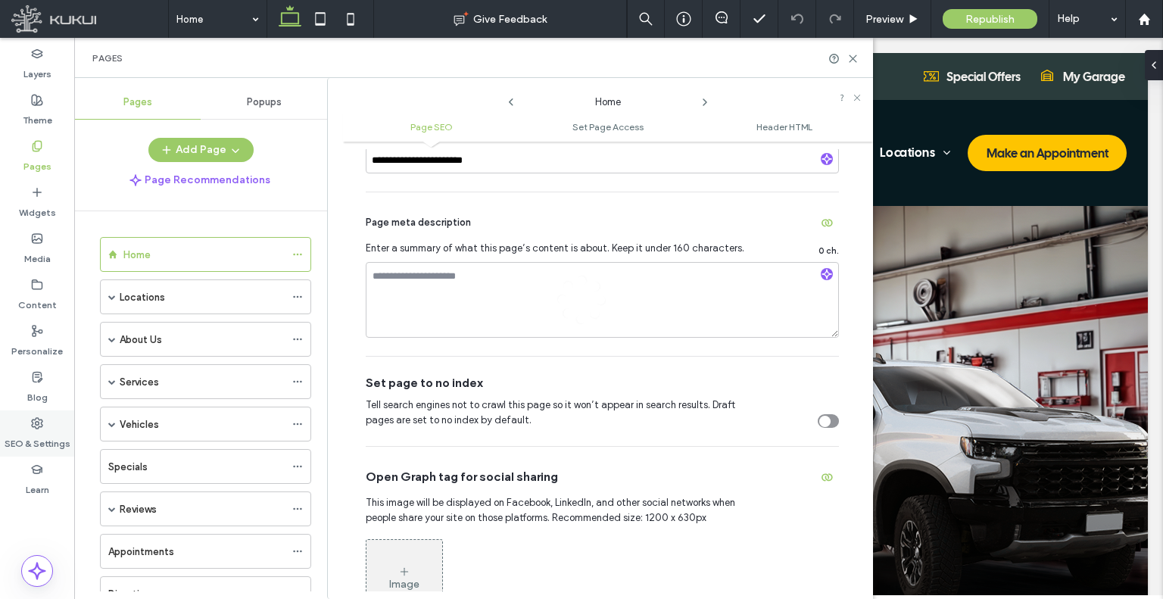
click at [58, 428] on div "SEO & Settings" at bounding box center [37, 433] width 74 height 46
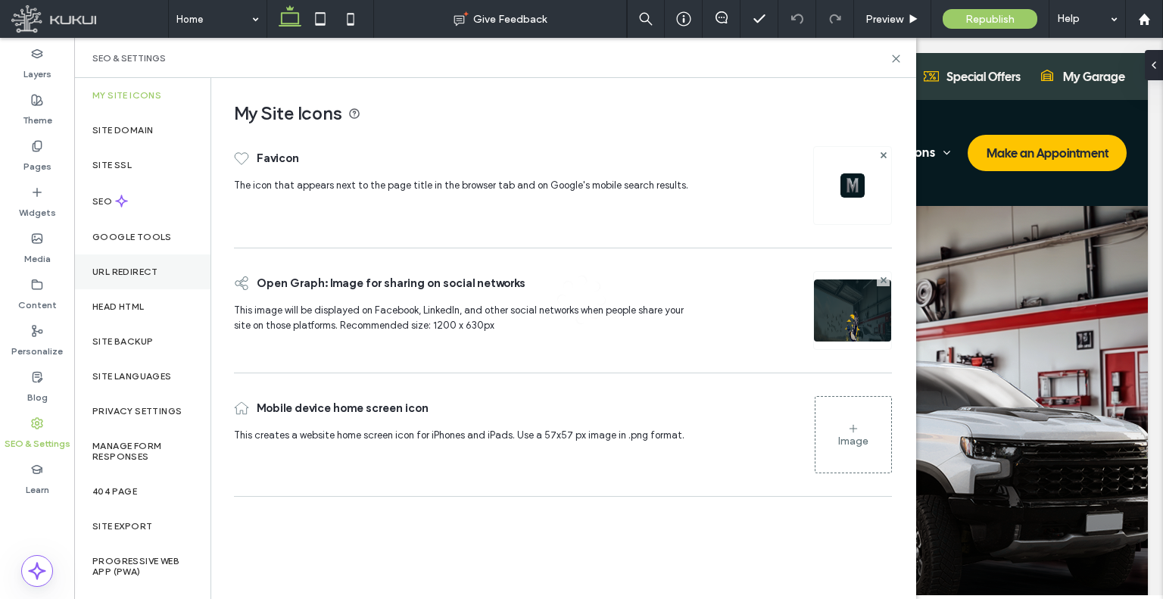
click at [139, 269] on label "URL Redirect" at bounding box center [125, 271] width 66 height 11
